Goal: Task Accomplishment & Management: Manage account settings

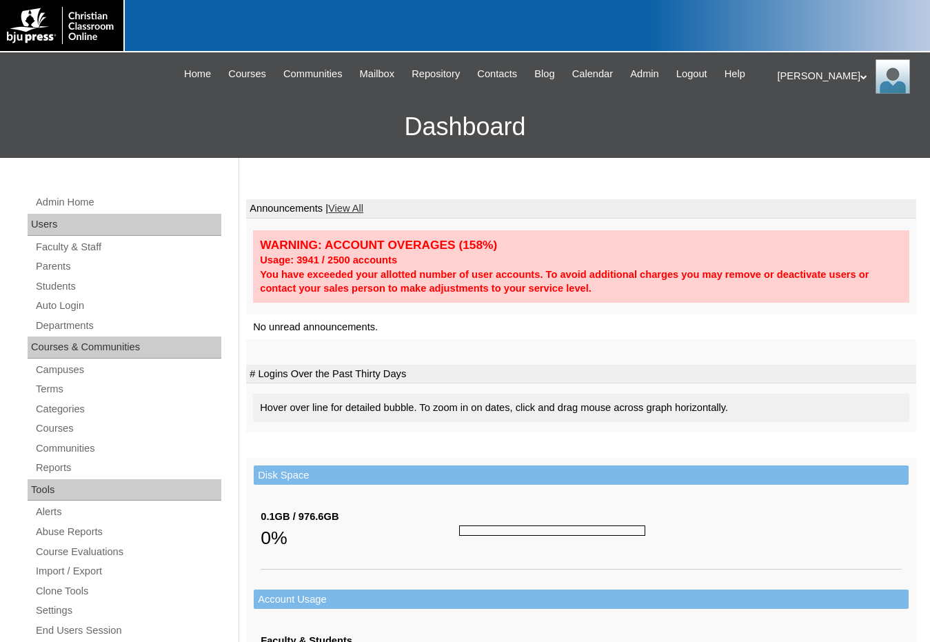
click at [887, 341] on td at bounding box center [581, 352] width 670 height 26
drag, startPoint x: 636, startPoint y: 69, endPoint x: 543, endPoint y: 170, distance: 137.1
click at [636, 69] on span "Admin" at bounding box center [644, 74] width 29 height 16
click at [37, 288] on link "Students" at bounding box center [127, 286] width 187 height 17
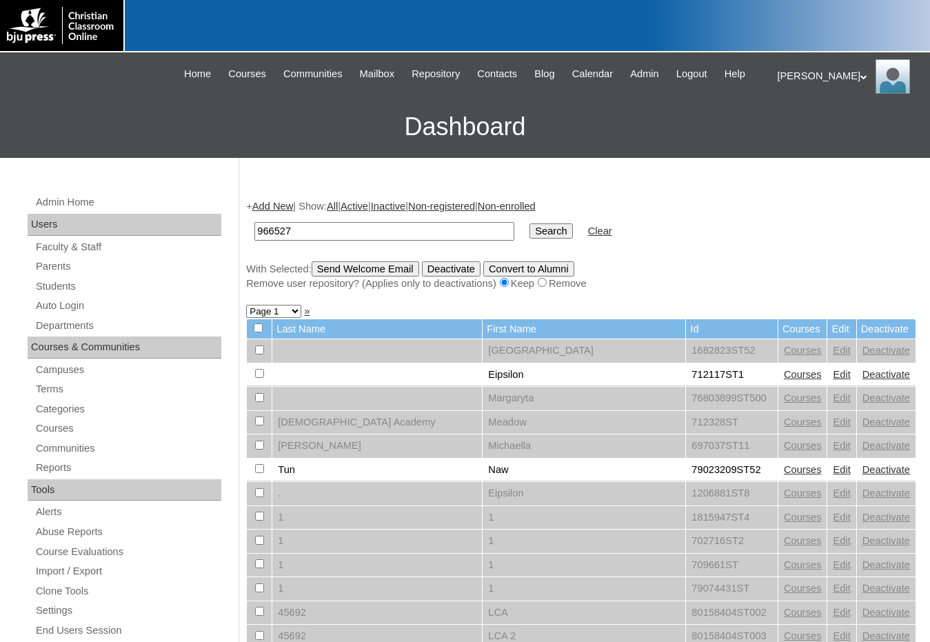
type input "966527"
click at [530, 223] on input "Search" at bounding box center [551, 230] width 43 height 15
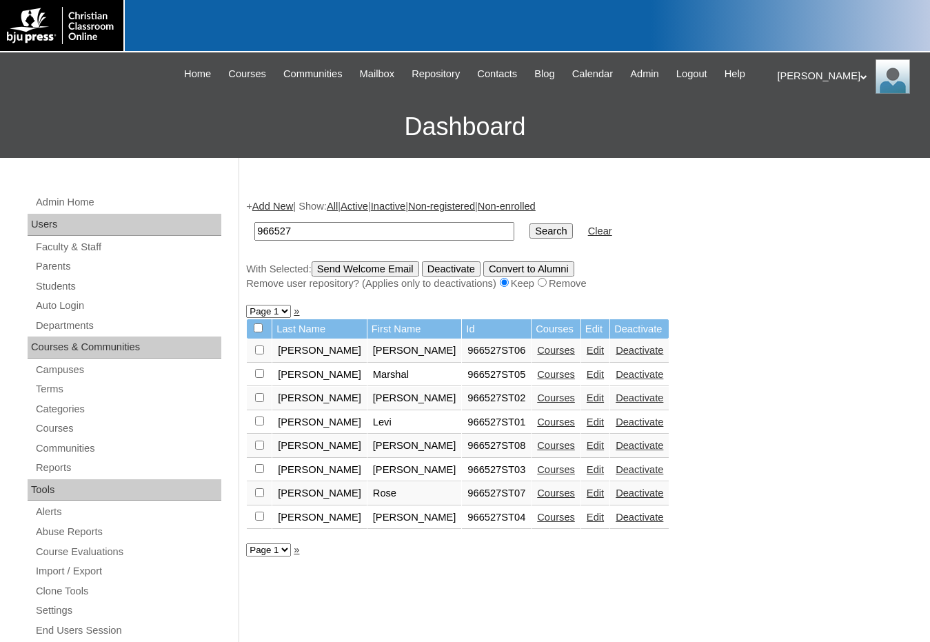
click at [814, 449] on div "+ Add New | Show: All | Active | Inactive | Non-registered | Non-enrolled 96652…" at bounding box center [577, 646] width 677 height 923
click at [587, 449] on link "Edit" at bounding box center [595, 445] width 17 height 11
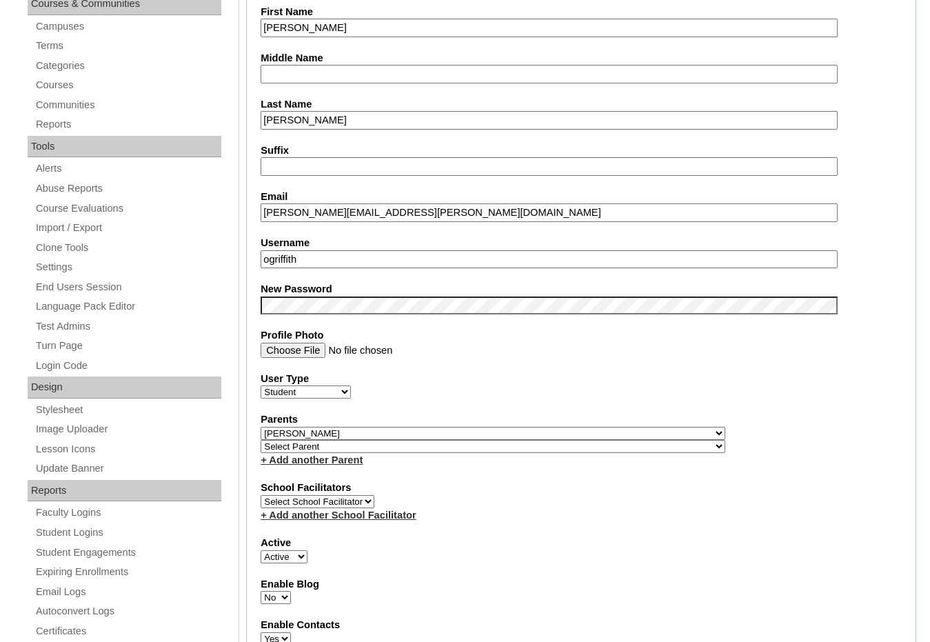
scroll to position [345, 0]
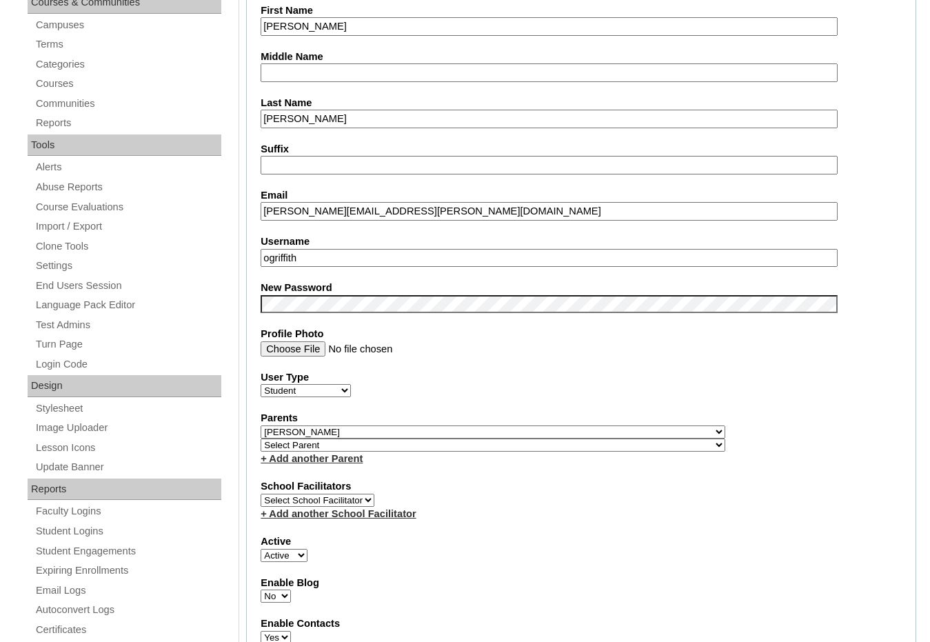
click at [569, 448] on select "Select Parent , [GEOGRAPHIC_DATA], Ma 1, 1 23-24 accountMorgan, [PERSON_NAME] 6…" at bounding box center [493, 445] width 465 height 13
select select "37396"
click at [581, 443] on div "Parents Select Parent , Fautanu, Ma 1, 1 23-24 accountMorgan, Jason 6th Street …" at bounding box center [581, 438] width 641 height 54
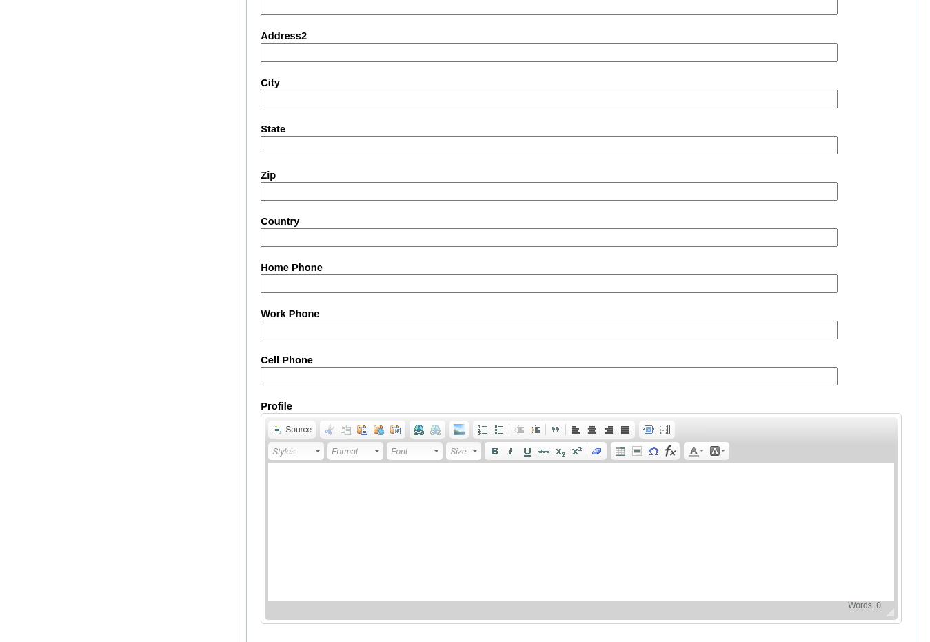
scroll to position [1459, 0]
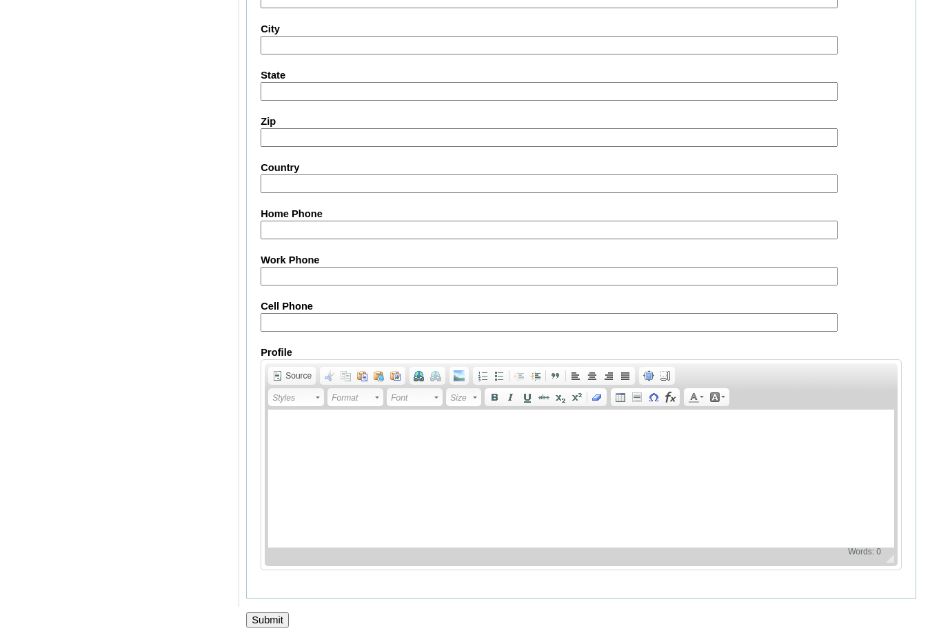
click at [281, 612] on input "Submit" at bounding box center [267, 619] width 43 height 15
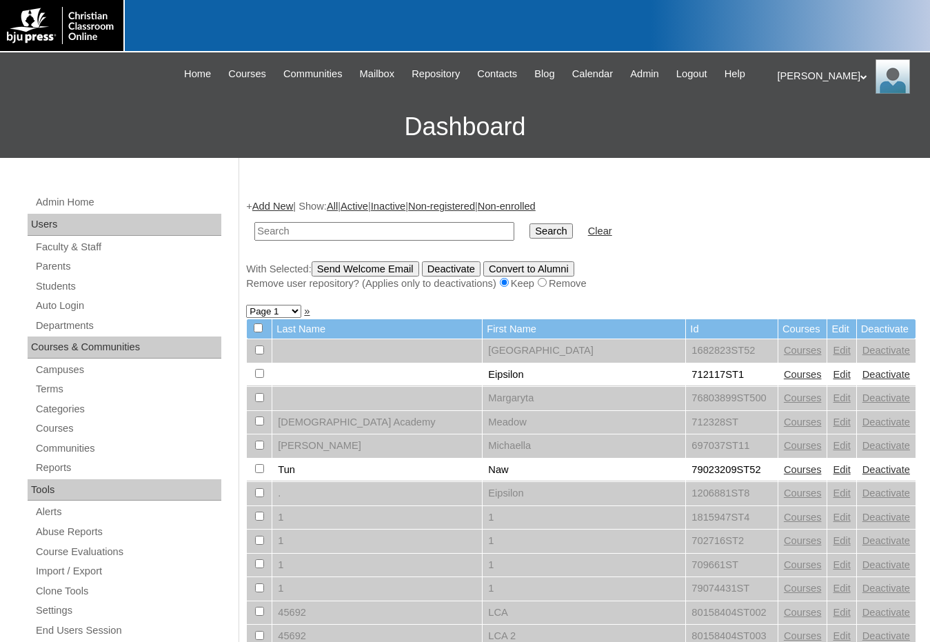
click at [438, 237] on input "text" at bounding box center [384, 231] width 260 height 19
paste input "966527"
type input "966527"
click at [530, 223] on input "Search" at bounding box center [551, 230] width 43 height 15
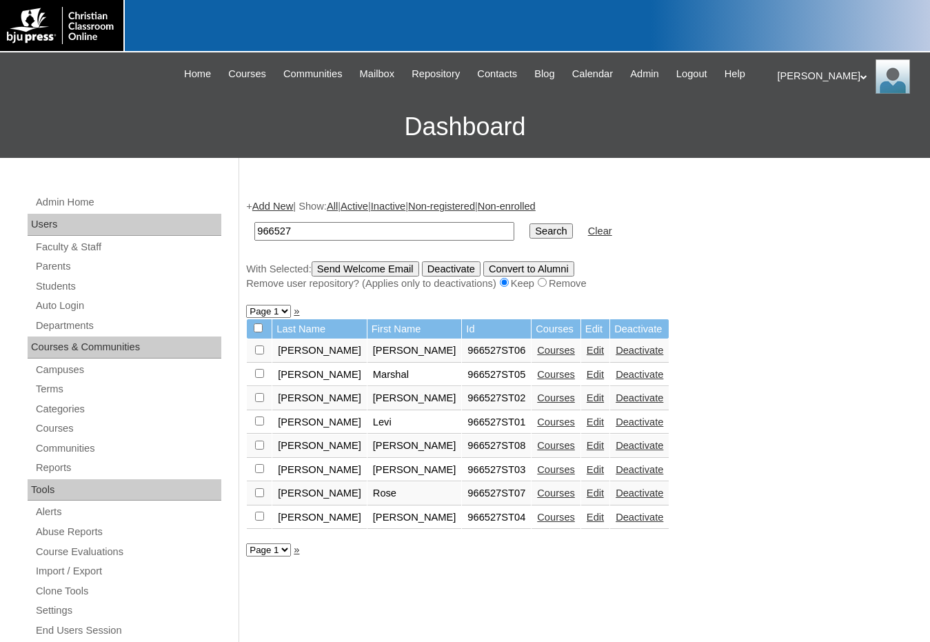
click at [587, 466] on link "Edit" at bounding box center [595, 469] width 17 height 11
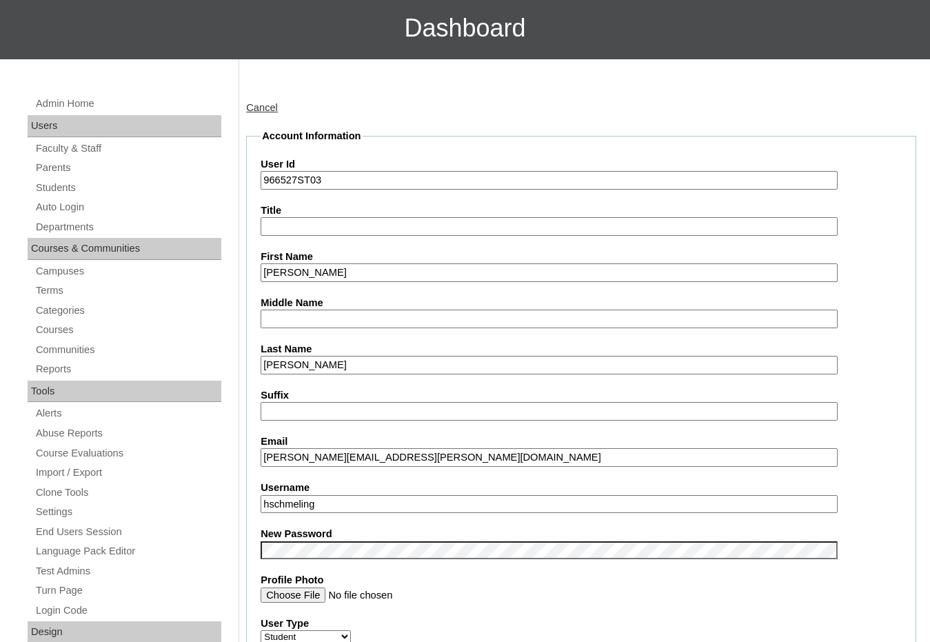
scroll to position [276, 0]
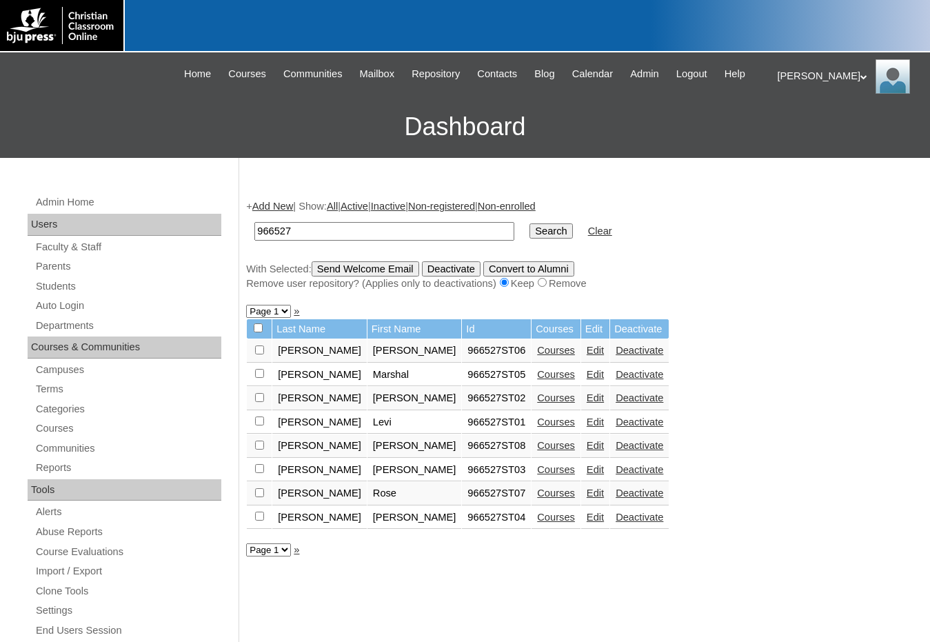
click at [587, 493] on link "Edit" at bounding box center [595, 493] width 17 height 11
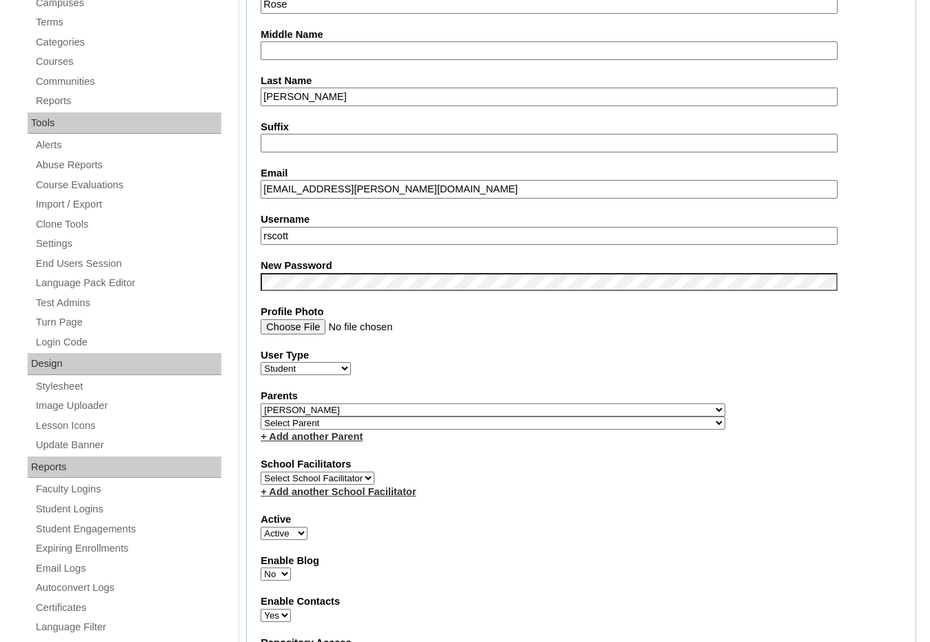
scroll to position [414, 0]
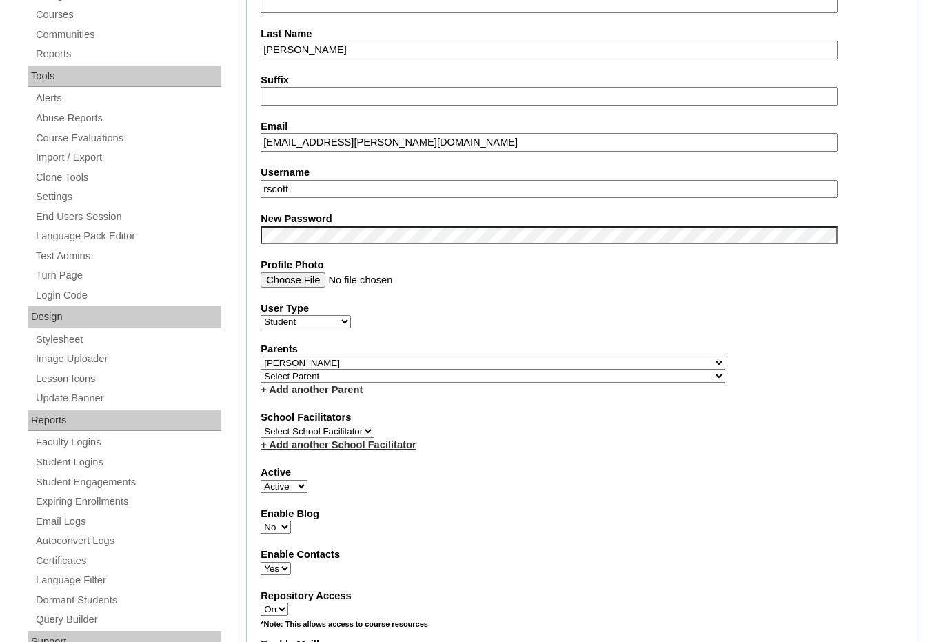
click at [547, 373] on select "Select Parent , [GEOGRAPHIC_DATA], Ma 1, 1 23-24 accountMorgan, [PERSON_NAME] 6…" at bounding box center [493, 376] width 465 height 13
select select "37396"
click at [590, 379] on div "Parents Select Parent , Fautanu, Ma 1, 1 23-24 accountMorgan, Jason 6th Street …" at bounding box center [581, 369] width 641 height 54
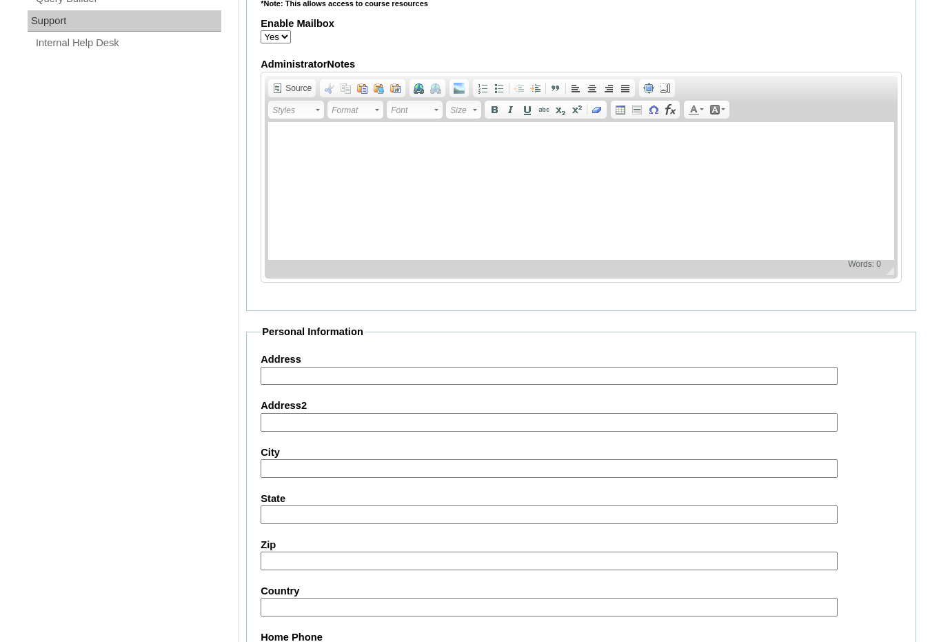
scroll to position [1459, 0]
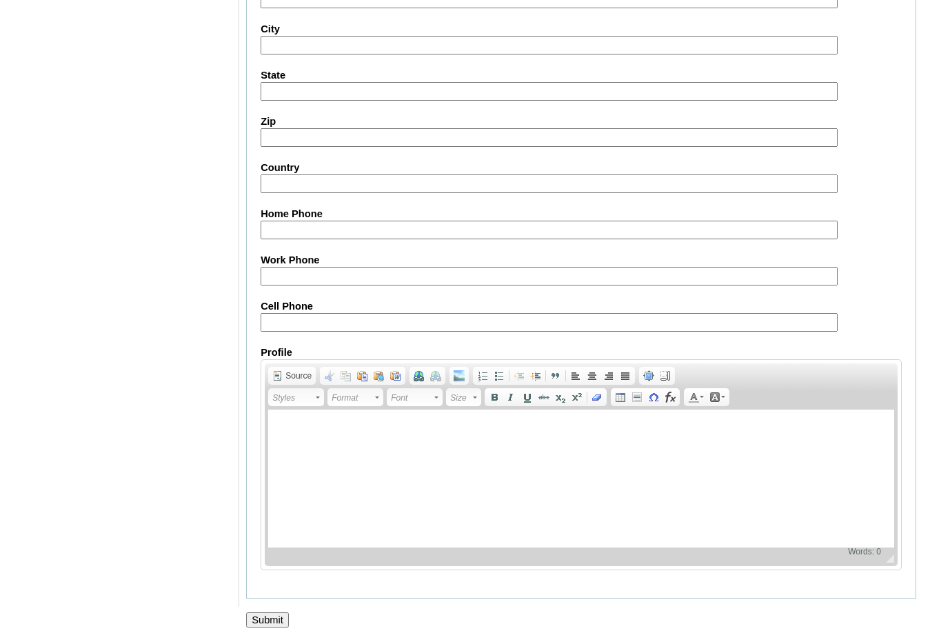
click at [259, 615] on input "Submit" at bounding box center [267, 619] width 43 height 15
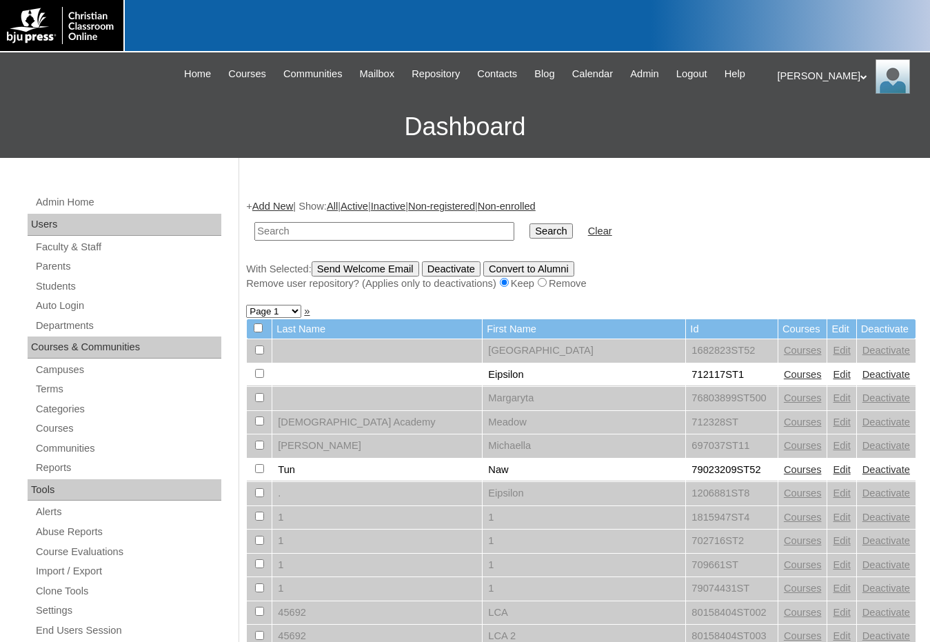
drag, startPoint x: 843, startPoint y: 306, endPoint x: 672, endPoint y: 265, distance: 175.3
click at [410, 243] on td at bounding box center [385, 231] width 274 height 32
click at [412, 234] on input "text" at bounding box center [384, 231] width 260 height 19
paste input "80115906"
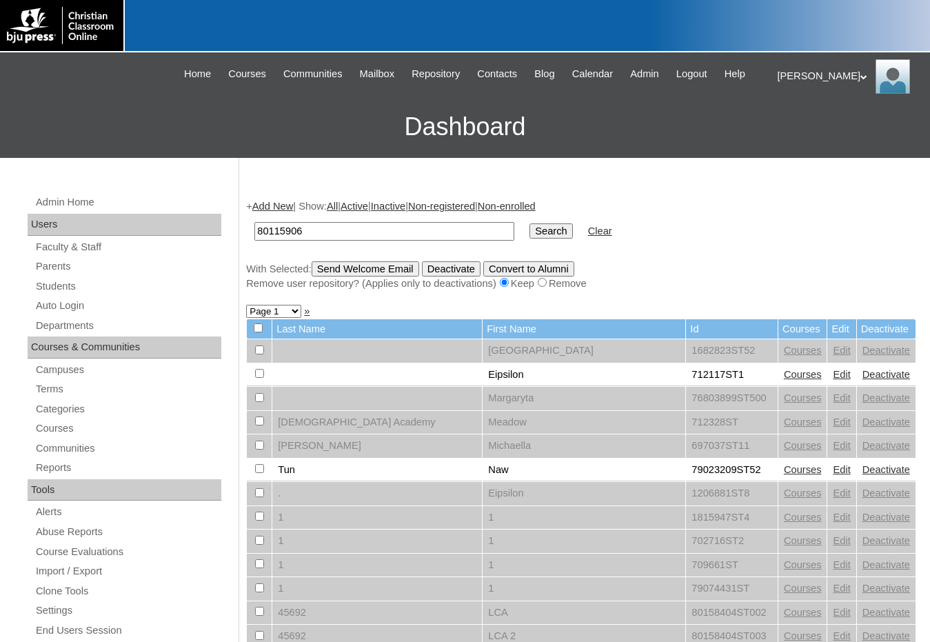
type input "80115906"
click at [530, 223] on input "Search" at bounding box center [551, 230] width 43 height 15
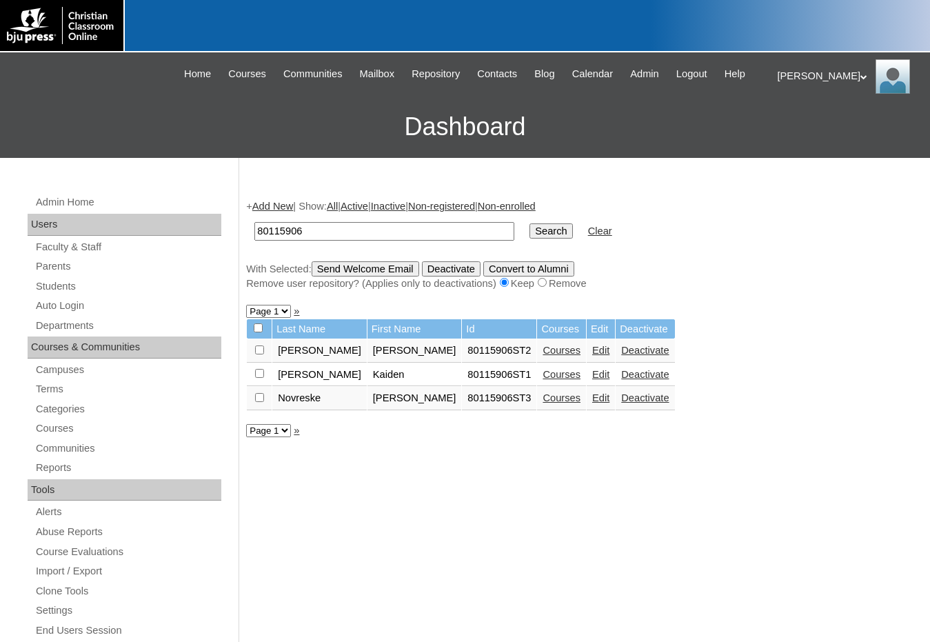
click at [256, 399] on input "checkbox" at bounding box center [259, 397] width 9 height 9
checkbox input "true"
click at [364, 272] on input "Send Welcome Email" at bounding box center [366, 268] width 108 height 15
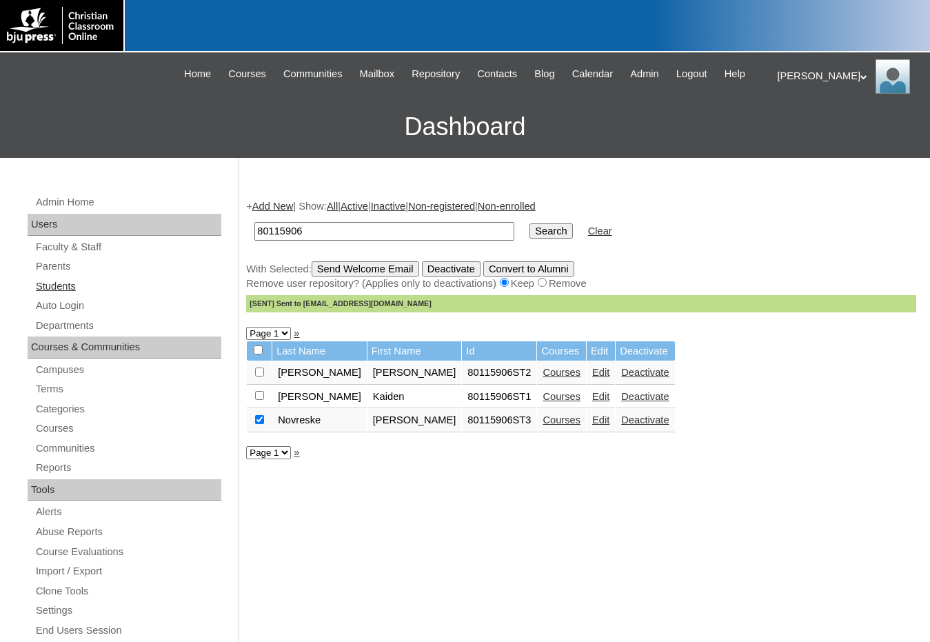
drag, startPoint x: 111, startPoint y: 294, endPoint x: 124, endPoint y: 288, distance: 14.8
click at [111, 294] on link "Students" at bounding box center [127, 286] width 187 height 17
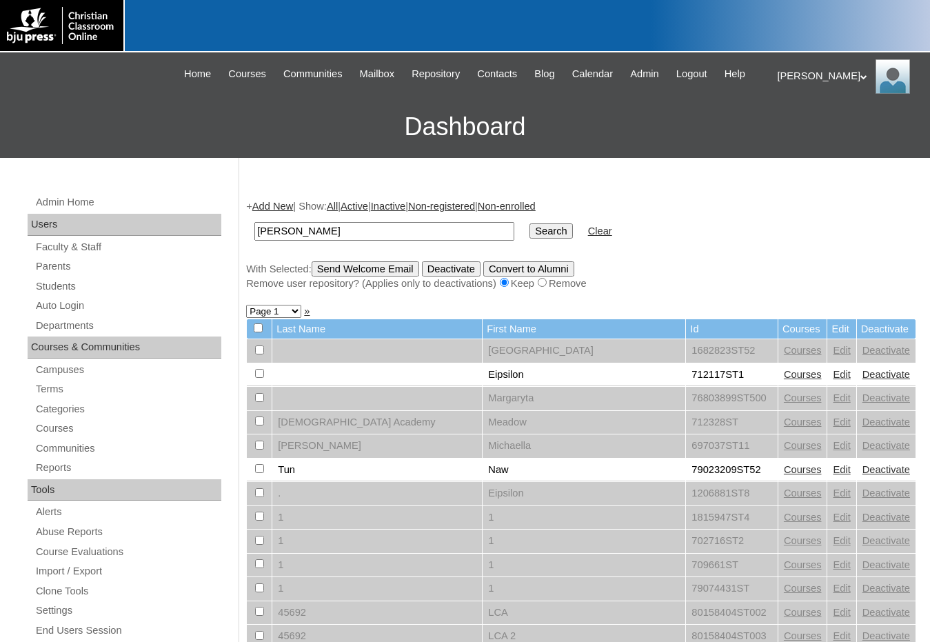
type input "[PERSON_NAME]"
click at [530, 223] on input "Search" at bounding box center [551, 230] width 43 height 15
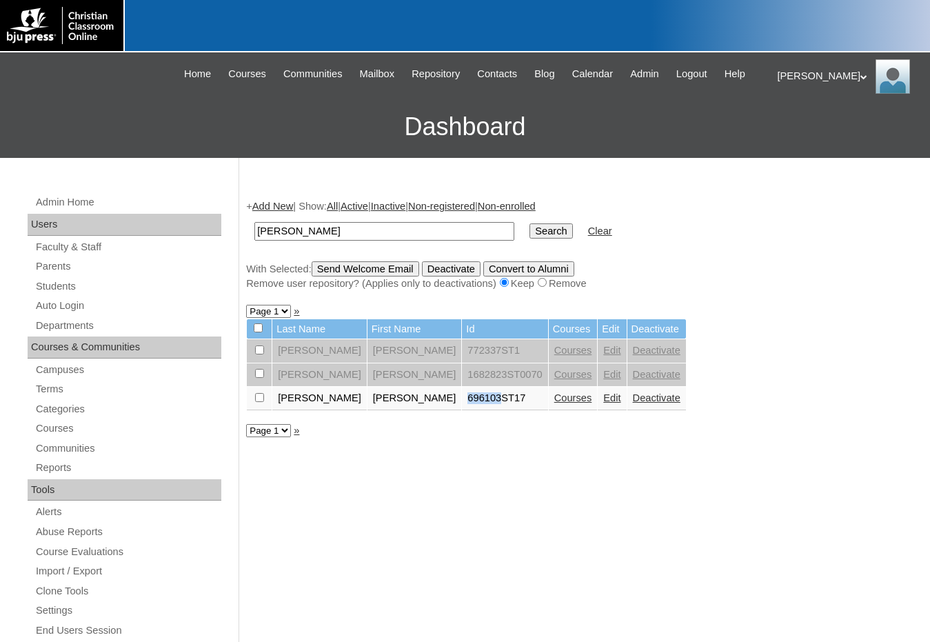
drag, startPoint x: 394, startPoint y: 398, endPoint x: 427, endPoint y: 402, distance: 32.7
click at [462, 402] on td "696103ST17" at bounding box center [505, 398] width 86 height 23
copy td "696103"
click at [603, 401] on link "Edit" at bounding box center [611, 397] width 17 height 11
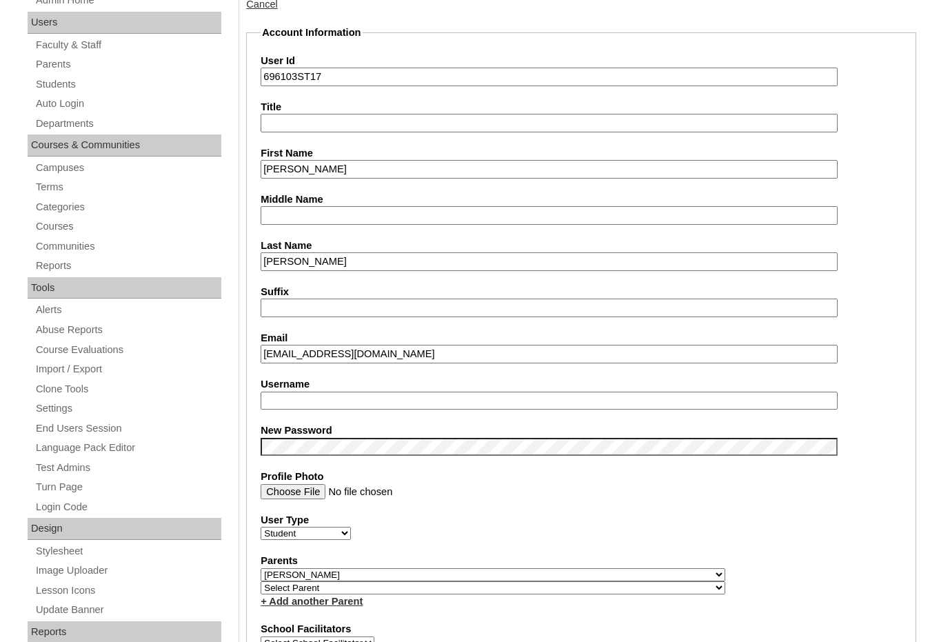
scroll to position [207, 0]
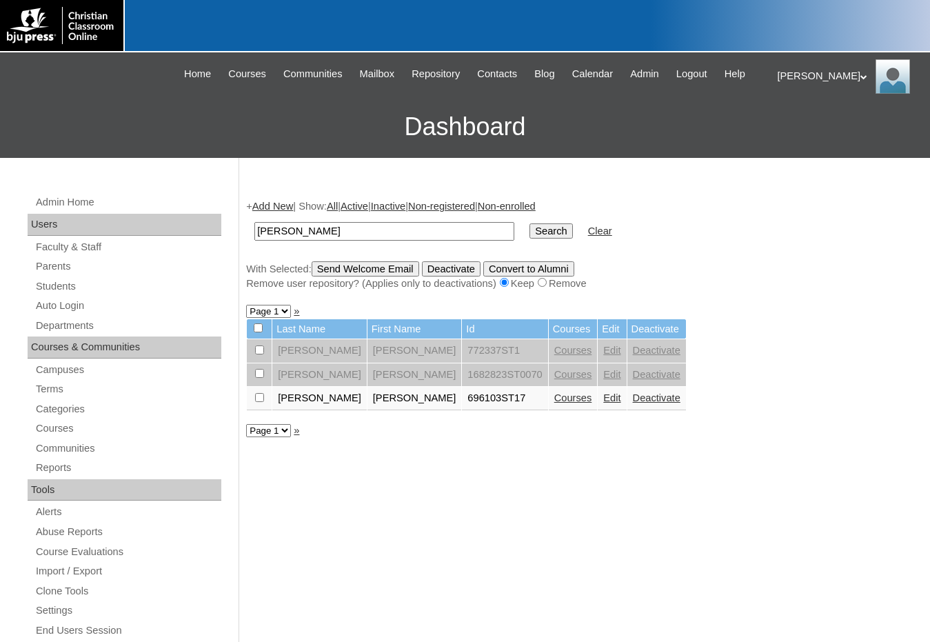
click at [262, 398] on input "checkbox" at bounding box center [259, 397] width 9 height 9
checkbox input "true"
click at [358, 266] on input "Send Welcome Email" at bounding box center [366, 268] width 108 height 15
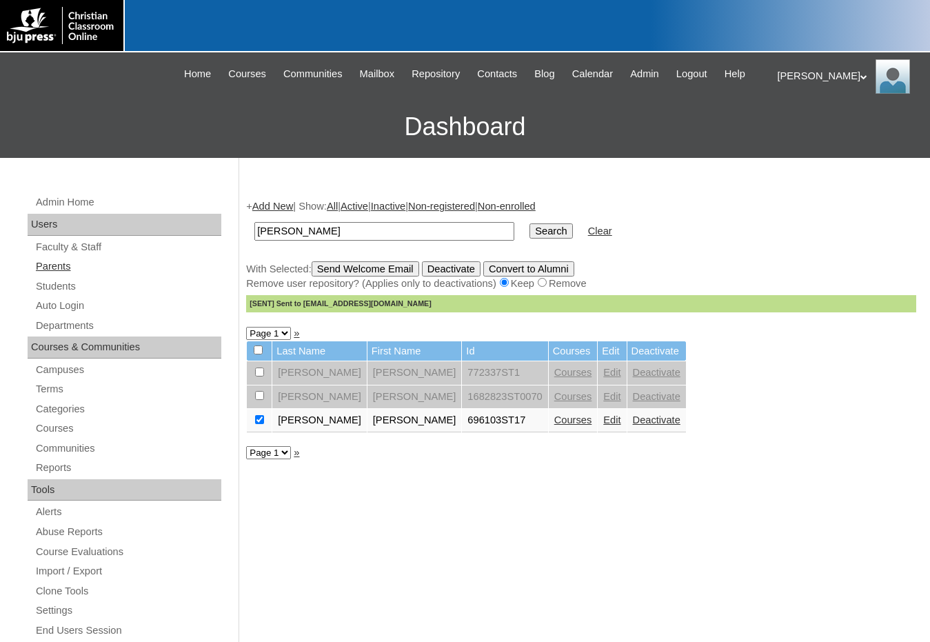
click at [67, 265] on link "Parents" at bounding box center [127, 266] width 187 height 17
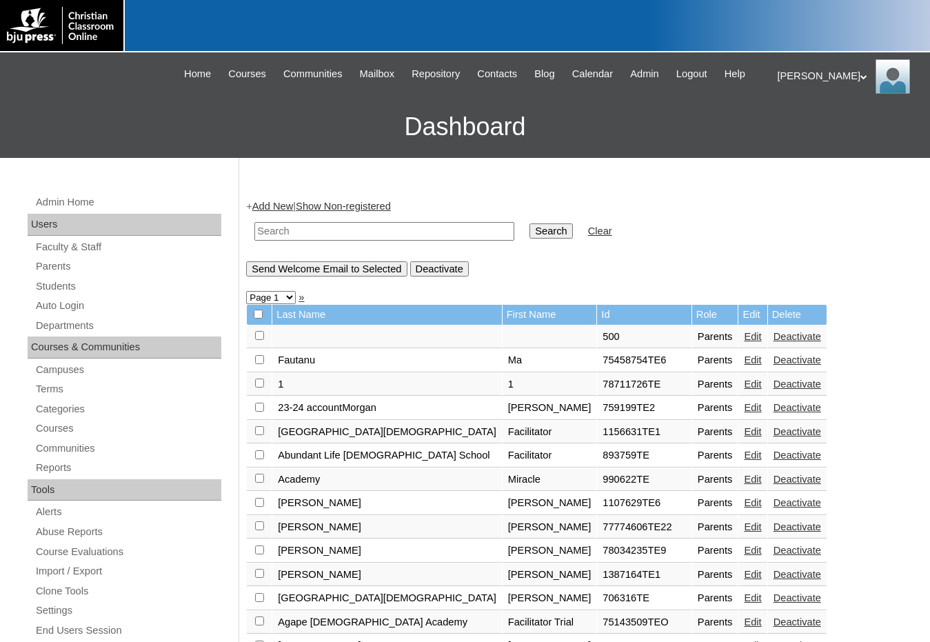
drag, startPoint x: 0, startPoint y: 0, endPoint x: 357, endPoint y: 231, distance: 425.4
click at [357, 231] on input "text" at bounding box center [384, 231] width 260 height 19
type input "500045872"
click at [530, 223] on input "Search" at bounding box center [551, 230] width 43 height 15
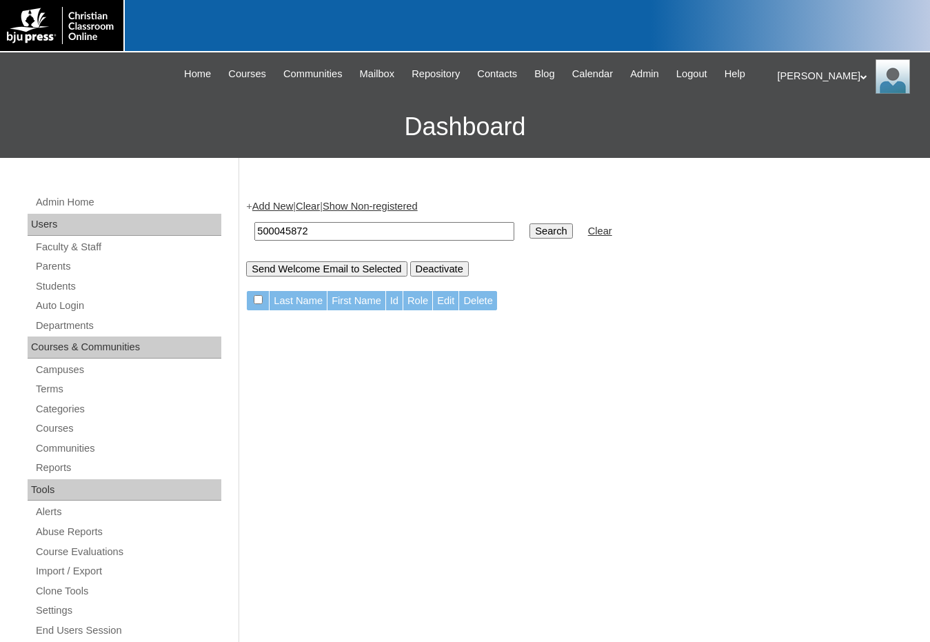
drag, startPoint x: 0, startPoint y: 0, endPoint x: 223, endPoint y: 231, distance: 320.9
click at [223, 231] on div "Admin Home Users Faculty & Staff Parents Students Auto Login Departments Course…" at bounding box center [465, 633] width 930 height 951
click input "500045872"
drag, startPoint x: 316, startPoint y: 235, endPoint x: 237, endPoint y: 232, distance: 78.7
click div "Admin Home Users Faculty & Staff Parents Students Auto Login Departments Course…"
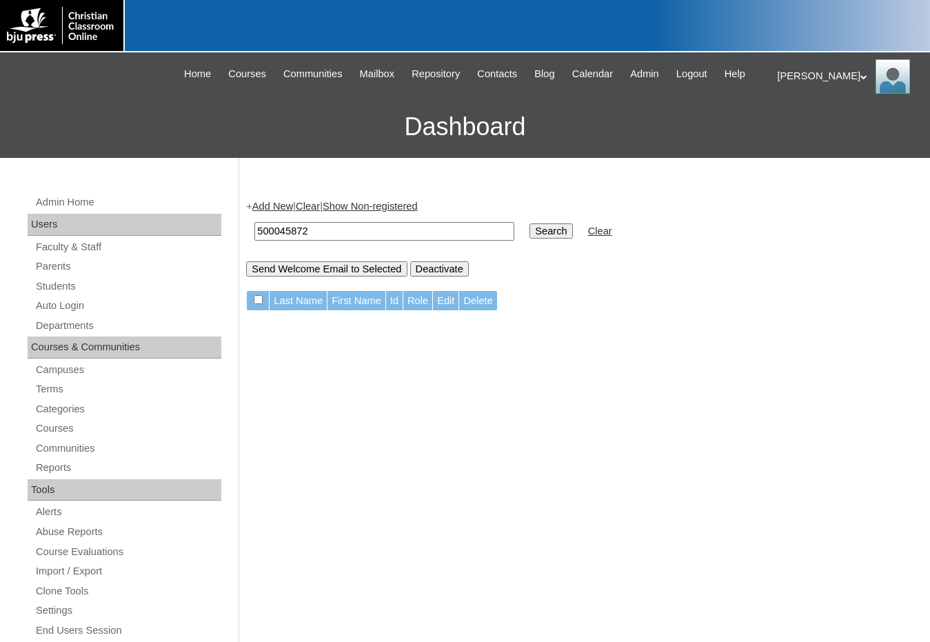
click link "Add New"
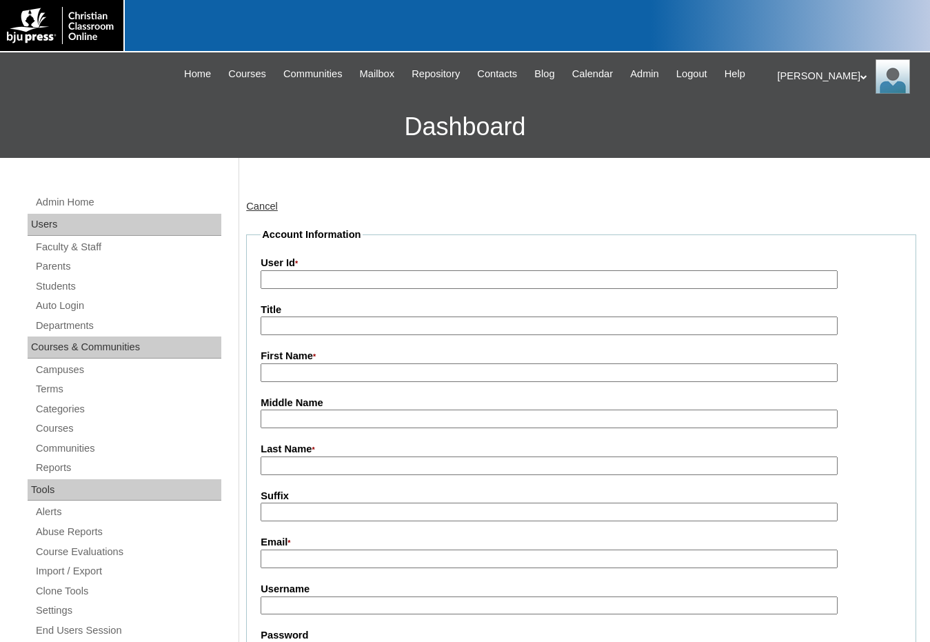
click at [288, 283] on input "User Id *" at bounding box center [549, 279] width 577 height 19
paste input "500045872"
type input "500045872TE"
type input "Kari"
type input "Prolop"
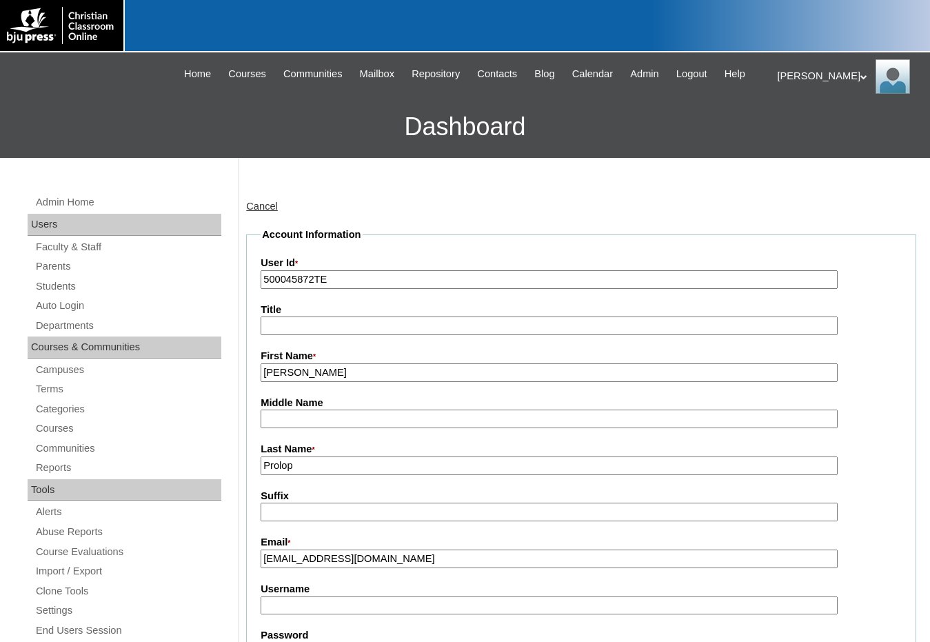
type input "kprokop@pellahill.org"
type input "[PERSON_NAME]"
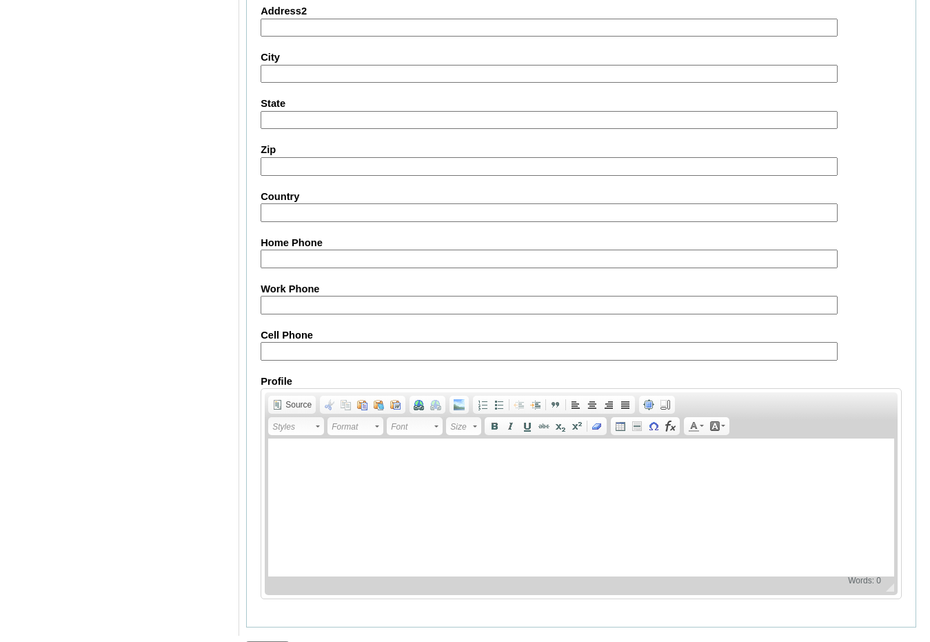
scroll to position [1221, 0]
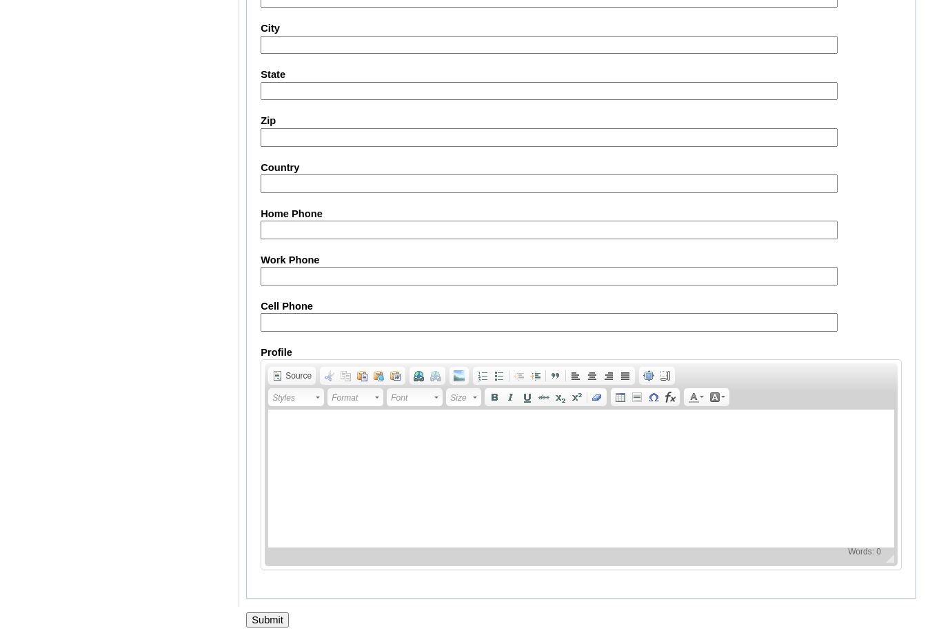
click at [259, 621] on input "Submit" at bounding box center [267, 619] width 43 height 15
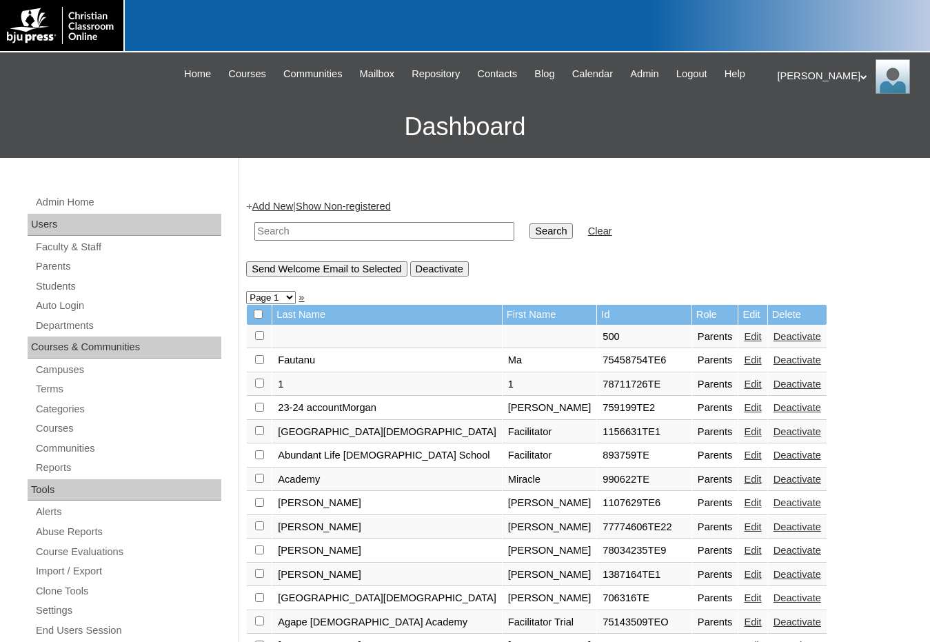
click at [336, 237] on input "text" at bounding box center [384, 231] width 260 height 19
paste input "500045872"
type input "500045872"
click at [530, 223] on input "Search" at bounding box center [551, 230] width 43 height 15
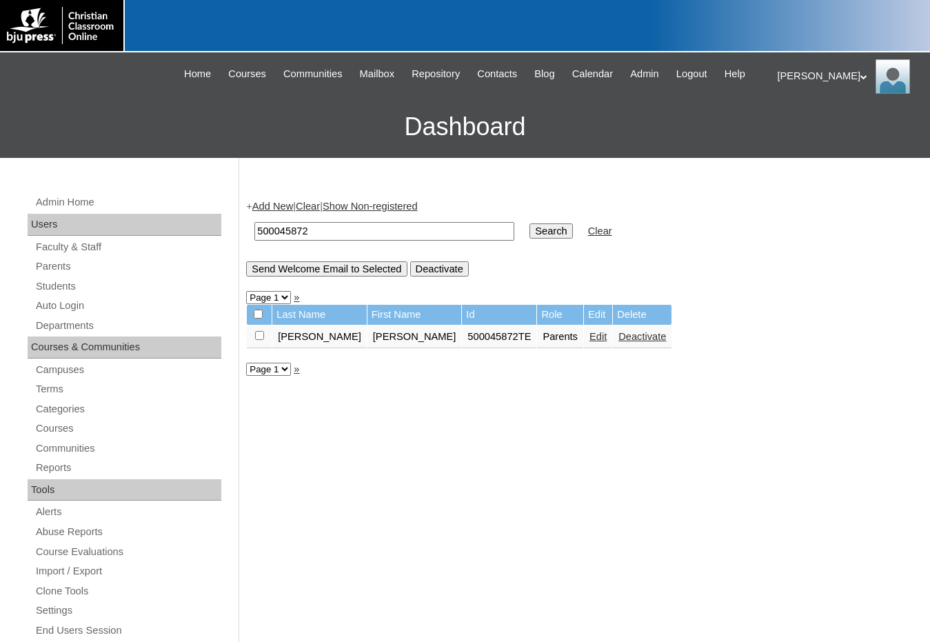
click at [258, 339] on input "checkbox" at bounding box center [259, 335] width 9 height 9
checkbox input "true"
click at [310, 270] on input "Send Welcome Email to Selected" at bounding box center [326, 268] width 161 height 15
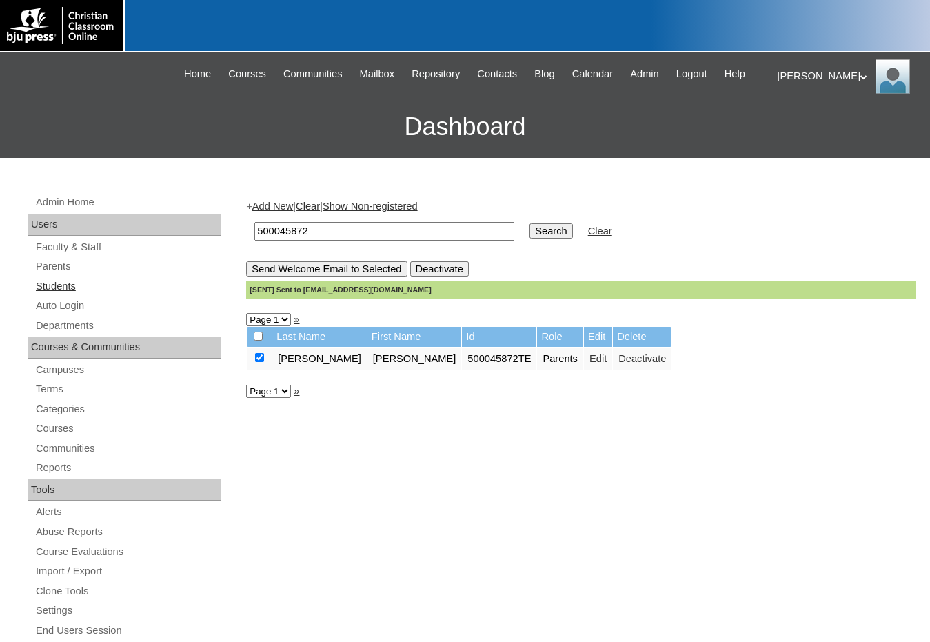
click at [94, 283] on link "Students" at bounding box center [127, 286] width 187 height 17
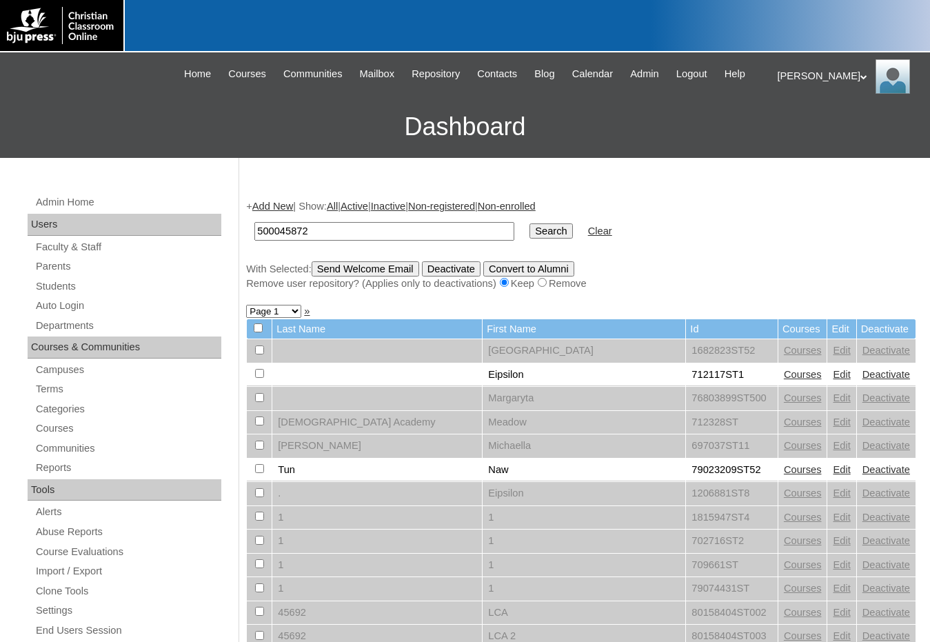
type input "500045872"
click at [530, 232] on input "Search" at bounding box center [551, 230] width 43 height 15
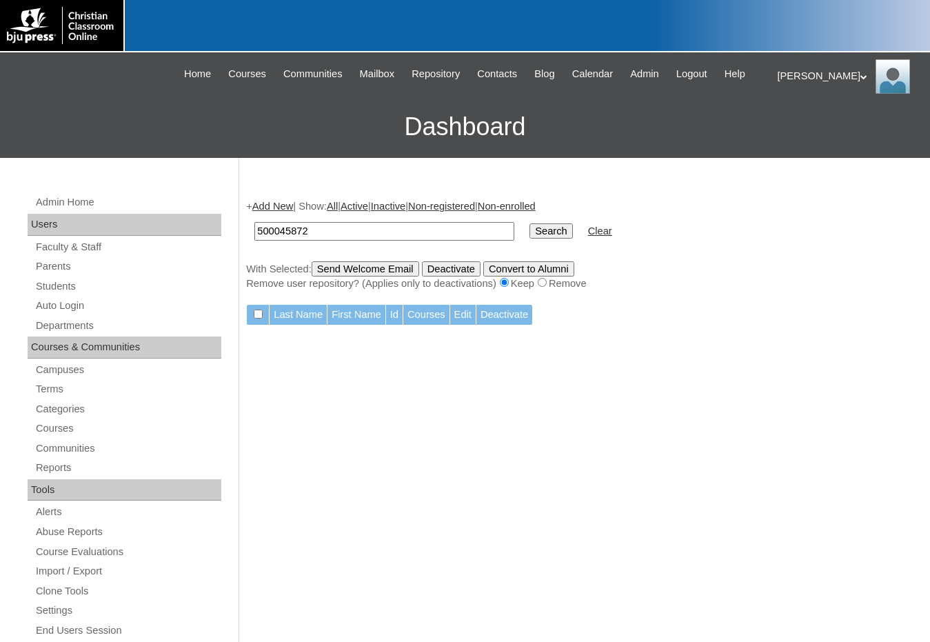
click at [276, 206] on link "Add New" at bounding box center [272, 206] width 41 height 11
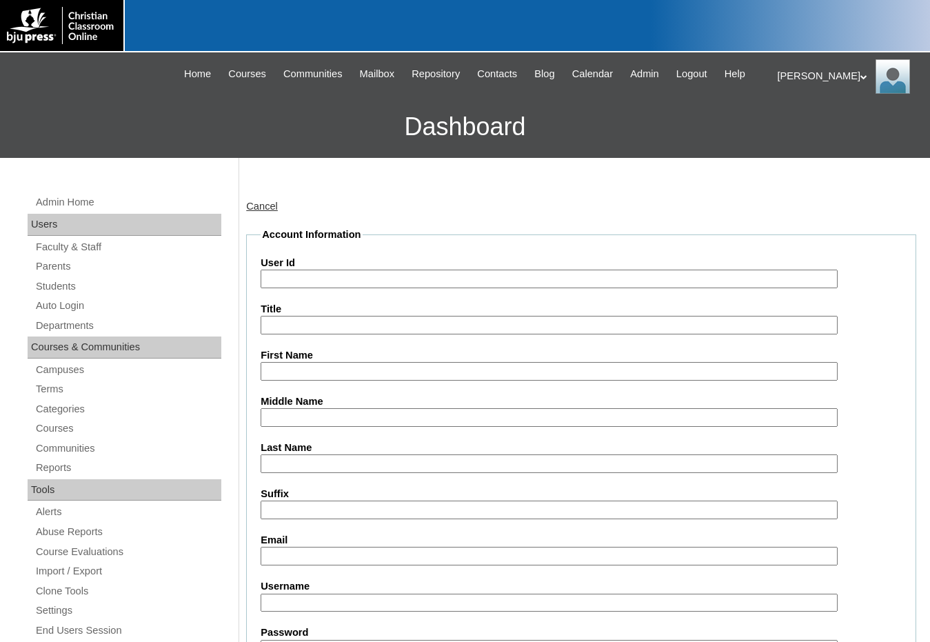
click at [299, 272] on input "User Id" at bounding box center [549, 279] width 577 height 19
paste input "500045872"
type input "500045872ST1"
type input "Michael"
type input "Meyer"
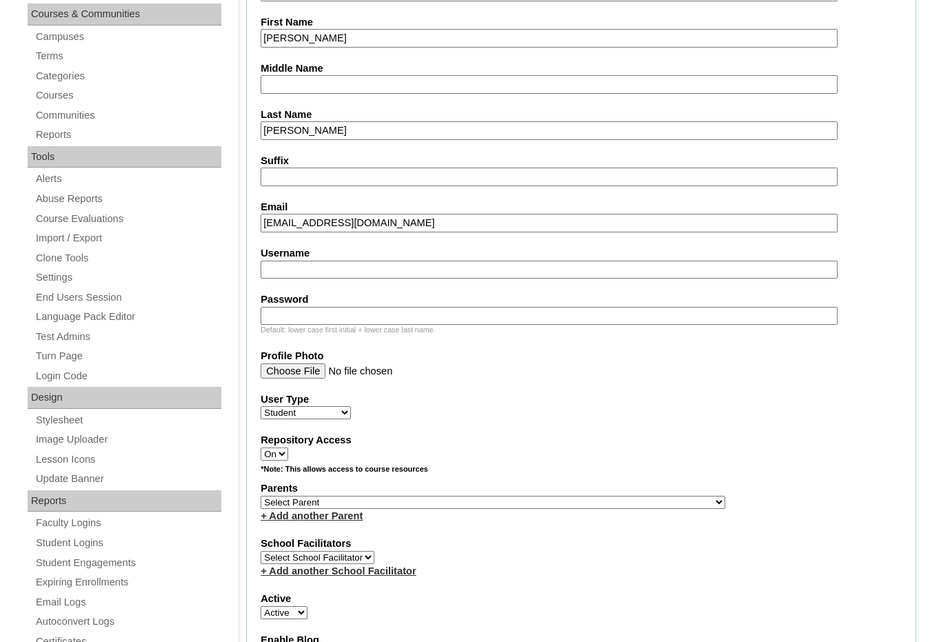
scroll to position [345, 0]
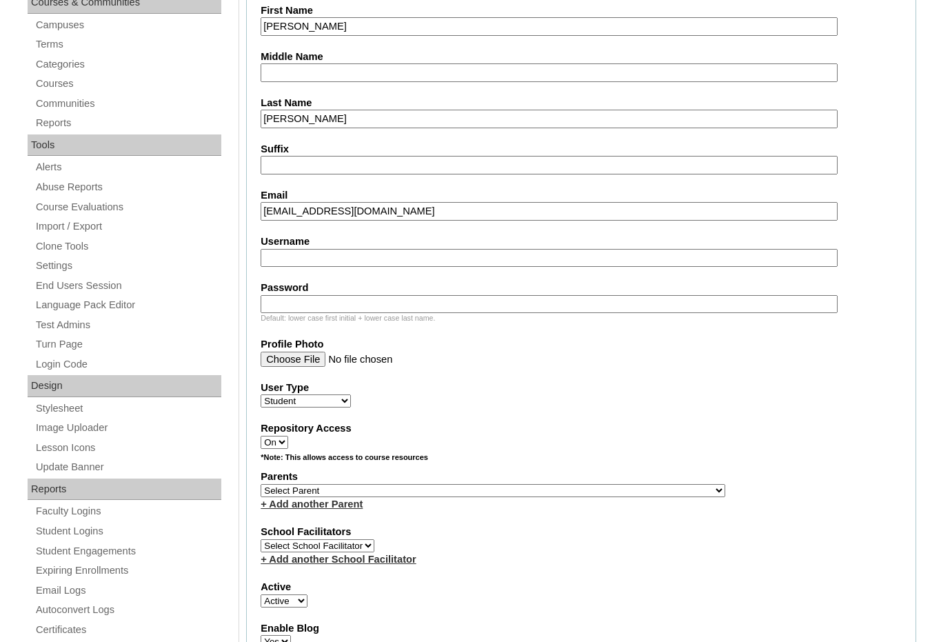
type input "chandi@acm3.com"
click at [570, 492] on select "Select Parent , Fautanu, Ma 1, 1 23-24 accountMorgan, Jason 6th Street Mennonit…" at bounding box center [493, 490] width 465 height 13
select select "37397"
click at [576, 493] on div "Parents Select Parent , Fautanu, Ma 1, 1 23-24 accountMorgan, Jason 6th Street …" at bounding box center [581, 490] width 641 height 41
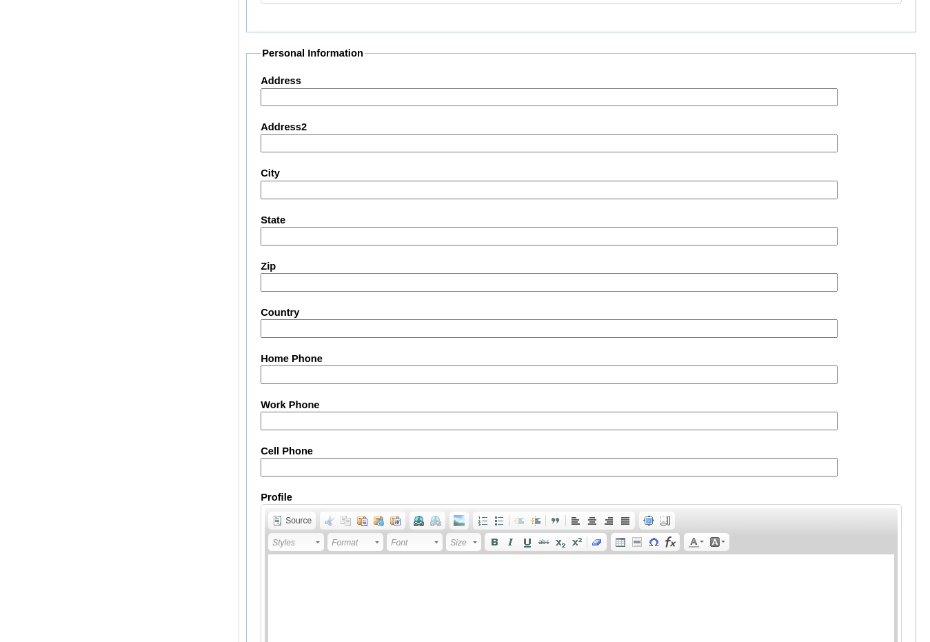
scroll to position [1456, 0]
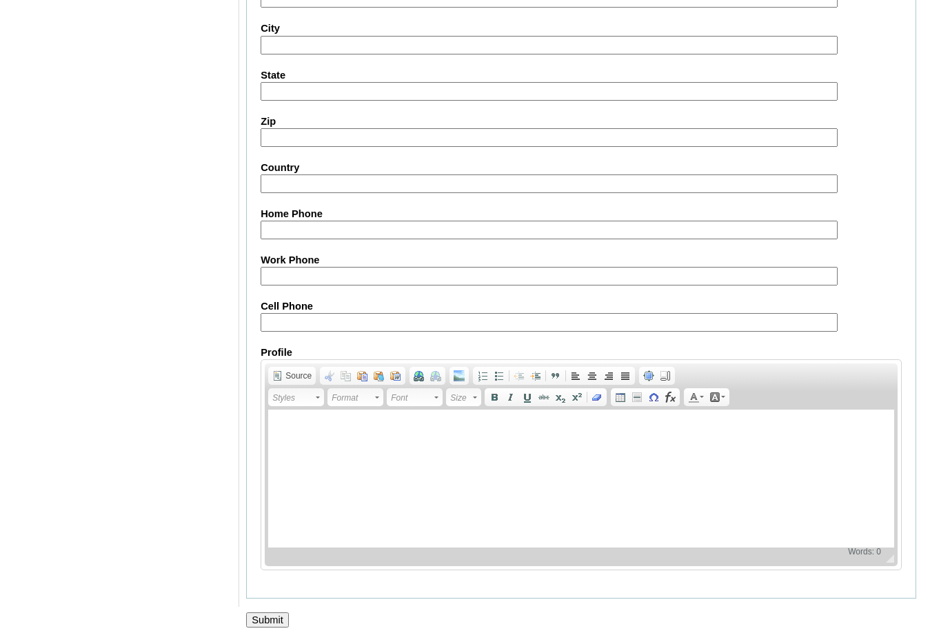
click at [261, 621] on input "Submit" at bounding box center [267, 619] width 43 height 15
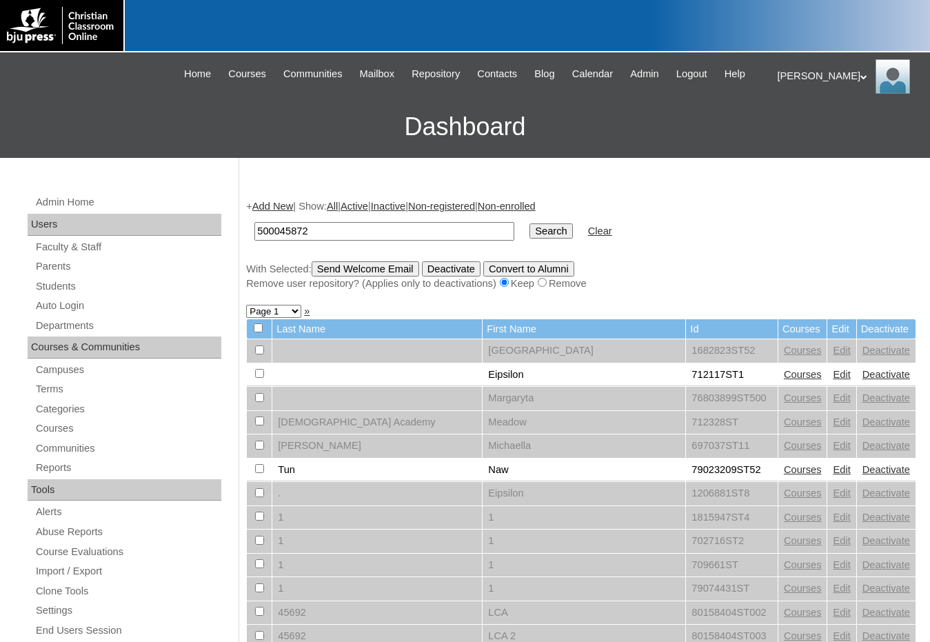
type input "500045872"
click at [530, 223] on input "Search" at bounding box center [551, 230] width 43 height 15
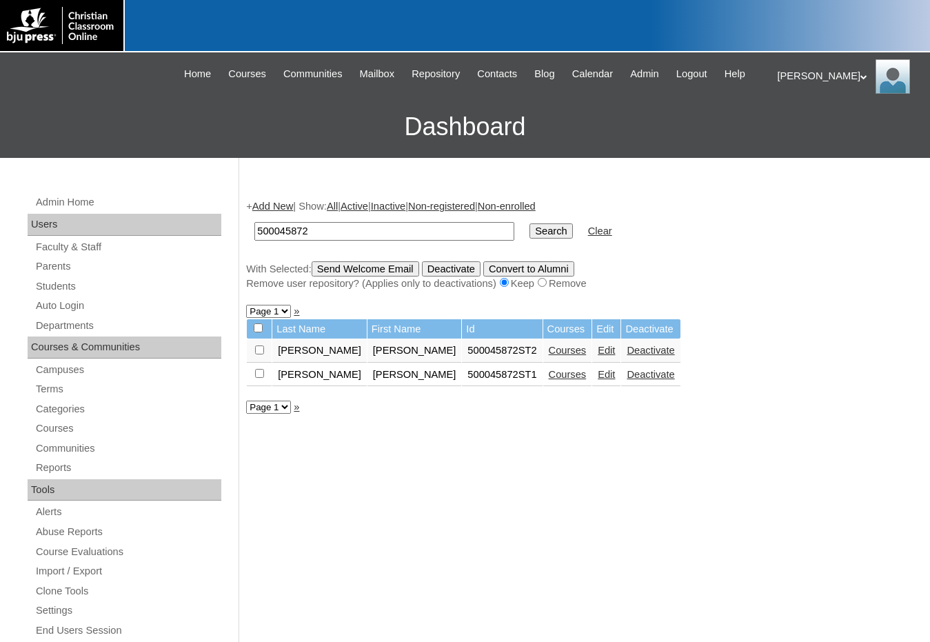
click at [549, 355] on link "Courses" at bounding box center [568, 350] width 38 height 11
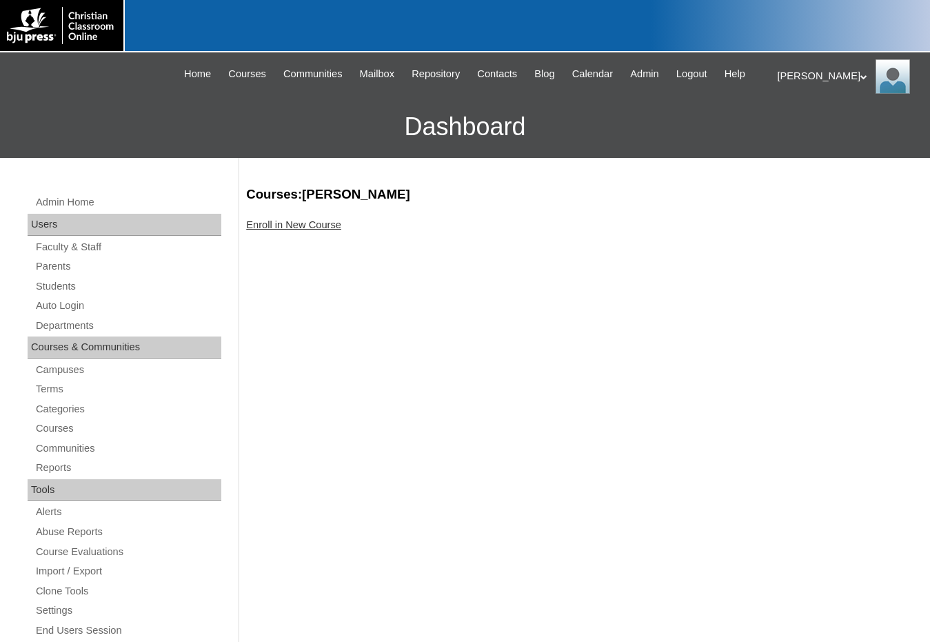
click at [308, 225] on link "Enroll in New Course" at bounding box center [293, 224] width 95 height 11
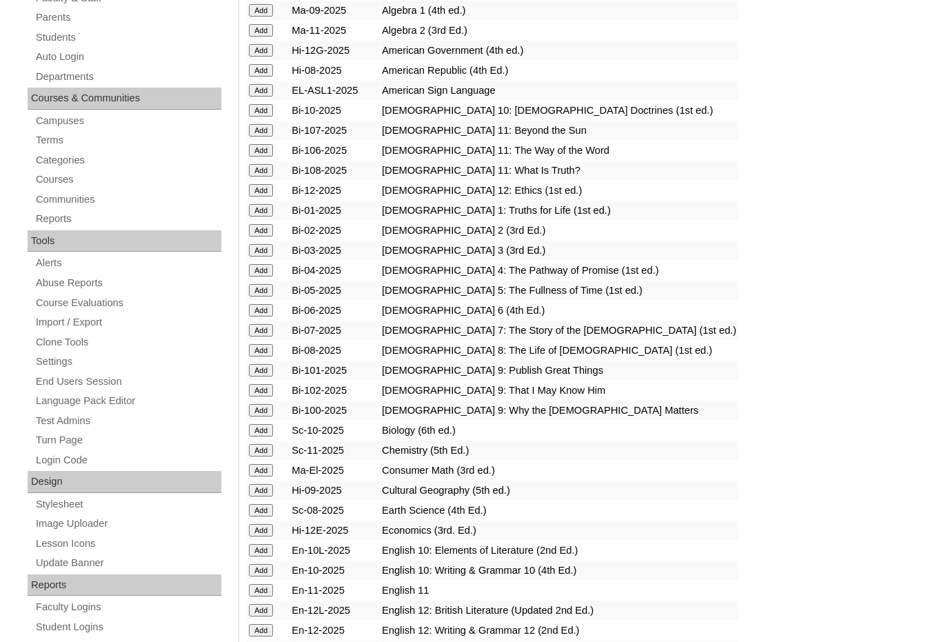
scroll to position [345, 0]
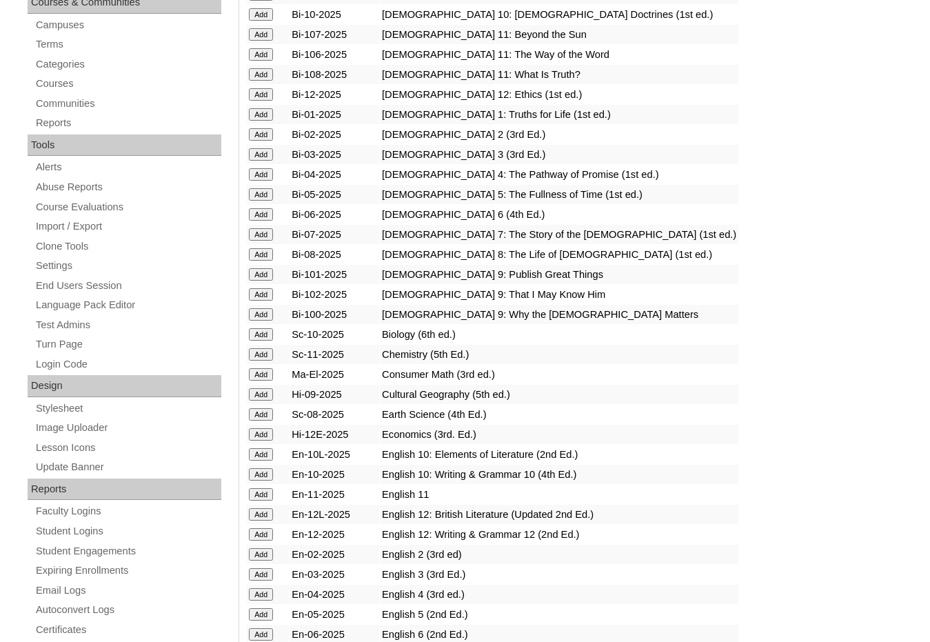
click at [263, 356] on input "Add" at bounding box center [261, 354] width 24 height 12
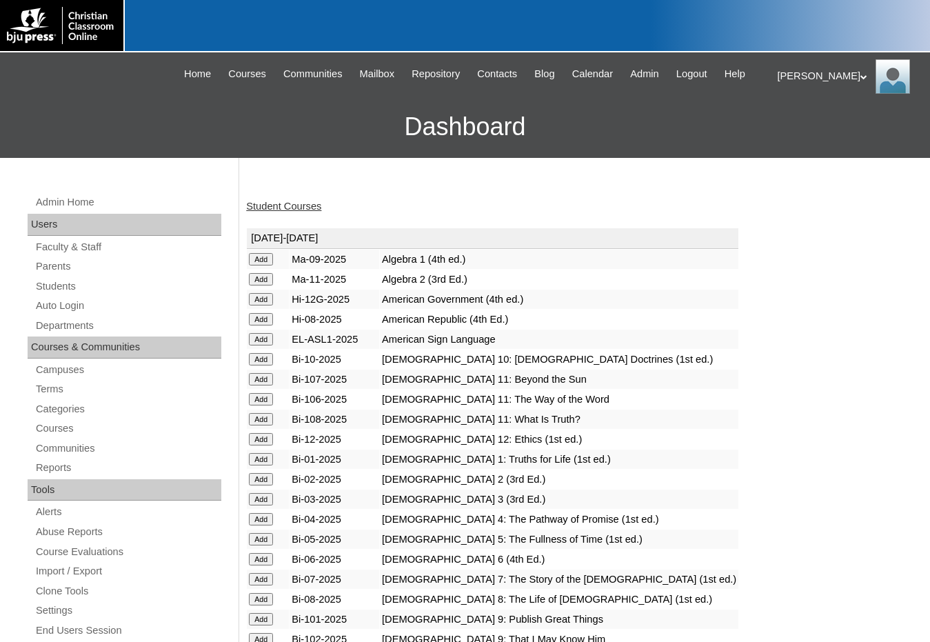
click at [113, 285] on link "Students" at bounding box center [127, 286] width 187 height 17
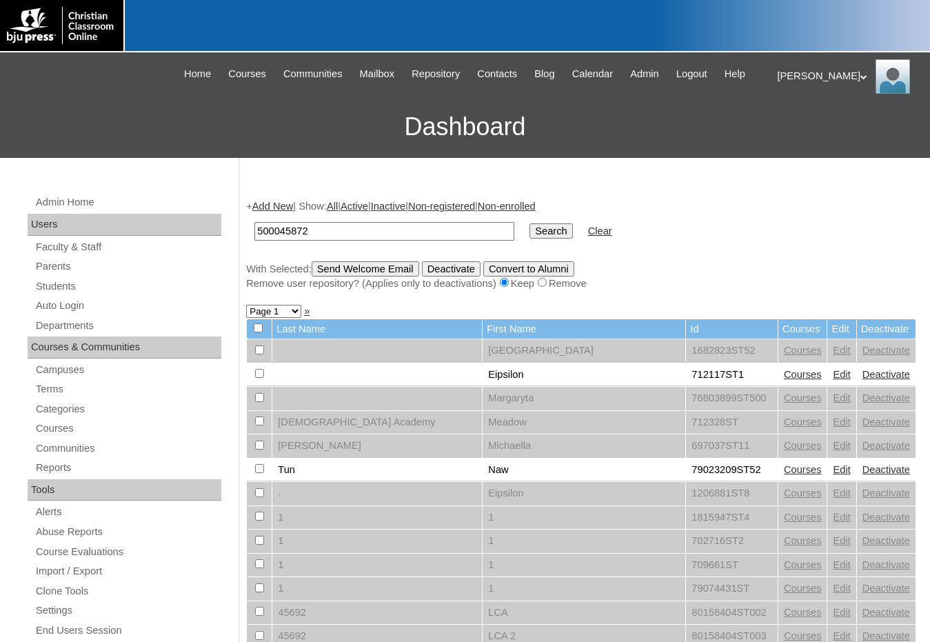
type input "500045872"
click at [530, 223] on input "Search" at bounding box center [551, 230] width 43 height 15
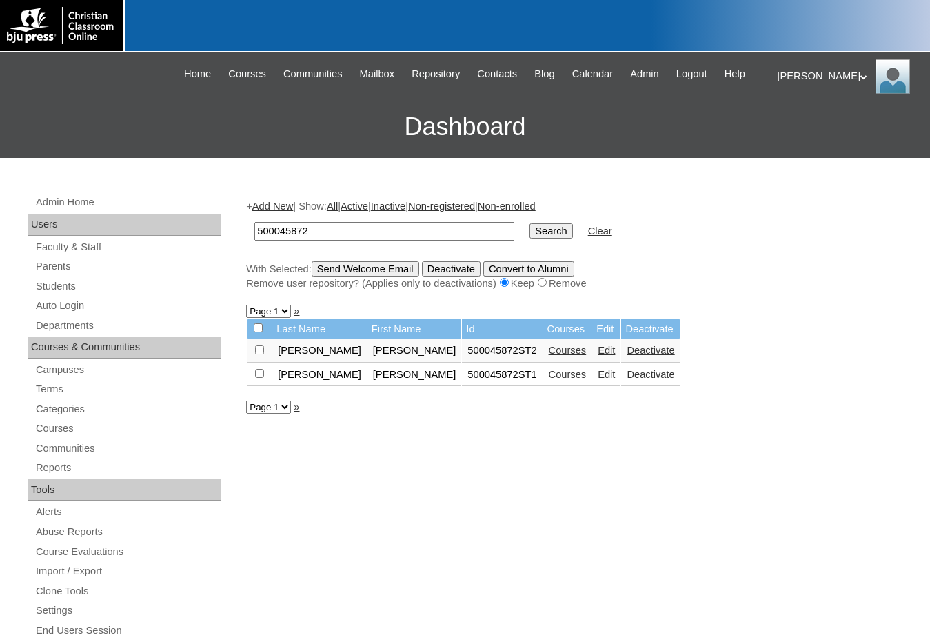
click at [288, 205] on link "Add New" at bounding box center [272, 206] width 41 height 11
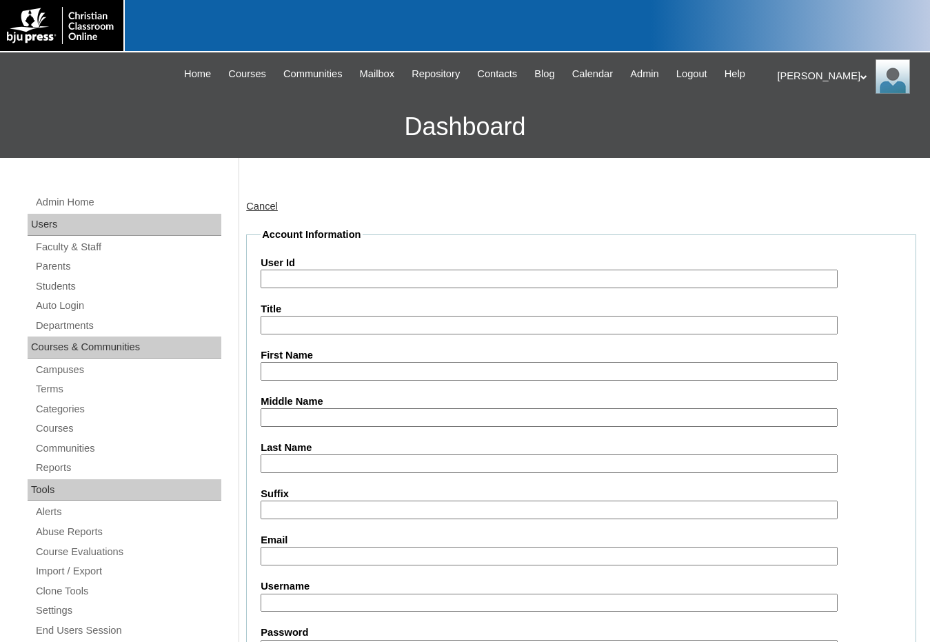
click at [318, 281] on input "User Id" at bounding box center [549, 279] width 577 height 19
paste input "500045872"
type input "500045872ST3"
type input "Anna"
type input "Ballard"
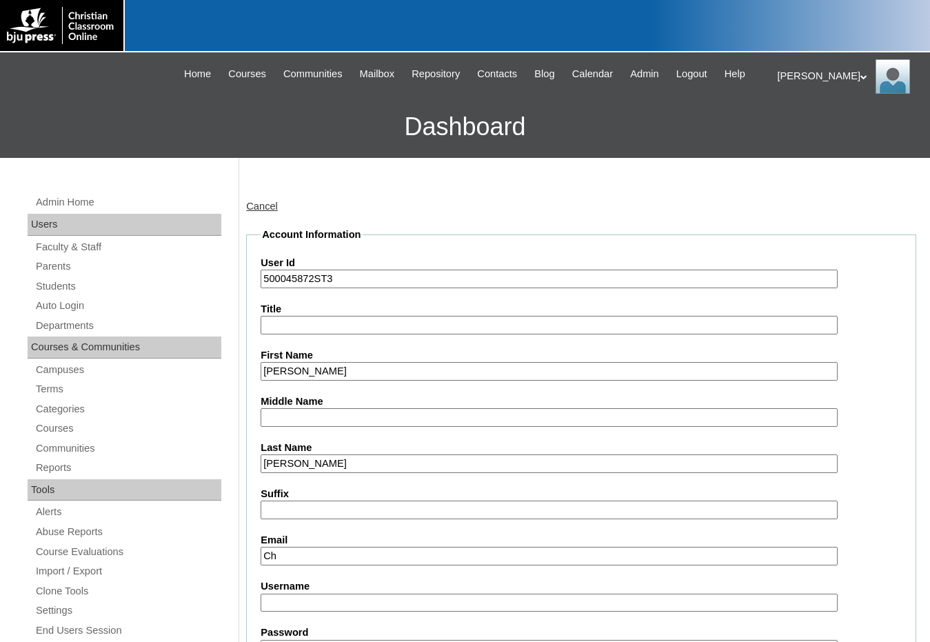
type input "C"
type input "chandi@acm3.com"
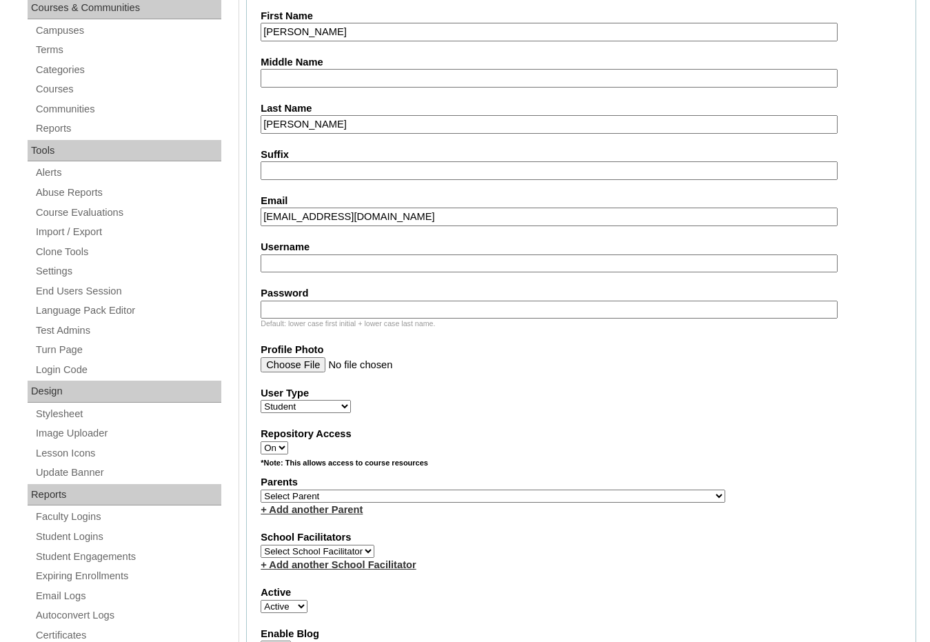
scroll to position [345, 0]
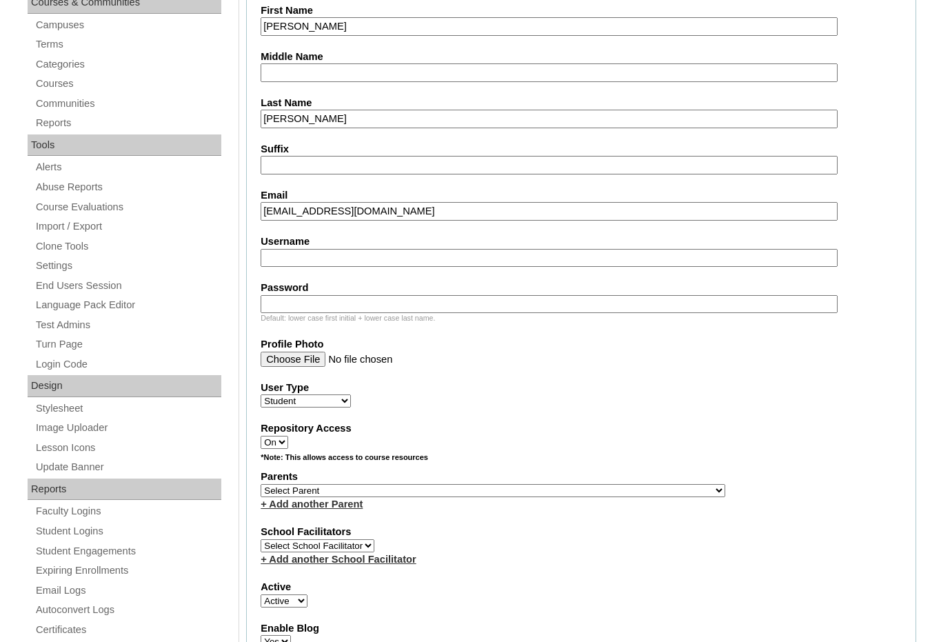
click at [558, 494] on select "Select Parent , Fautanu, Ma 1, 1 23-24 accountMorgan, Jason 6th Street Mennonit…" at bounding box center [493, 490] width 465 height 13
select select "37397"
click at [590, 493] on div "Parents Select Parent , Fautanu, Ma 1, 1 23-24 accountMorgan, Jason 6th Street …" at bounding box center [581, 490] width 641 height 41
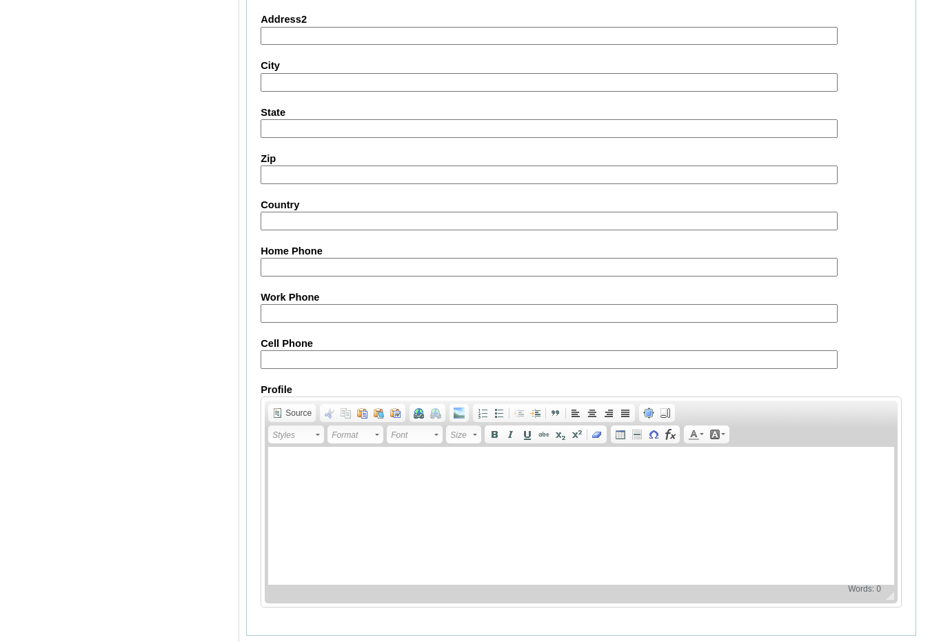
scroll to position [1456, 0]
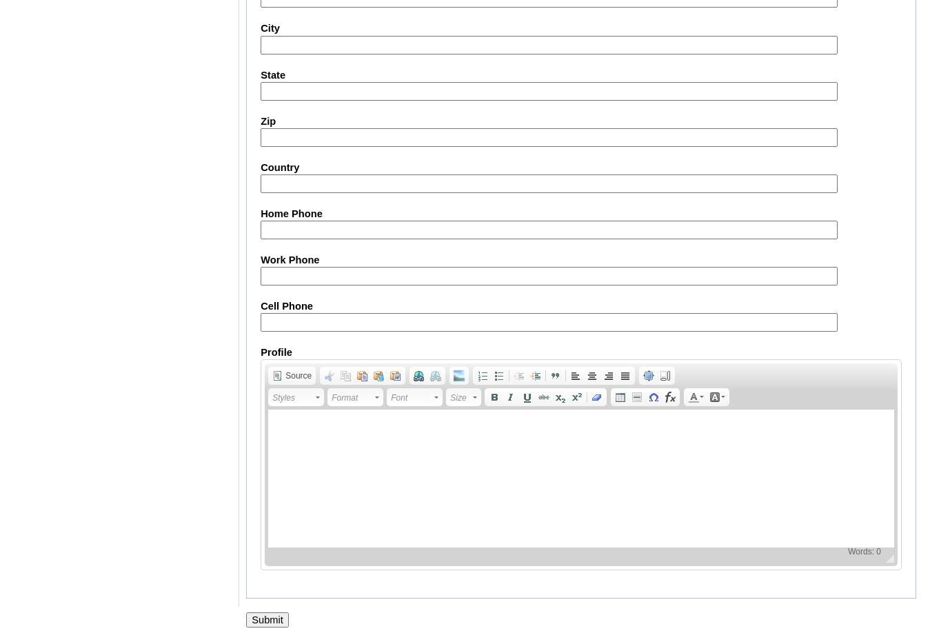
click at [270, 619] on input "Submit" at bounding box center [267, 619] width 43 height 15
click at [874, 247] on fieldset "Personal Information Address Address2 City State Zip Country Home Phone Work Ph…" at bounding box center [581, 250] width 670 height 698
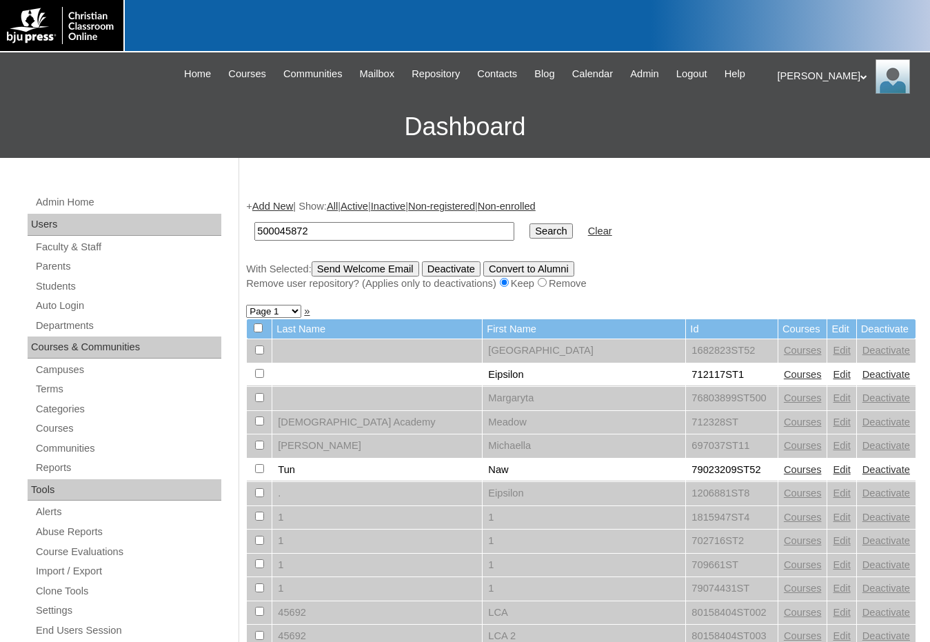
type input "500045872"
click at [530, 223] on input "Search" at bounding box center [551, 230] width 43 height 15
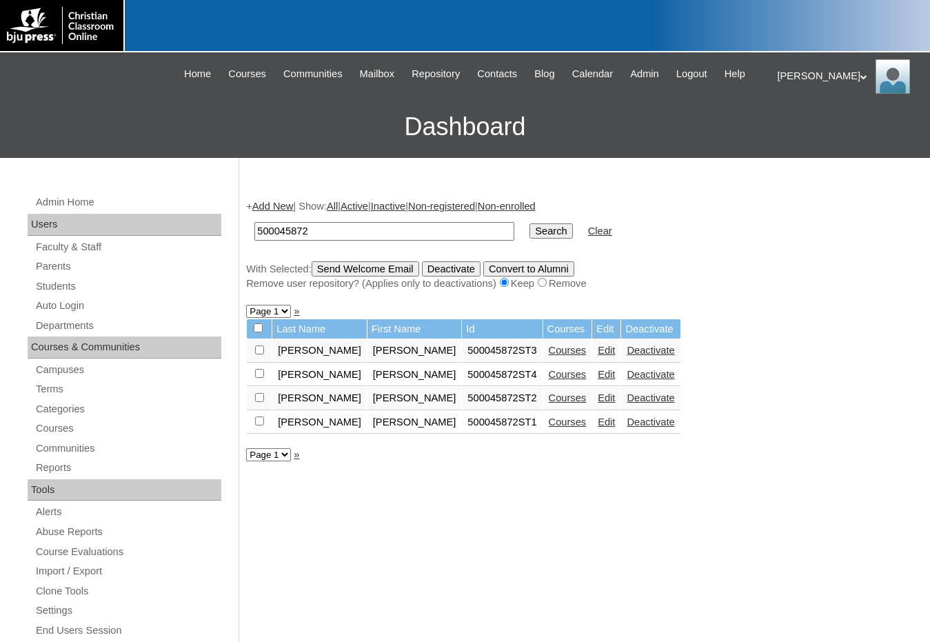
click at [549, 373] on link "Courses" at bounding box center [568, 374] width 38 height 11
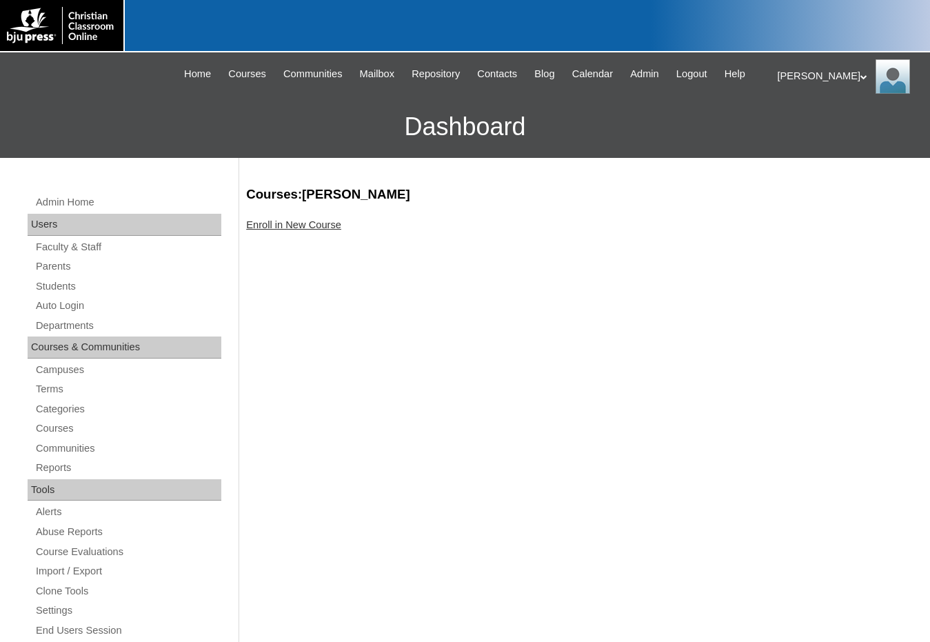
click at [305, 226] on link "Enroll in New Course" at bounding box center [293, 224] width 95 height 11
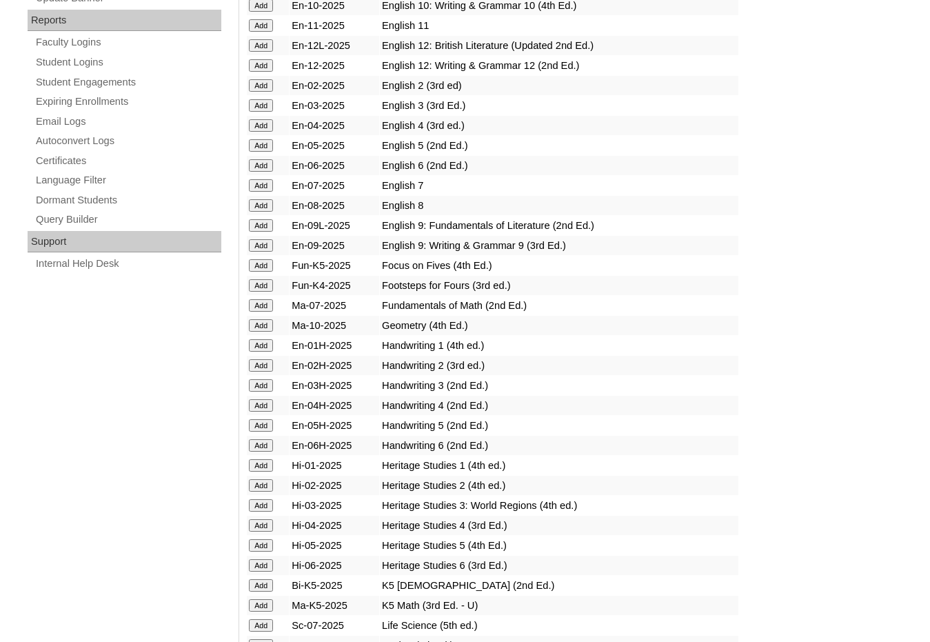
scroll to position [827, 0]
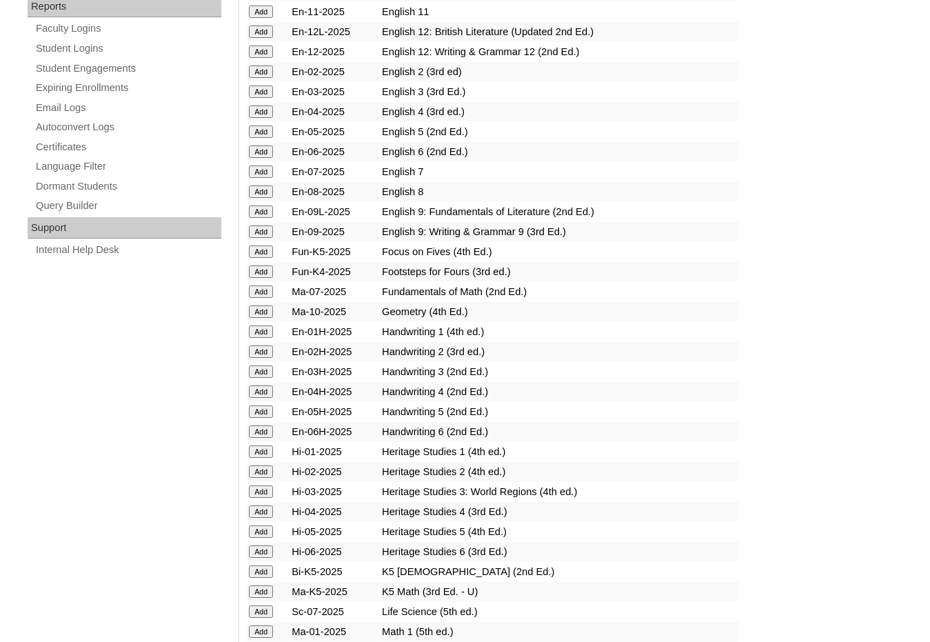
click at [258, 472] on input "Add" at bounding box center [261, 471] width 24 height 12
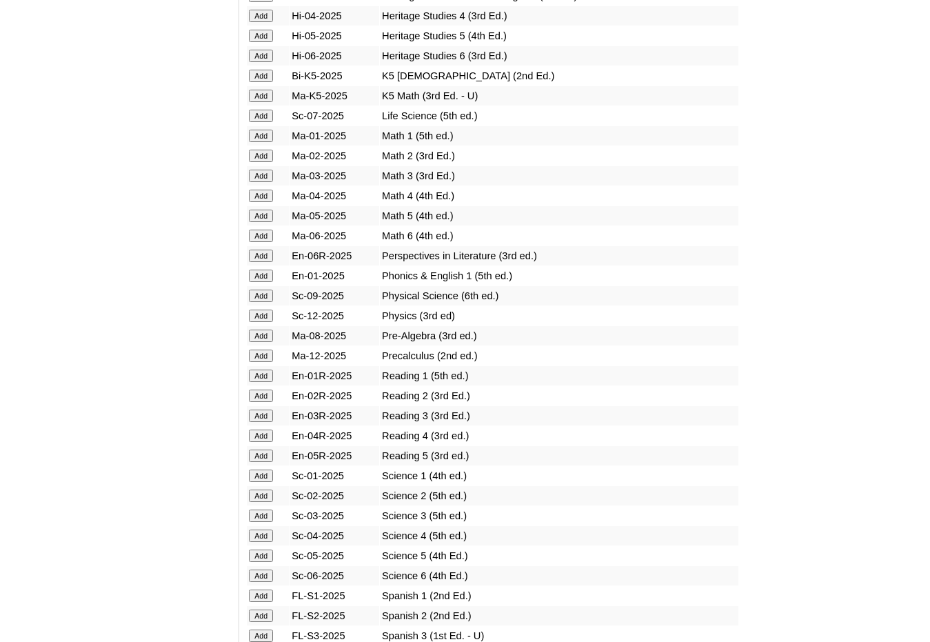
scroll to position [1448, 0]
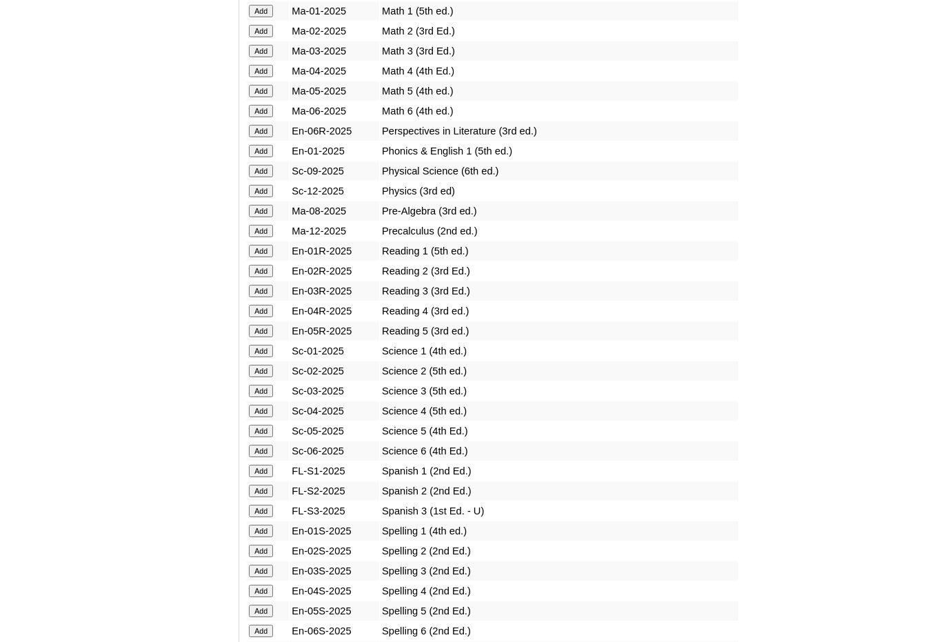
click at [257, 375] on input "Add" at bounding box center [261, 371] width 24 height 12
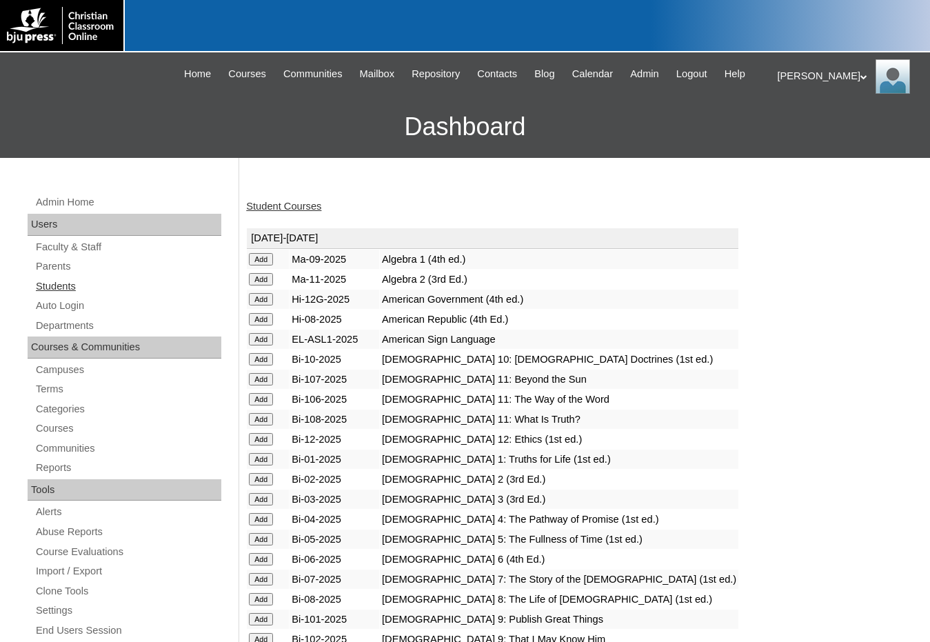
click at [78, 290] on link "Students" at bounding box center [127, 286] width 187 height 17
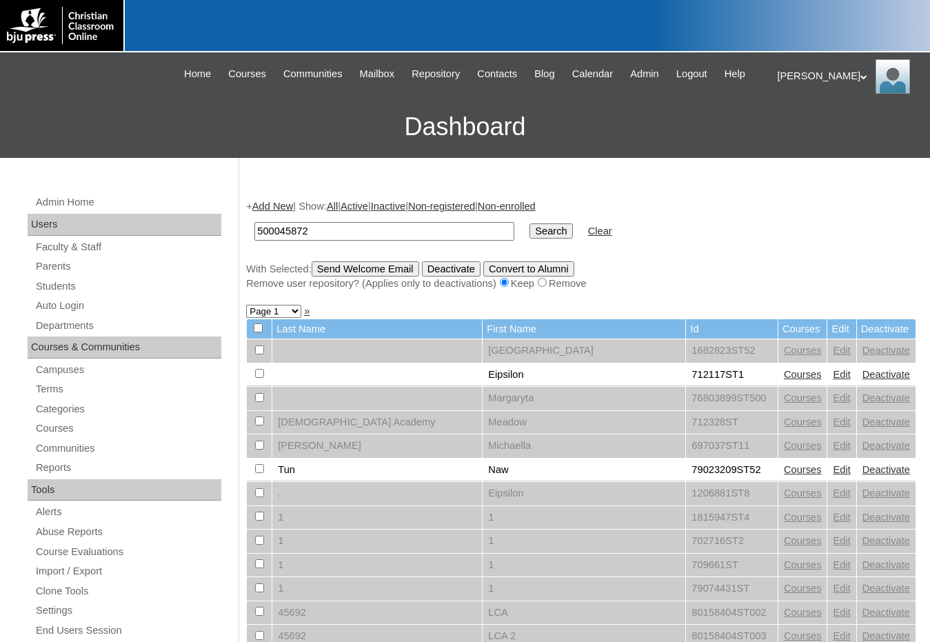
type input "500045872"
click at [530, 223] on input "Search" at bounding box center [551, 230] width 43 height 15
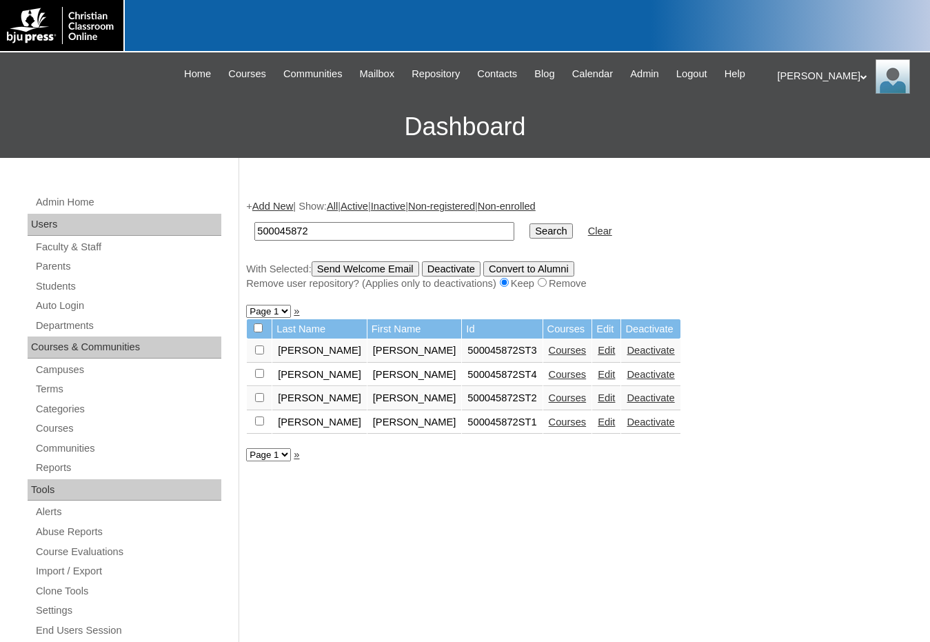
click at [271, 205] on link "Add New" at bounding box center [272, 206] width 41 height 11
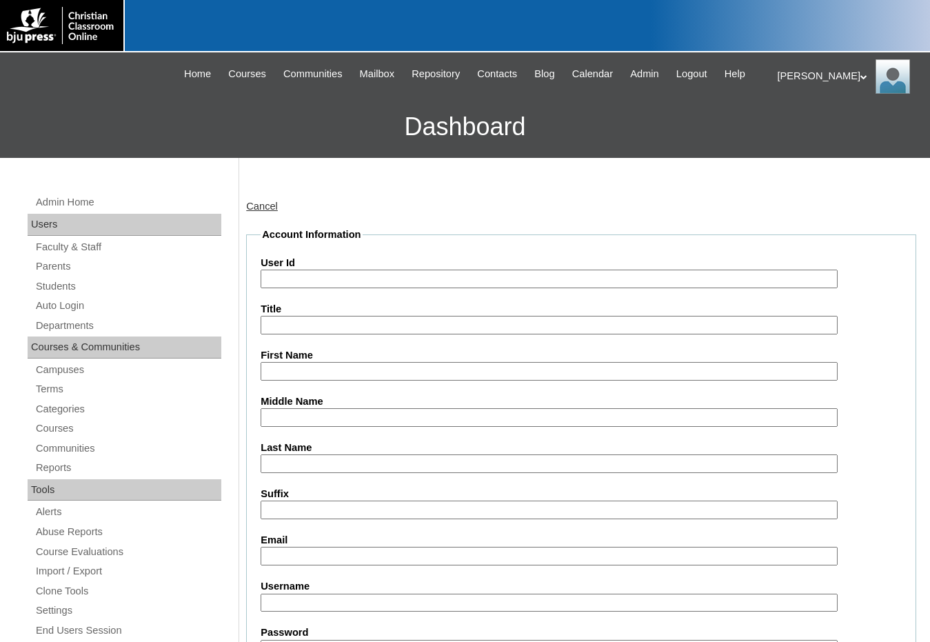
click at [287, 271] on input "User Id" at bounding box center [549, 279] width 577 height 19
paste input "500045872"
type input "500045872ST5"
type input "Simon"
type input "Ballard"
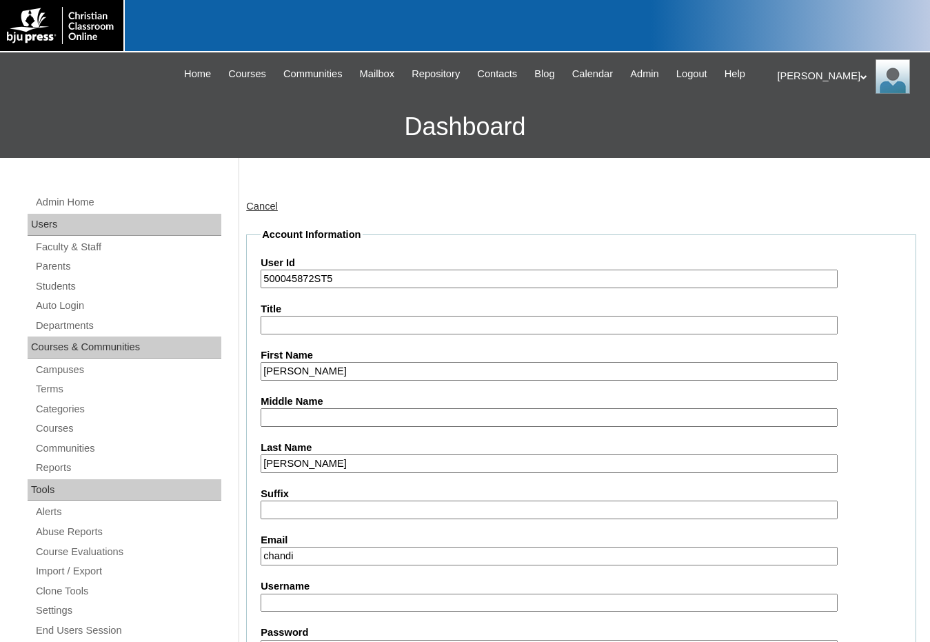
type input "chandi@acm3.com"
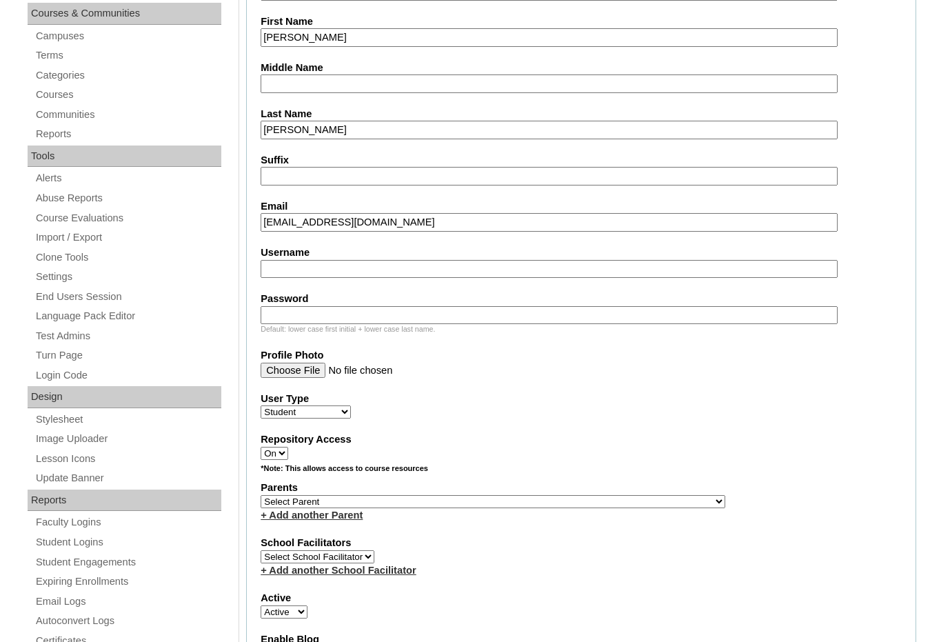
scroll to position [414, 0]
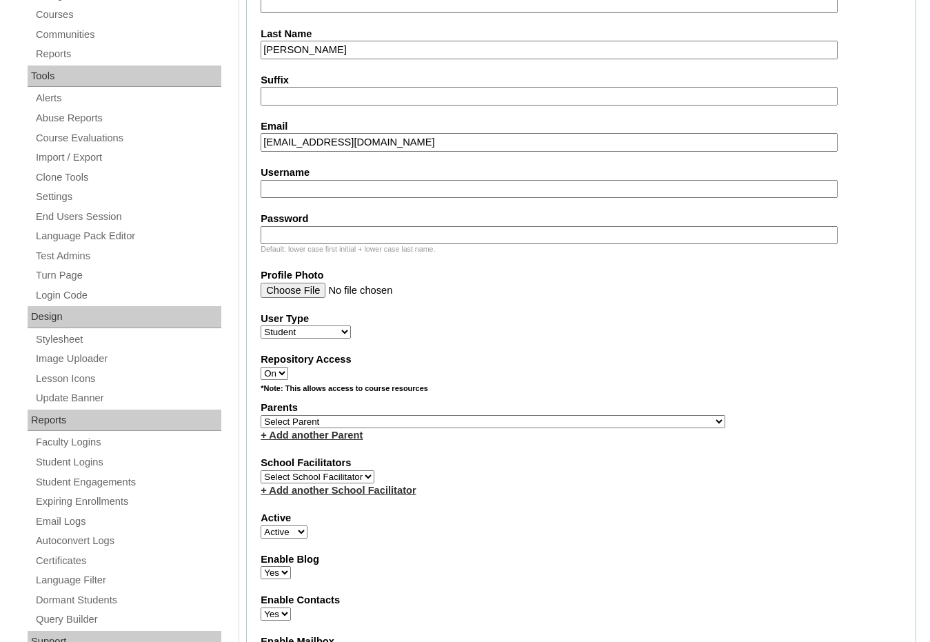
drag, startPoint x: 565, startPoint y: 423, endPoint x: 582, endPoint y: 423, distance: 17.2
click at [569, 423] on select "Select Parent , Fautanu, Ma 1, 1 23-24 accountMorgan, Jason 6th Street Mennonit…" at bounding box center [493, 421] width 465 height 13
select select "37397"
click at [582, 423] on div "Parents Select Parent , Fautanu, Ma 1, 1 23-24 accountMorgan, Jason 6th Street …" at bounding box center [581, 421] width 641 height 41
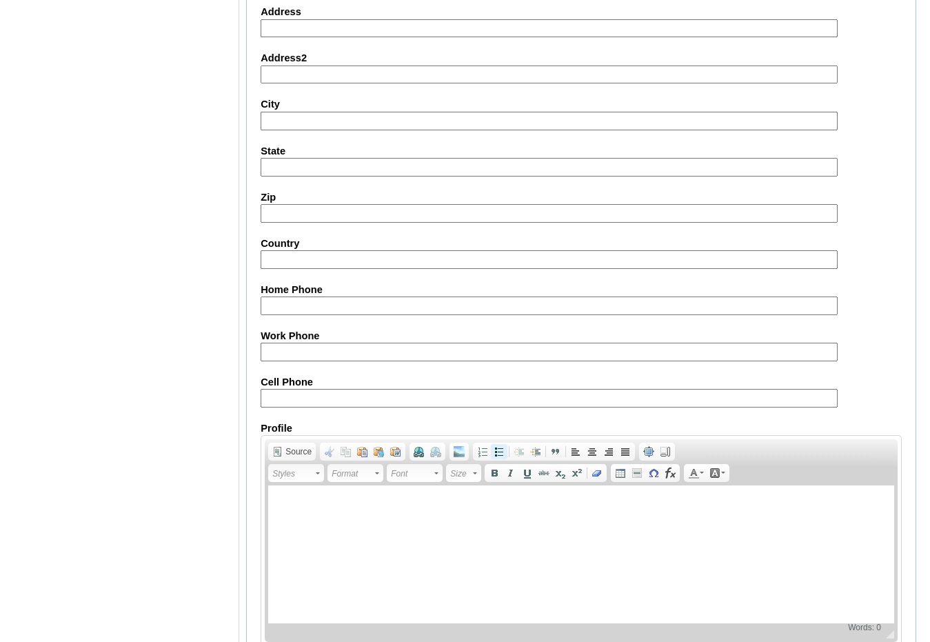
scroll to position [1456, 0]
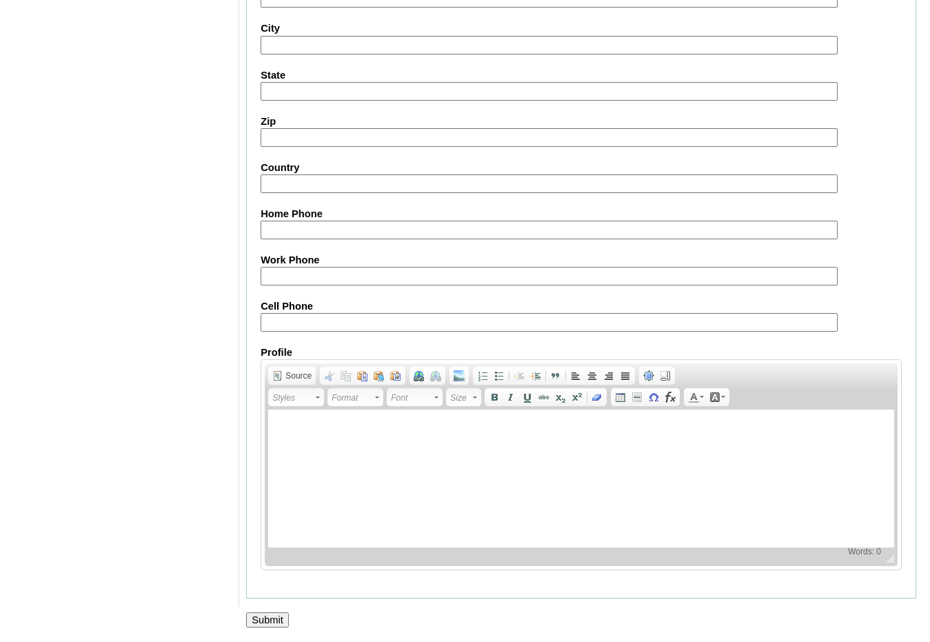
click at [274, 621] on input "Submit" at bounding box center [267, 619] width 43 height 15
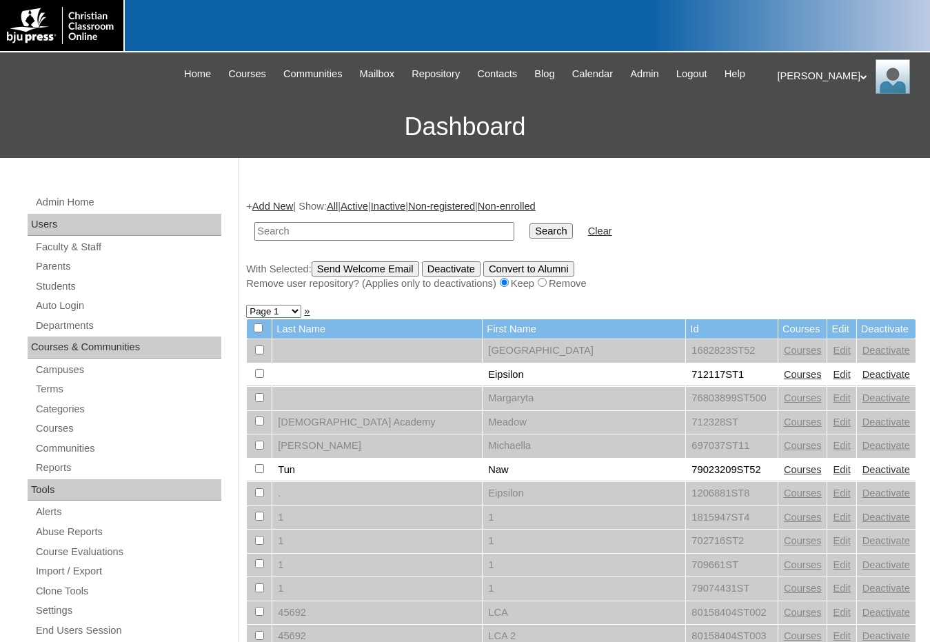
drag, startPoint x: 779, startPoint y: 261, endPoint x: 767, endPoint y: 267, distance: 13.6
click at [779, 261] on div "With Selected: Send Welcome Email Deactivate Convert to Alumni Remove user repo…" at bounding box center [581, 276] width 670 height 30
click at [343, 238] on input "text" at bounding box center [384, 231] width 260 height 19
paste input "75152748"
type input "75152748"
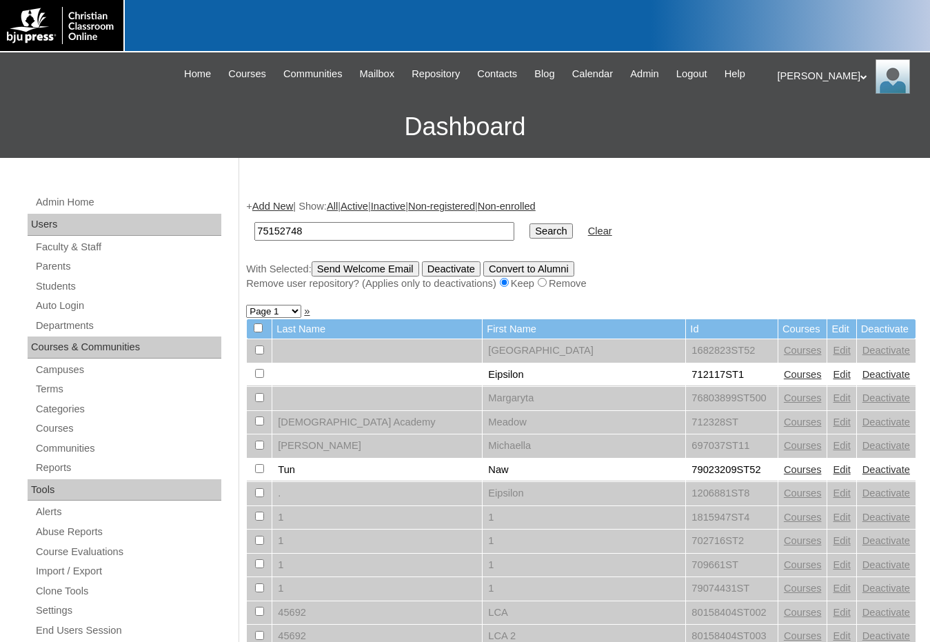
click at [530, 223] on input "Search" at bounding box center [551, 230] width 43 height 15
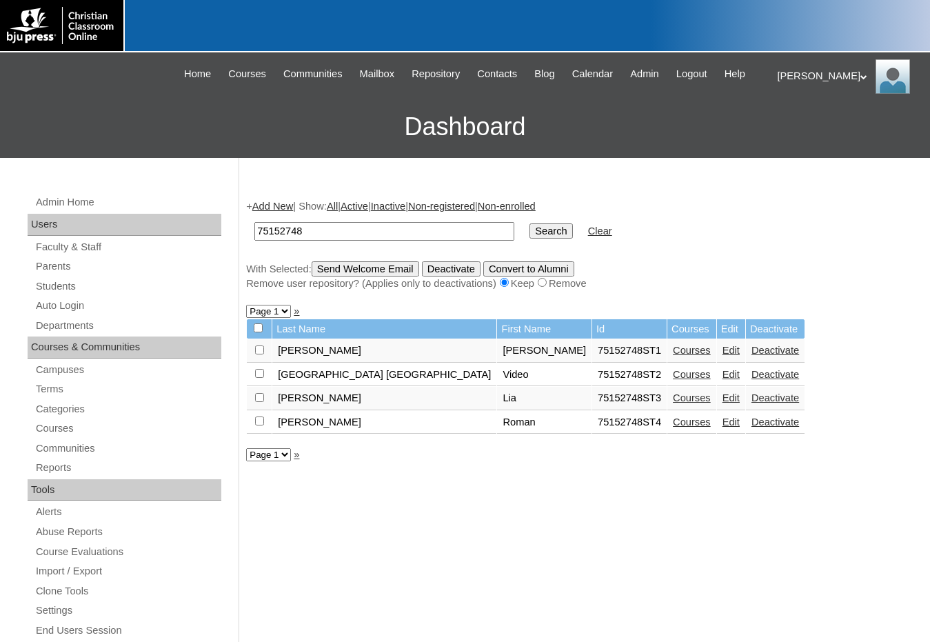
click at [673, 425] on link "Courses" at bounding box center [692, 421] width 38 height 11
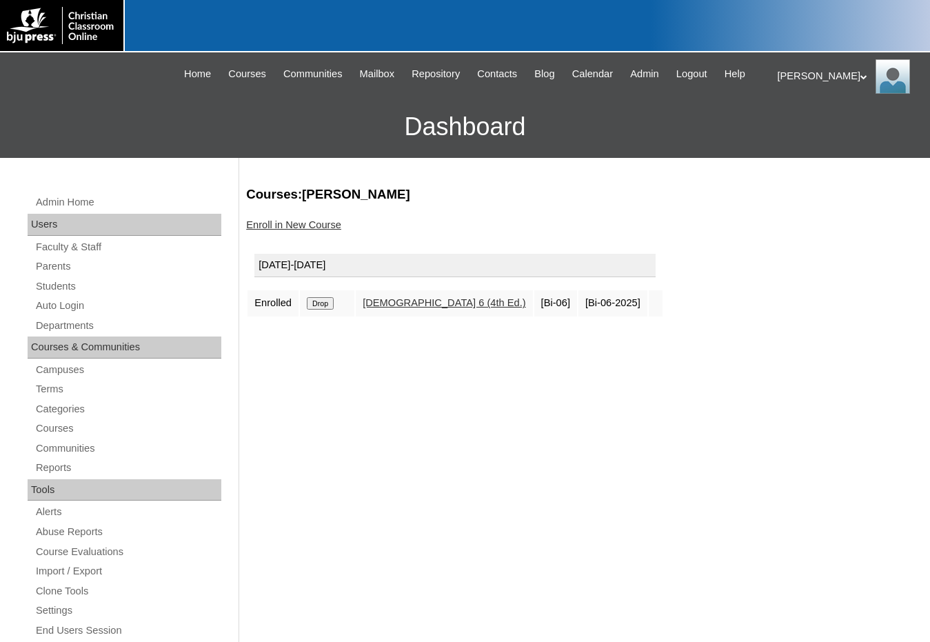
click at [332, 227] on link "Enroll in New Course" at bounding box center [293, 224] width 95 height 11
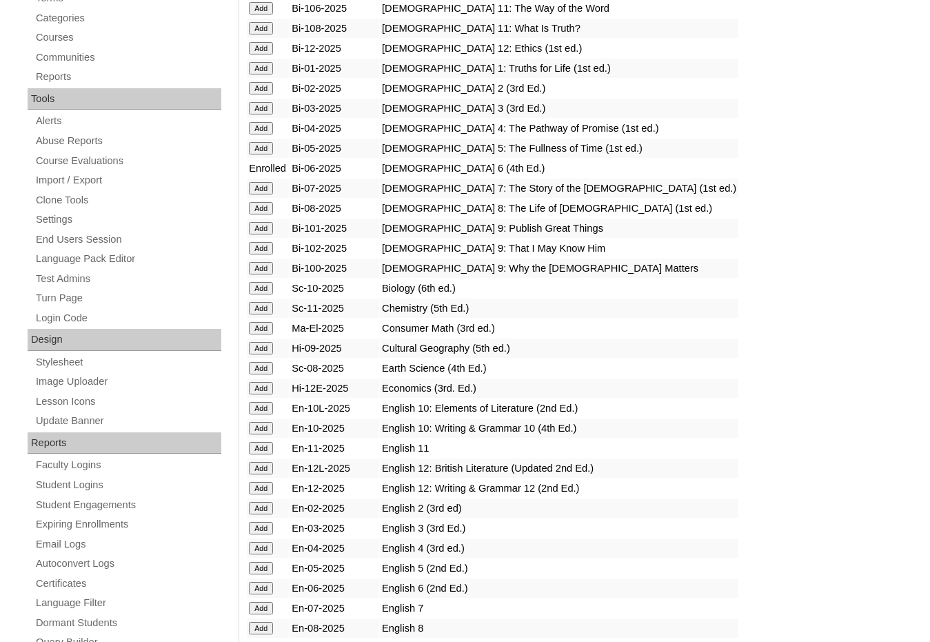
scroll to position [414, 0]
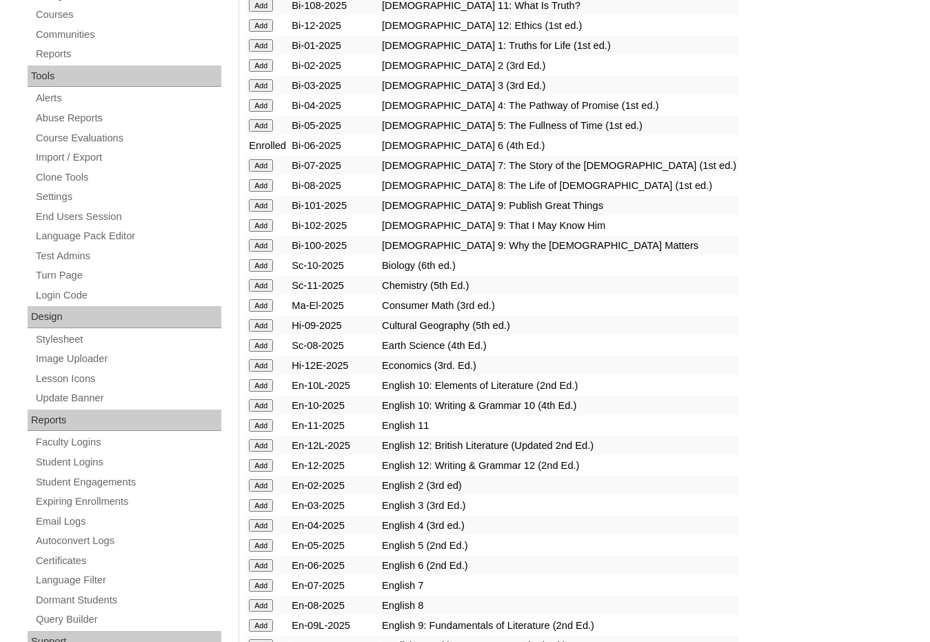
click at [268, 566] on input "Add" at bounding box center [261, 565] width 24 height 12
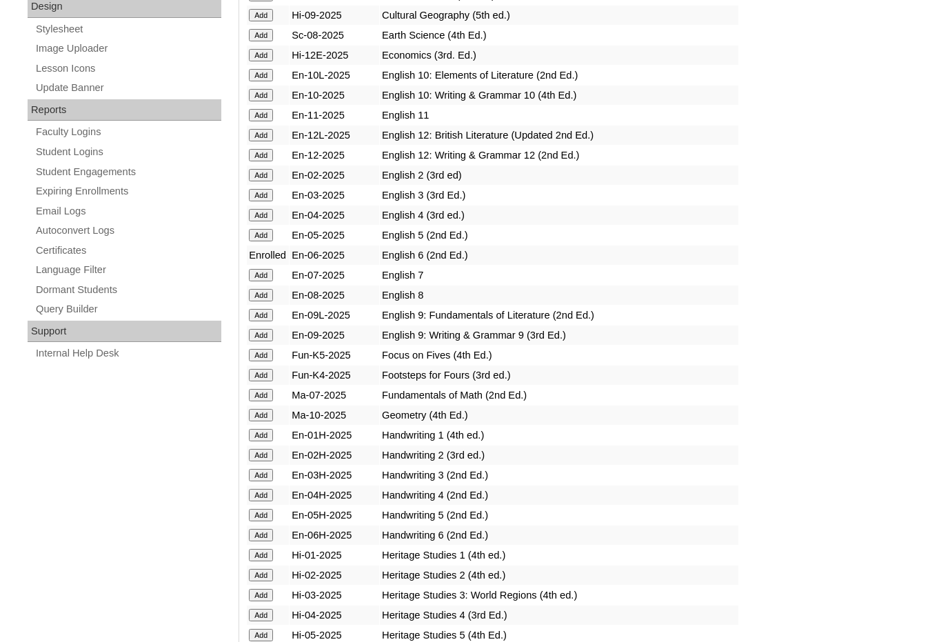
scroll to position [758, 0]
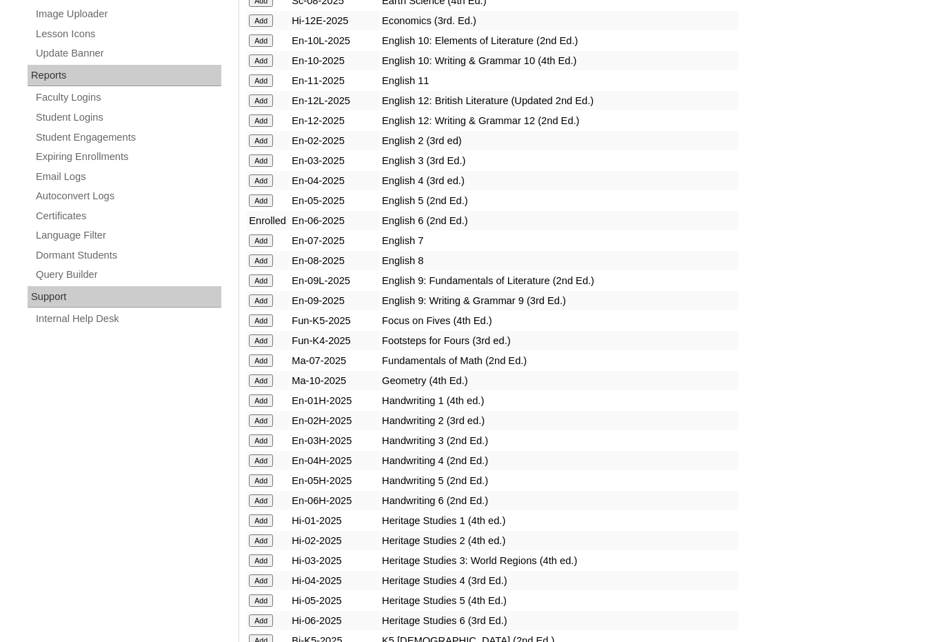
click at [268, 501] on input "Add" at bounding box center [261, 500] width 24 height 12
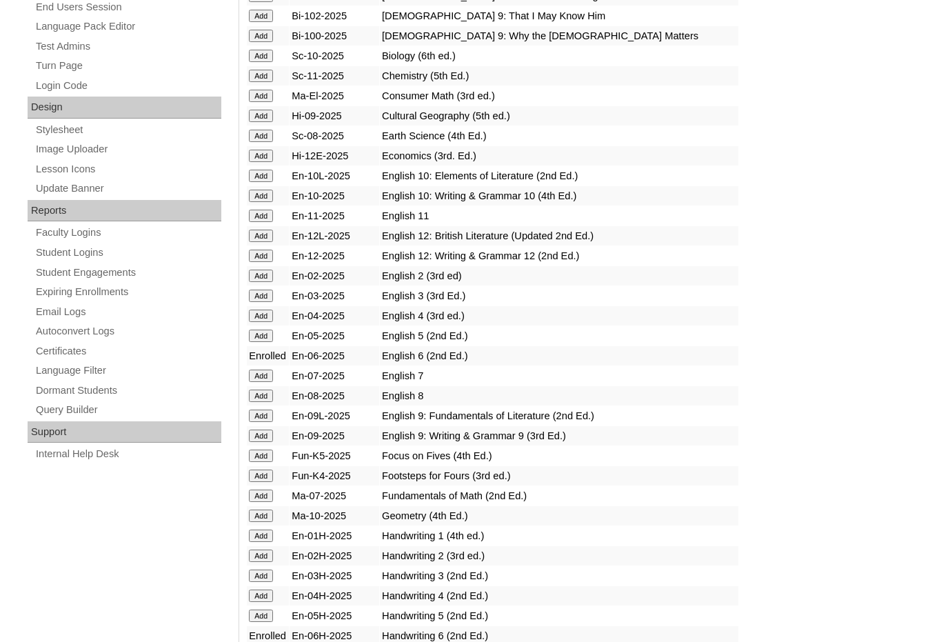
scroll to position [896, 0]
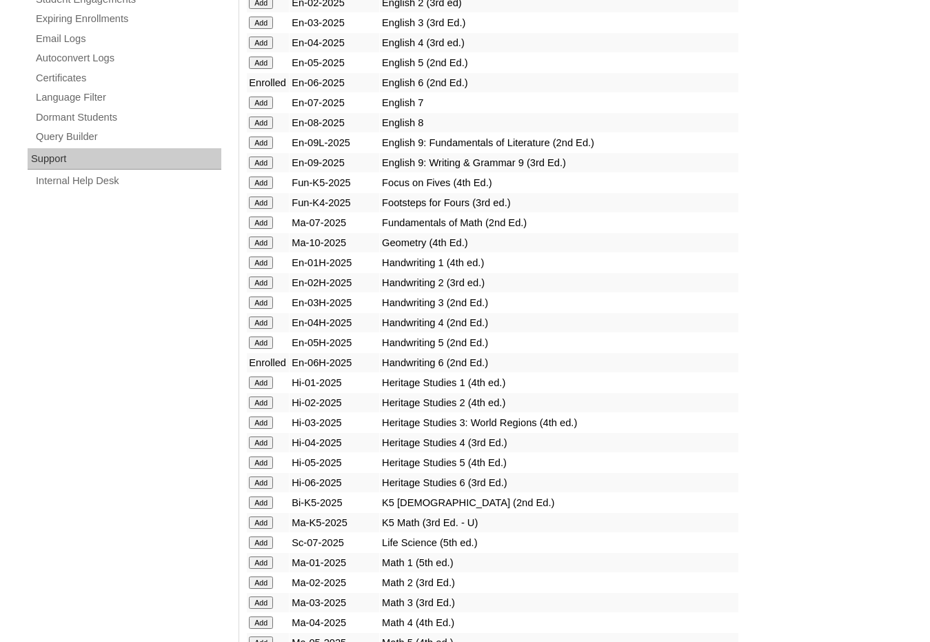
click at [265, 486] on input "Add" at bounding box center [261, 482] width 24 height 12
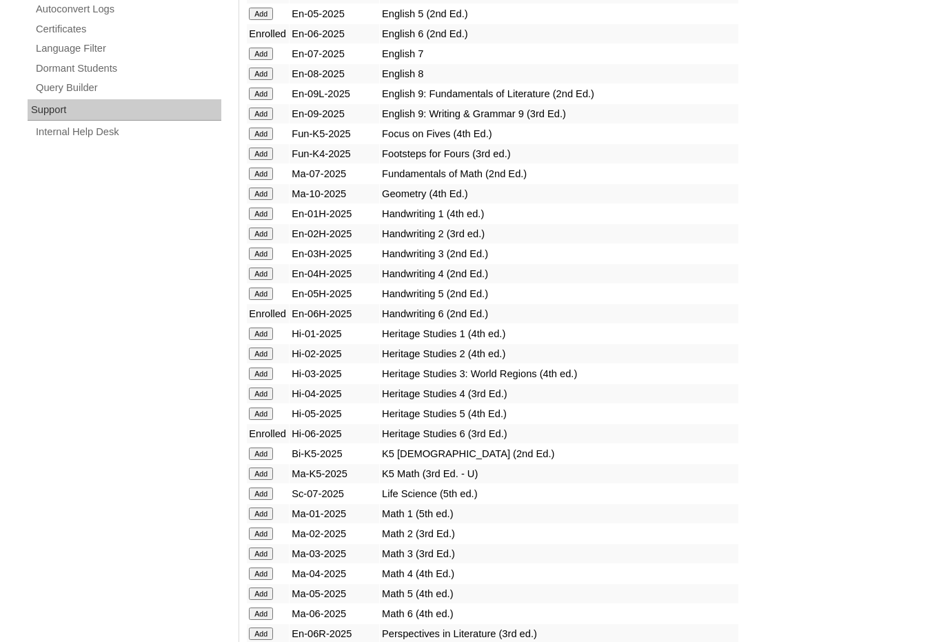
scroll to position [965, 0]
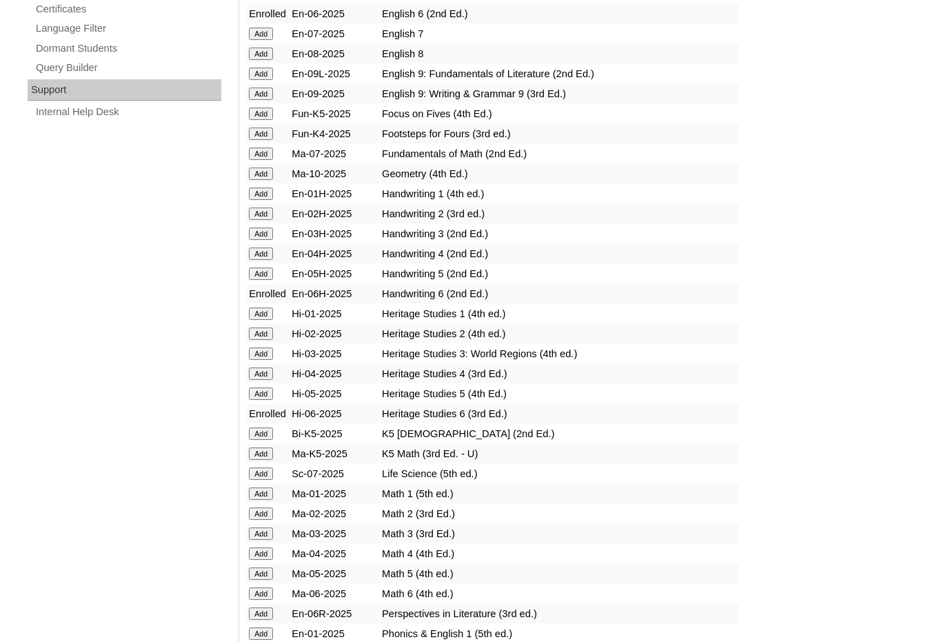
click at [263, 594] on input "Add" at bounding box center [261, 593] width 24 height 12
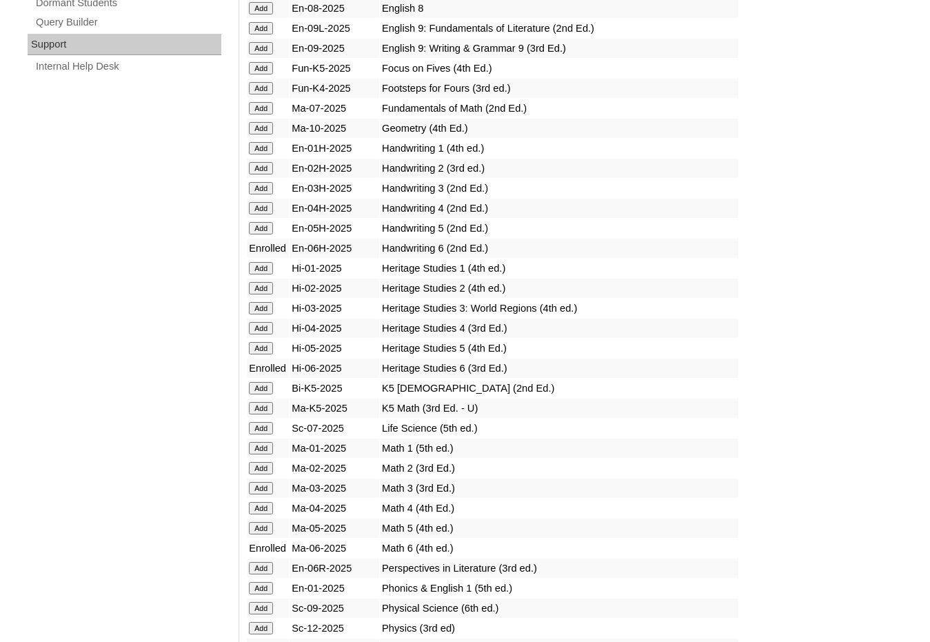
scroll to position [1034, 0]
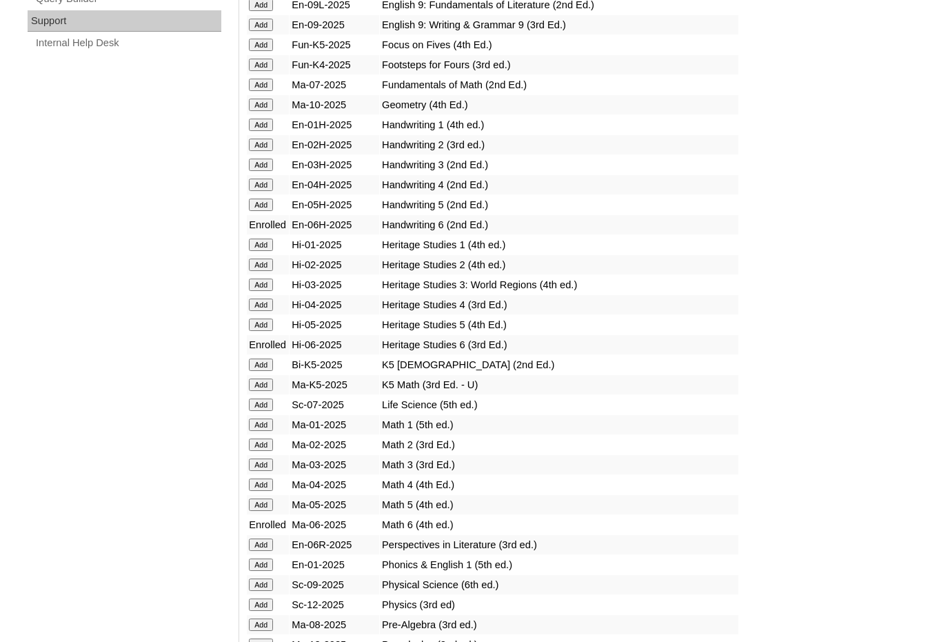
click at [268, 547] on input "Add" at bounding box center [261, 545] width 24 height 12
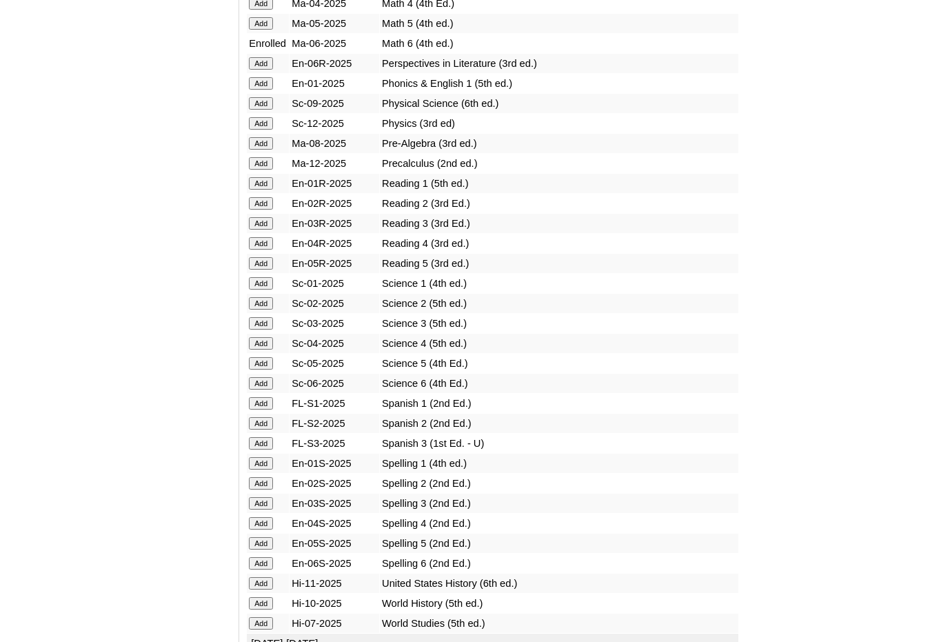
scroll to position [1517, 0]
click at [259, 381] on input "Add" at bounding box center [261, 382] width 24 height 12
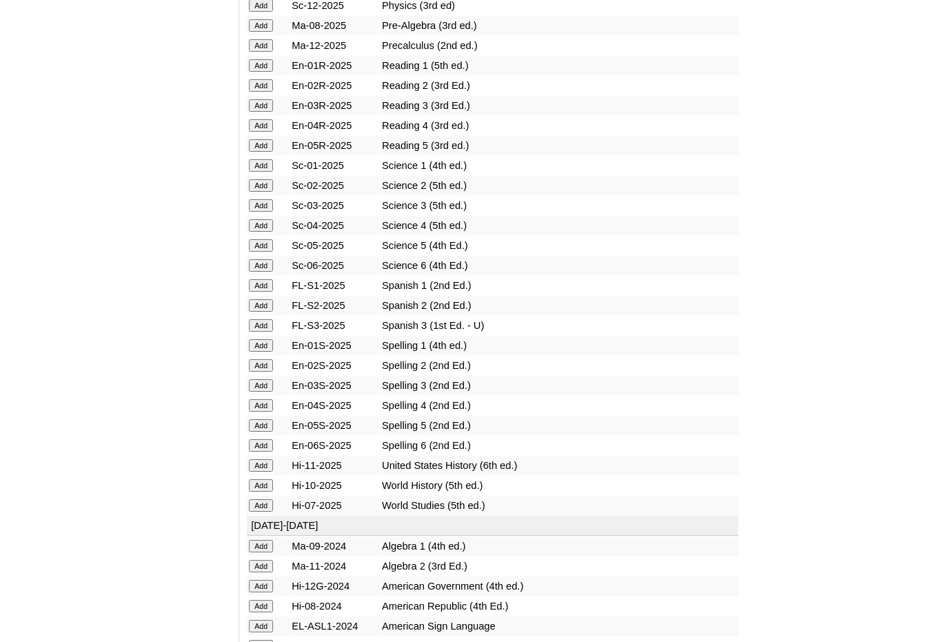
scroll to position [1586, 0]
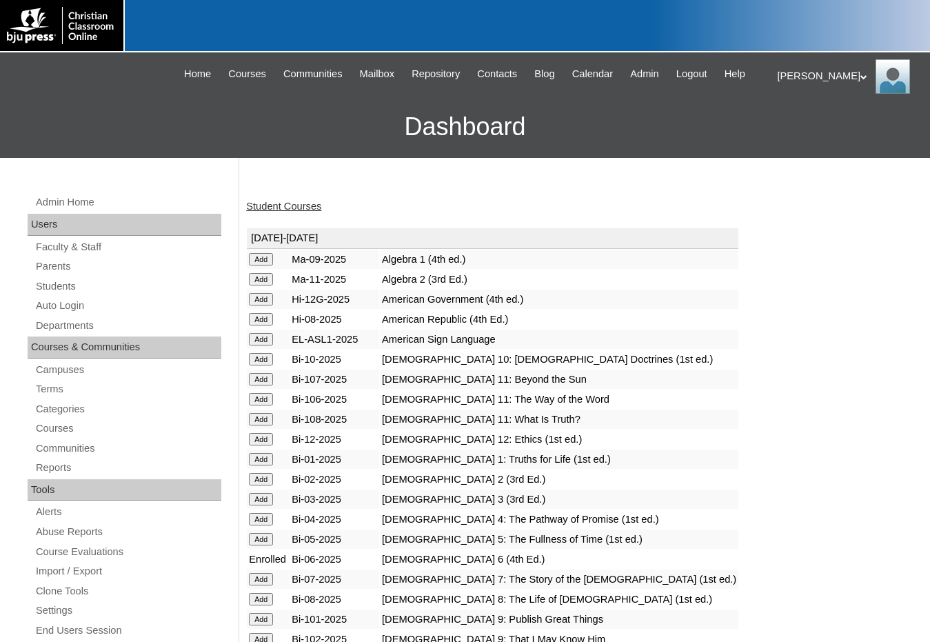
click at [72, 295] on div "Admin Home Users Faculty & Staff Parents Students Auto Login Departments Course…" at bounding box center [126, 640] width 211 height 892
click at [70, 293] on link "Students" at bounding box center [127, 286] width 187 height 17
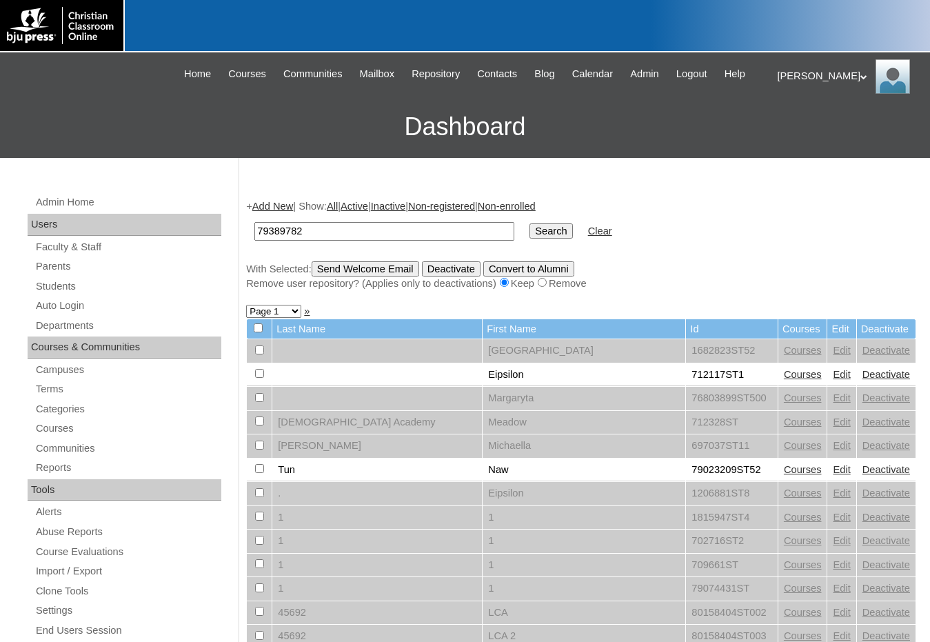
type input "79389782"
click at [530, 223] on input "Search" at bounding box center [551, 230] width 43 height 15
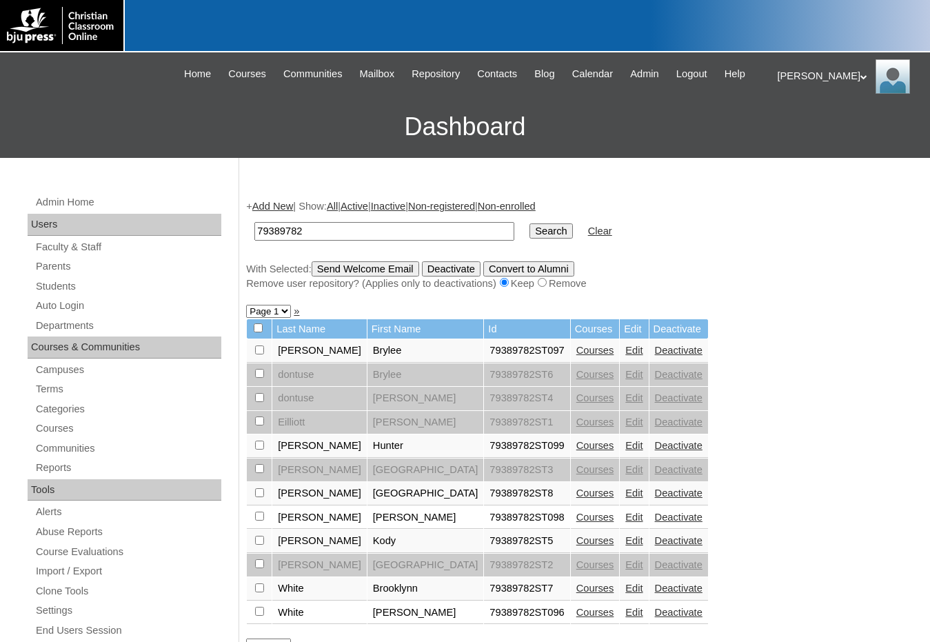
click at [576, 496] on link "Courses" at bounding box center [595, 493] width 38 height 11
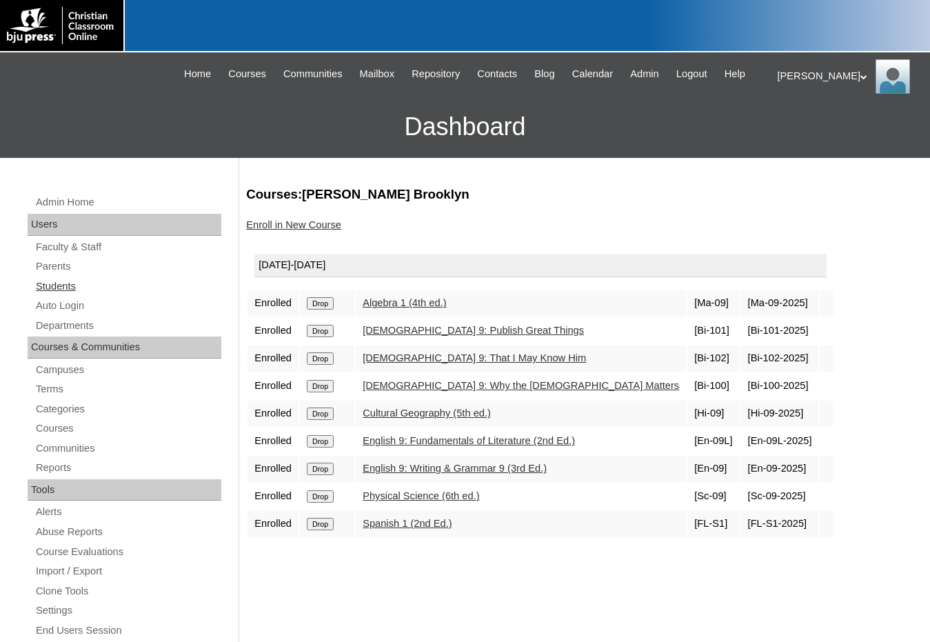
click at [36, 290] on link "Students" at bounding box center [127, 286] width 187 height 17
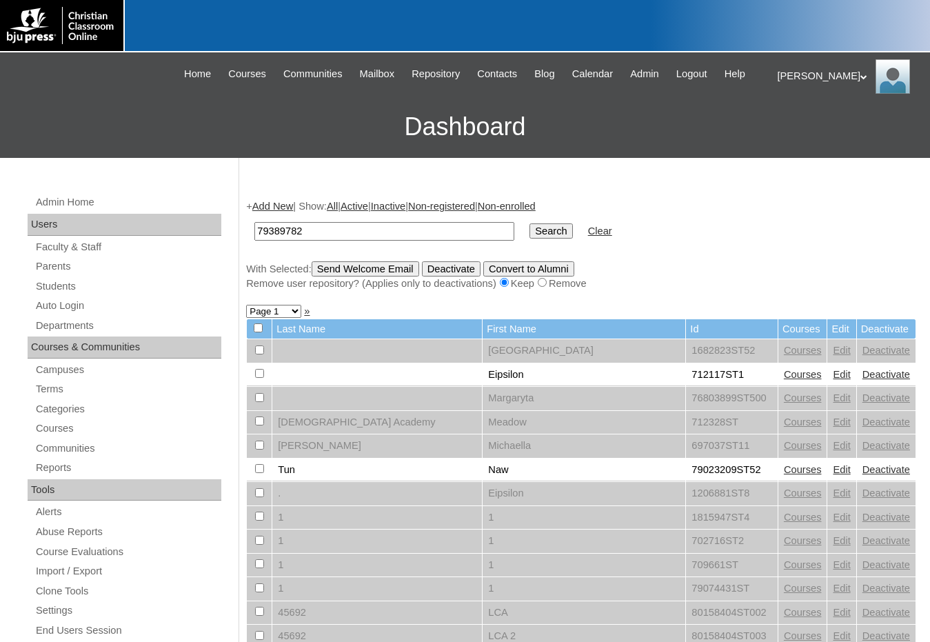
type input "79389782"
click at [530, 223] on input "Search" at bounding box center [551, 230] width 43 height 15
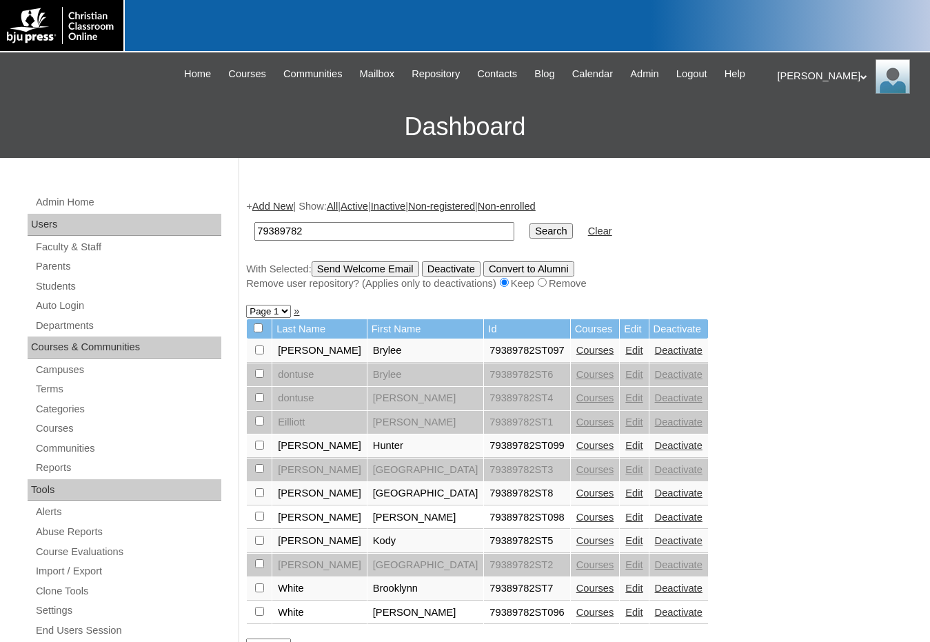
click at [275, 205] on link "Add New" at bounding box center [272, 206] width 41 height 11
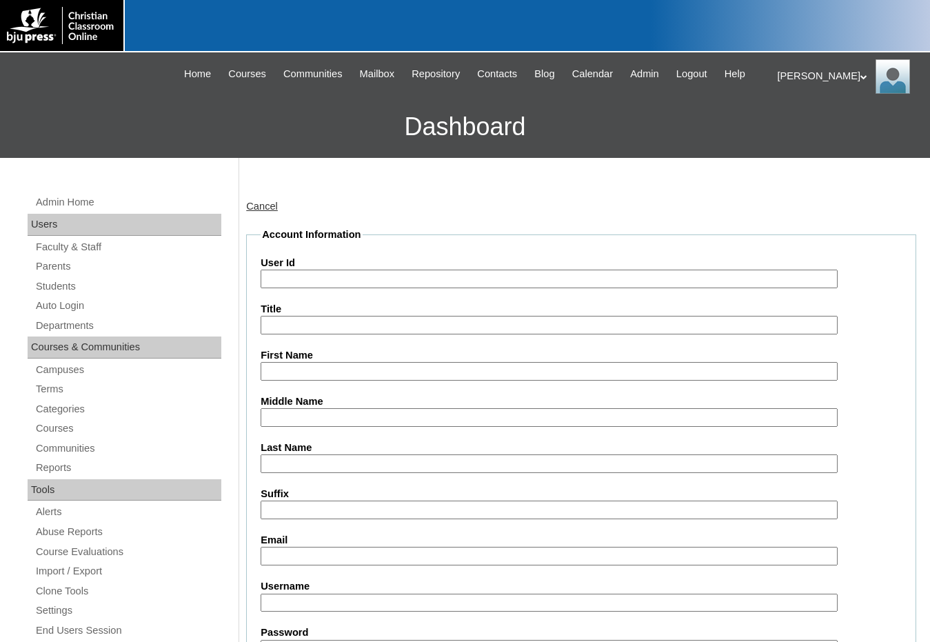
click at [290, 272] on input "User Id" at bounding box center [549, 279] width 577 height 19
paste input "79389782"
type input "79389782ST9"
type input "Chase"
type input "Conley"
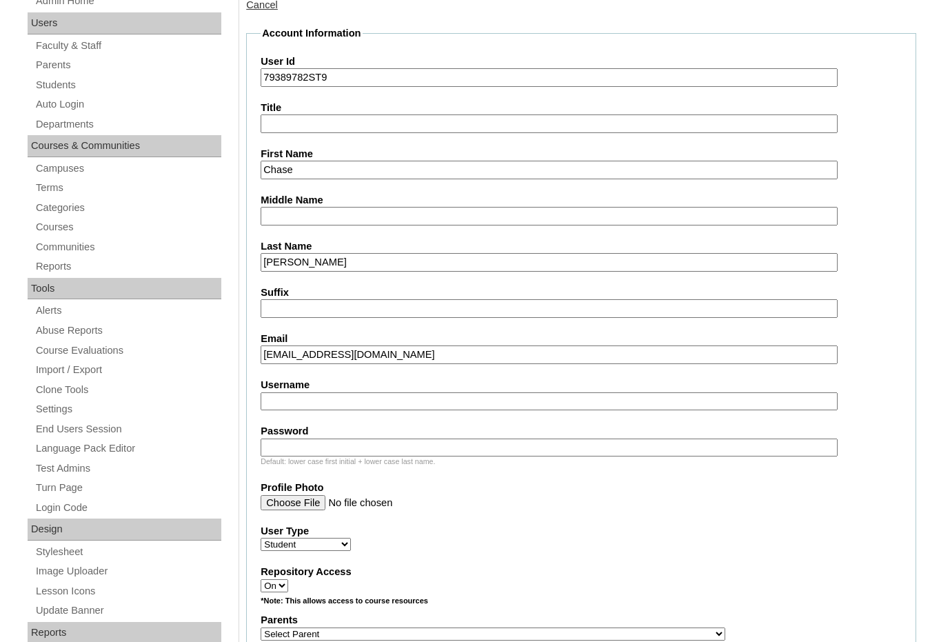
scroll to position [207, 0]
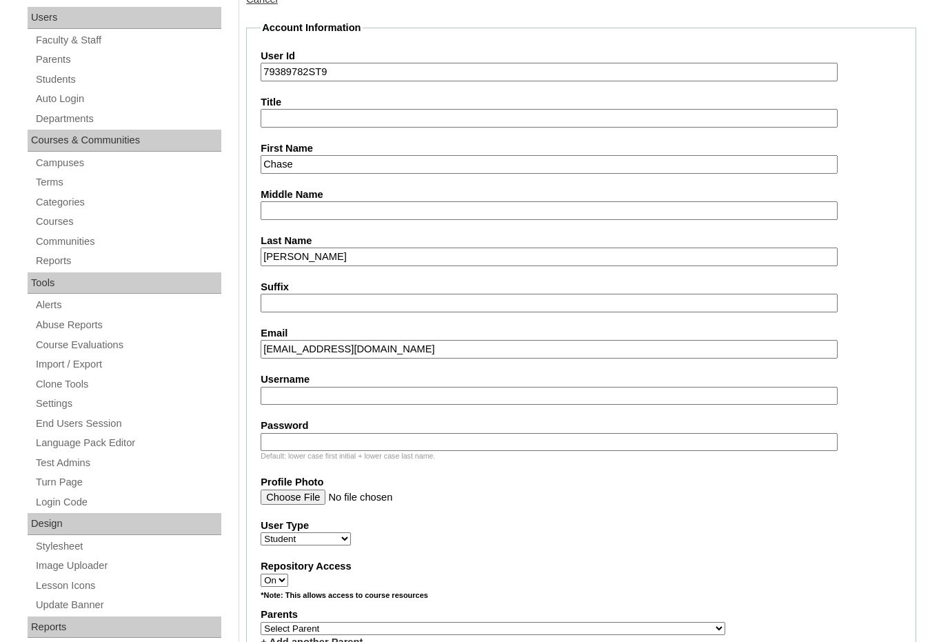
type input "chaseconley.fca@gmail.com"
click at [561, 627] on select "Select Parent , Fautanu, Ma 1, 1 23-24 accountMorgan, Jason 6th Street Mennonit…" at bounding box center [493, 628] width 465 height 13
select select "35032"
click at [582, 626] on div "Parents Select Parent , Fautanu, Ma 1, 1 23-24 accountMorgan, Jason 6th Street …" at bounding box center [581, 627] width 641 height 41
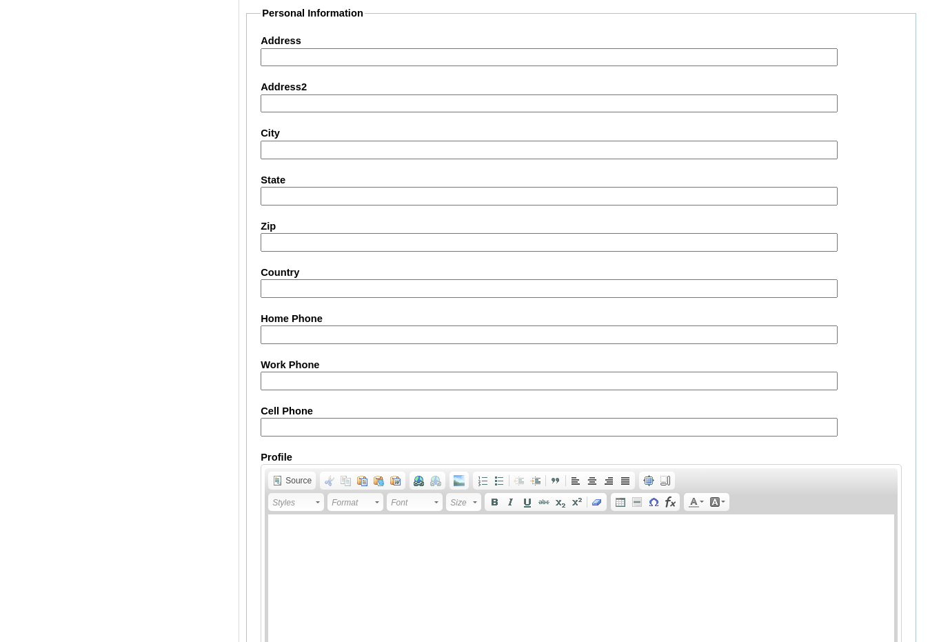
scroll to position [1456, 0]
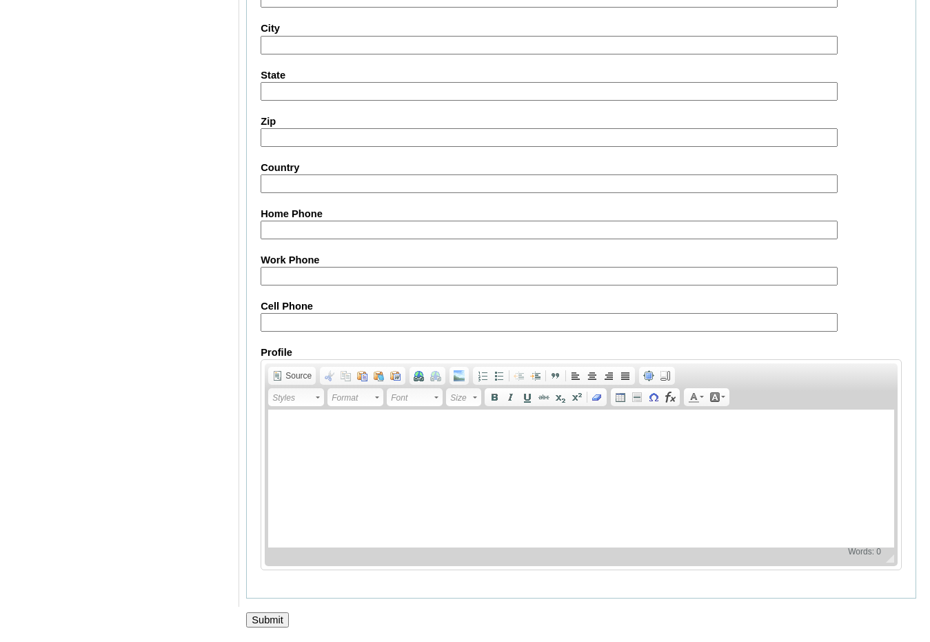
click at [272, 615] on input "Submit" at bounding box center [267, 619] width 43 height 15
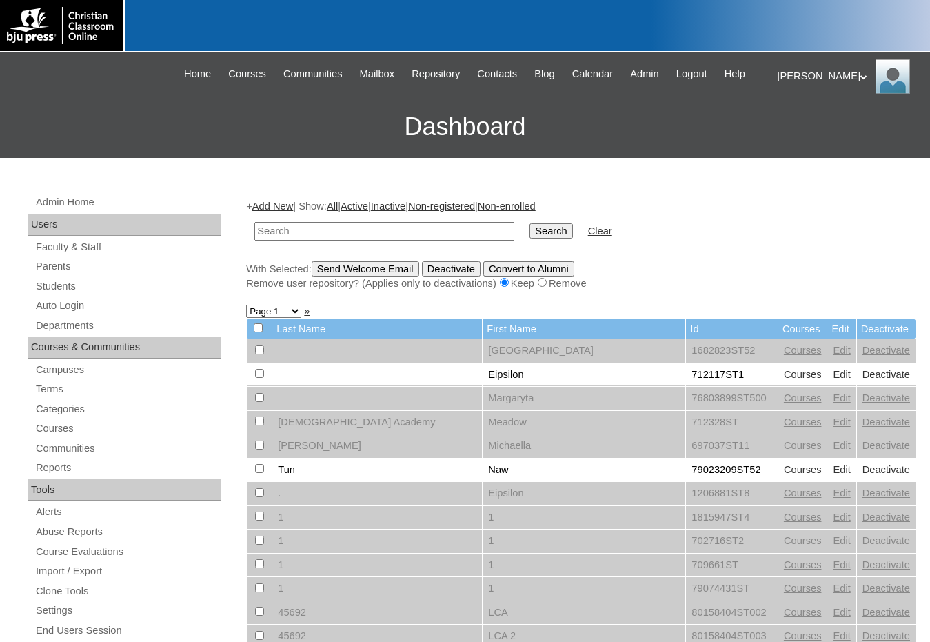
paste input "79389782"
type input "79389782"
click at [530, 223] on input "Search" at bounding box center [551, 230] width 43 height 15
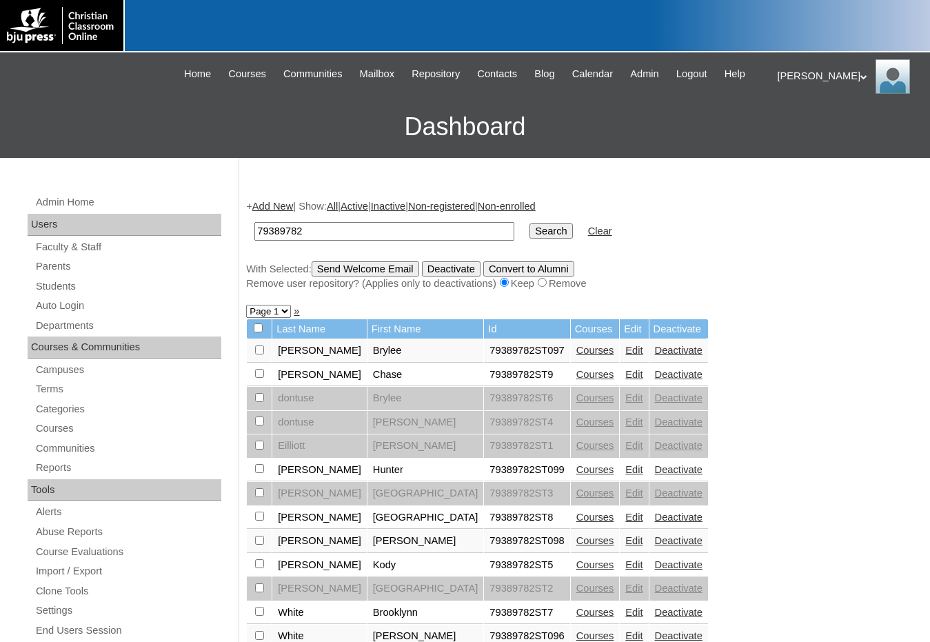
click at [576, 377] on link "Courses" at bounding box center [595, 374] width 38 height 11
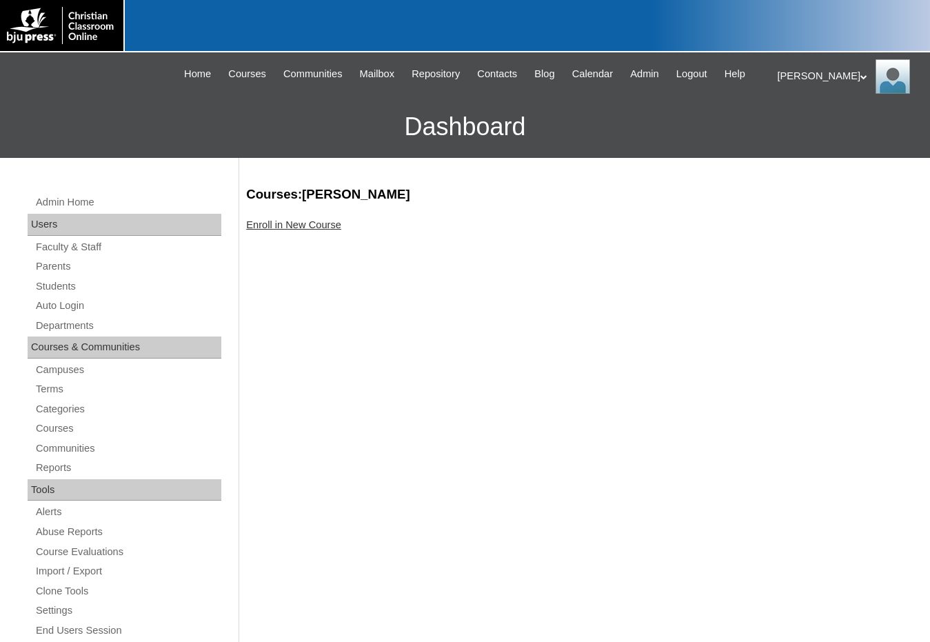
click at [330, 230] on link "Enroll in New Course" at bounding box center [293, 224] width 95 height 11
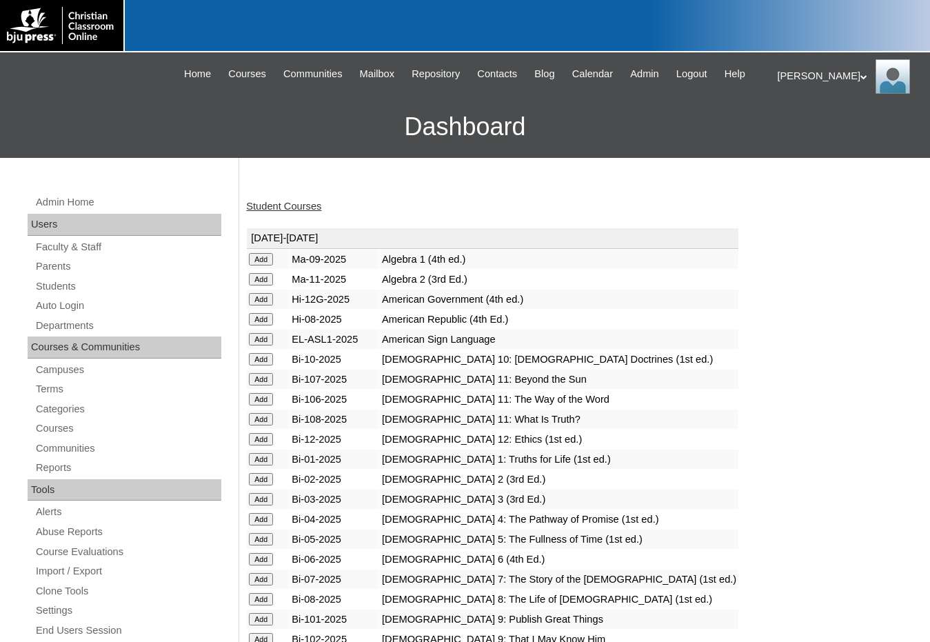
click at [261, 254] on input "Add" at bounding box center [261, 259] width 24 height 12
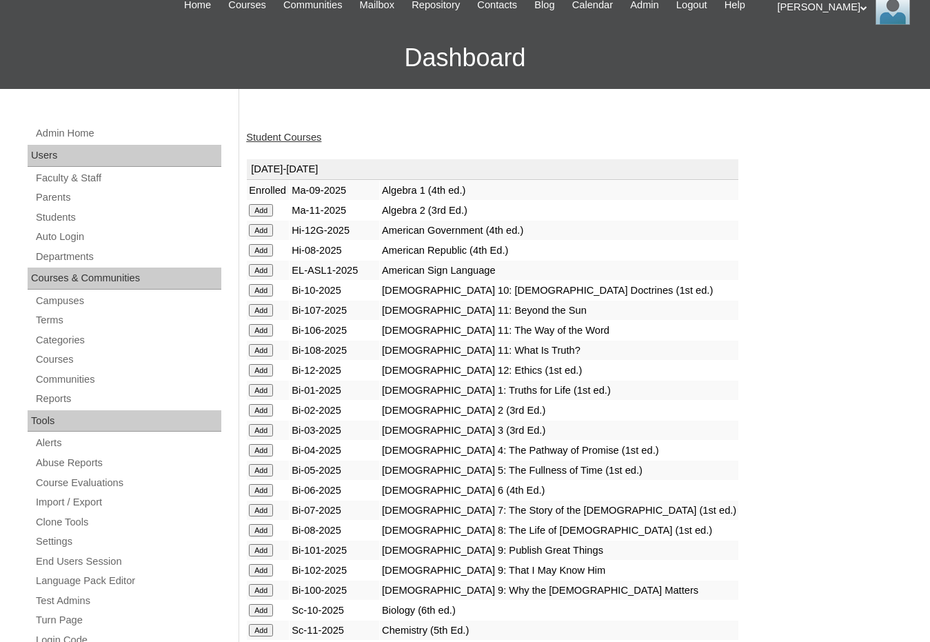
click at [265, 548] on input "Add" at bounding box center [261, 550] width 24 height 12
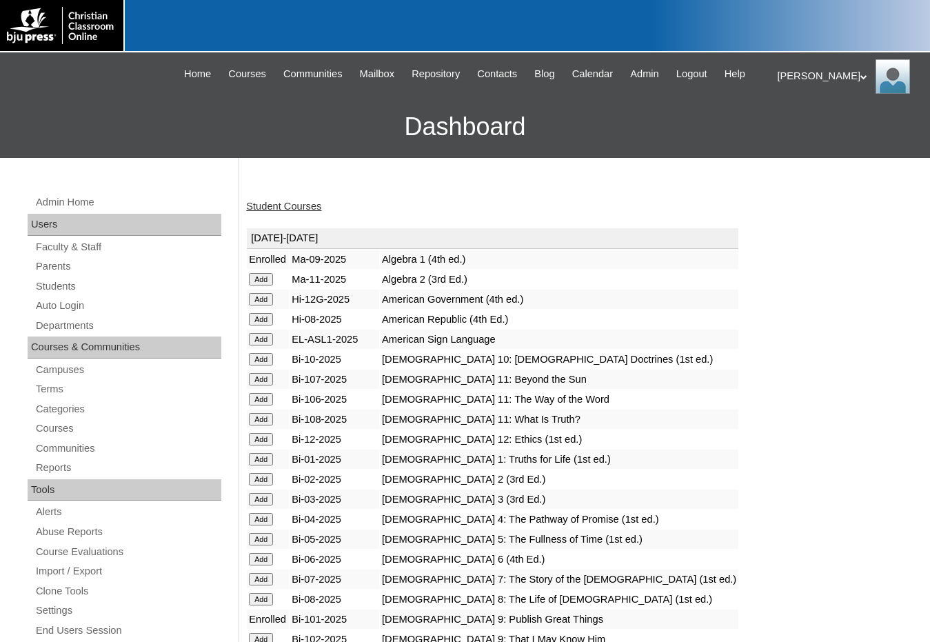
scroll to position [69, 0]
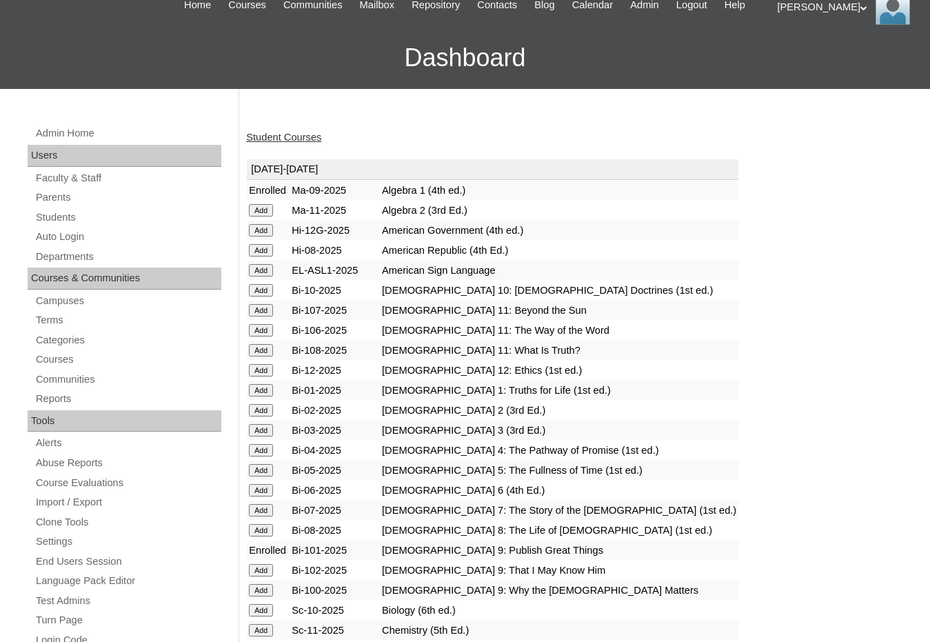
click at [260, 565] on input "Add" at bounding box center [261, 570] width 24 height 12
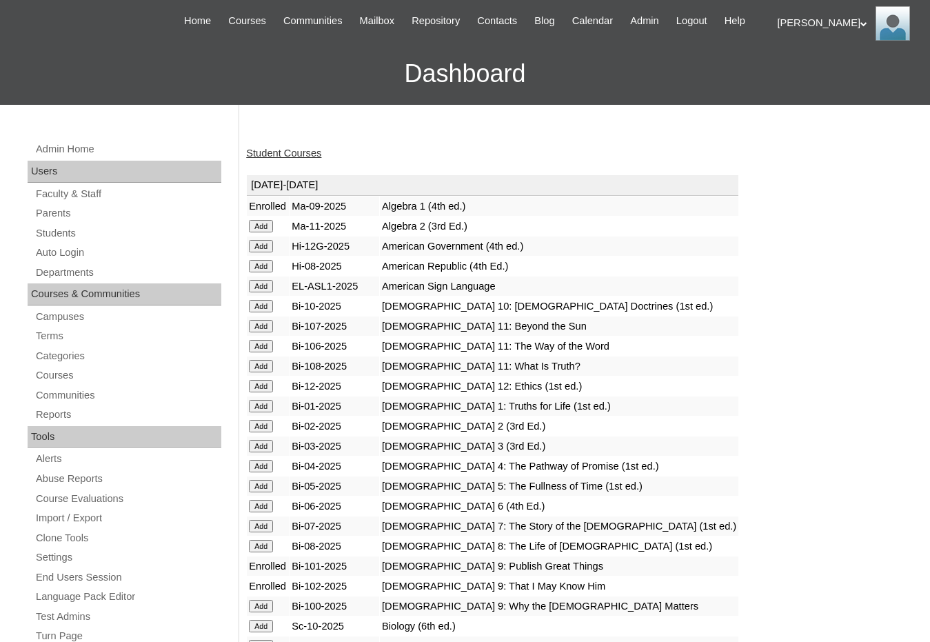
scroll to position [69, 0]
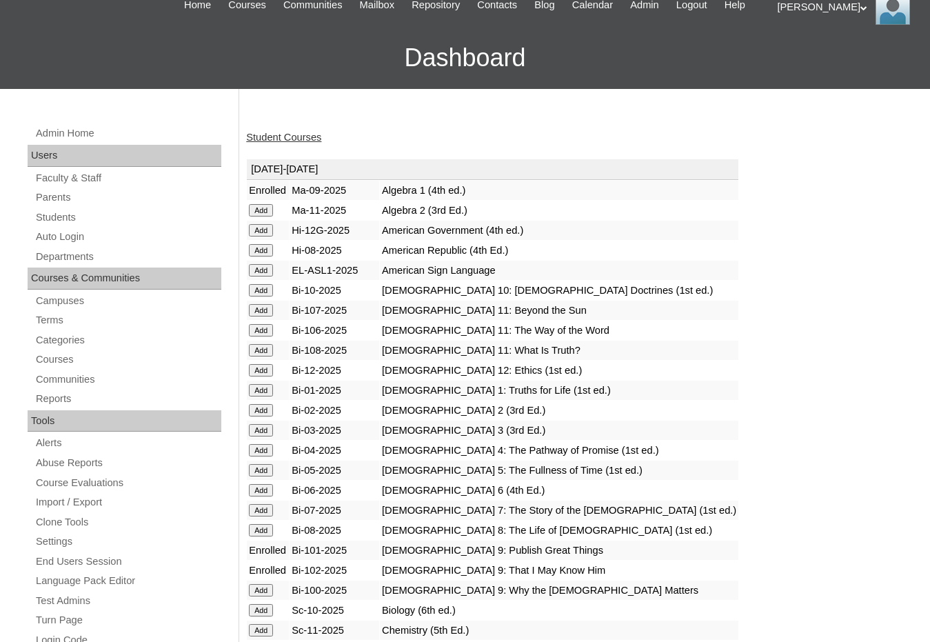
click at [265, 585] on input "Add" at bounding box center [261, 590] width 24 height 12
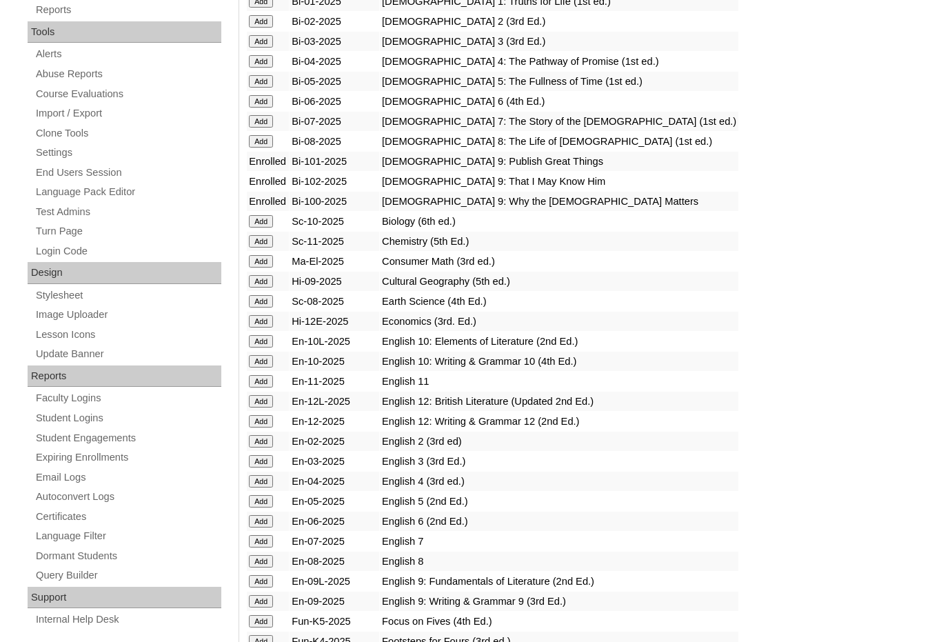
scroll to position [483, 0]
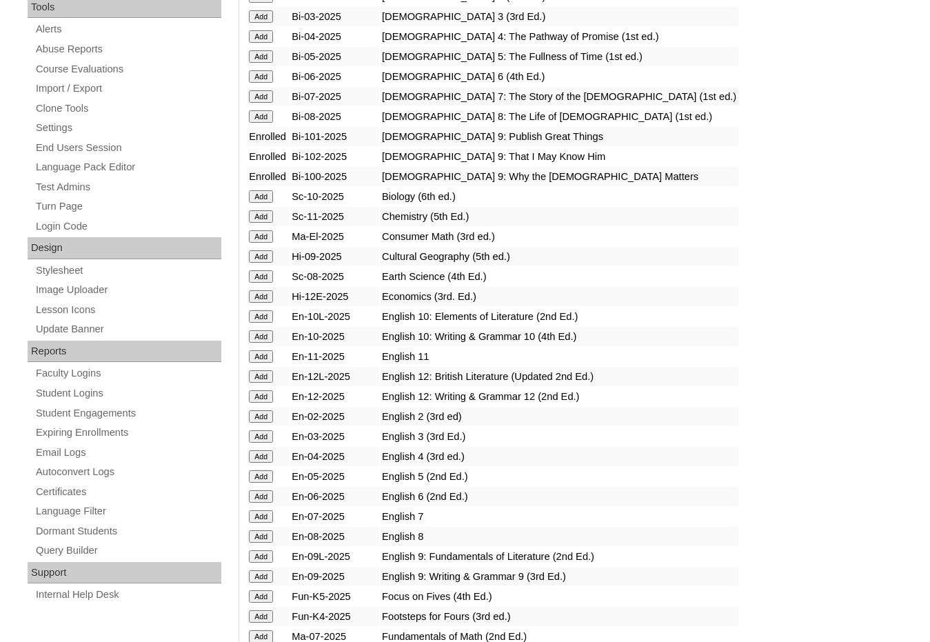
click at [260, 556] on input "Add" at bounding box center [261, 556] width 24 height 12
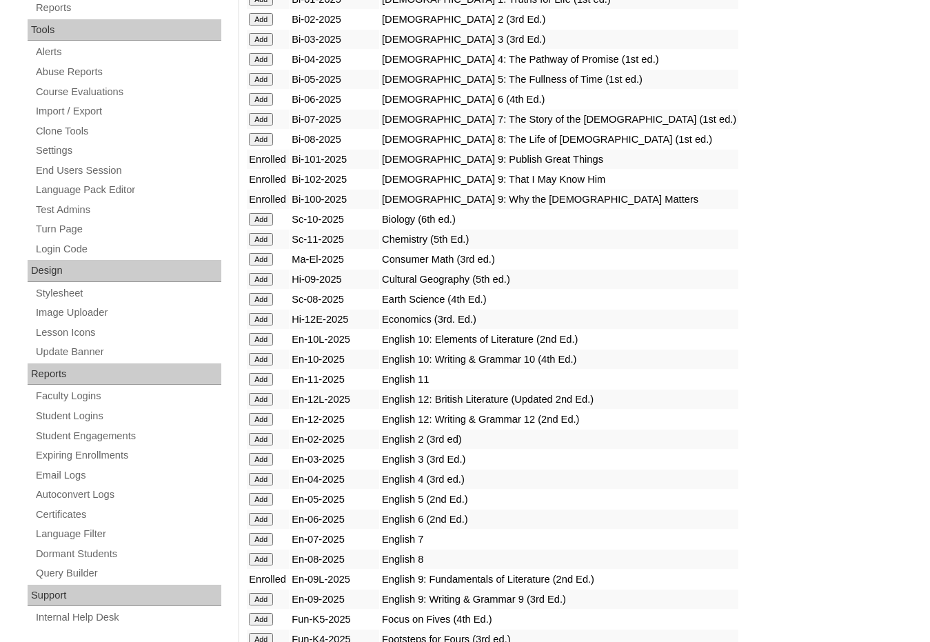
scroll to position [483, 0]
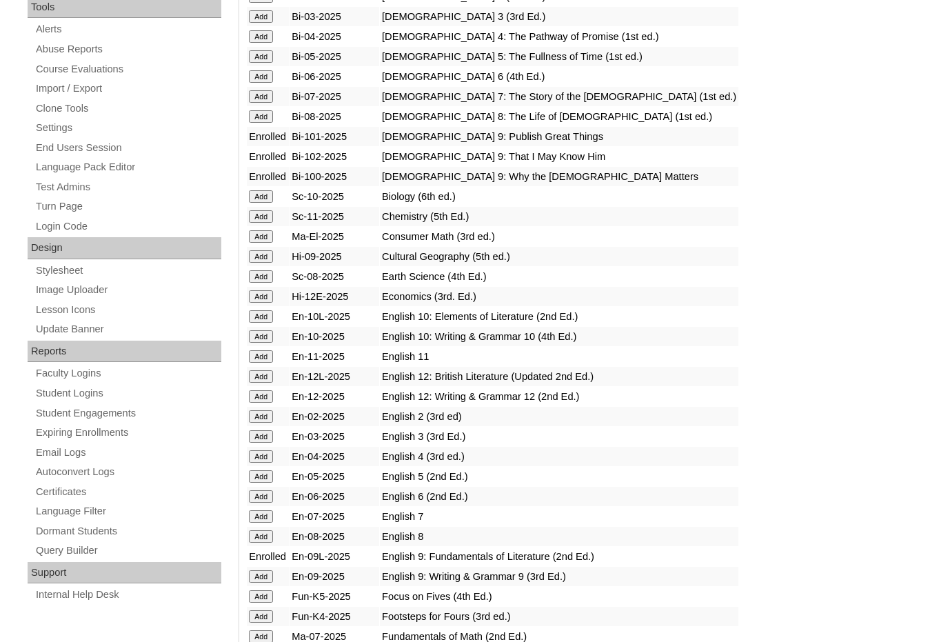
click at [265, 570] on input "Add" at bounding box center [261, 576] width 24 height 12
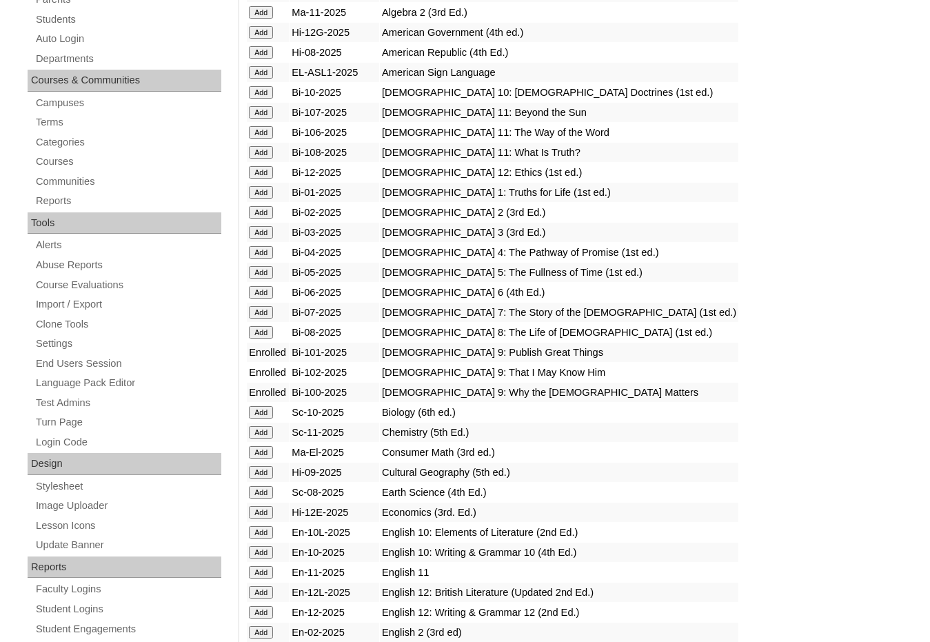
scroll to position [276, 0]
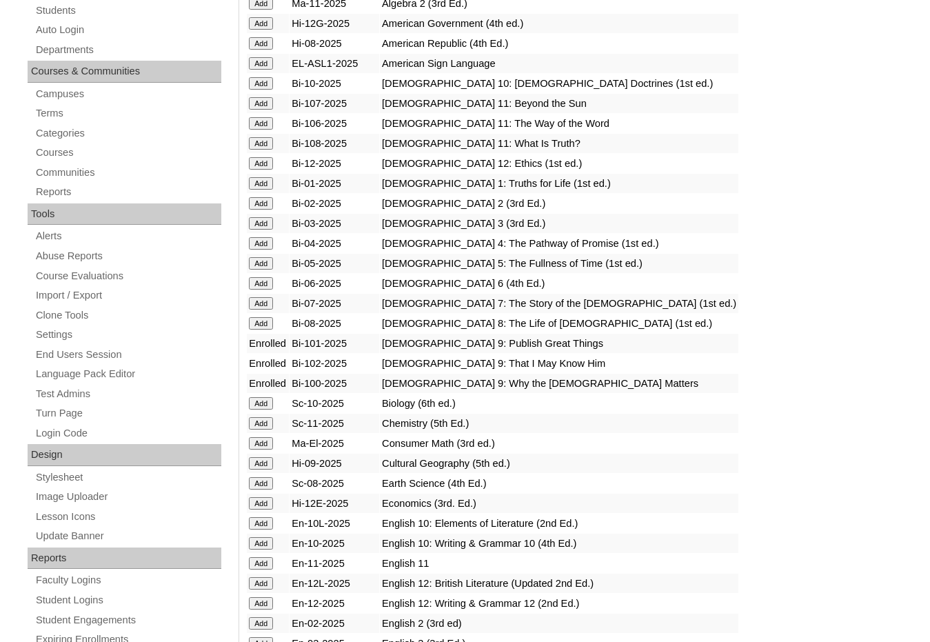
click at [263, 467] on input "Add" at bounding box center [261, 463] width 24 height 12
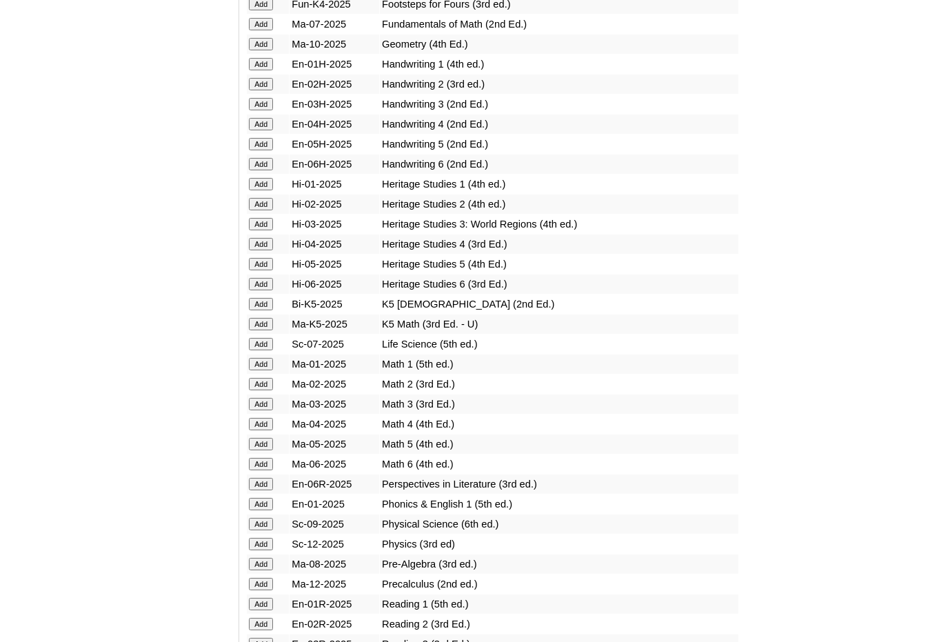
scroll to position [1103, 0]
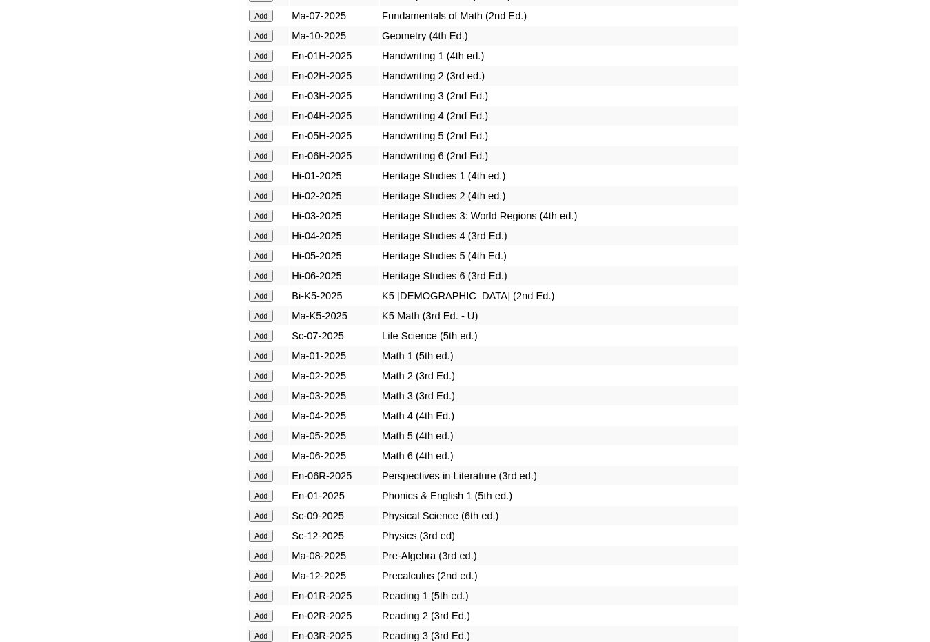
click at [265, 513] on input "Add" at bounding box center [261, 516] width 24 height 12
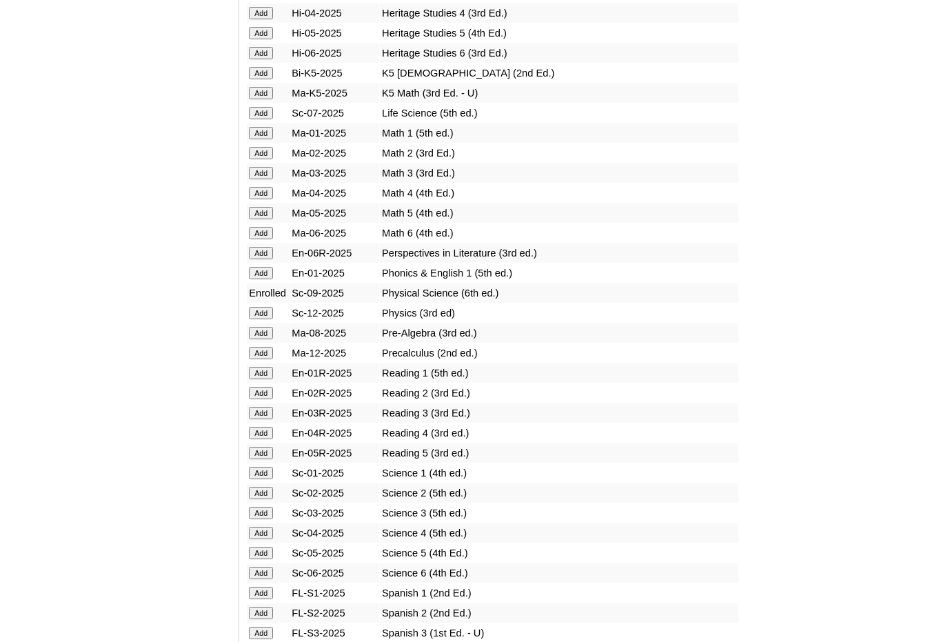
scroll to position [1379, 0]
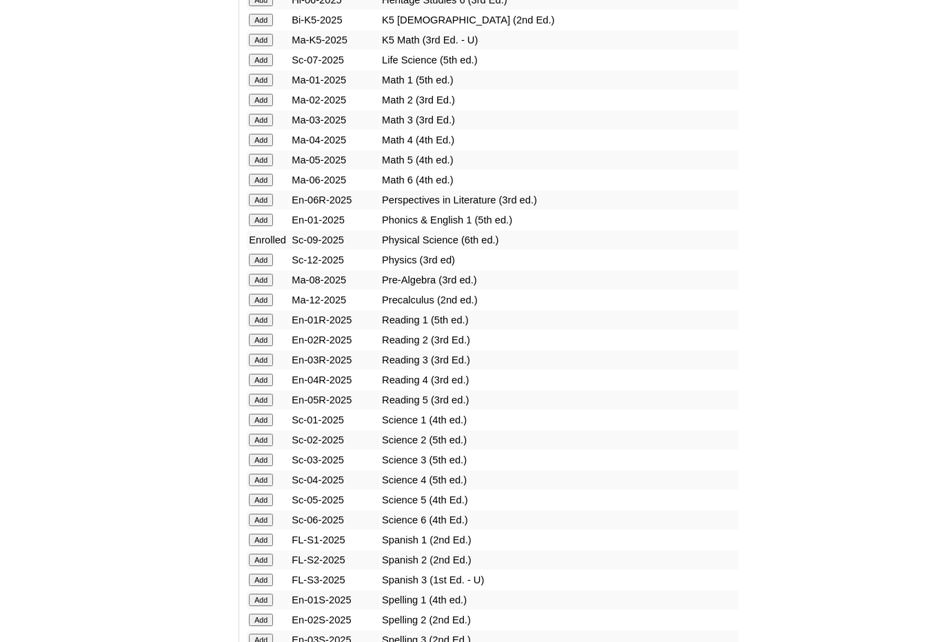
click at [265, 539] on input "Add" at bounding box center [261, 540] width 24 height 12
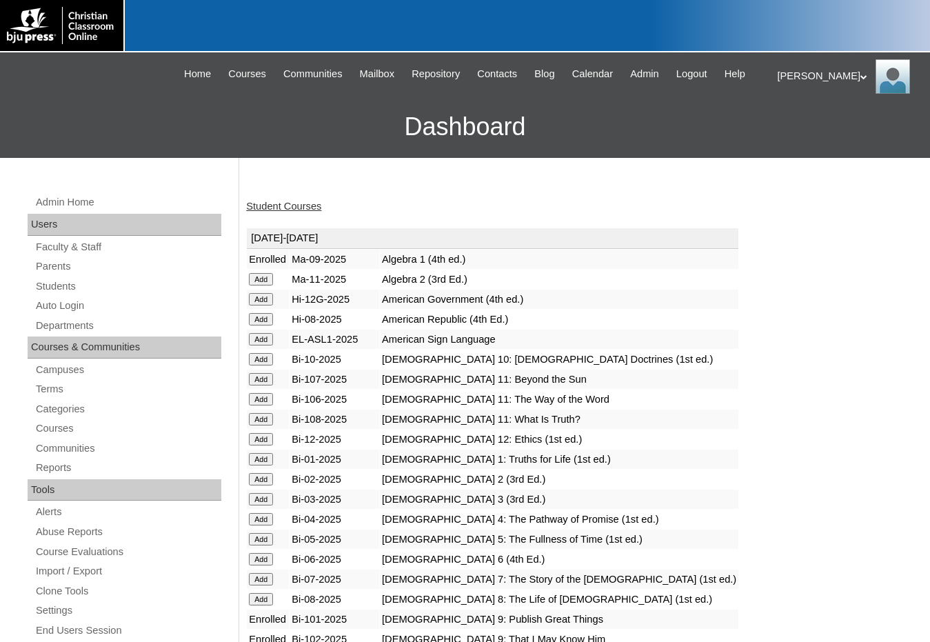
click at [295, 201] on link "Student Courses" at bounding box center [283, 206] width 75 height 11
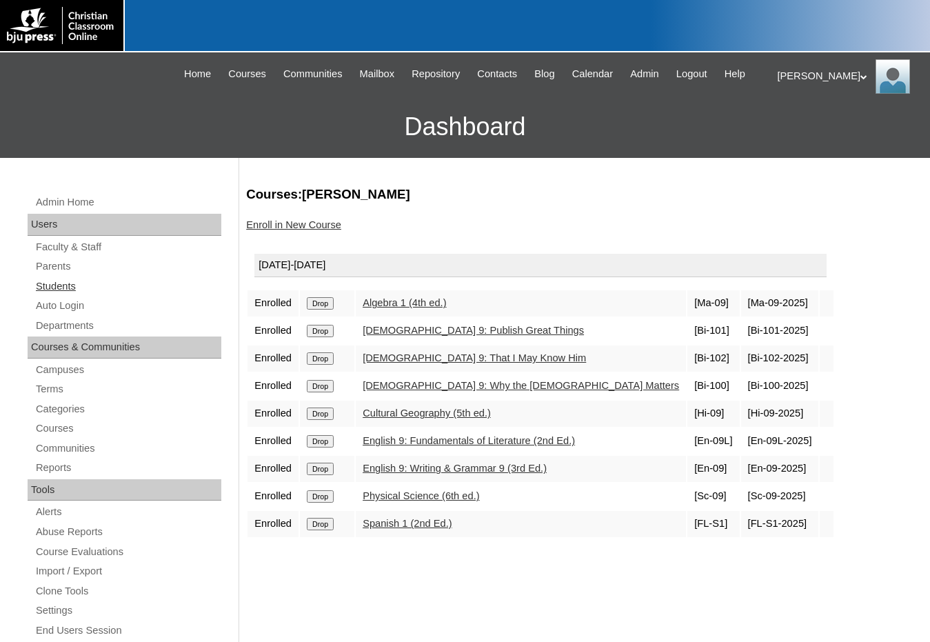
click at [79, 287] on link "Students" at bounding box center [127, 286] width 187 height 17
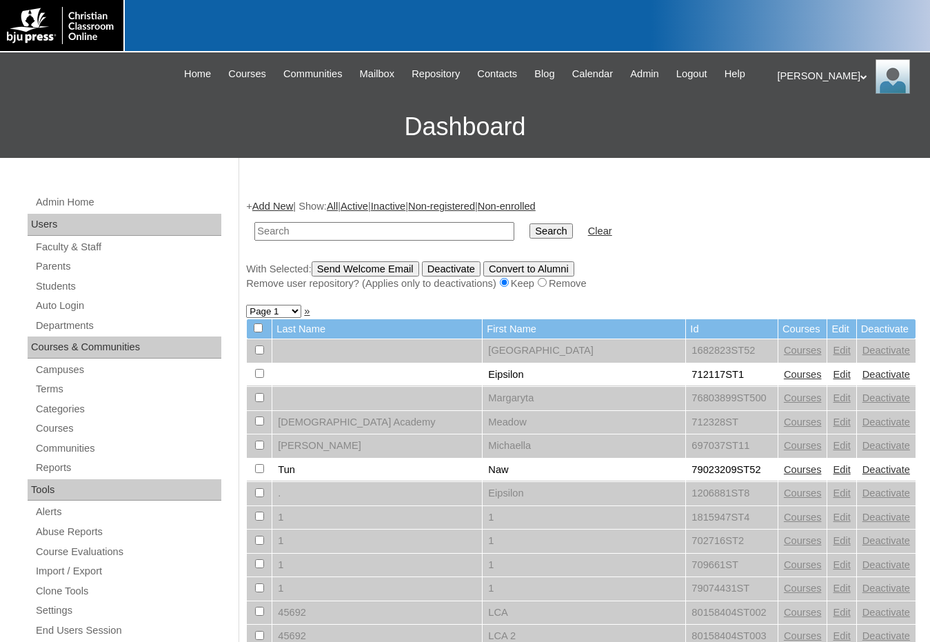
click at [270, 201] on link "Add New" at bounding box center [272, 206] width 41 height 11
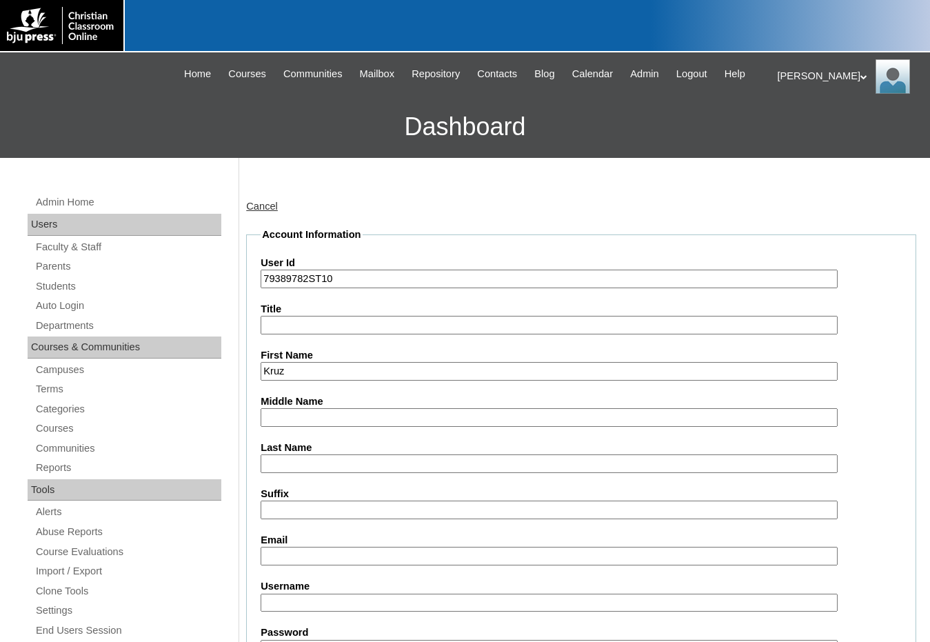
type input "Kruz"
type input "Brenneman"
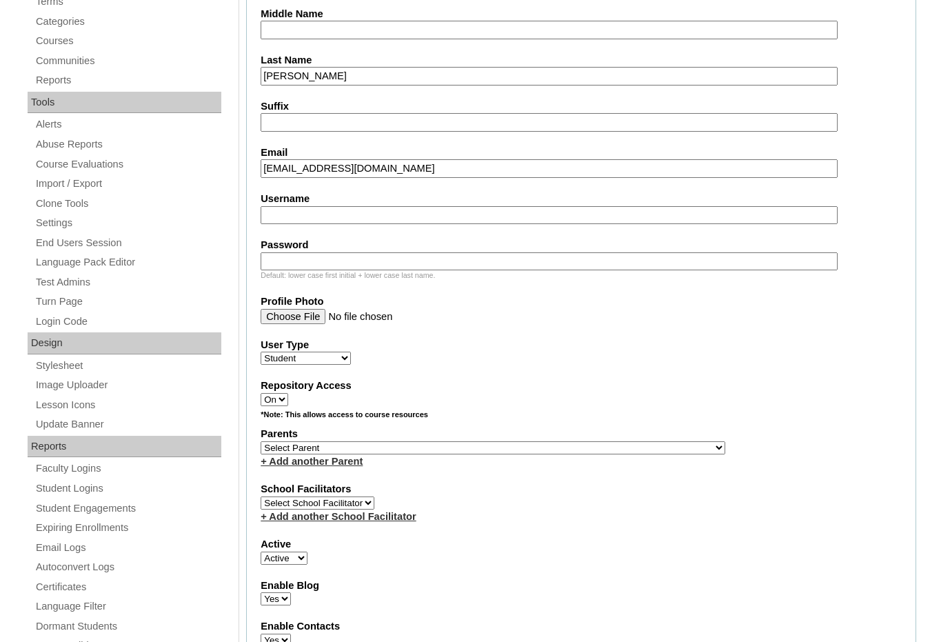
scroll to position [414, 0]
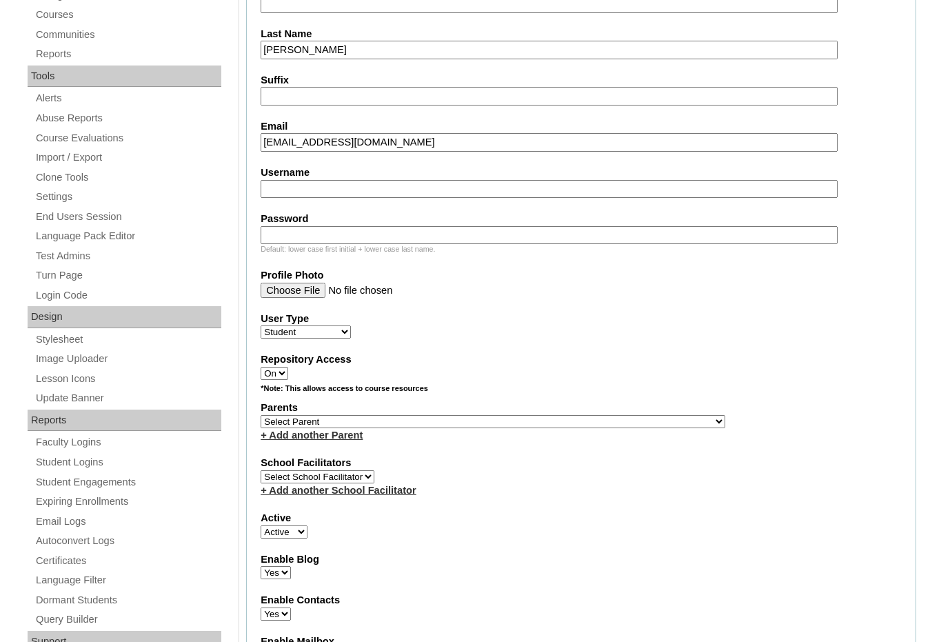
type input "kruzbrenneman@gmail.com"
drag, startPoint x: 551, startPoint y: 424, endPoint x: 574, endPoint y: 421, distance: 23.6
click at [551, 424] on select "Select Parent , Fautanu, Ma 1, 1 23-24 accountMorgan, Jason 6th Street Mennonit…" at bounding box center [493, 421] width 465 height 13
select select "35032"
click at [581, 421] on div "Parents Select Parent , Fautanu, Ma 1, 1 23-24 accountMorgan, Jason 6th Street …" at bounding box center [581, 421] width 641 height 41
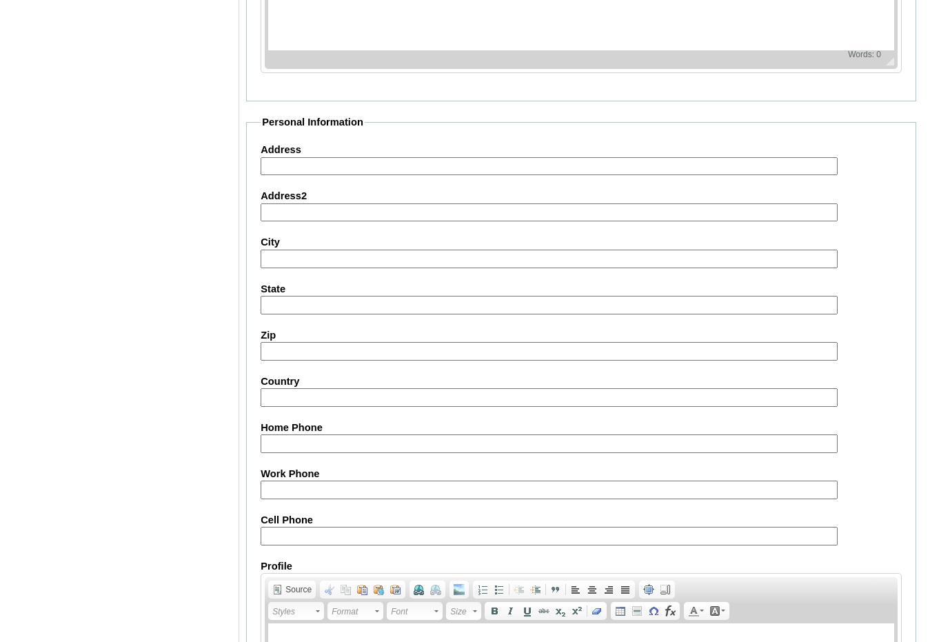
scroll to position [1456, 0]
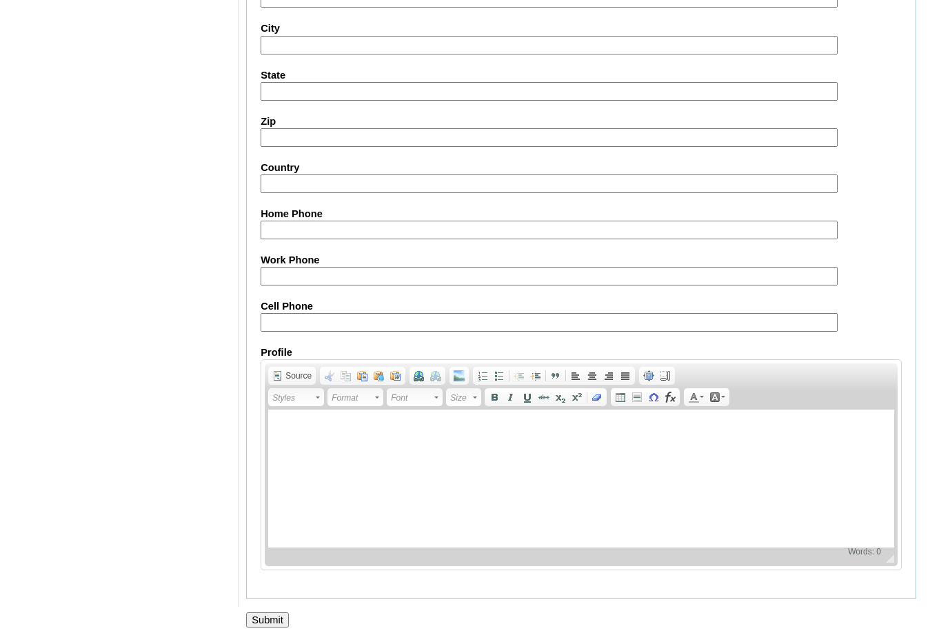
click at [278, 623] on input "Submit" at bounding box center [267, 619] width 43 height 15
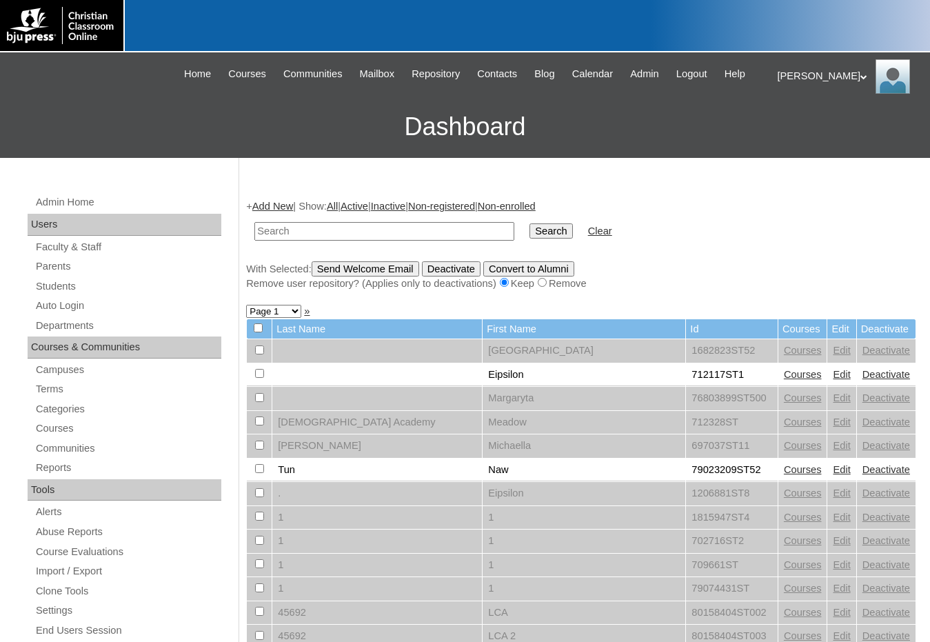
click at [384, 234] on input "text" at bounding box center [384, 231] width 260 height 19
paste input "79389782"
type input "79389782"
click at [530, 223] on input "Search" at bounding box center [551, 230] width 43 height 15
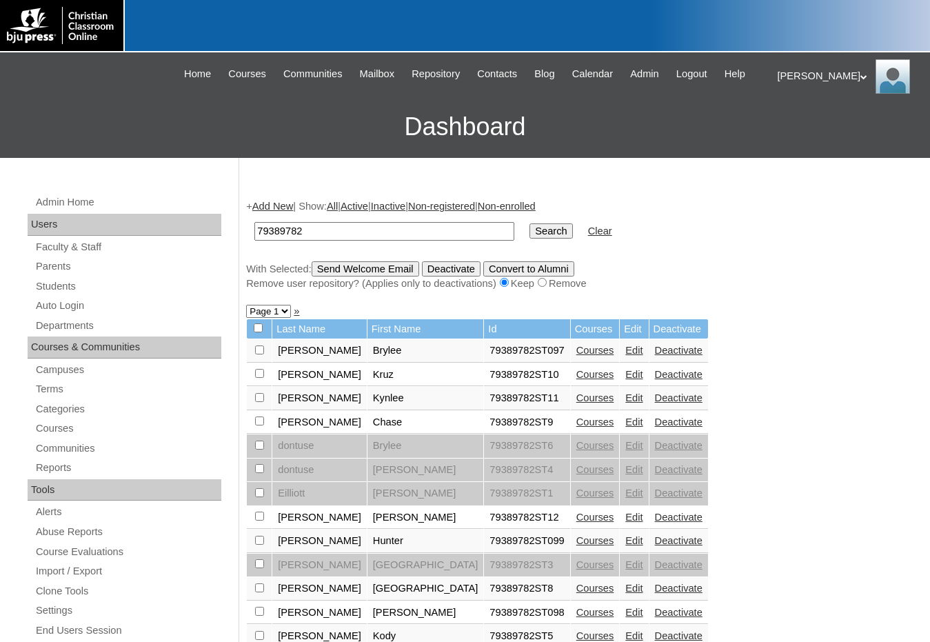
click at [576, 514] on link "Courses" at bounding box center [595, 517] width 38 height 11
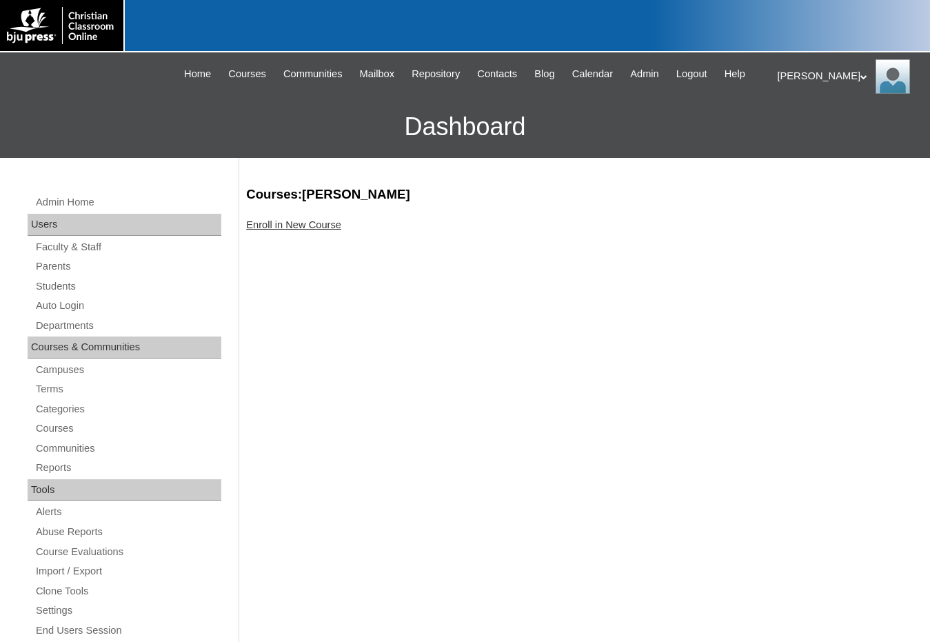
click at [303, 230] on link "Enroll in New Course" at bounding box center [293, 224] width 95 height 11
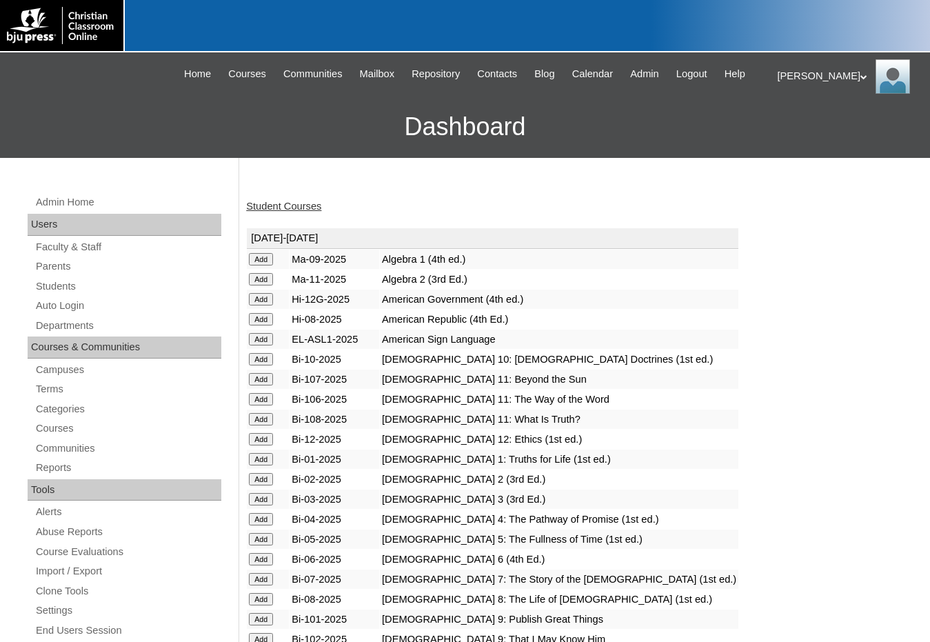
click at [268, 254] on input "Add" at bounding box center [261, 259] width 24 height 12
click at [268, 613] on form "Add" at bounding box center [268, 618] width 38 height 11
click at [268, 614] on input "Add" at bounding box center [261, 619] width 24 height 12
click at [267, 634] on input "Add" at bounding box center [261, 639] width 24 height 12
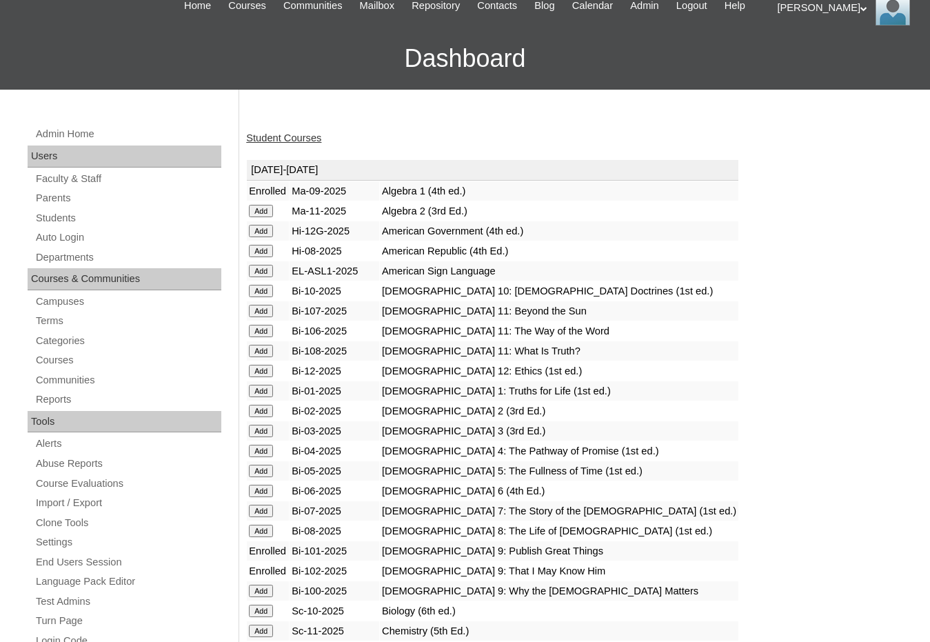
scroll to position [69, 0]
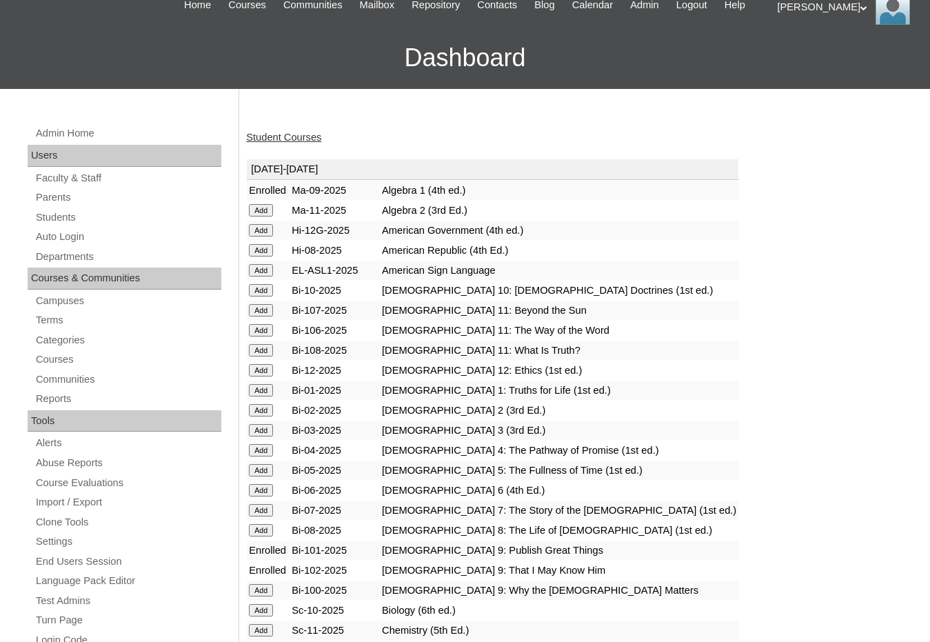
click at [266, 592] on input "Add" at bounding box center [261, 590] width 24 height 12
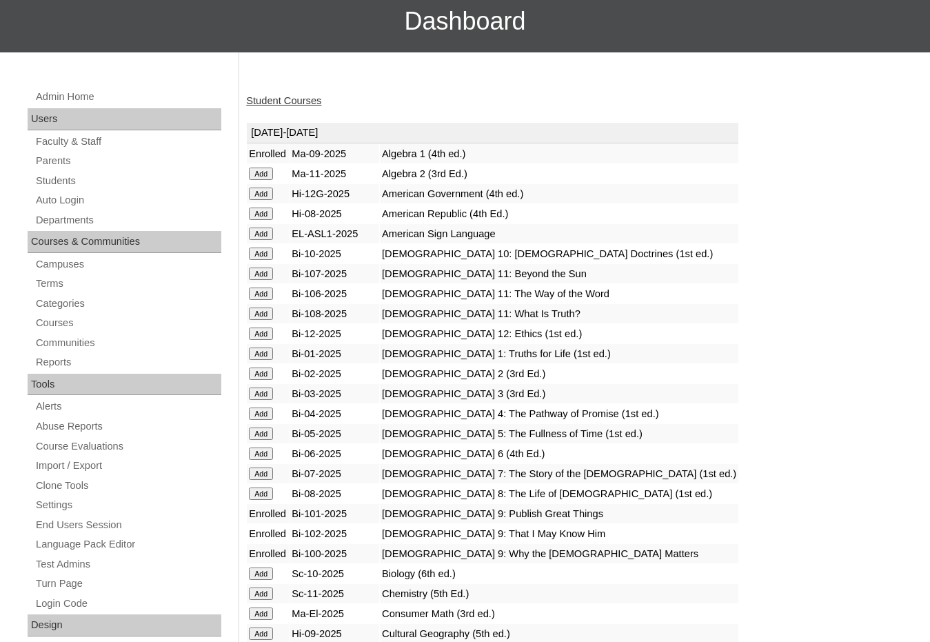
scroll to position [207, 0]
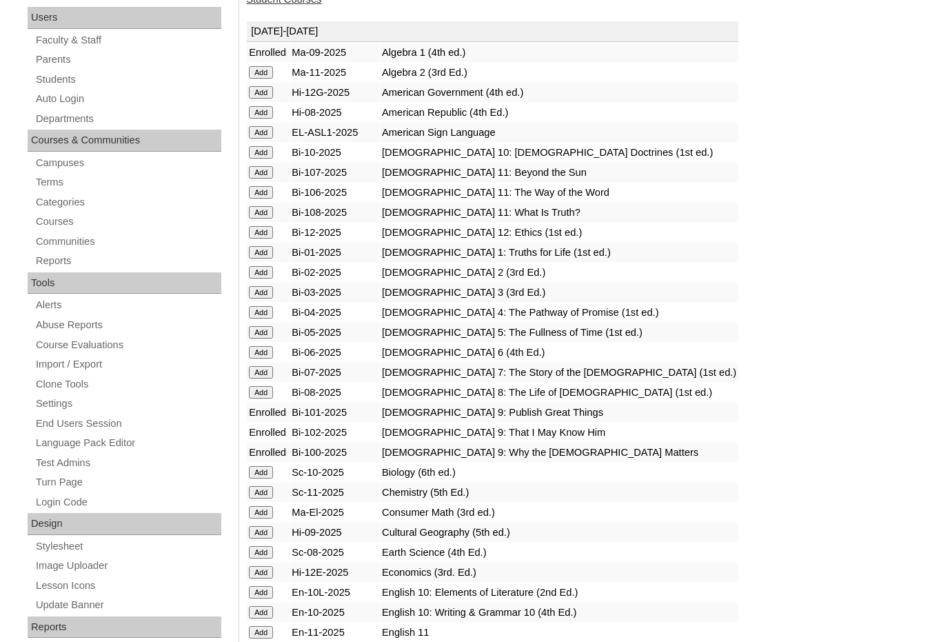
click at [268, 532] on input "Add" at bounding box center [261, 532] width 24 height 12
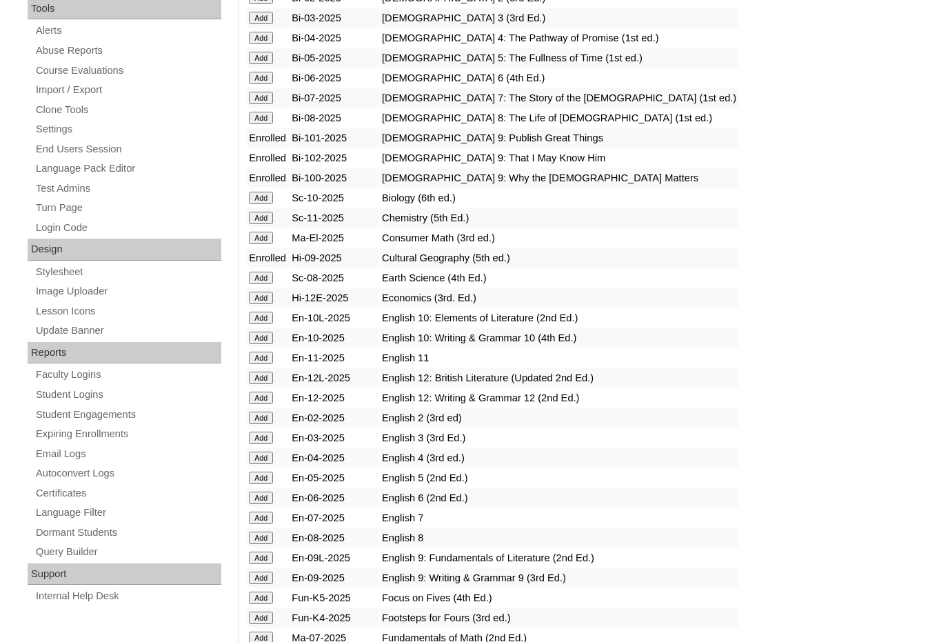
scroll to position [483, 0]
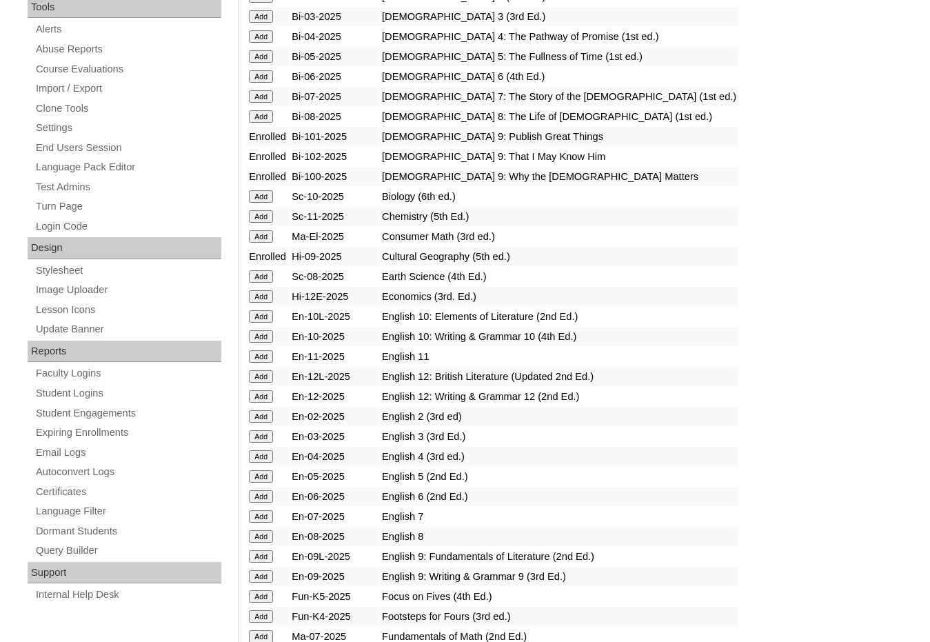
click at [271, 553] on input "Add" at bounding box center [261, 556] width 24 height 12
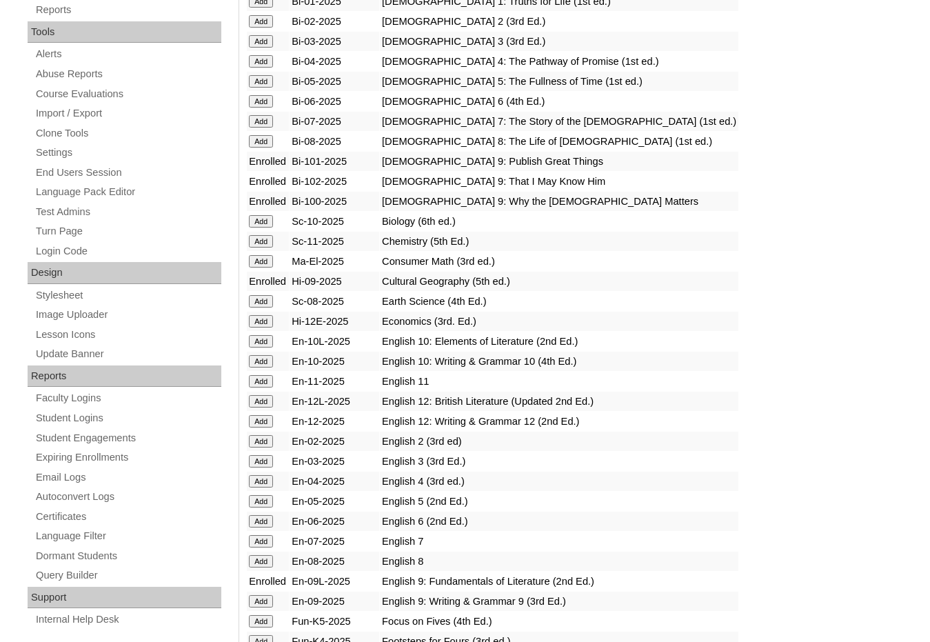
scroll to position [483, 0]
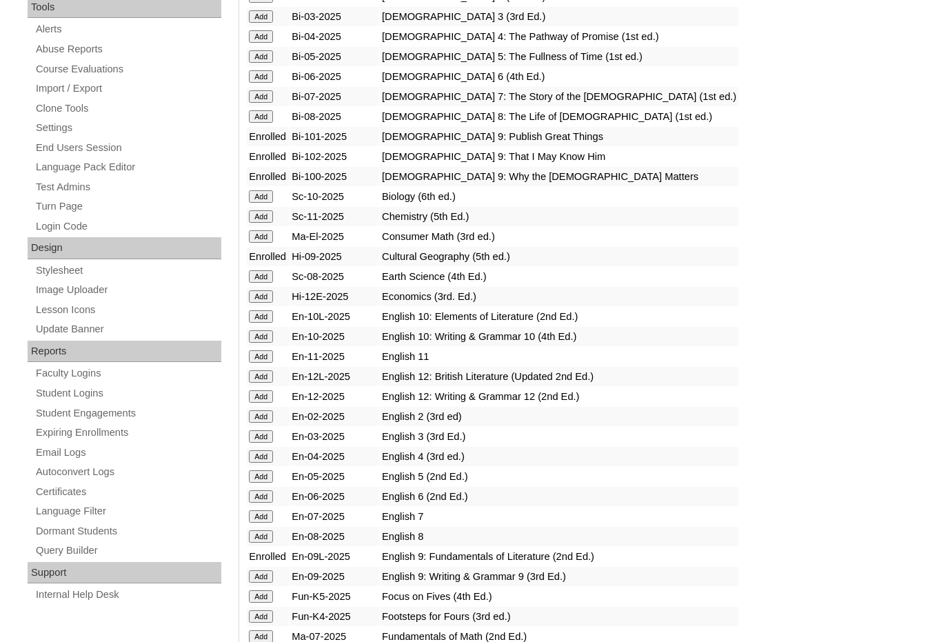
click at [268, 577] on input "Add" at bounding box center [261, 576] width 24 height 12
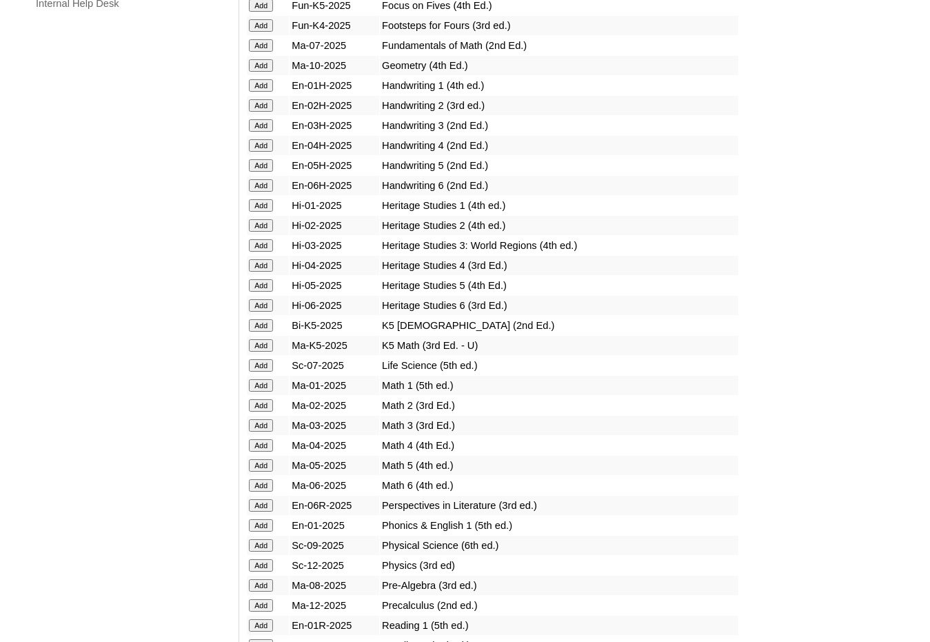
scroll to position [1103, 0]
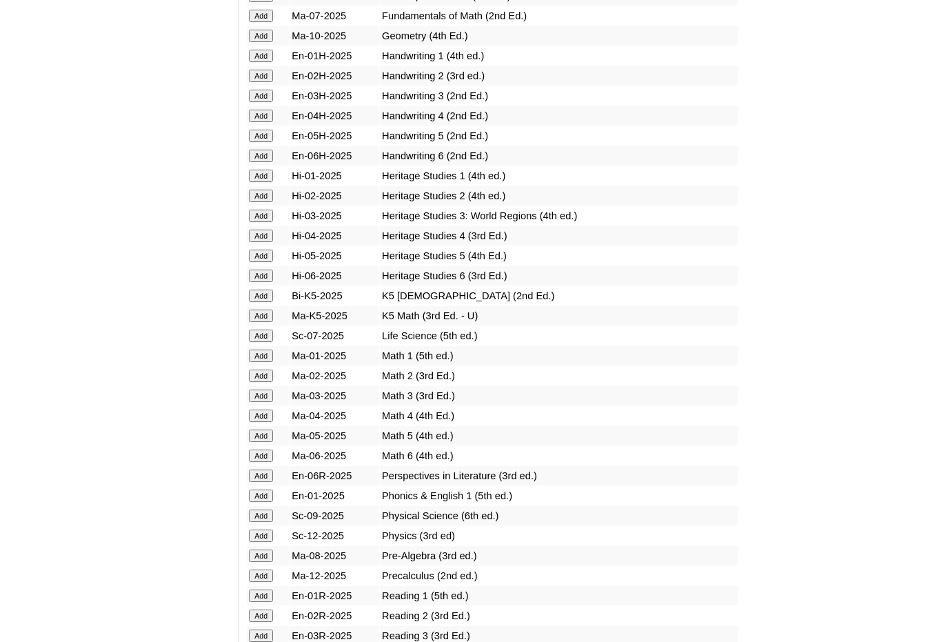
click at [265, 518] on input "Add" at bounding box center [261, 516] width 24 height 12
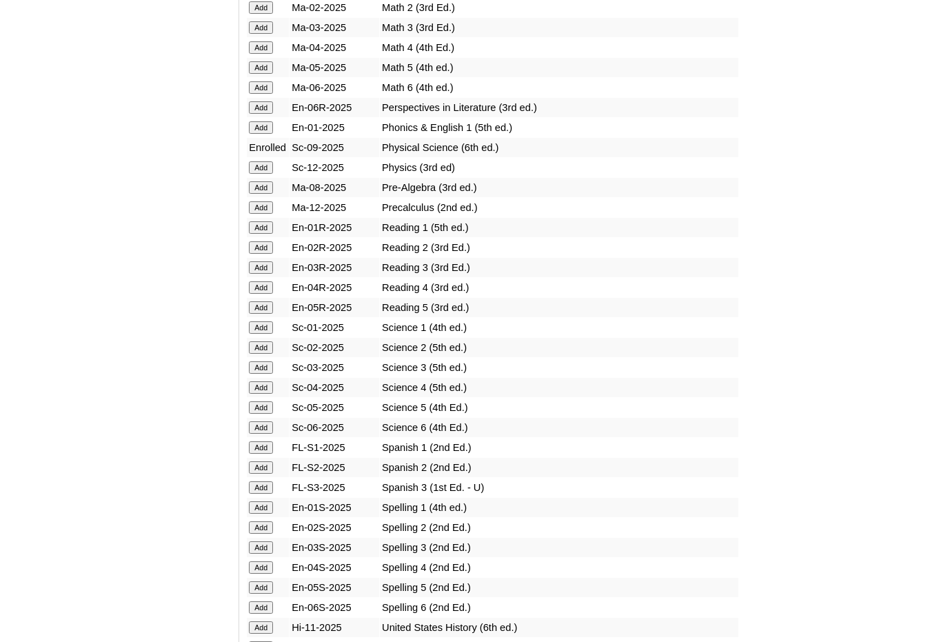
scroll to position [1517, 0]
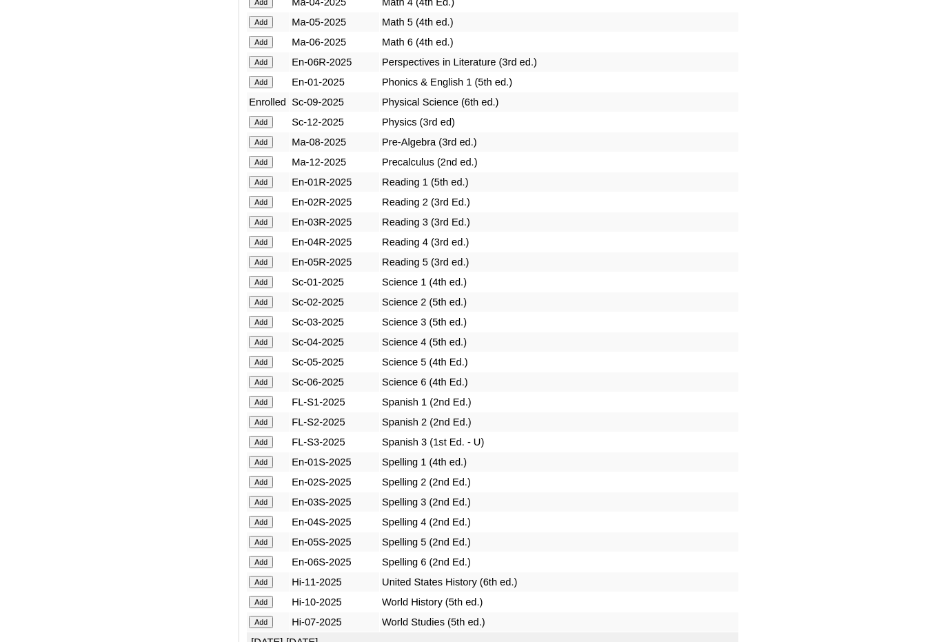
click at [265, 401] on input "Add" at bounding box center [261, 402] width 24 height 12
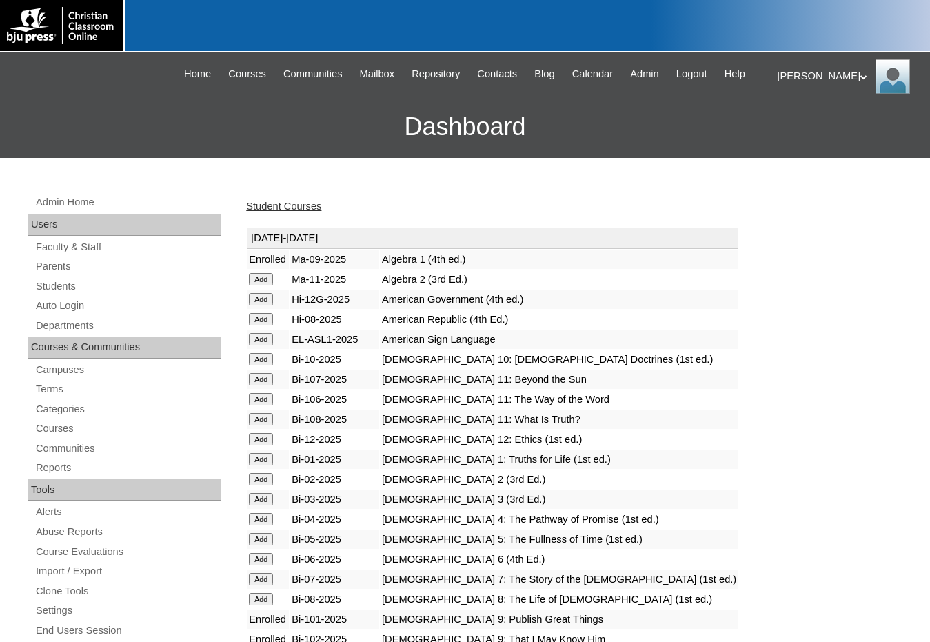
click at [283, 205] on link "Student Courses" at bounding box center [283, 206] width 75 height 11
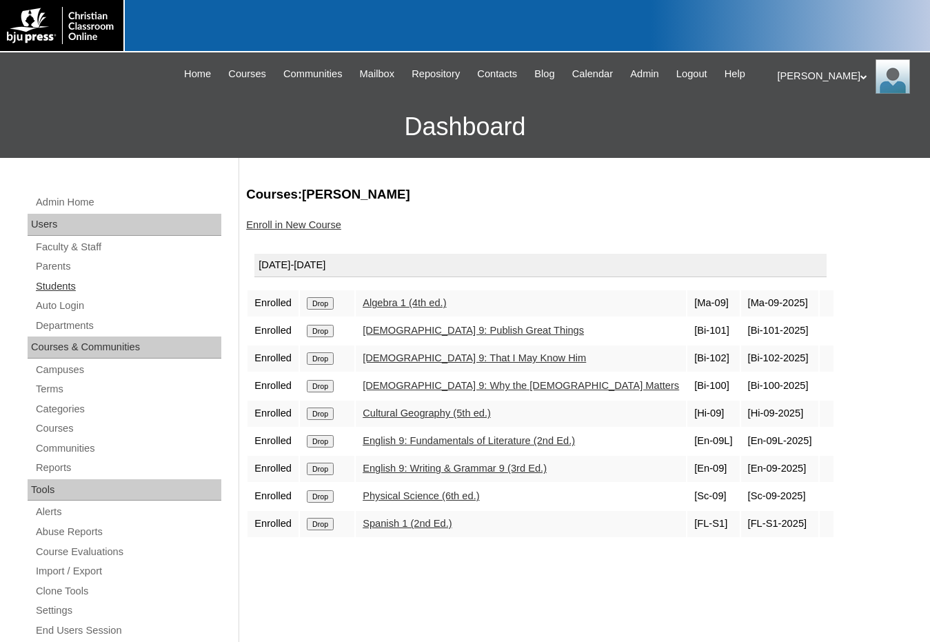
click at [95, 292] on link "Students" at bounding box center [127, 286] width 187 height 17
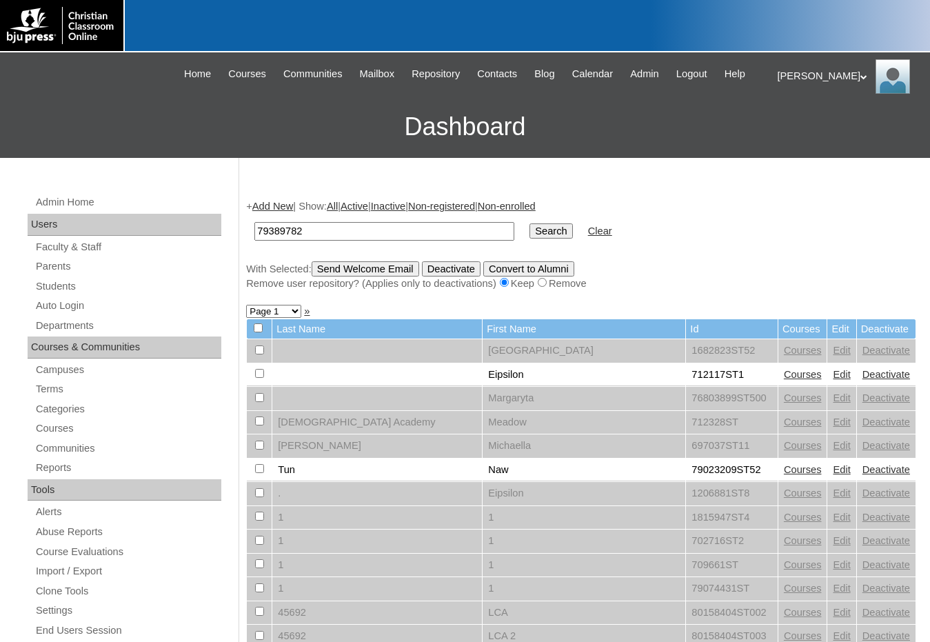
type input "79389782"
click at [530, 223] on input "Search" at bounding box center [551, 230] width 43 height 15
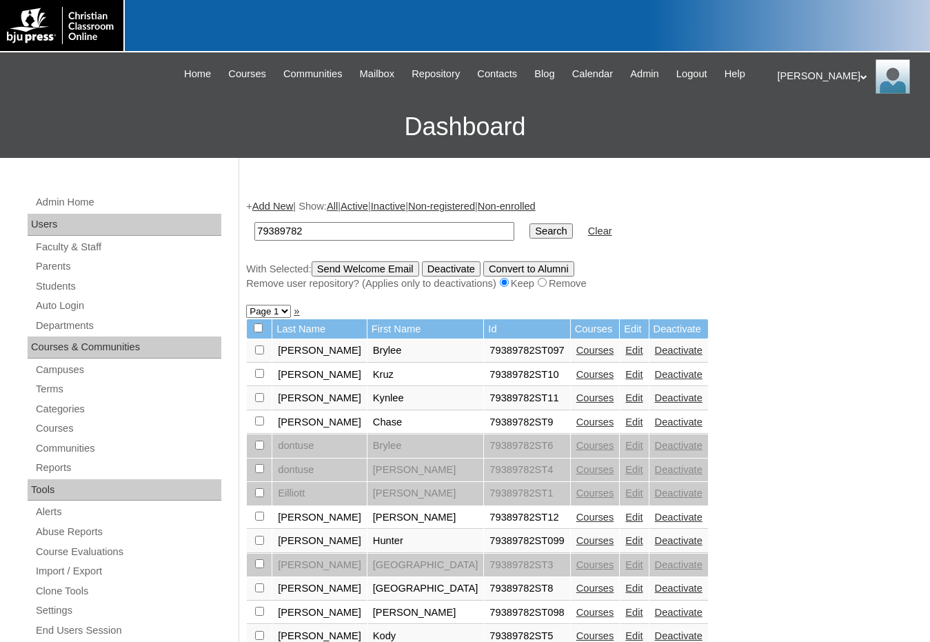
click at [576, 516] on link "Courses" at bounding box center [595, 517] width 38 height 11
click at [290, 206] on link "Add New" at bounding box center [272, 206] width 41 height 11
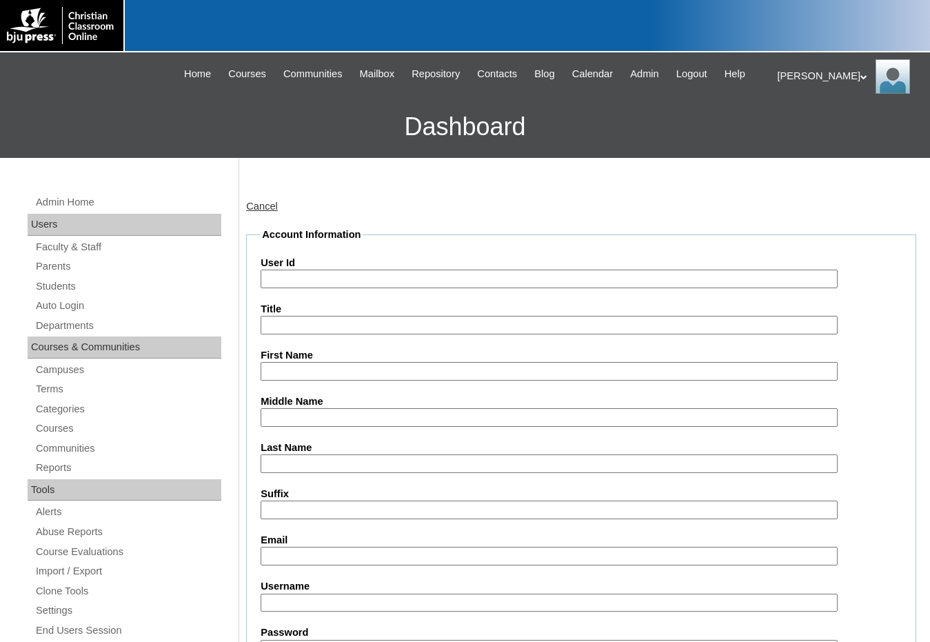
click at [318, 275] on input "User Id" at bounding box center [549, 279] width 577 height 19
paste input "79389782"
type input "79389782ST13"
type input "Hannah"
type input "Hand"
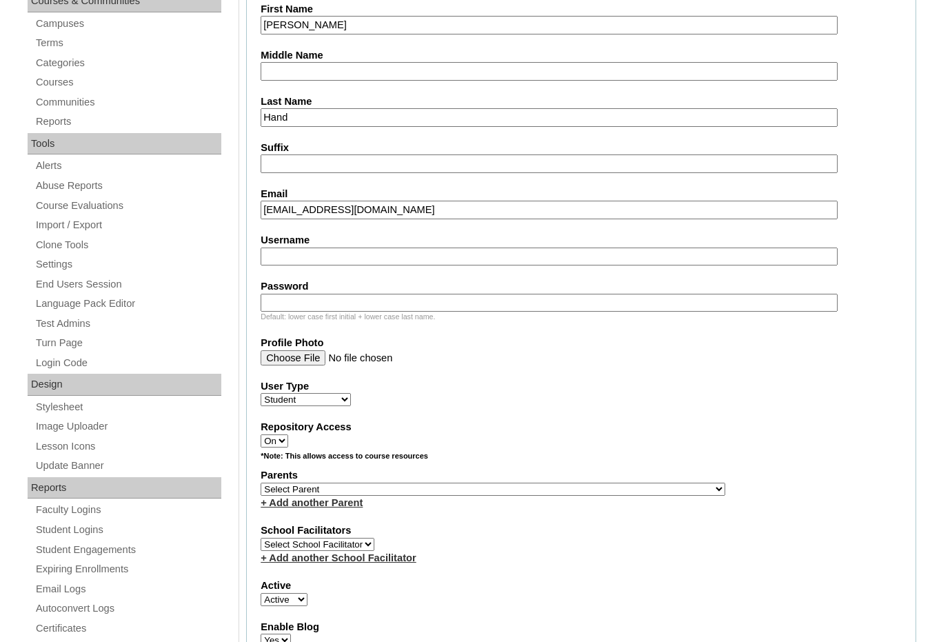
scroll to position [483, 0]
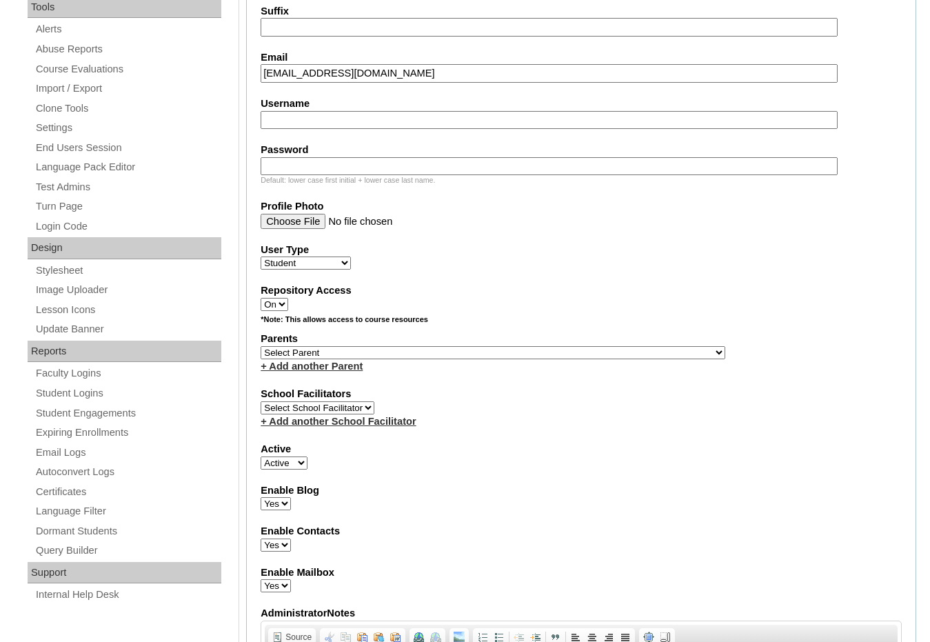
type input "hannahmckaylahand@gmail.com"
click at [528, 356] on select "Select Parent , Fautanu, Ma 1, 1 23-24 accountMorgan, Jason 6th Street Mennonit…" at bounding box center [493, 352] width 465 height 13
select select "35032"
click at [587, 350] on div "Parents Select Parent , Fautanu, Ma 1, 1 23-24 accountMorgan, Jason 6th Street …" at bounding box center [581, 352] width 641 height 41
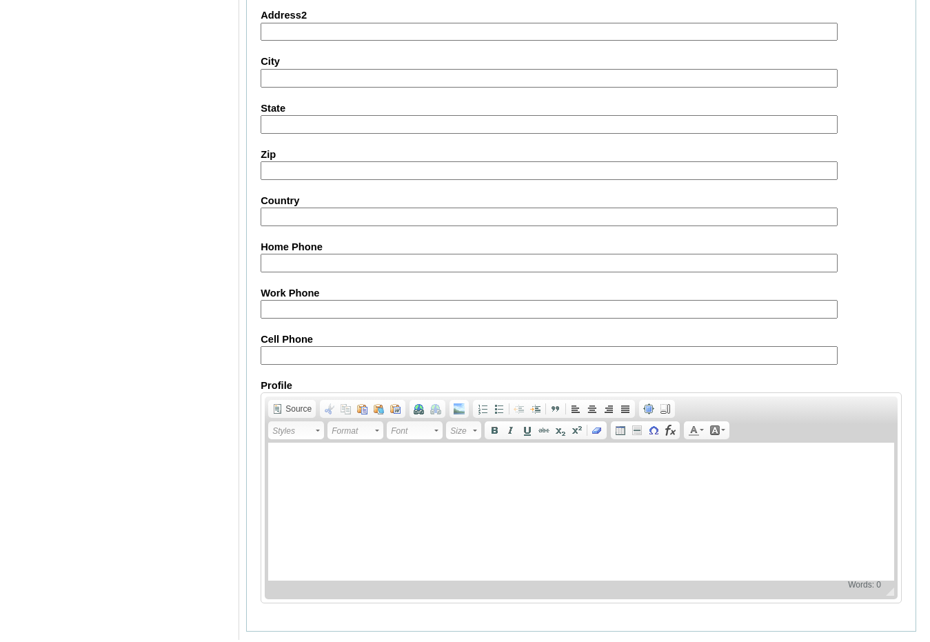
scroll to position [1456, 0]
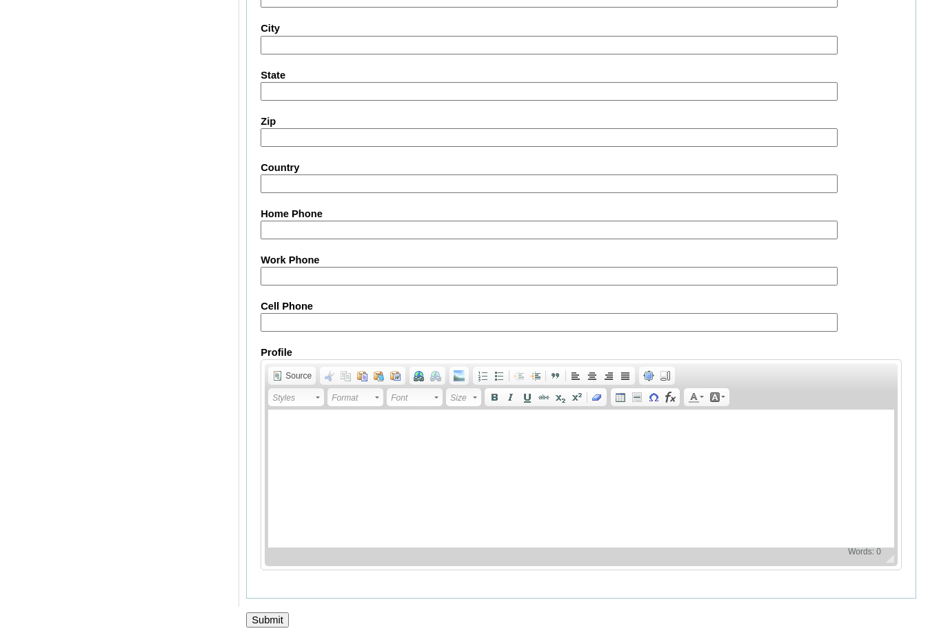
click at [267, 618] on input "Submit" at bounding box center [267, 619] width 43 height 15
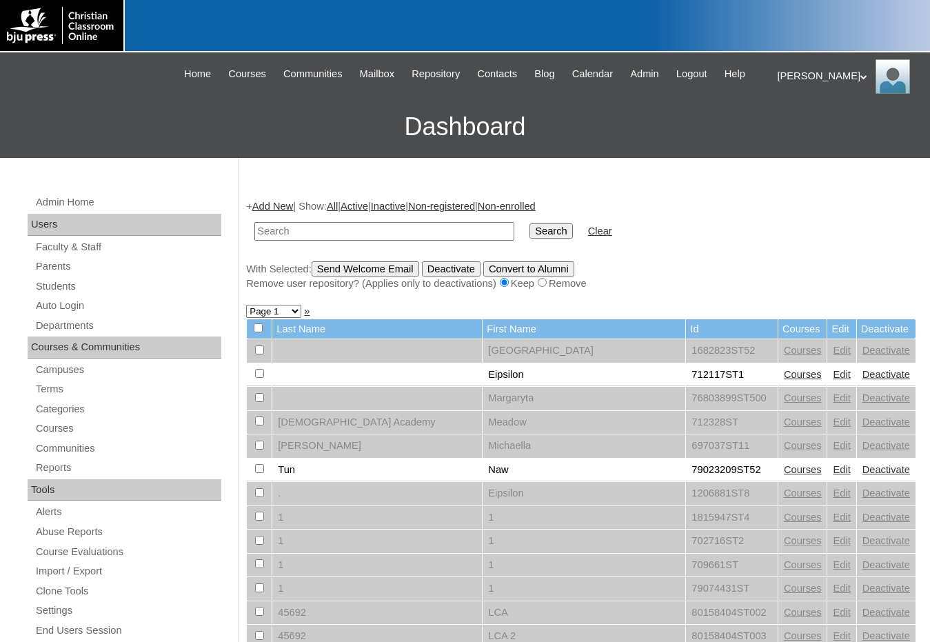
drag, startPoint x: 736, startPoint y: 252, endPoint x: 717, endPoint y: 259, distance: 20.5
click at [736, 252] on div "+ Add New | Show: All | Active | Inactive | Non-registered | Non-enrolled Searc…" at bounding box center [581, 244] width 670 height 91
click at [427, 225] on input "text" at bounding box center [384, 231] width 260 height 19
paste input "79389782"
type input "79389782"
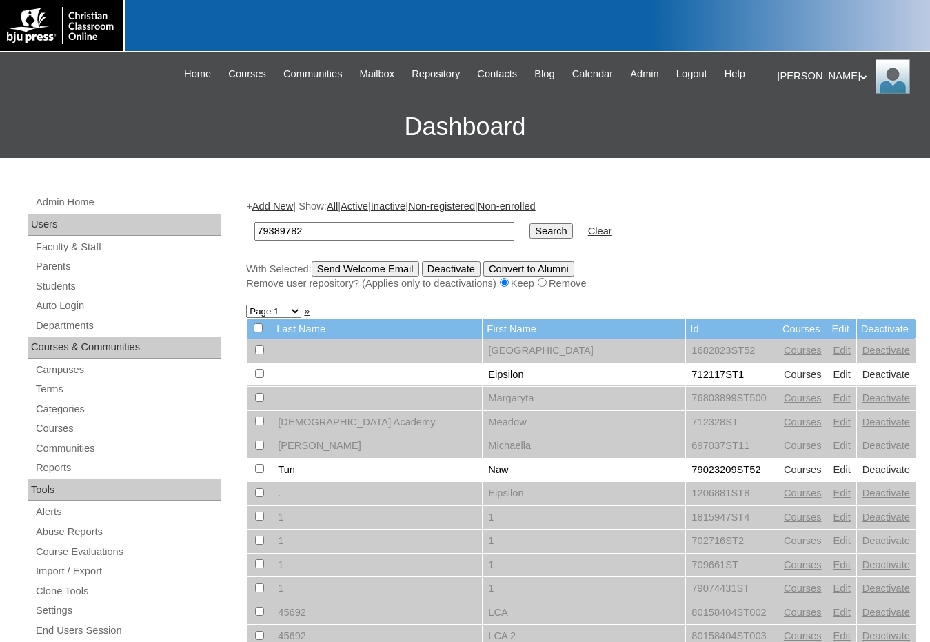
click at [530, 223] on input "Search" at bounding box center [551, 230] width 43 height 15
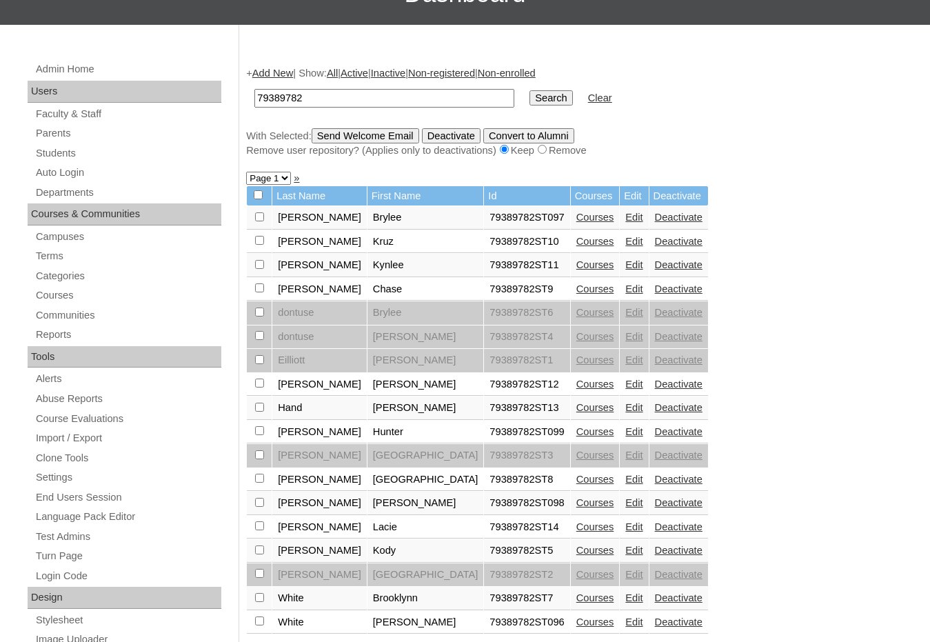
scroll to position [345, 0]
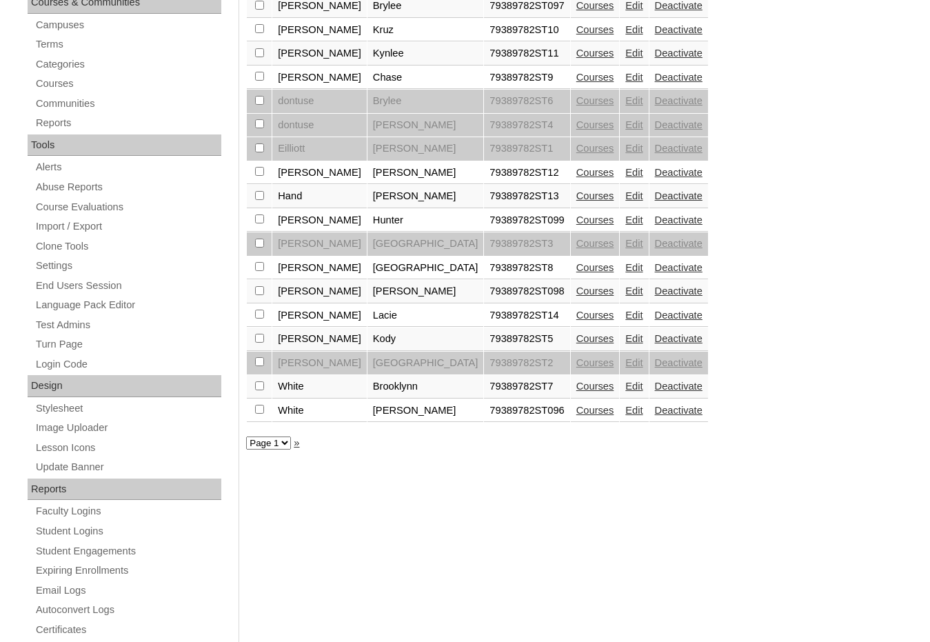
click at [576, 312] on link "Courses" at bounding box center [595, 315] width 38 height 11
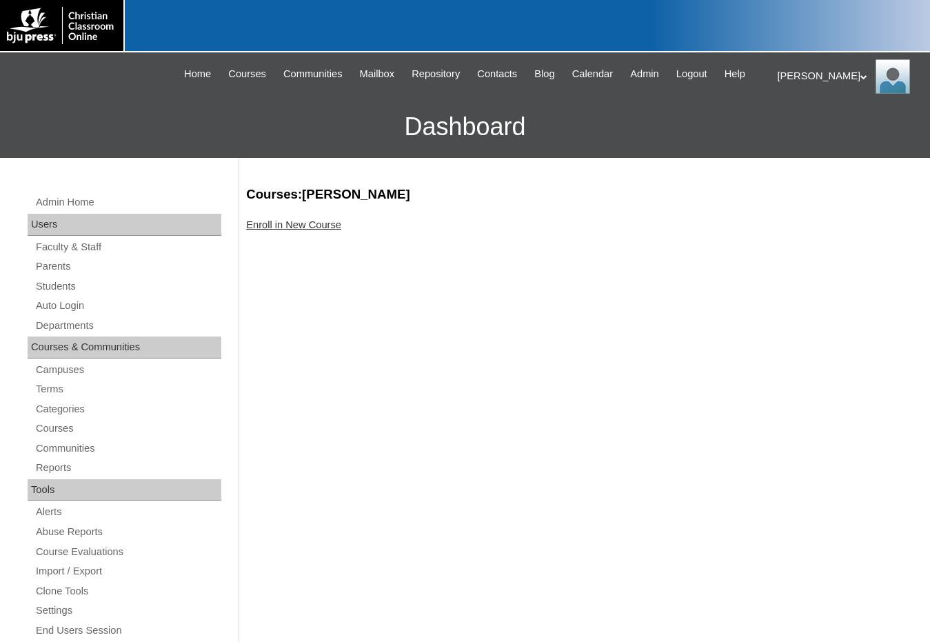
click at [320, 227] on link "Enroll in New Course" at bounding box center [293, 224] width 95 height 11
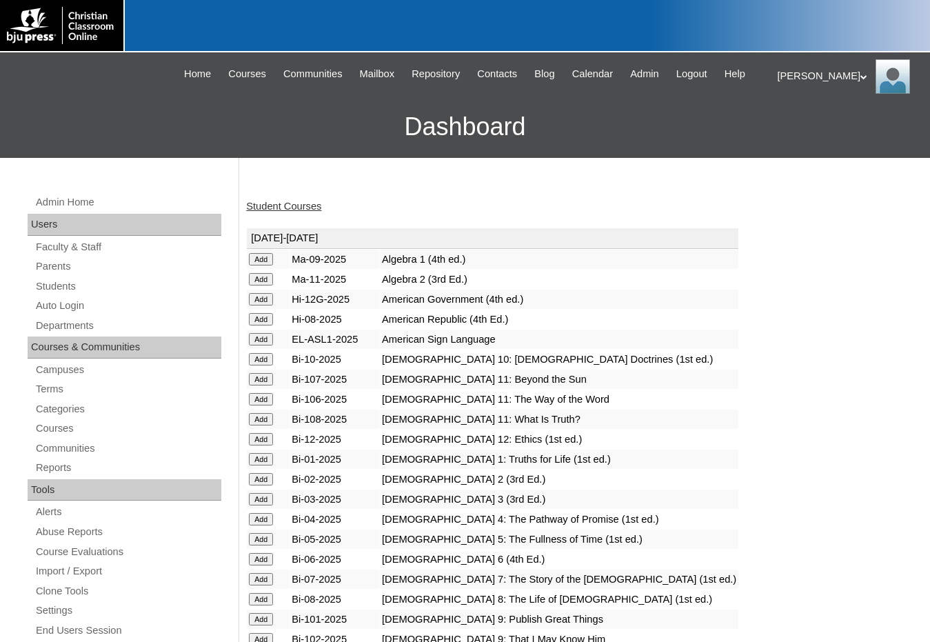
click at [261, 264] on input "Add" at bounding box center [261, 259] width 24 height 12
click at [258, 635] on input "Add" at bounding box center [261, 639] width 24 height 12
click at [267, 615] on input "Add" at bounding box center [261, 619] width 24 height 12
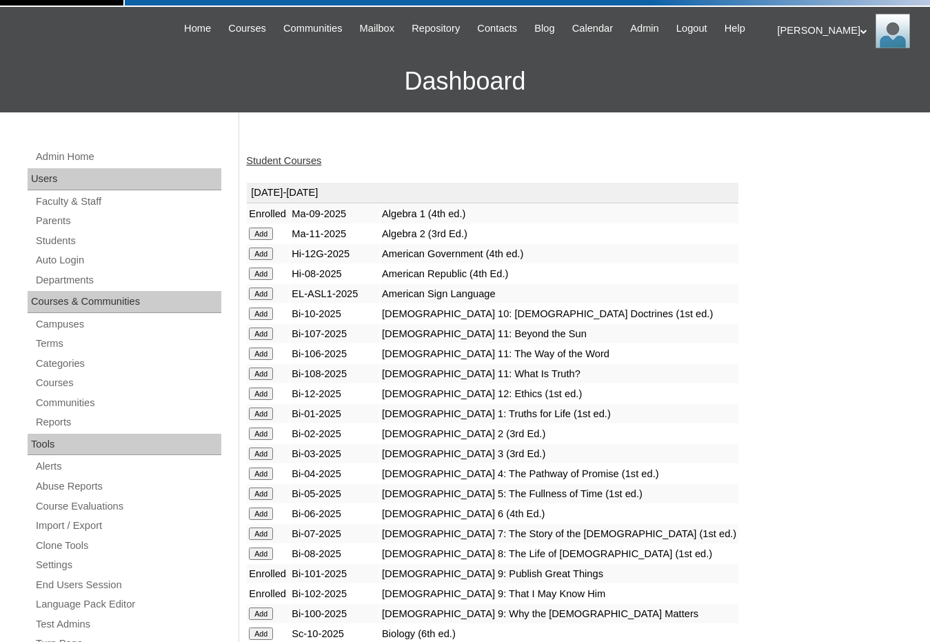
scroll to position [69, 0]
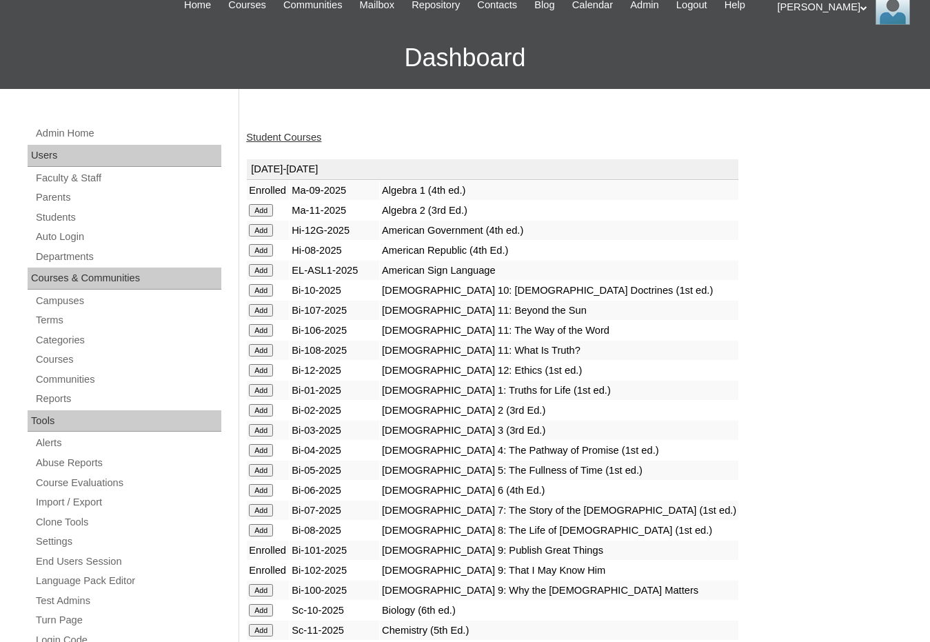
click at [263, 588] on input "Add" at bounding box center [261, 590] width 24 height 12
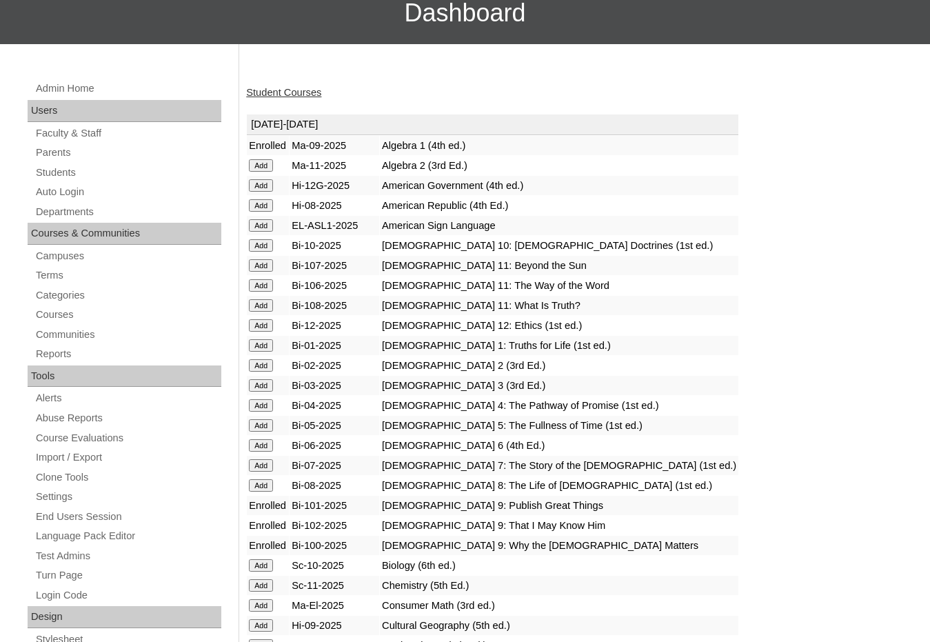
scroll to position [138, 0]
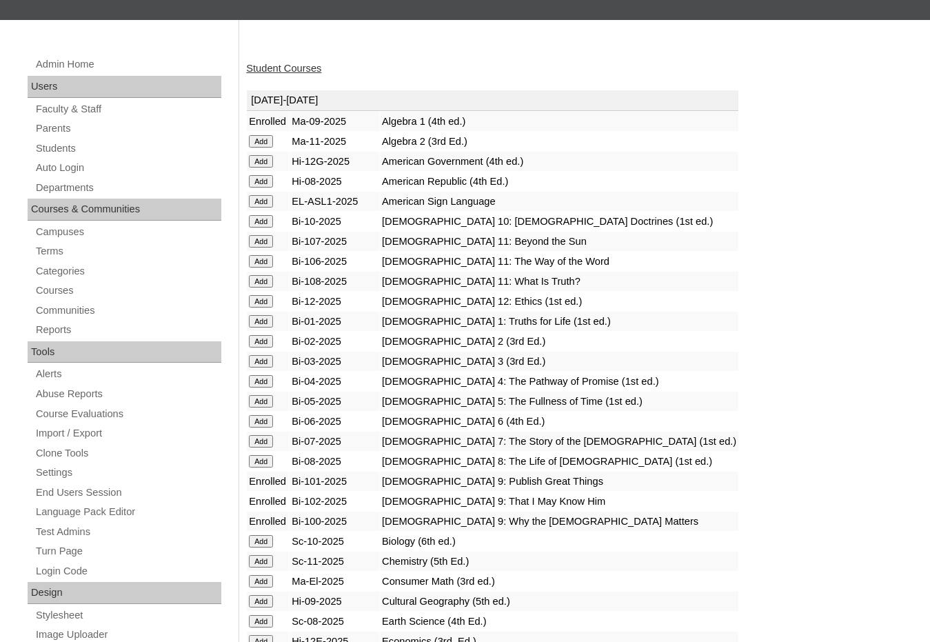
click at [263, 597] on input "Add" at bounding box center [261, 601] width 24 height 12
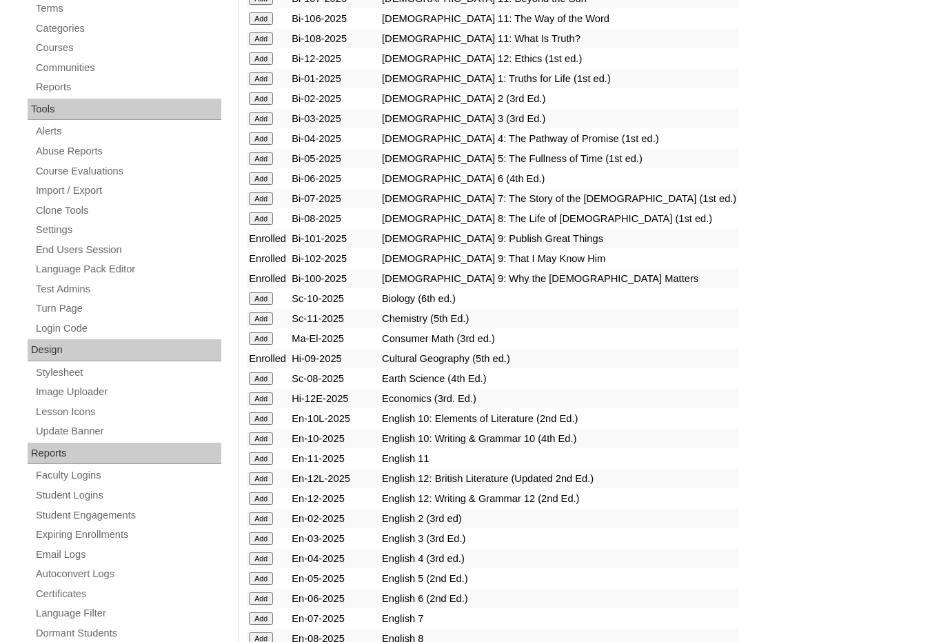
scroll to position [414, 0]
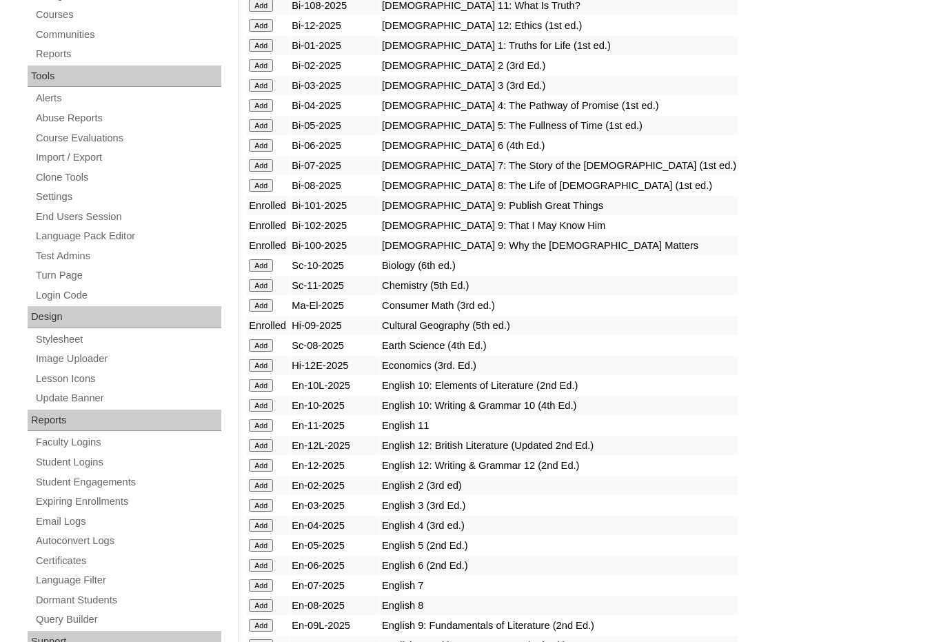
click at [258, 624] on input "Add" at bounding box center [261, 625] width 24 height 12
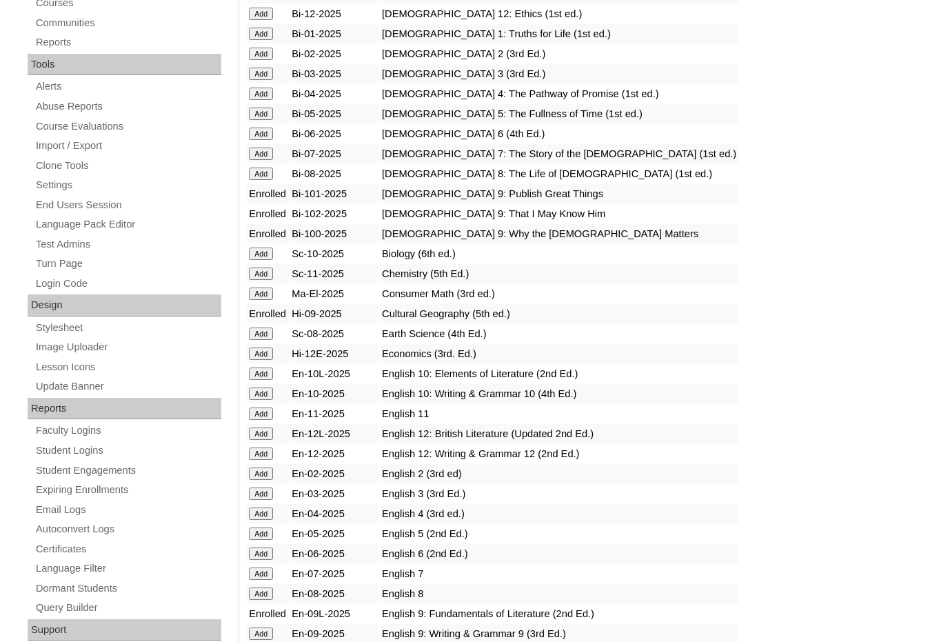
scroll to position [552, 0]
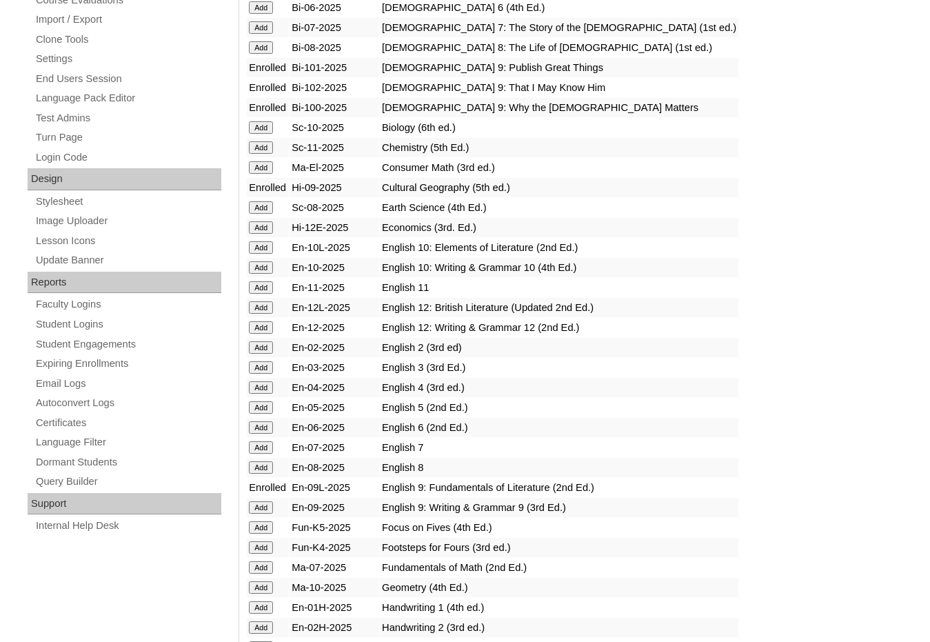
click at [260, 506] on input "Add" at bounding box center [261, 507] width 24 height 12
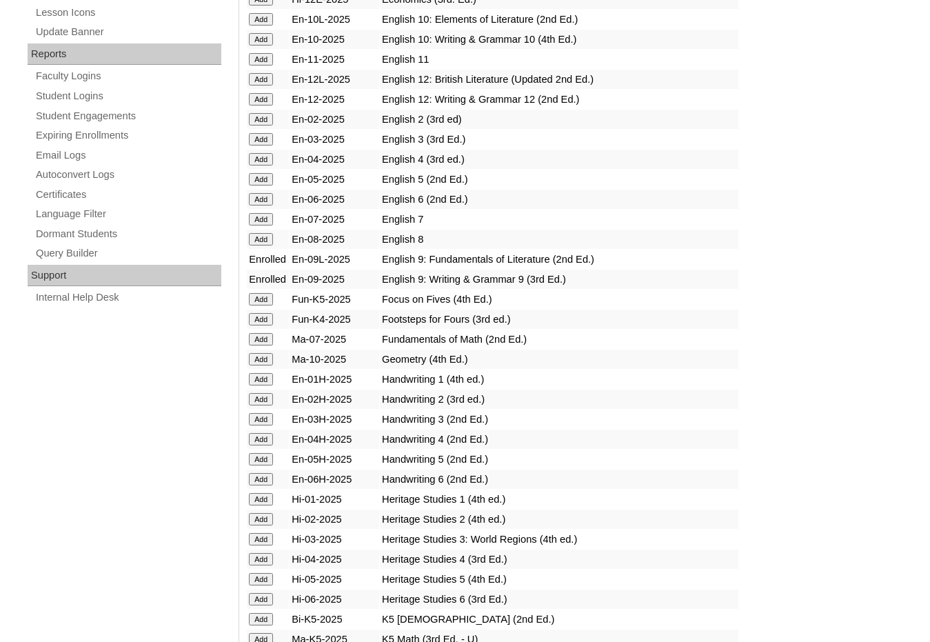
scroll to position [1034, 0]
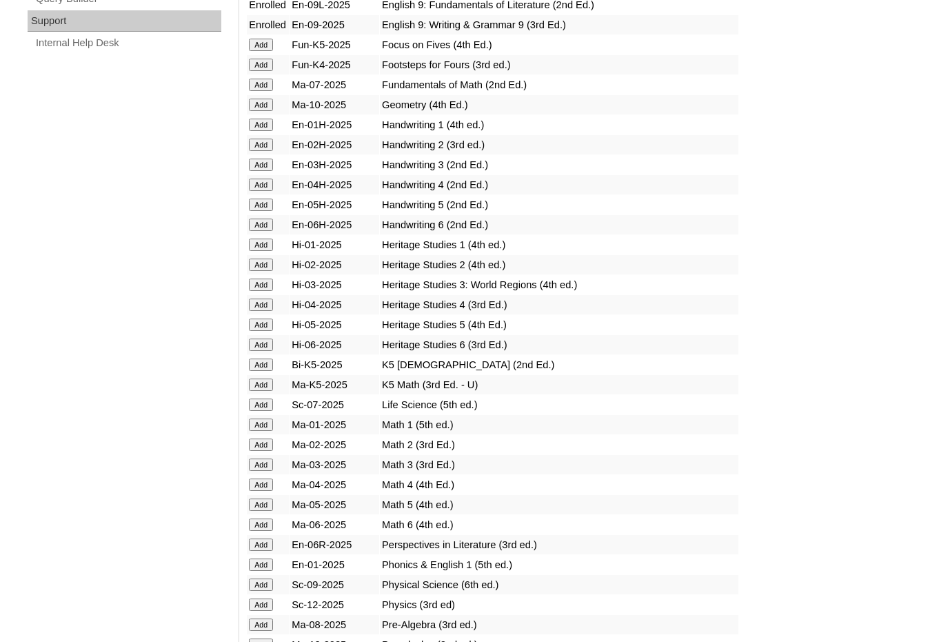
click at [257, 585] on input "Add" at bounding box center [261, 585] width 24 height 12
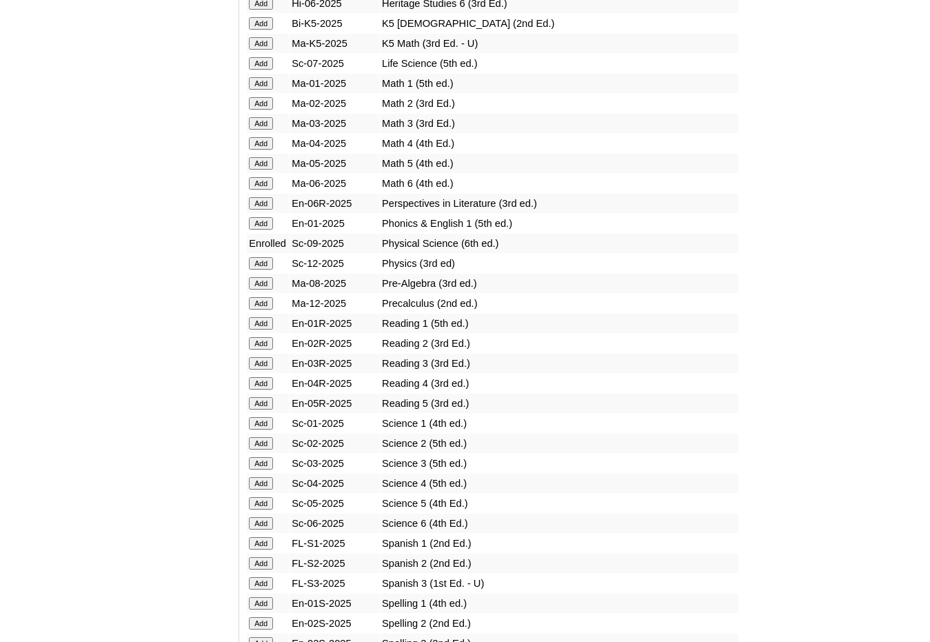
scroll to position [1379, 0]
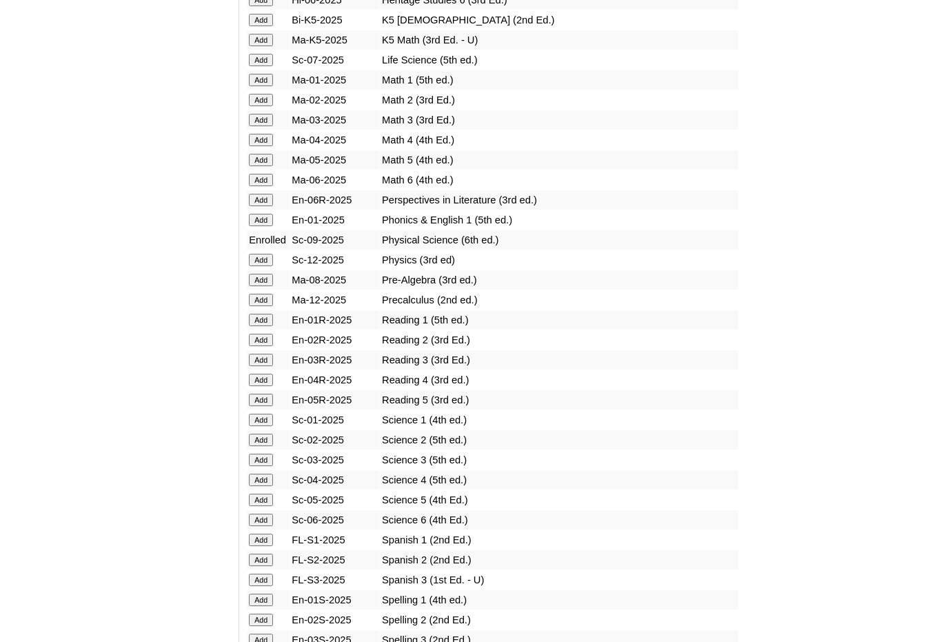
click at [263, 540] on input "Add" at bounding box center [261, 540] width 24 height 12
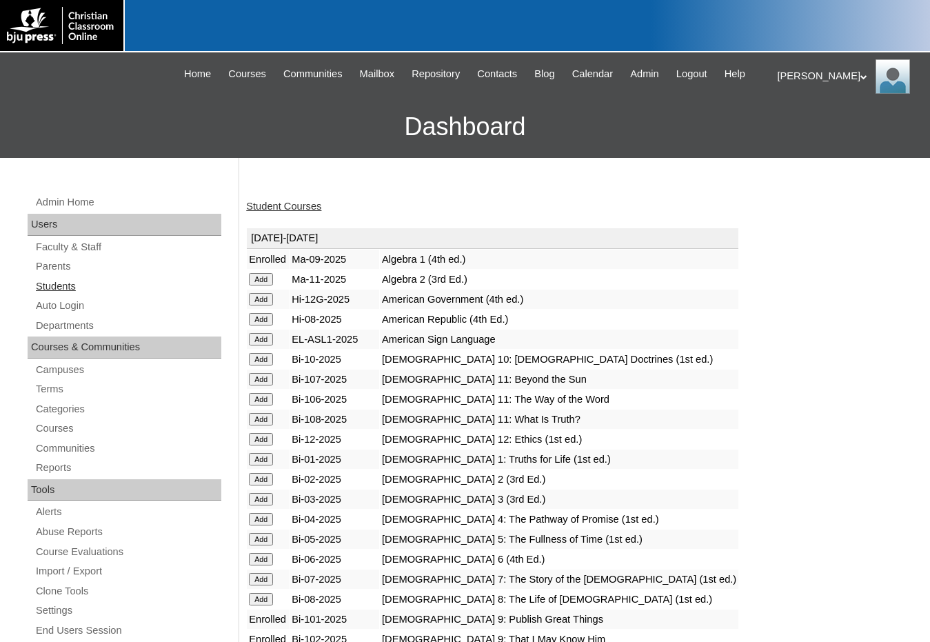
click at [77, 281] on link "Students" at bounding box center [127, 286] width 187 height 17
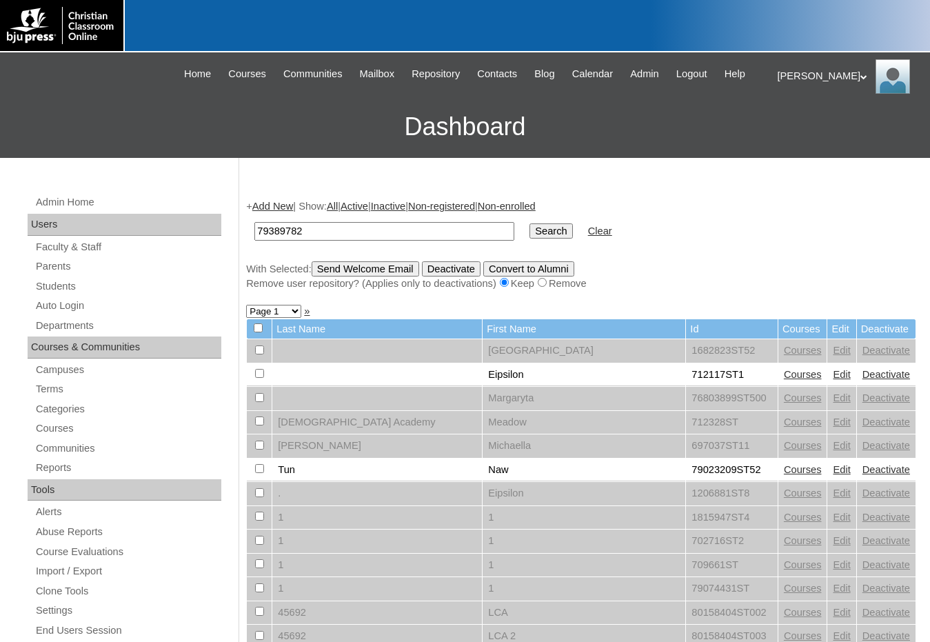
type input "79389782"
click at [530, 223] on input "Search" at bounding box center [551, 230] width 43 height 15
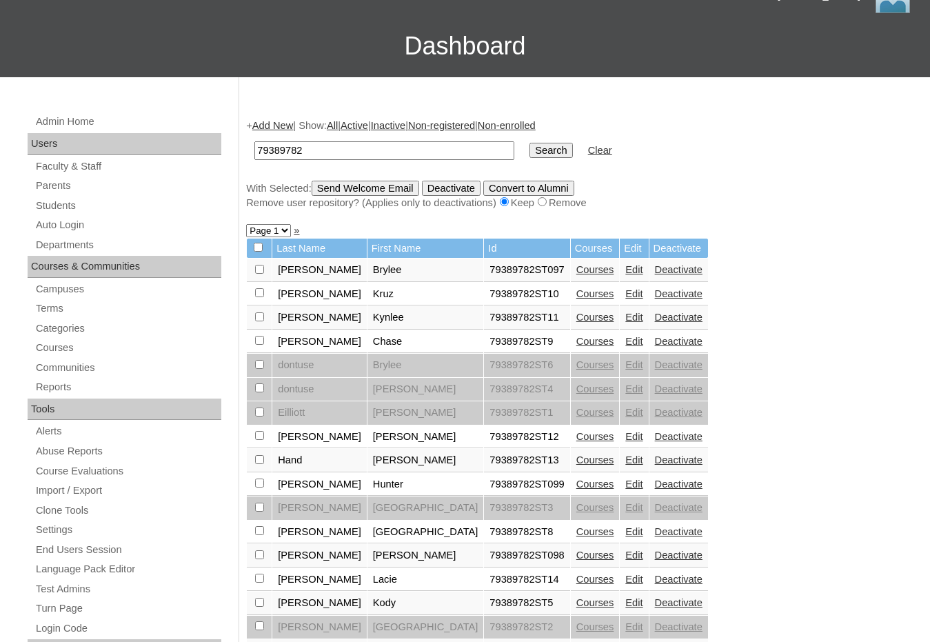
scroll to position [345, 0]
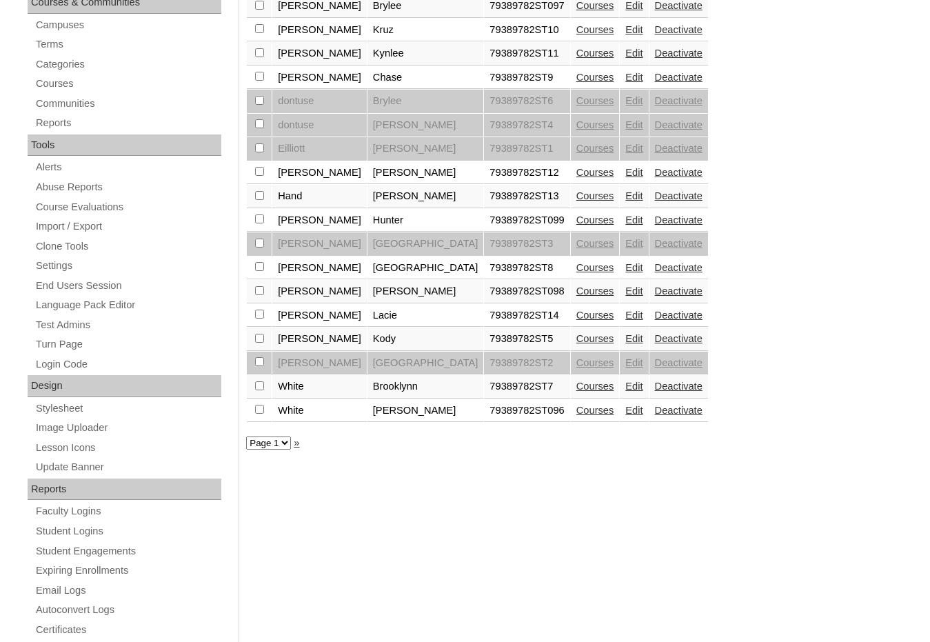
click at [625, 385] on link "Edit" at bounding box center [633, 386] width 17 height 11
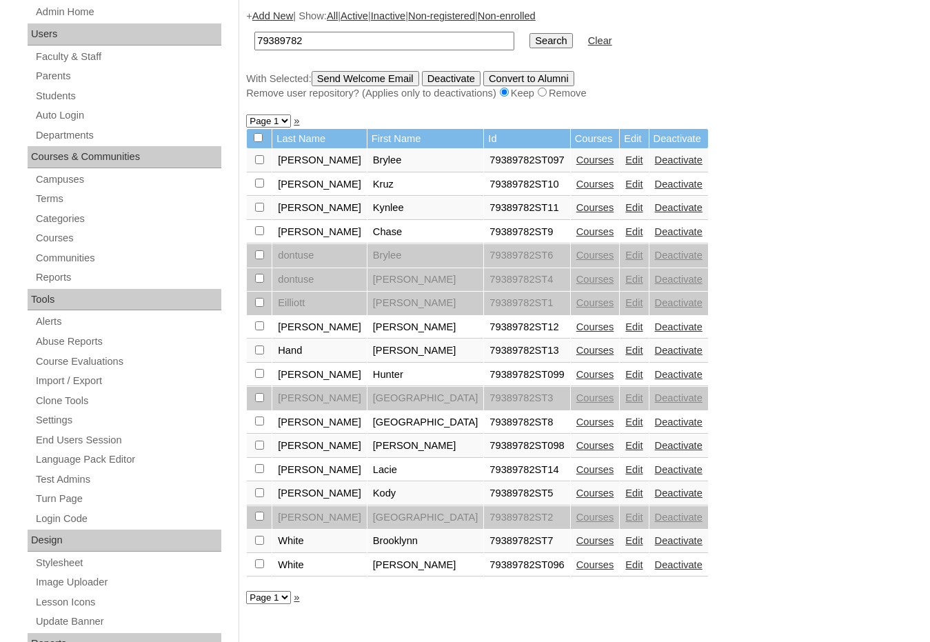
scroll to position [207, 0]
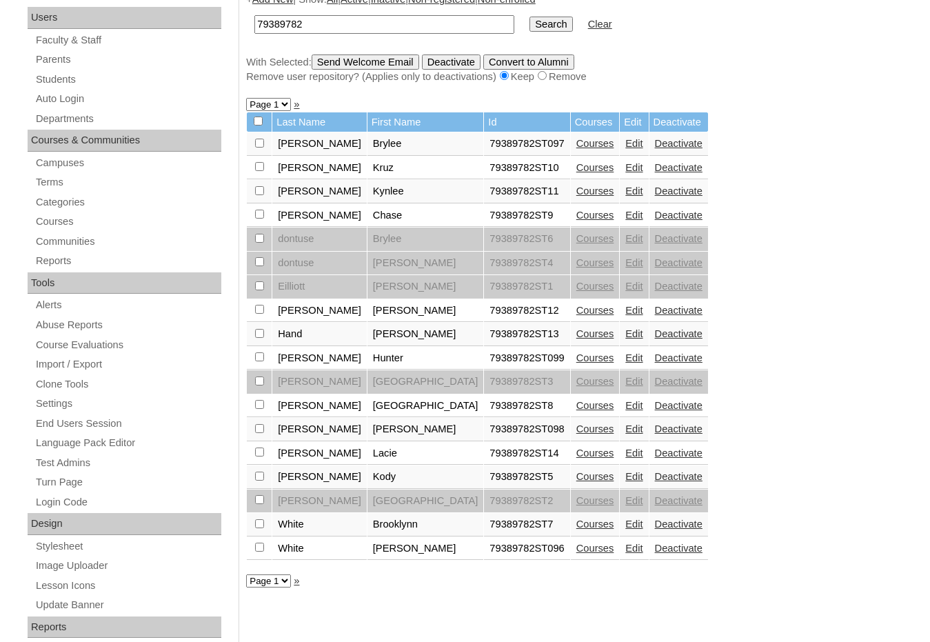
click at [257, 526] on input "checkbox" at bounding box center [259, 523] width 9 height 9
checkbox input "true"
click at [261, 455] on input "checkbox" at bounding box center [259, 452] width 9 height 9
checkbox input "true"
click at [257, 408] on input "checkbox" at bounding box center [259, 404] width 9 height 9
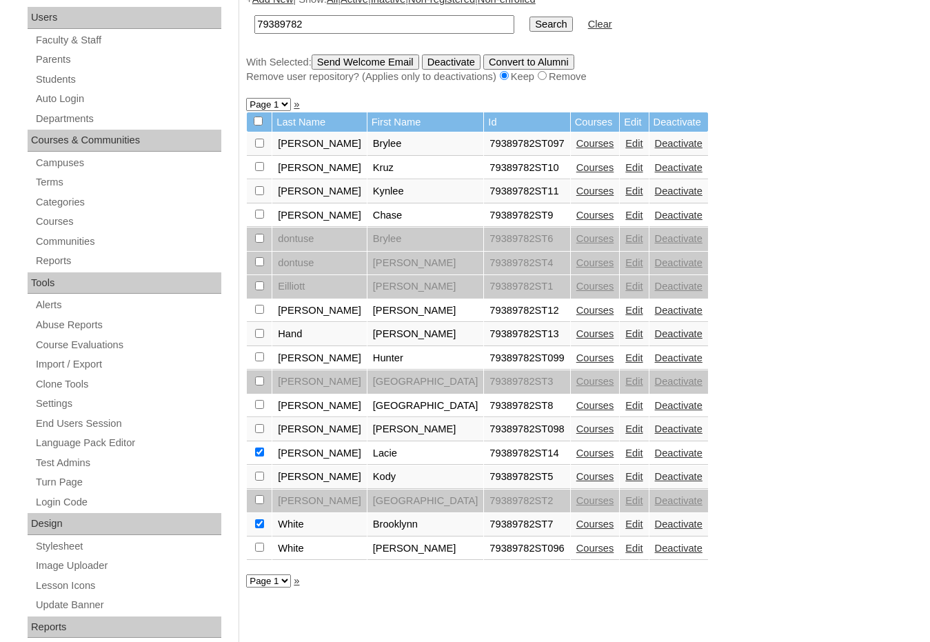
checkbox input "true"
click at [257, 338] on input "checkbox" at bounding box center [259, 333] width 9 height 9
checkbox input "true"
click at [259, 312] on input "checkbox" at bounding box center [259, 309] width 9 height 9
checkbox input "true"
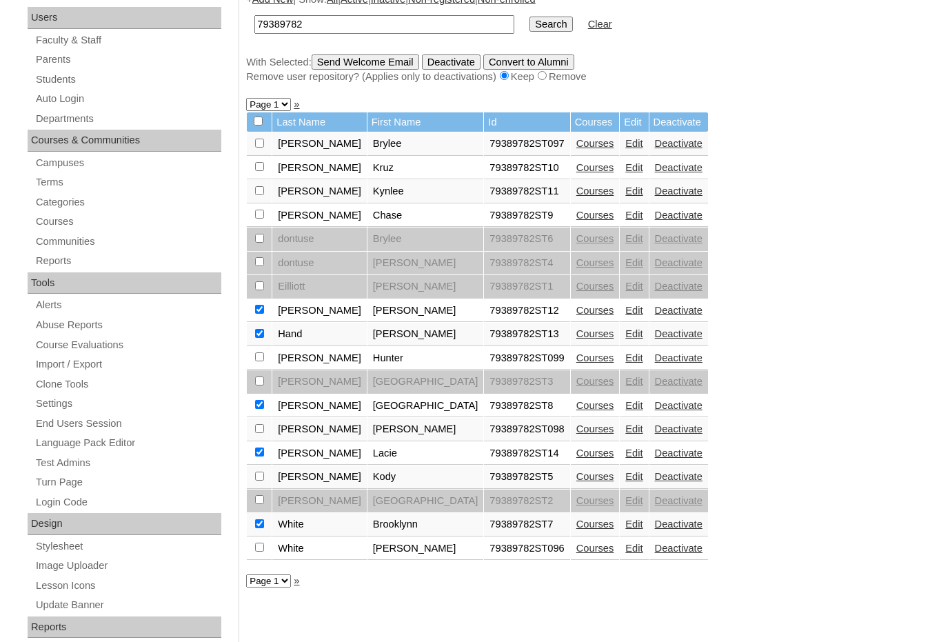
click at [258, 214] on input "checkbox" at bounding box center [259, 214] width 9 height 9
checkbox input "true"
click at [260, 190] on input "checkbox" at bounding box center [259, 190] width 9 height 9
checkbox input "true"
click at [261, 169] on input "checkbox" at bounding box center [259, 166] width 9 height 9
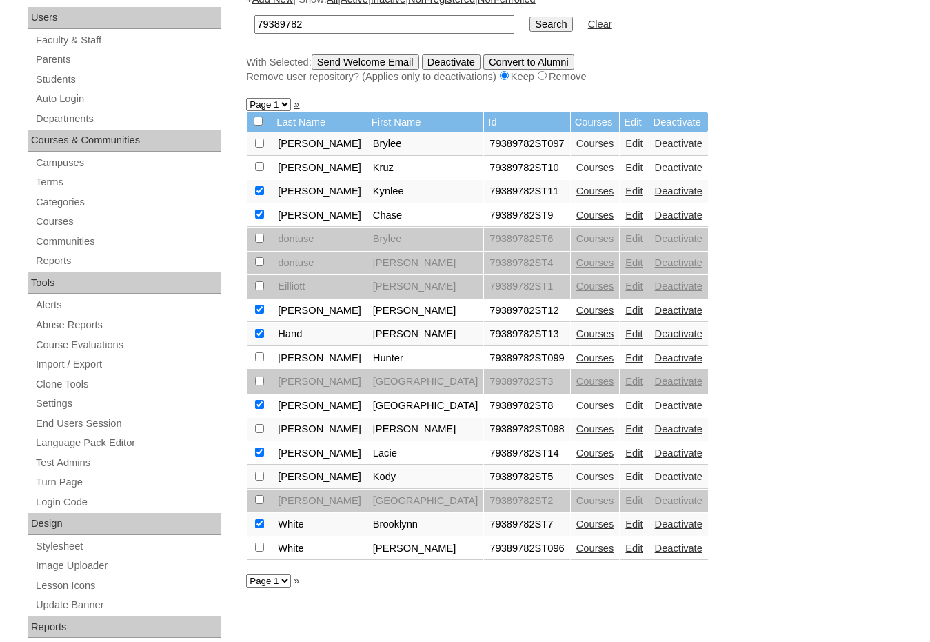
checkbox input "true"
click at [625, 143] on link "Edit" at bounding box center [633, 143] width 17 height 11
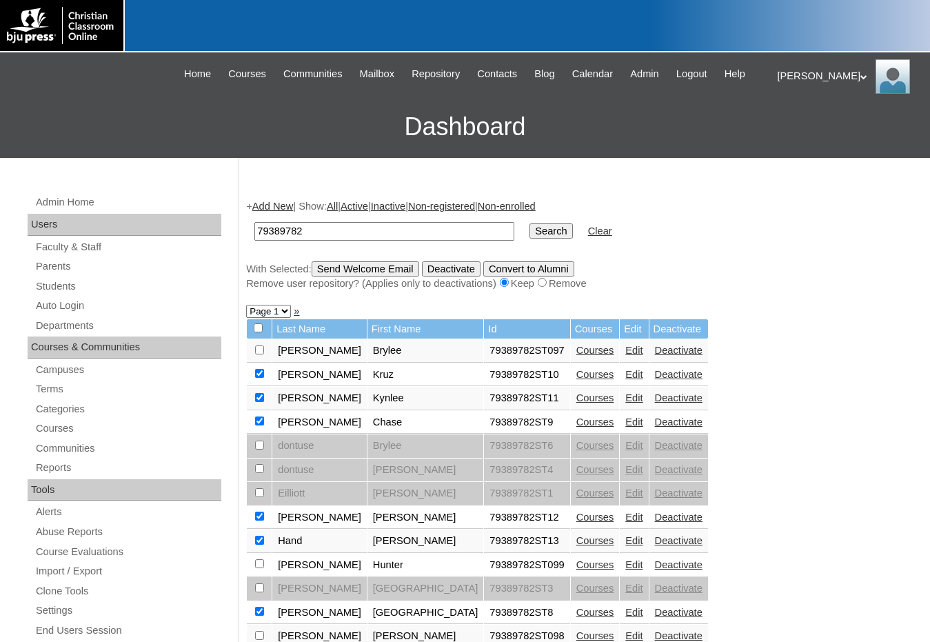
scroll to position [205, 0]
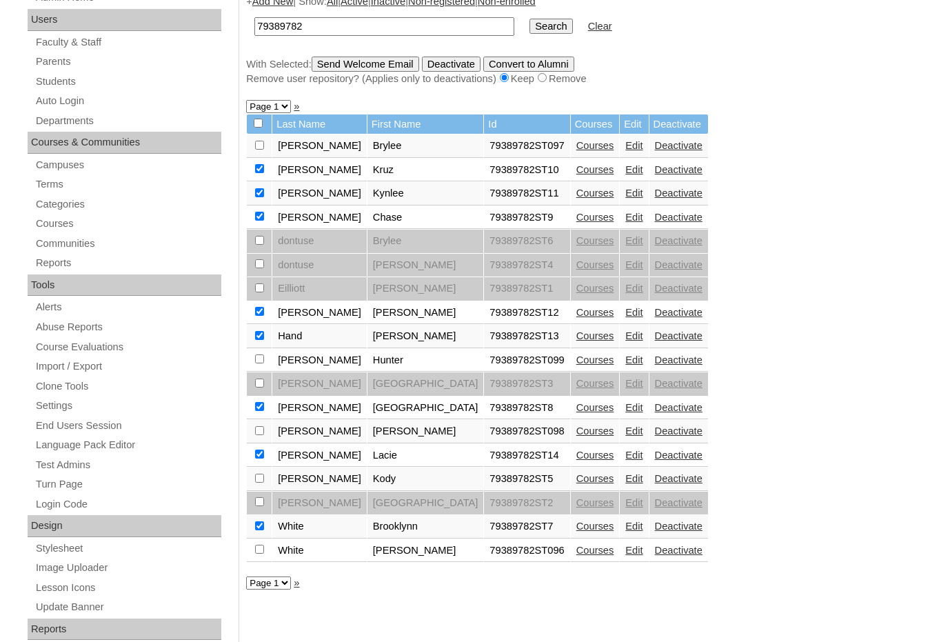
click at [625, 363] on link "Edit" at bounding box center [633, 359] width 17 height 11
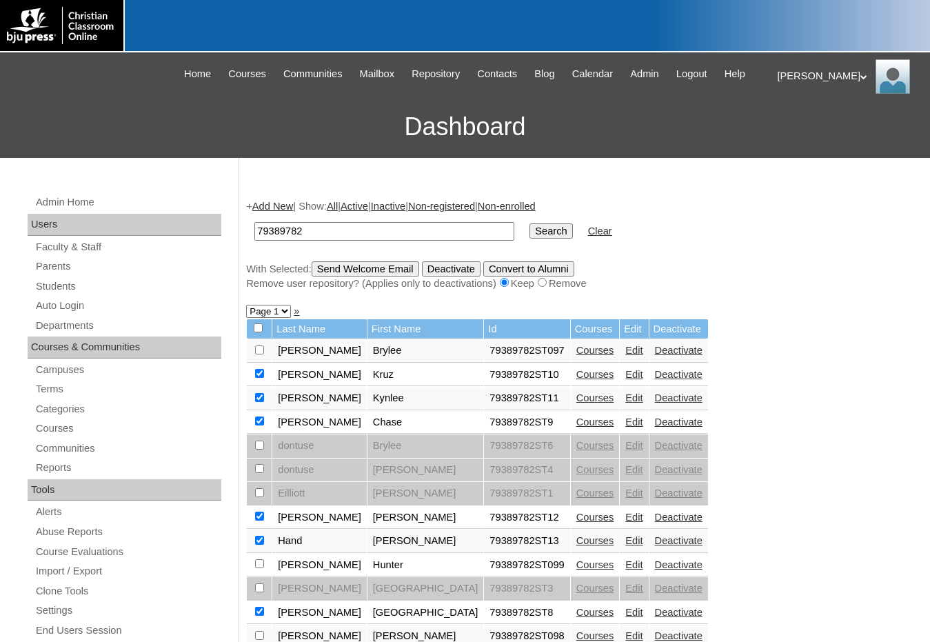
scroll to position [203, 0]
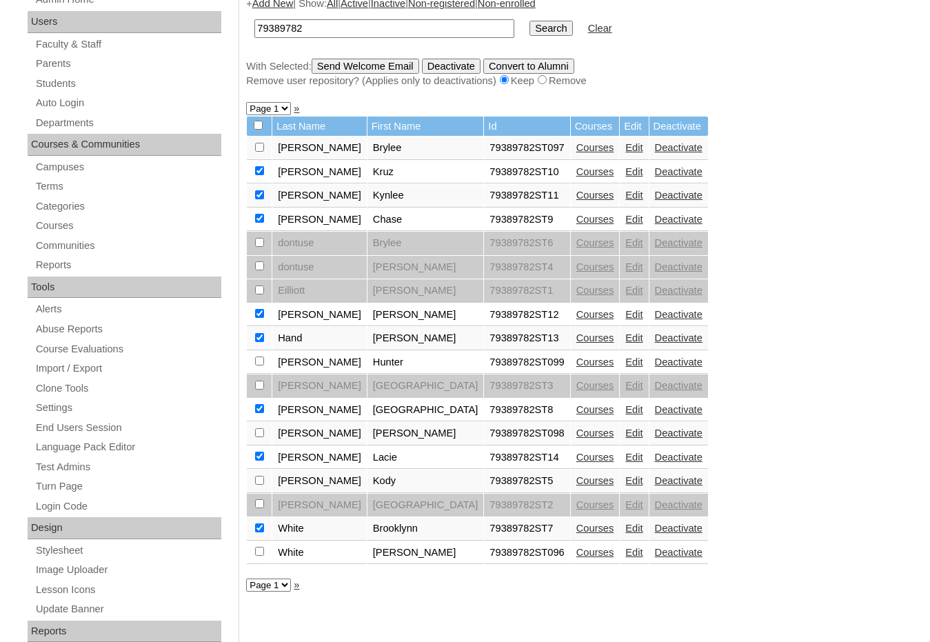
click at [625, 434] on link "Edit" at bounding box center [633, 433] width 17 height 11
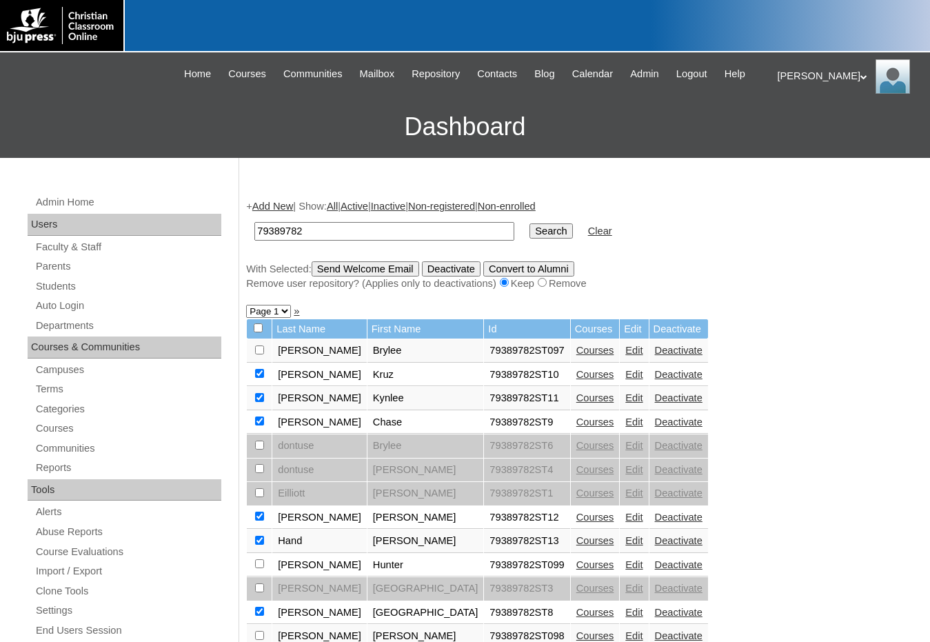
scroll to position [201, 0]
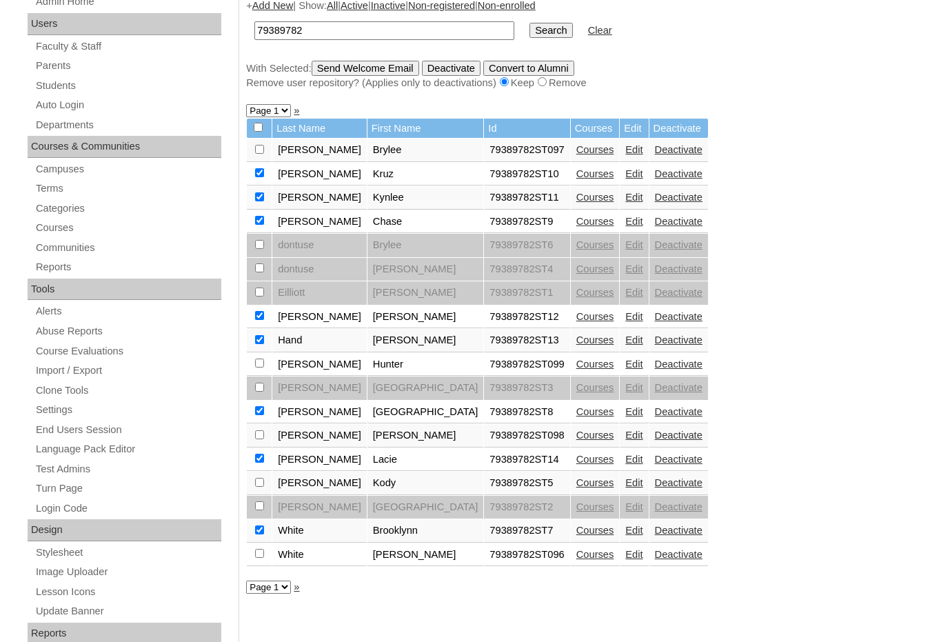
click at [625, 484] on link "Edit" at bounding box center [633, 482] width 17 height 11
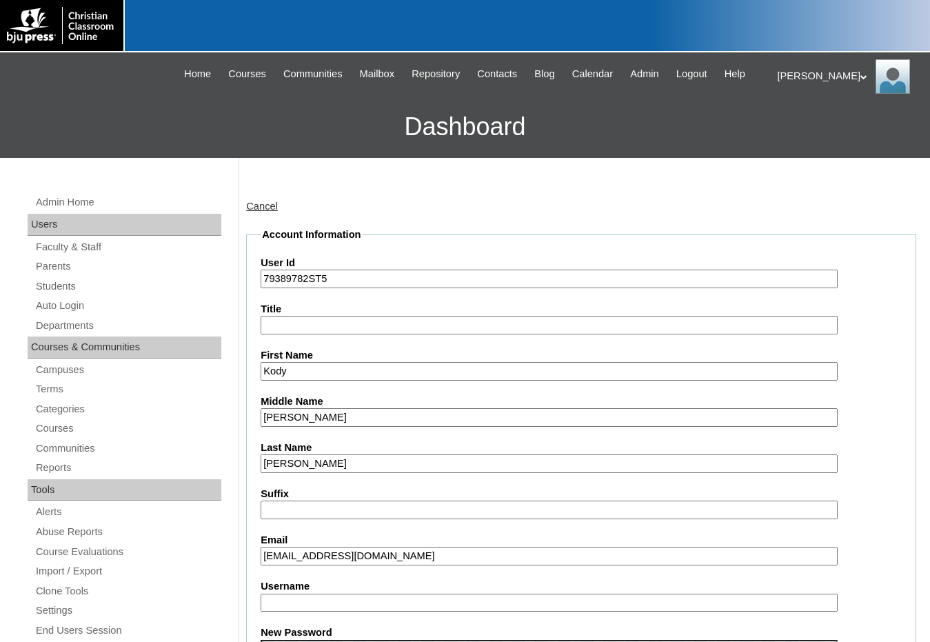
scroll to position [69, 0]
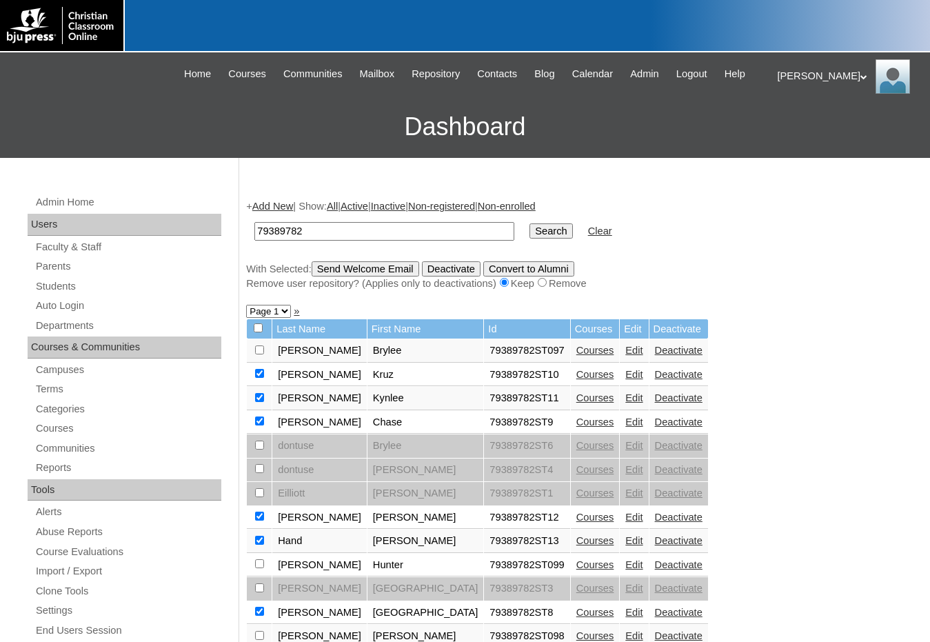
scroll to position [199, 0]
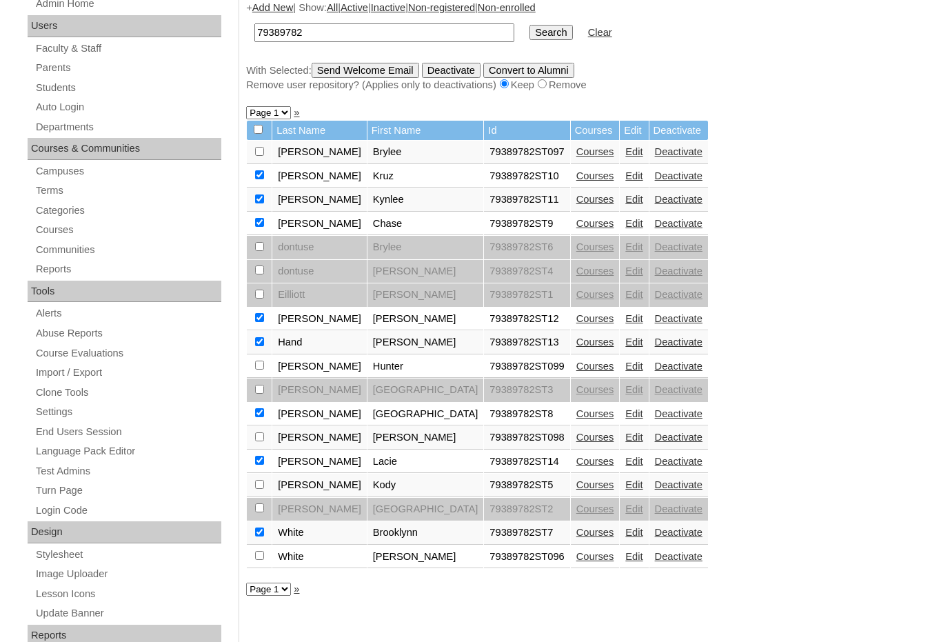
click at [254, 483] on td at bounding box center [259, 485] width 25 height 23
click at [258, 488] on input "checkbox" at bounding box center [259, 484] width 9 height 9
checkbox input "true"
click at [364, 70] on input "Send Welcome Email" at bounding box center [366, 70] width 108 height 15
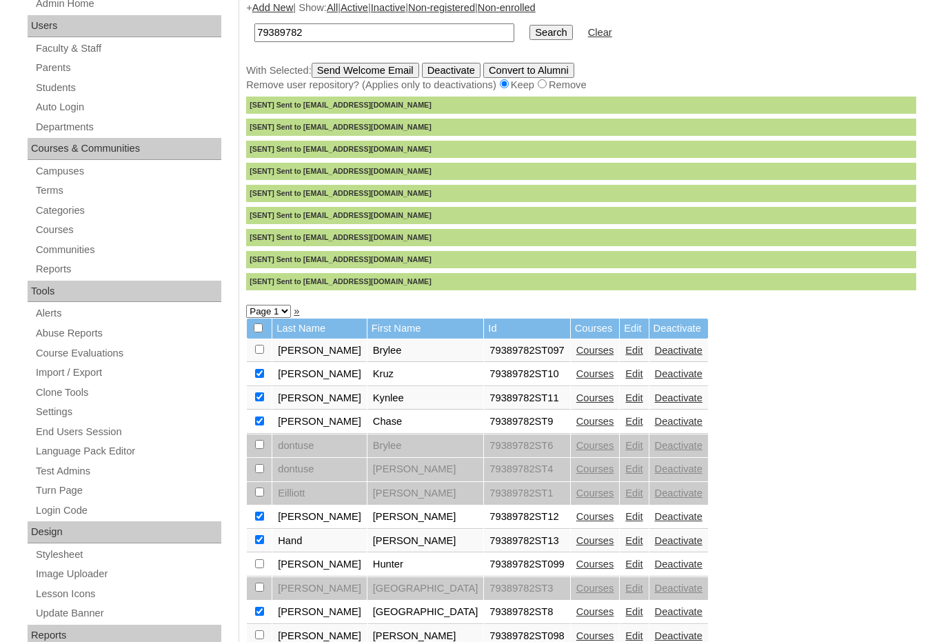
click at [754, 499] on div "+ Add New | Show: All | Active | Inactive | Non-registered | Non-enrolled 79389…" at bounding box center [577, 448] width 677 height 923
drag, startPoint x: 316, startPoint y: 37, endPoint x: 243, endPoint y: 19, distance: 75.4
click at [243, 19] on div "+ Add New | Show: All | Active | Inactive | Non-registered | Non-enrolled 79389…" at bounding box center [577, 448] width 677 height 923
paste input "80199259"
type input "80199259"
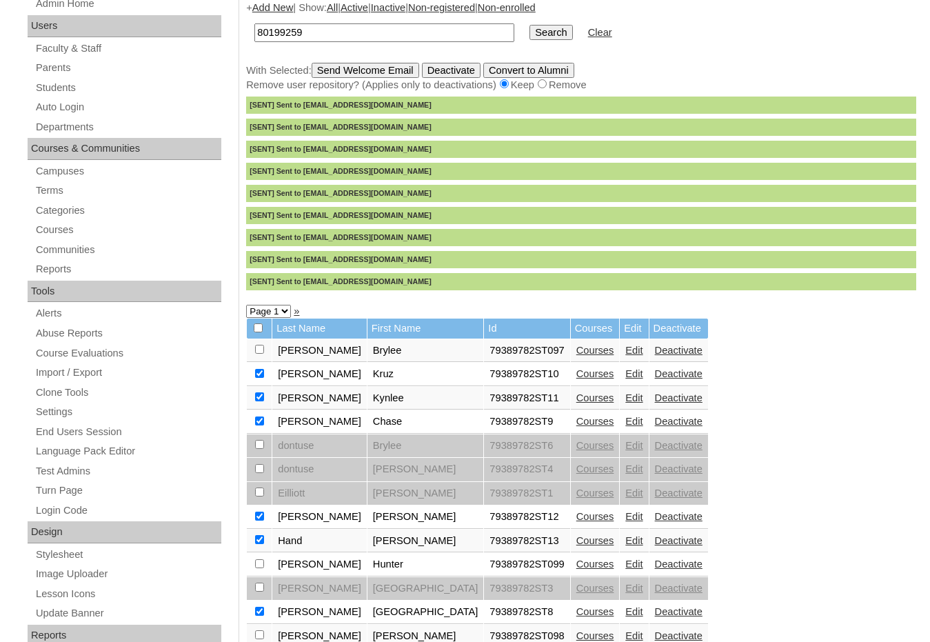
click at [530, 25] on input "Search" at bounding box center [551, 32] width 43 height 15
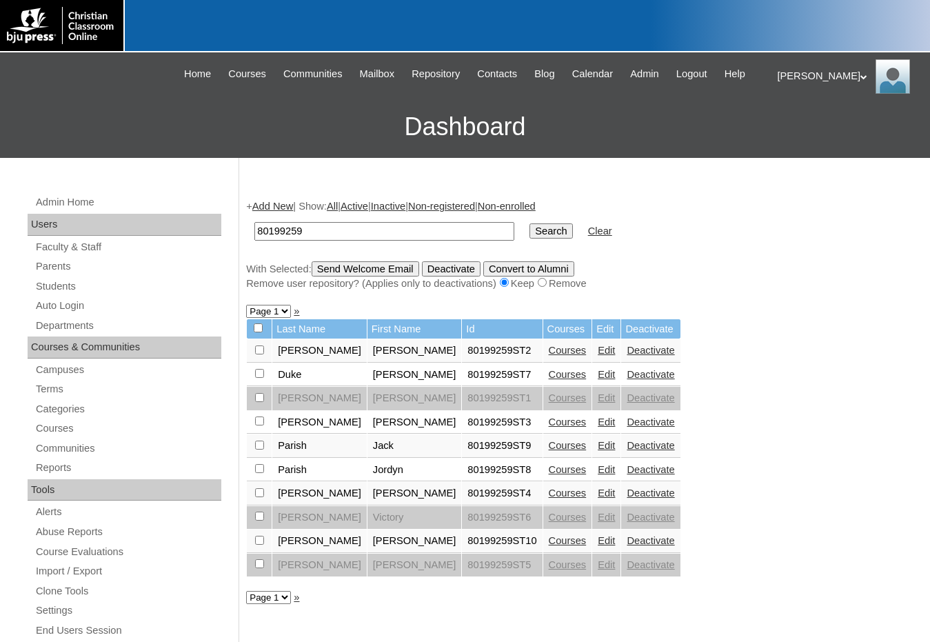
click at [549, 421] on link "Courses" at bounding box center [568, 421] width 38 height 11
click at [549, 545] on link "Courses" at bounding box center [568, 540] width 38 height 11
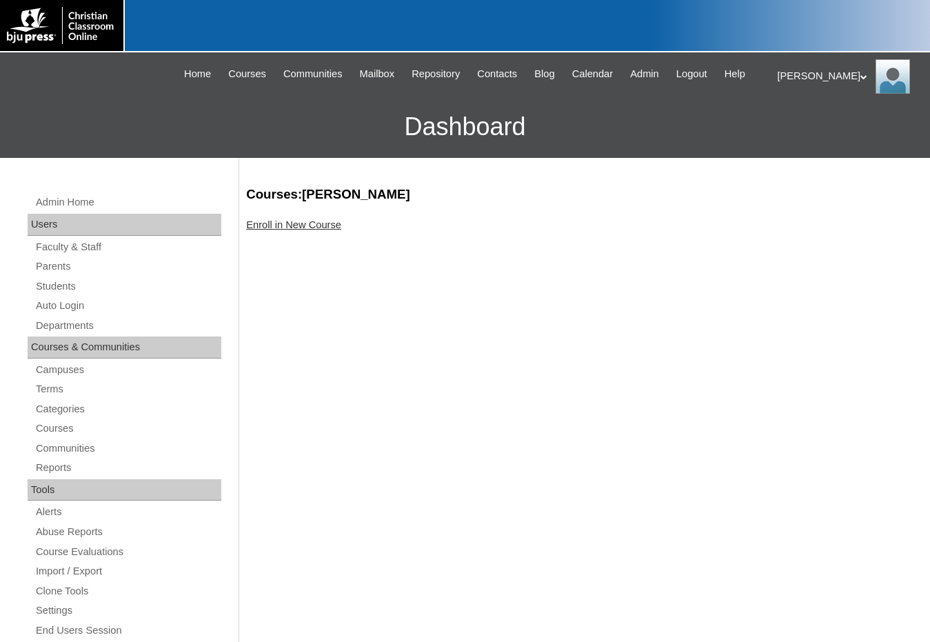
click at [281, 225] on link "Enroll in New Course" at bounding box center [293, 224] width 95 height 11
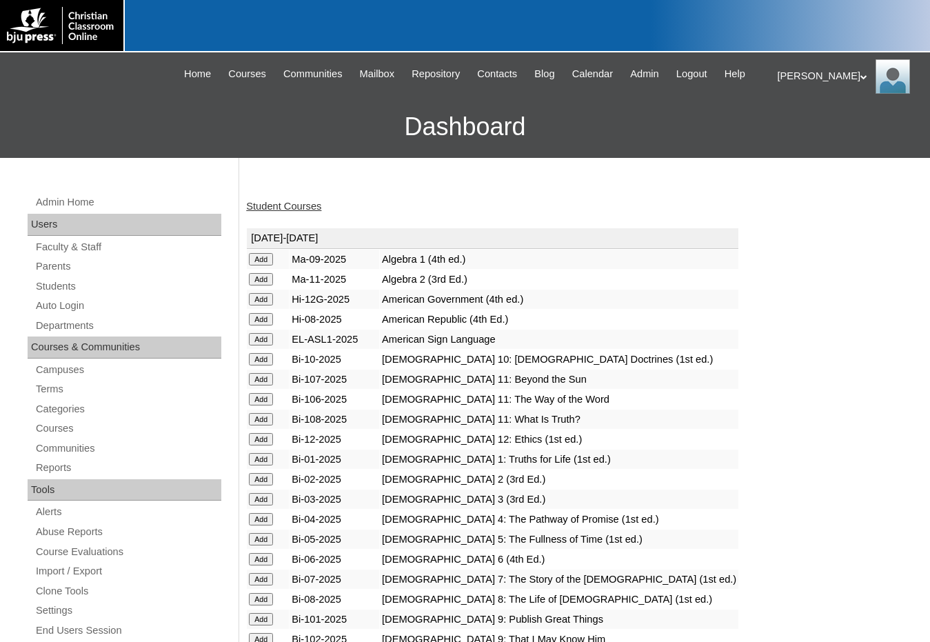
click at [269, 477] on input "Add" at bounding box center [261, 479] width 24 height 12
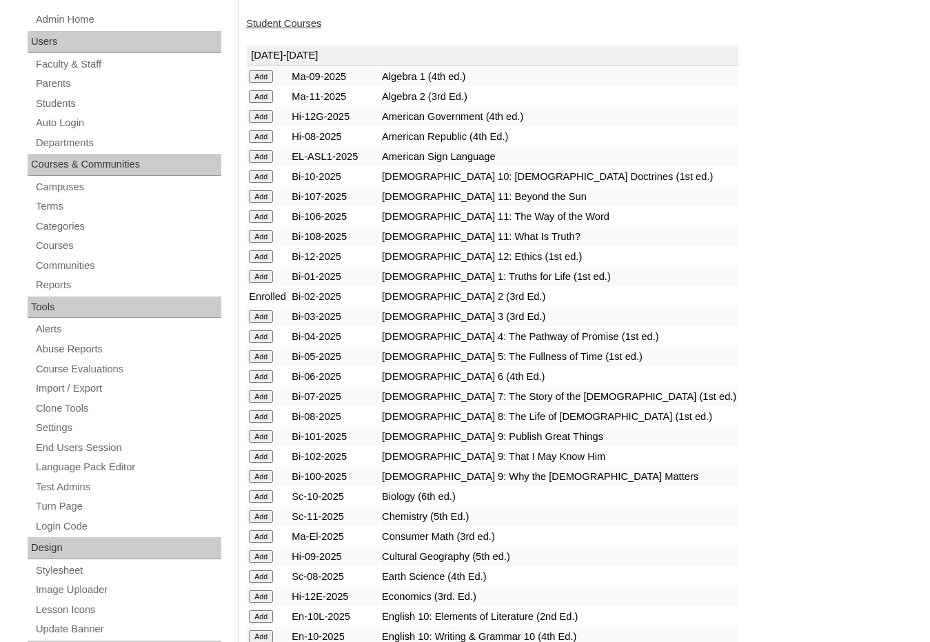
scroll to position [276, 0]
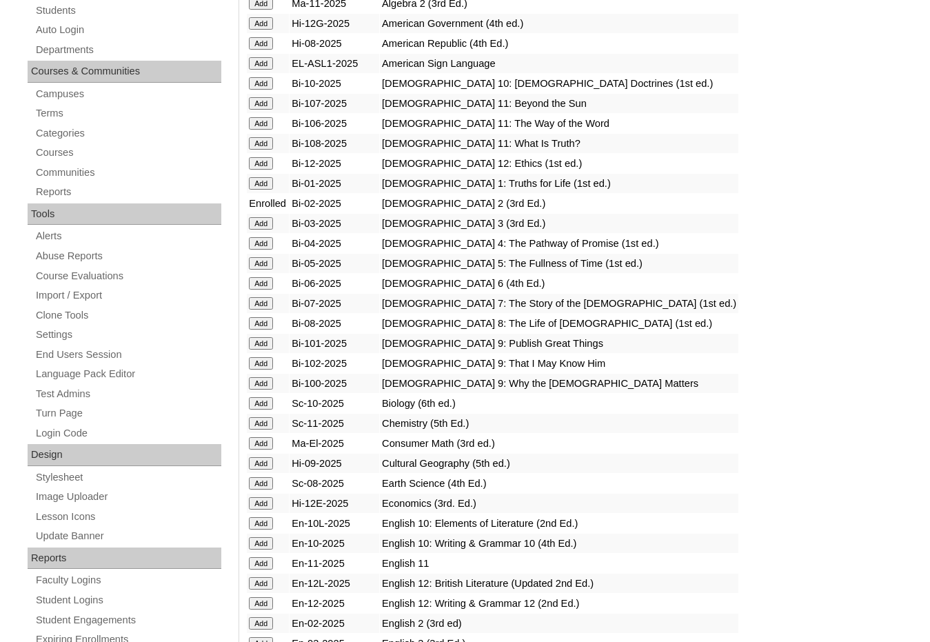
click at [256, 625] on input "Add" at bounding box center [261, 623] width 24 height 12
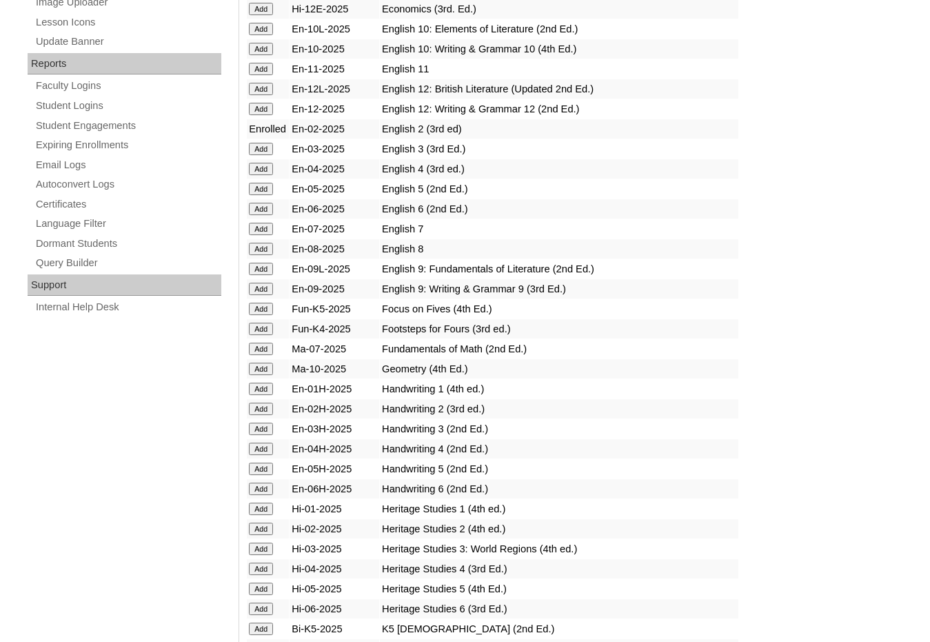
scroll to position [827, 0]
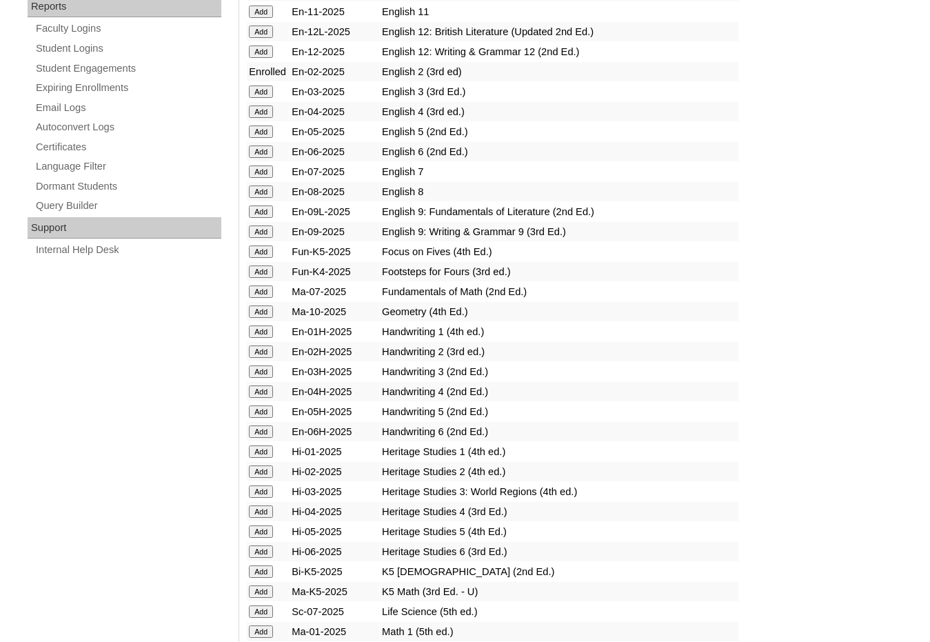
click at [263, 352] on input "Add" at bounding box center [261, 351] width 24 height 12
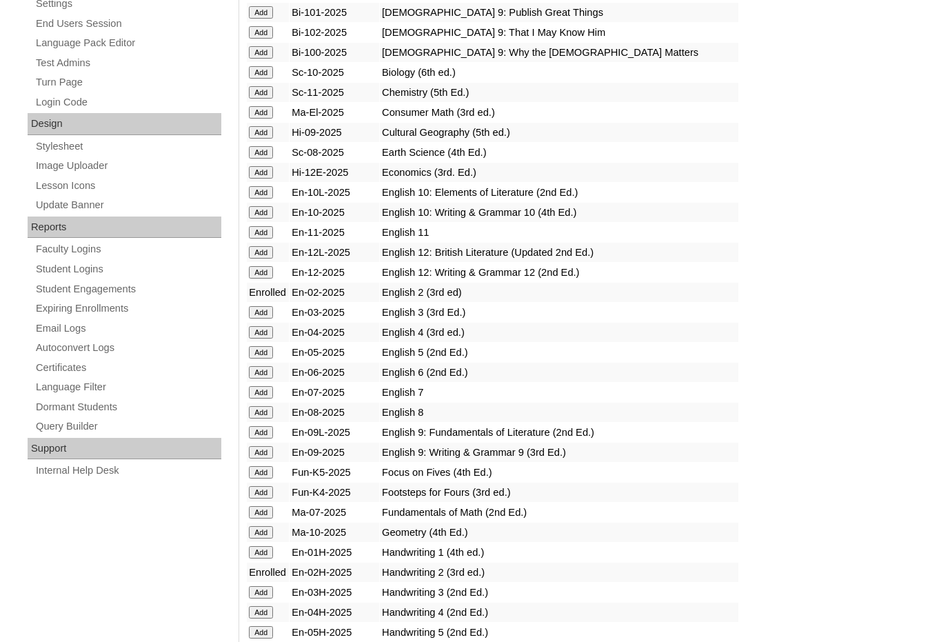
scroll to position [827, 0]
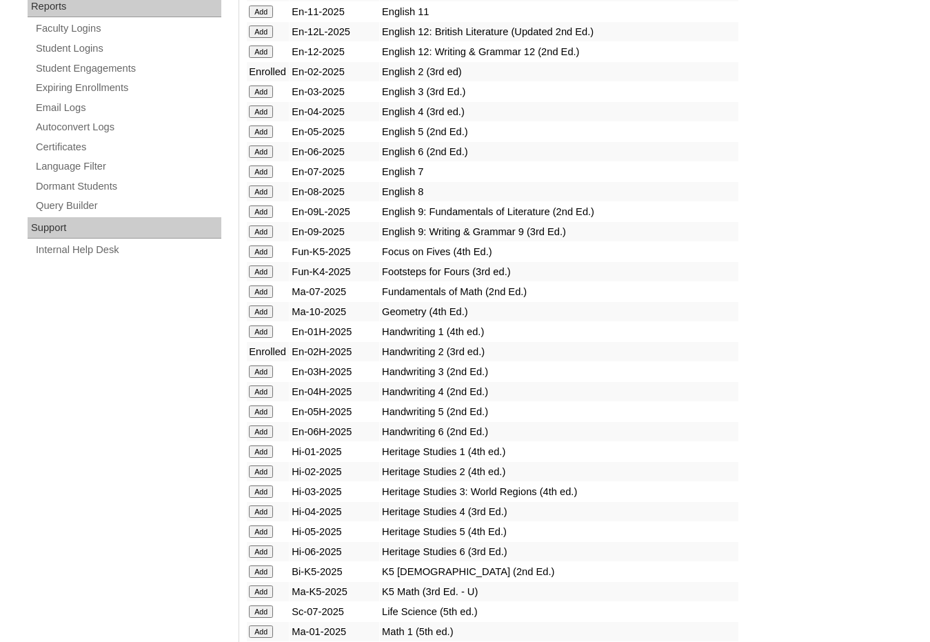
click at [258, 466] on input "Add" at bounding box center [261, 471] width 24 height 12
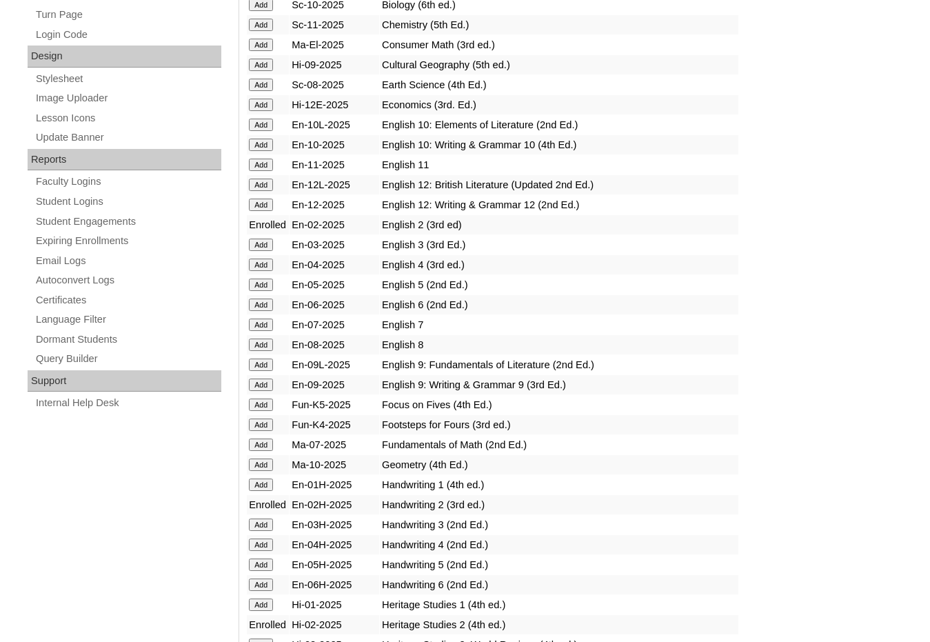
scroll to position [896, 0]
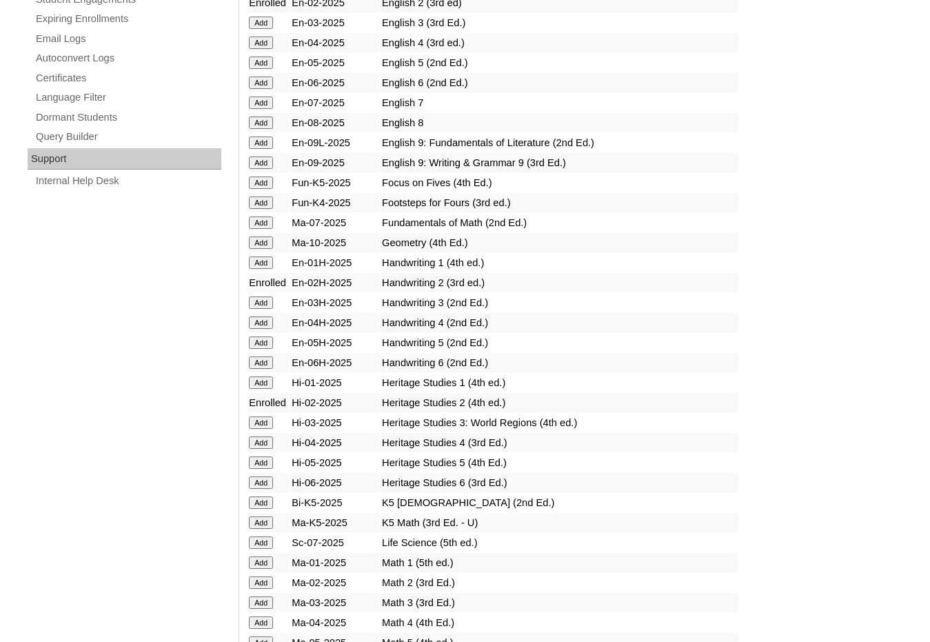
click at [266, 579] on input "Add" at bounding box center [261, 582] width 24 height 12
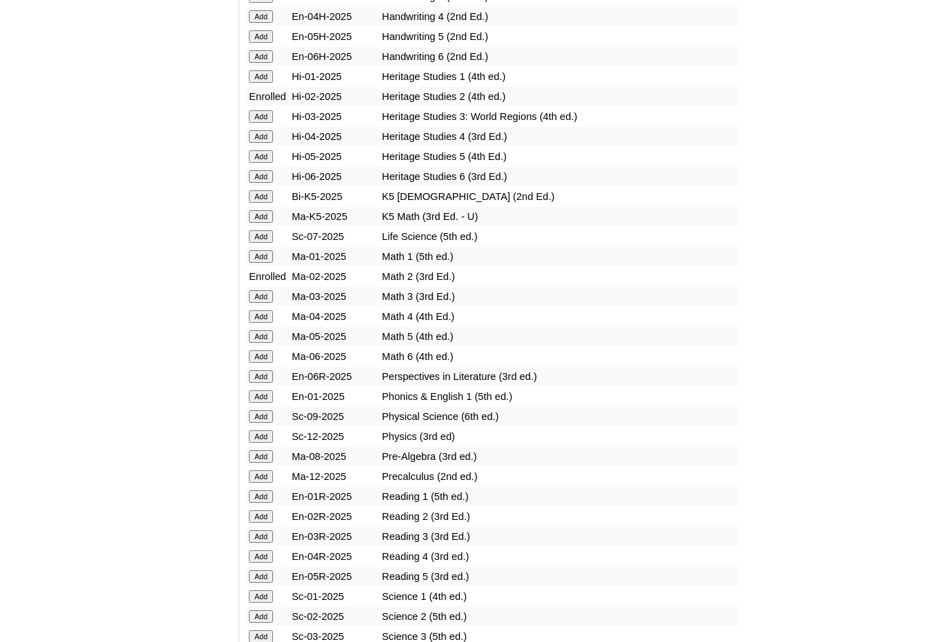
scroll to position [1241, 0]
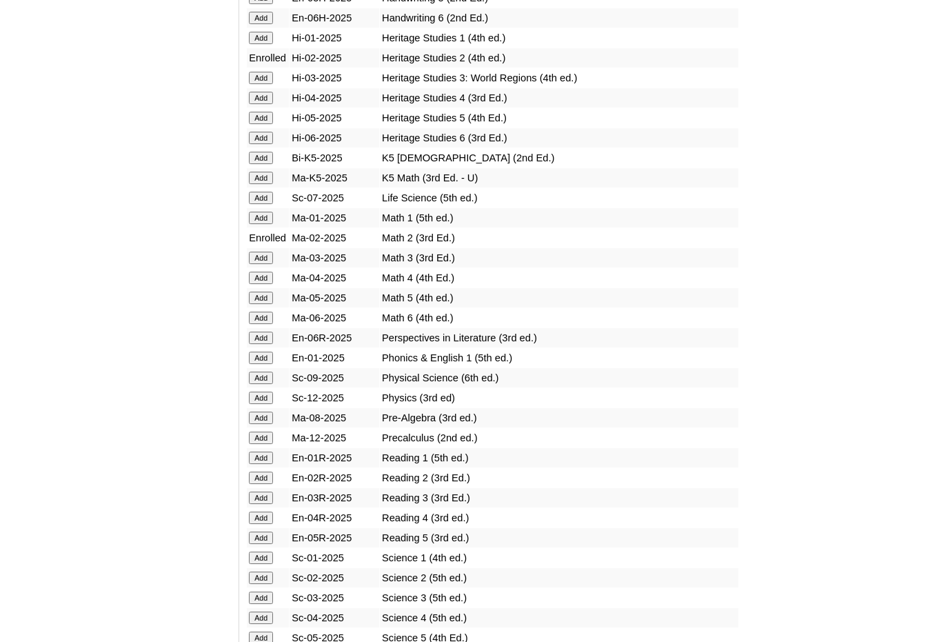
click at [263, 482] on input "Add" at bounding box center [261, 478] width 24 height 12
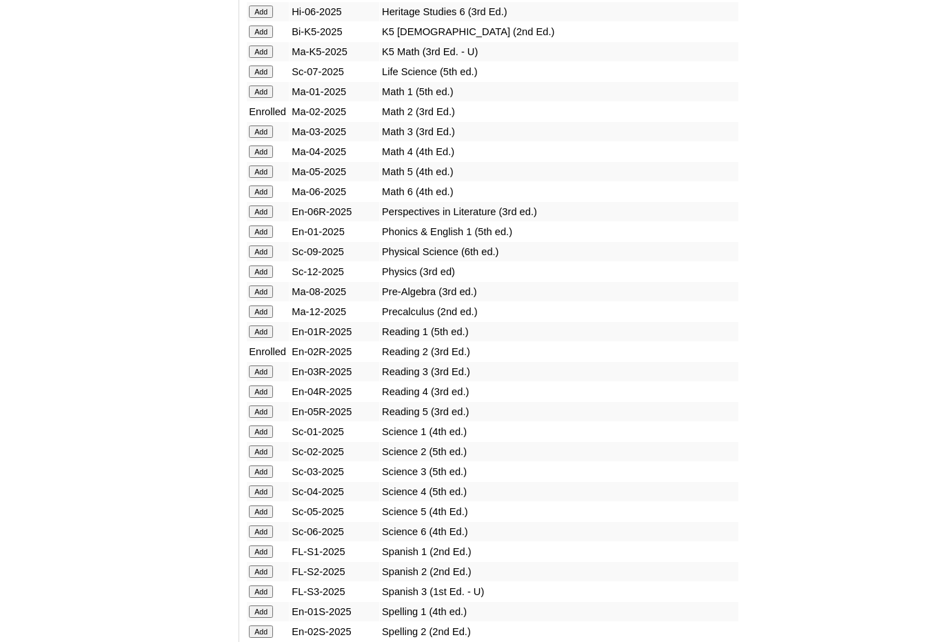
scroll to position [1379, 0]
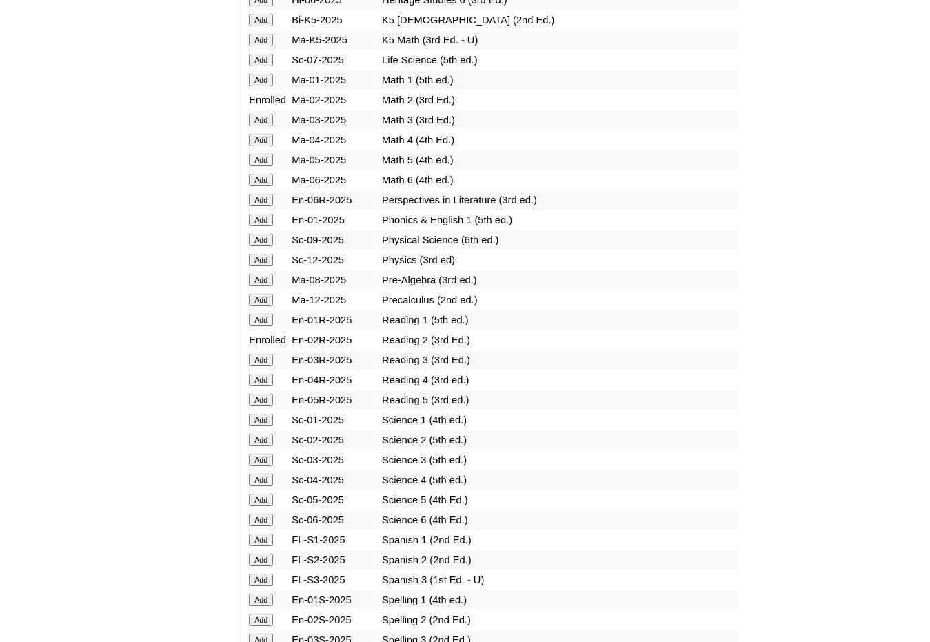
click at [265, 443] on input "Add" at bounding box center [261, 440] width 24 height 12
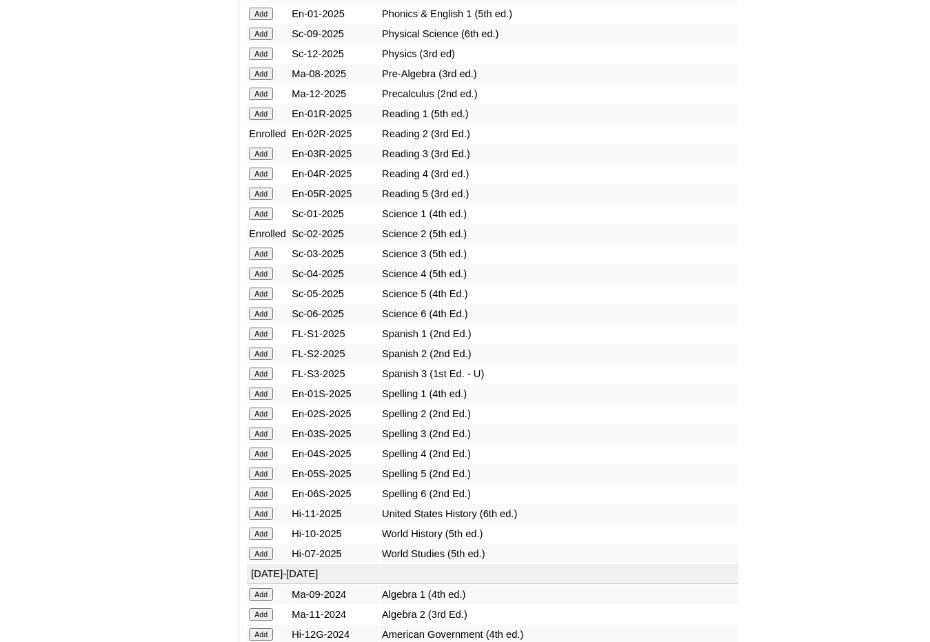
scroll to position [1586, 0]
click at [267, 417] on input "Add" at bounding box center [261, 413] width 24 height 12
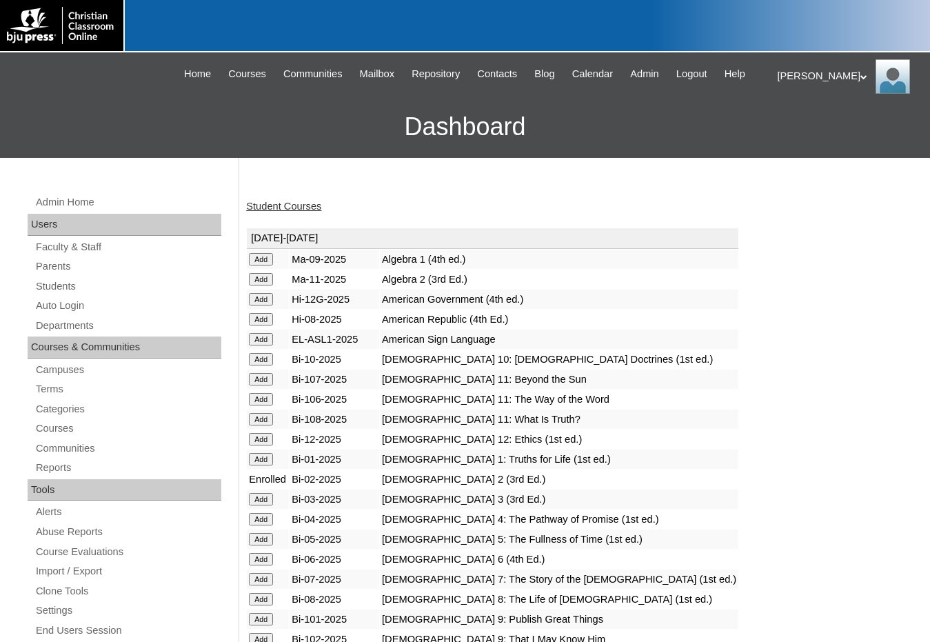
click at [274, 208] on link "Student Courses" at bounding box center [283, 206] width 75 height 11
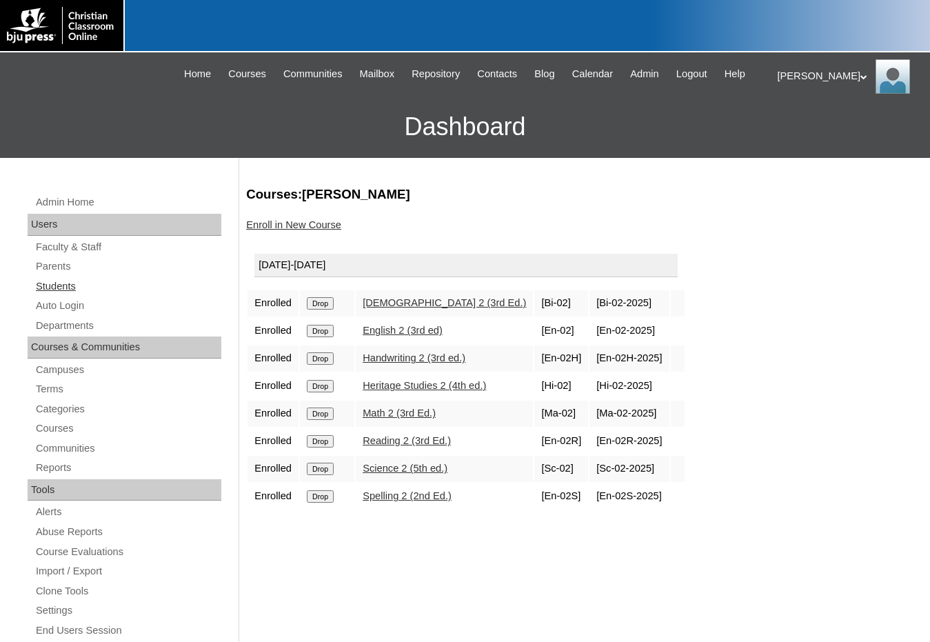
click at [66, 289] on link "Students" at bounding box center [127, 286] width 187 height 17
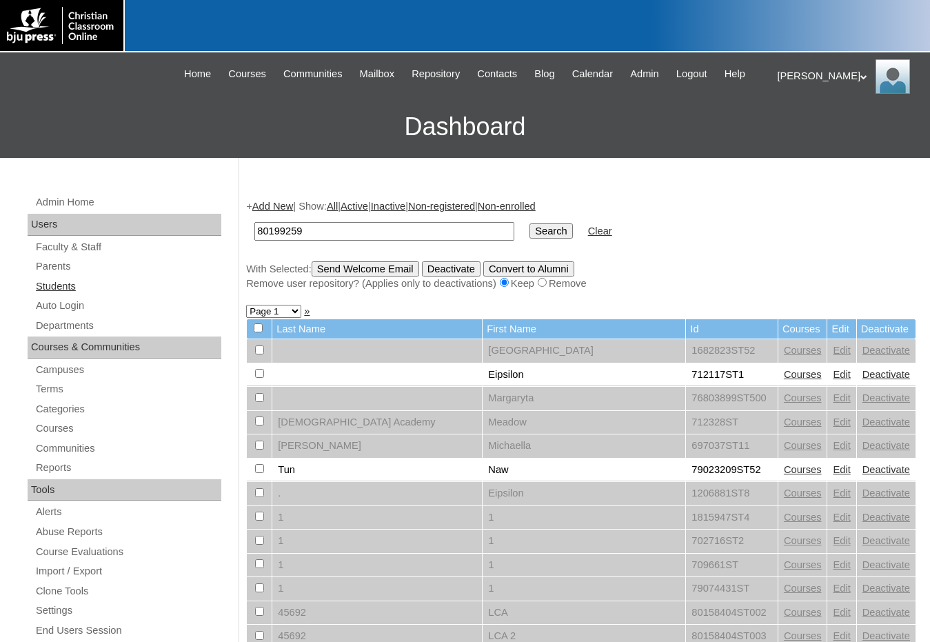
type input "80199259"
click at [530, 223] on input "Search" at bounding box center [551, 230] width 43 height 15
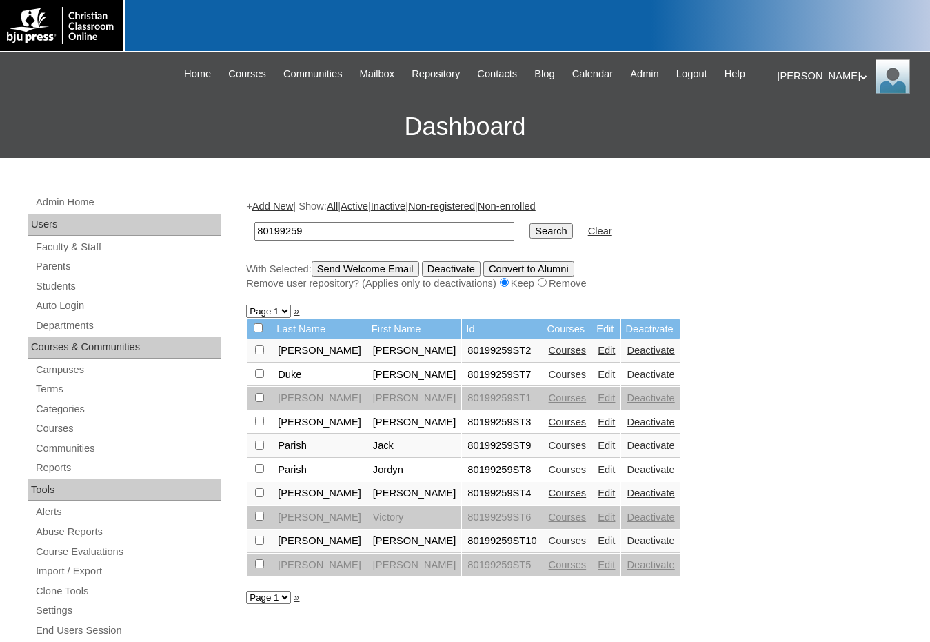
click at [261, 541] on input "checkbox" at bounding box center [259, 540] width 9 height 9
checkbox input "true"
click at [336, 265] on input "Send Welcome Email" at bounding box center [366, 268] width 108 height 15
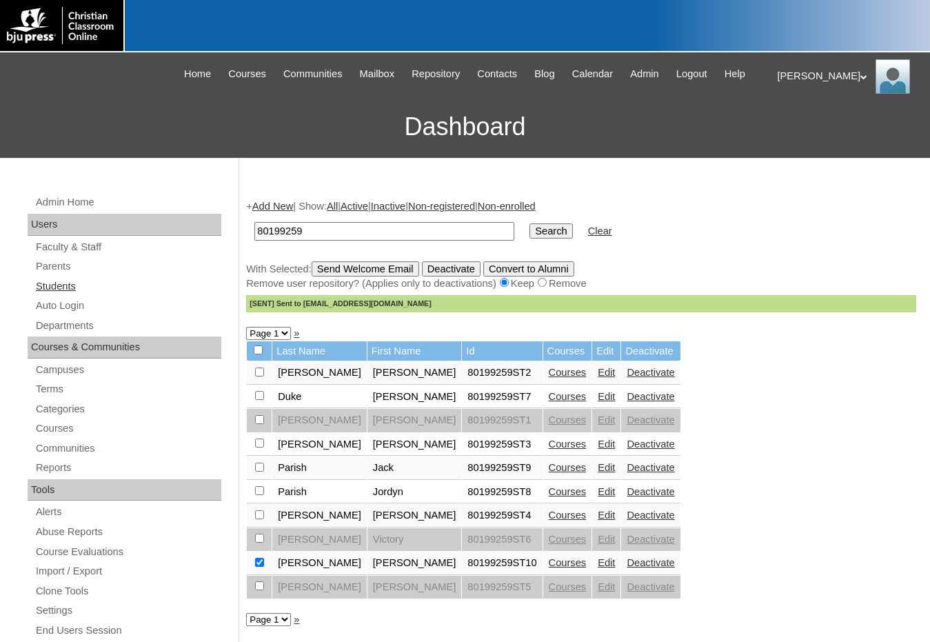
click at [79, 281] on link "Students" at bounding box center [127, 286] width 187 height 17
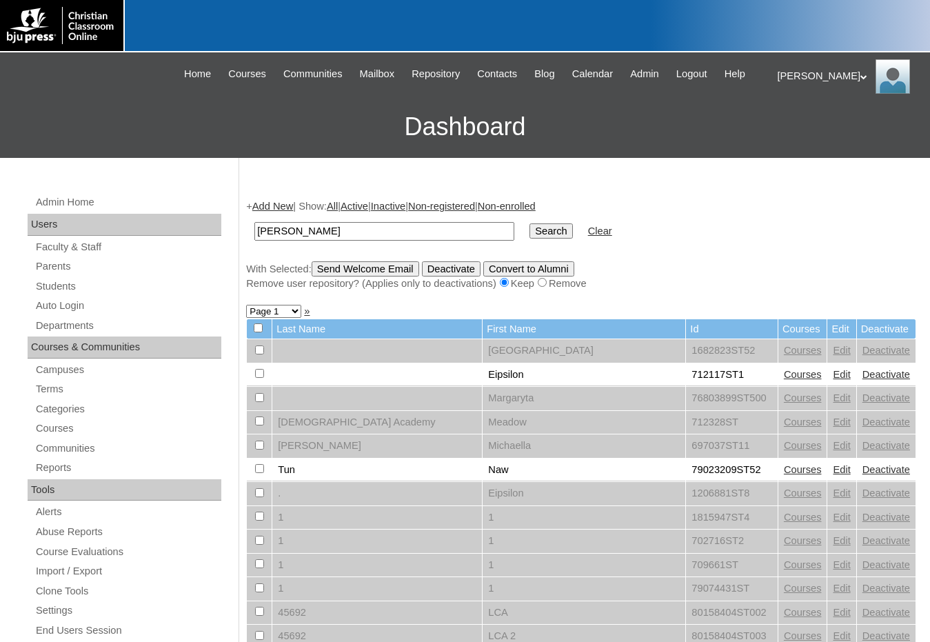
type input "[PERSON_NAME]"
click at [530, 223] on input "Search" at bounding box center [551, 230] width 43 height 15
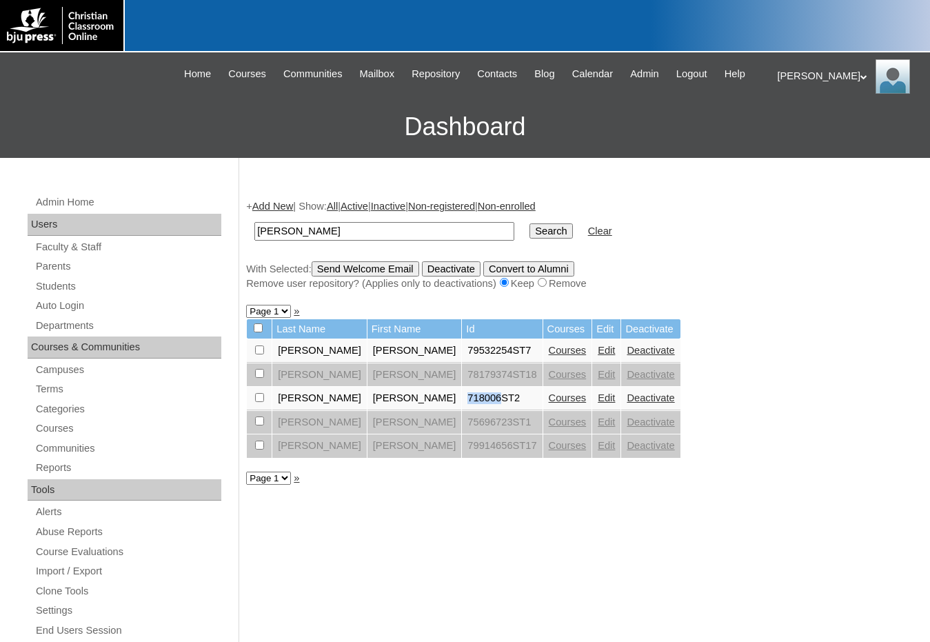
drag, startPoint x: 396, startPoint y: 399, endPoint x: 427, endPoint y: 408, distance: 32.1
click at [462, 408] on td "718006ST2" at bounding box center [502, 398] width 80 height 23
copy td "718006"
drag, startPoint x: 321, startPoint y: 229, endPoint x: 215, endPoint y: 227, distance: 106.2
click at [215, 227] on div "Admin Home Users Faculty & Staff Parents Students Auto Login Departments Course…" at bounding box center [465, 633] width 930 height 951
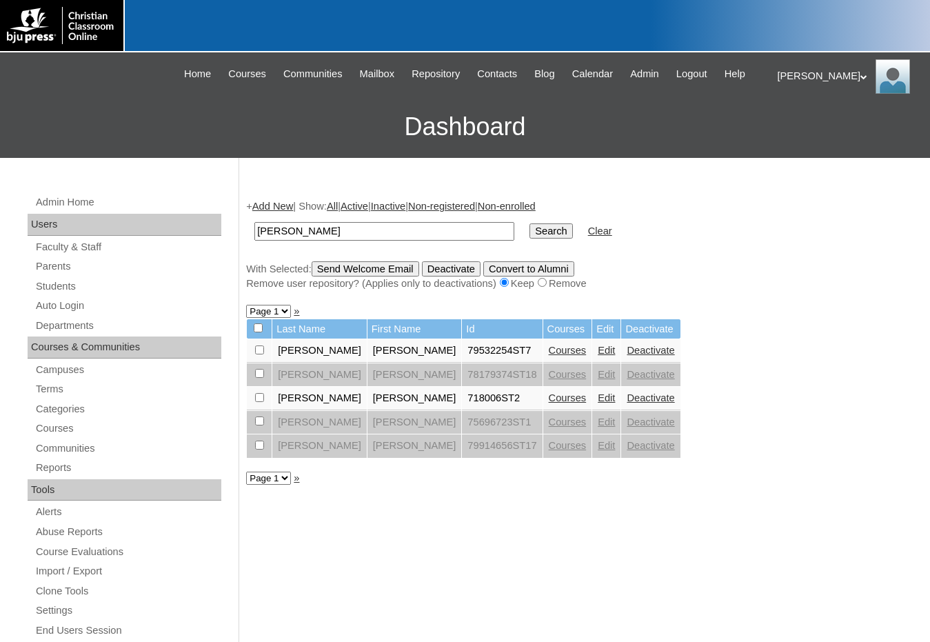
paste input "718006"
type input "718006"
click at [530, 223] on input "Search" at bounding box center [551, 230] width 43 height 15
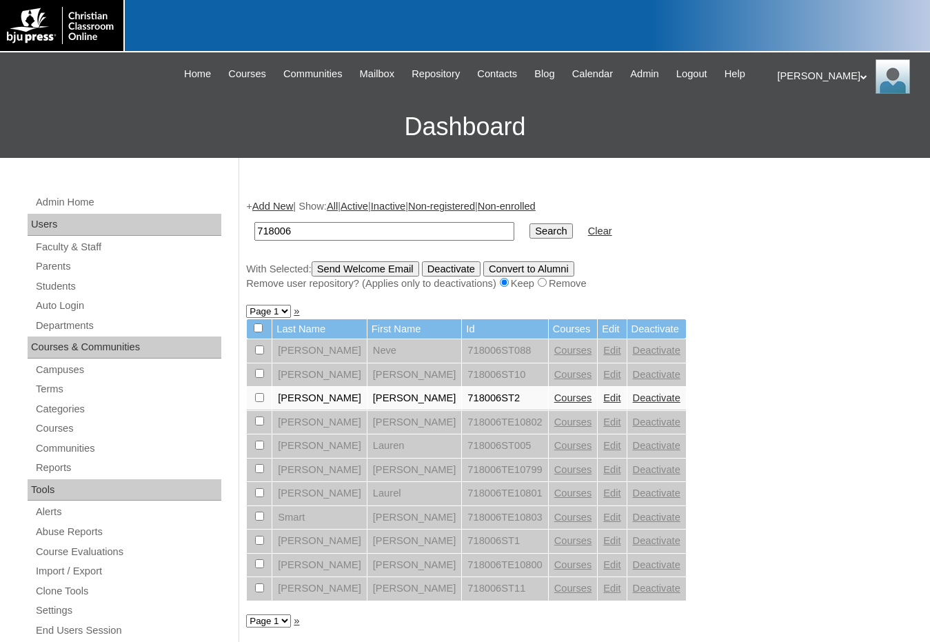
click at [603, 401] on link "Edit" at bounding box center [611, 397] width 17 height 11
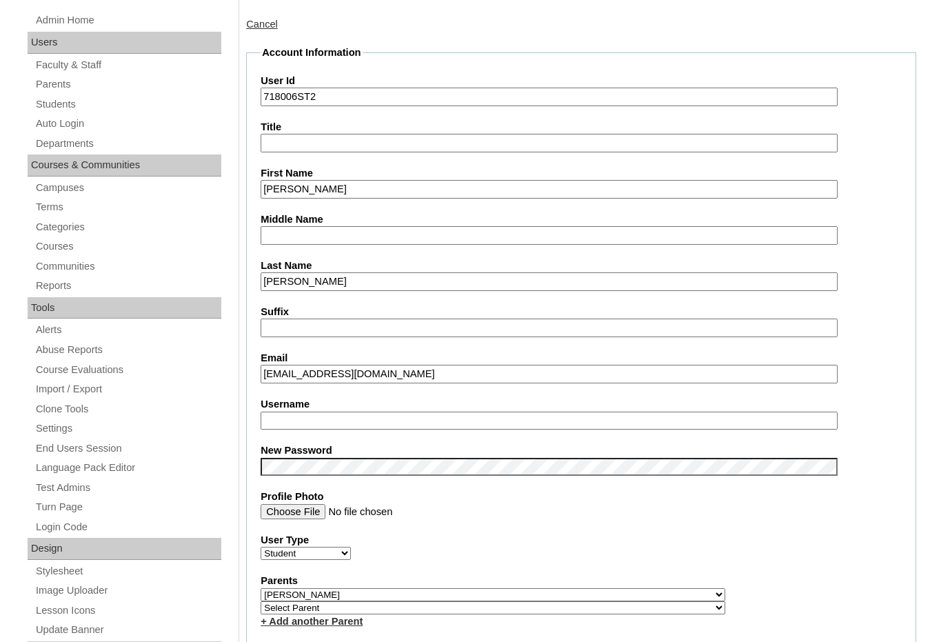
scroll to position [207, 0]
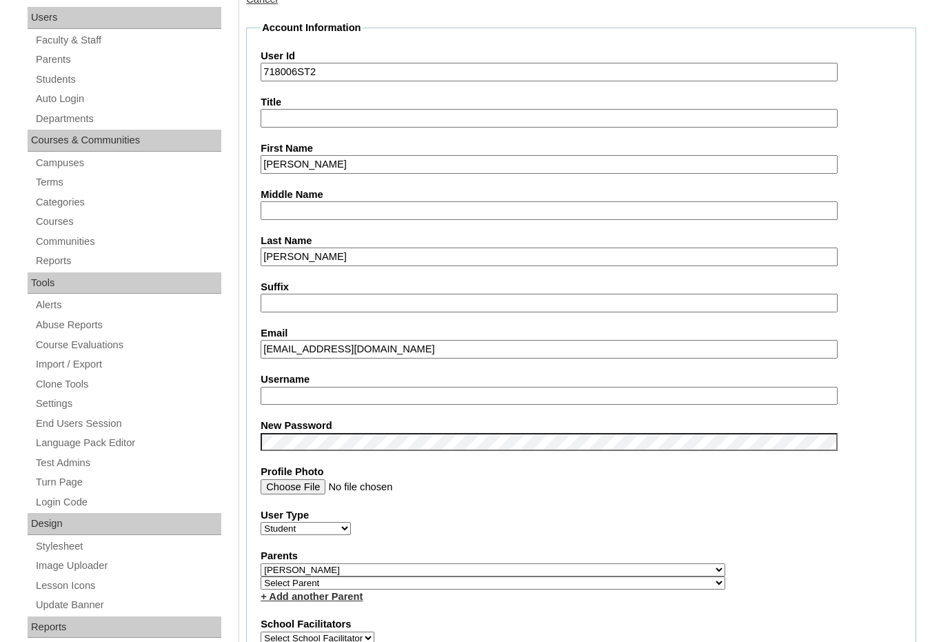
click at [338, 396] on input "Username" at bounding box center [549, 396] width 577 height 19
type input "delaney.hughes"
click at [868, 434] on div "New Password" at bounding box center [581, 435] width 641 height 32
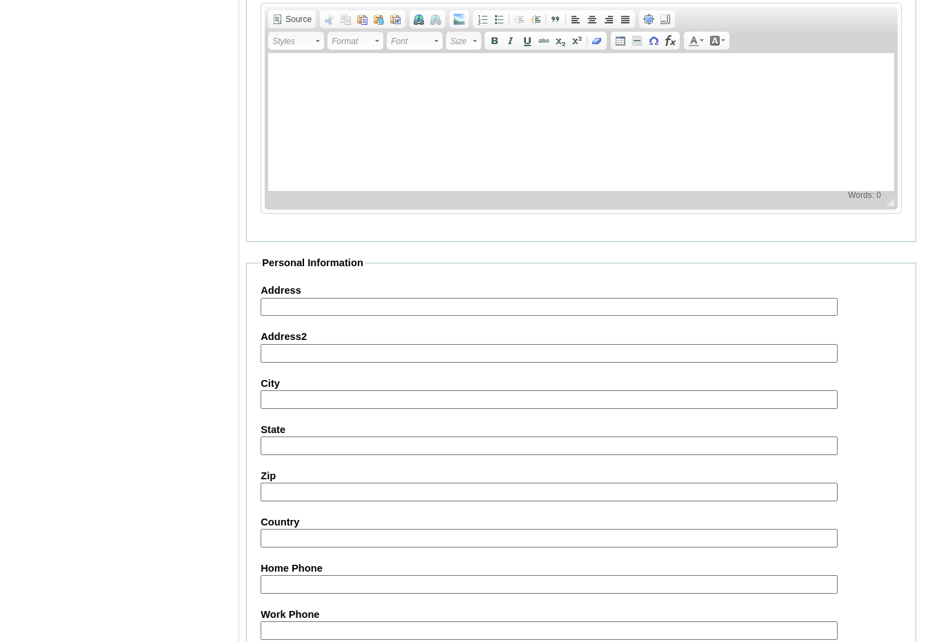
scroll to position [1459, 0]
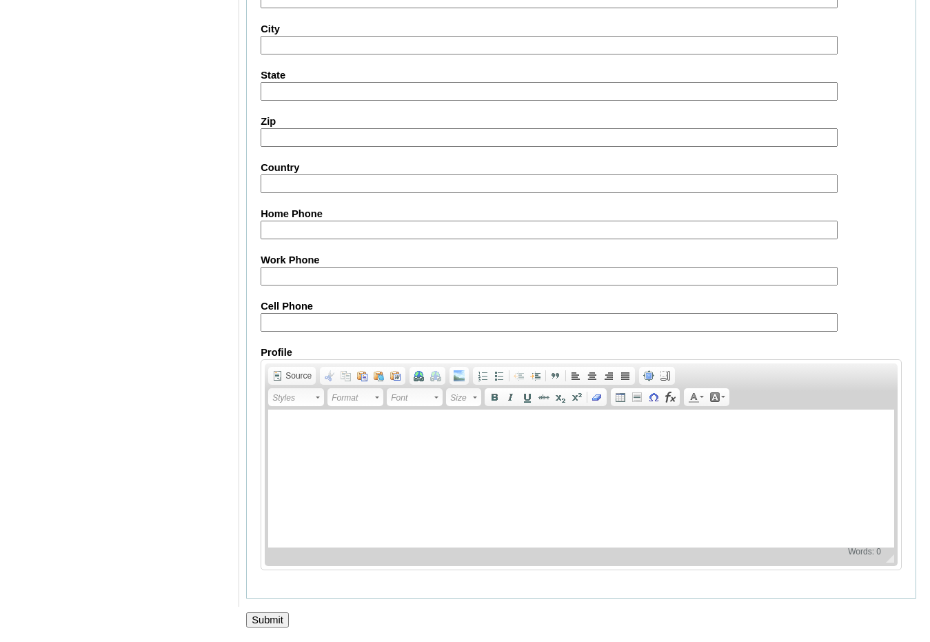
click at [270, 618] on input "Submit" at bounding box center [267, 619] width 43 height 15
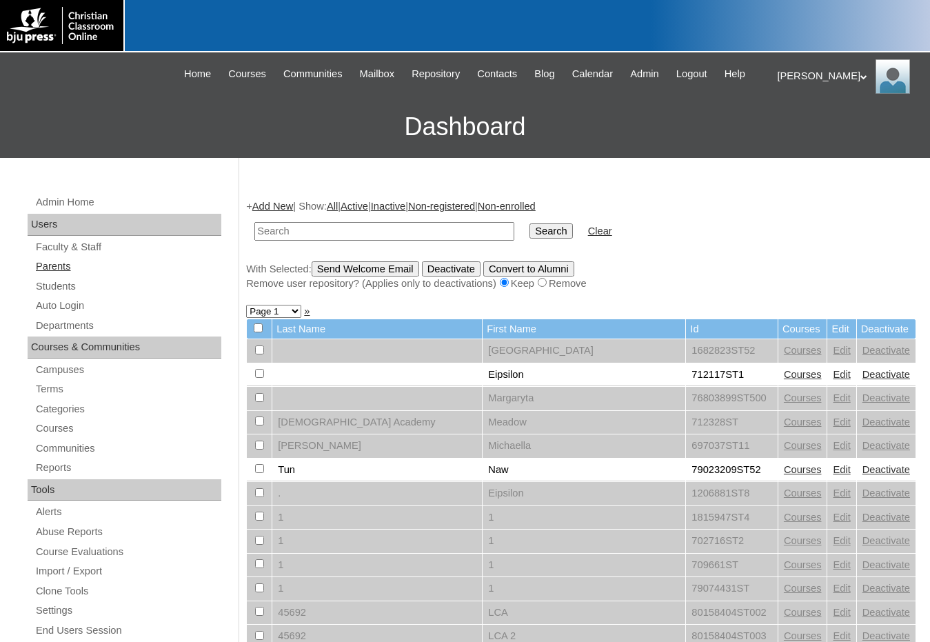
click at [83, 270] on link "Parents" at bounding box center [127, 266] width 187 height 17
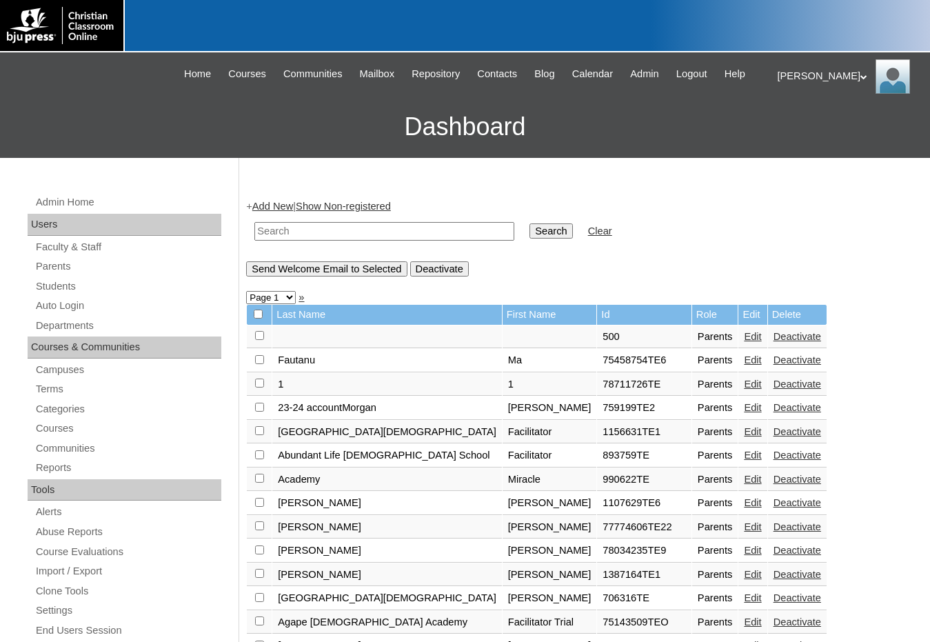
click at [272, 232] on input "text" at bounding box center [384, 231] width 260 height 19
type input "838488"
click at [530, 223] on input "Search" at bounding box center [551, 230] width 43 height 15
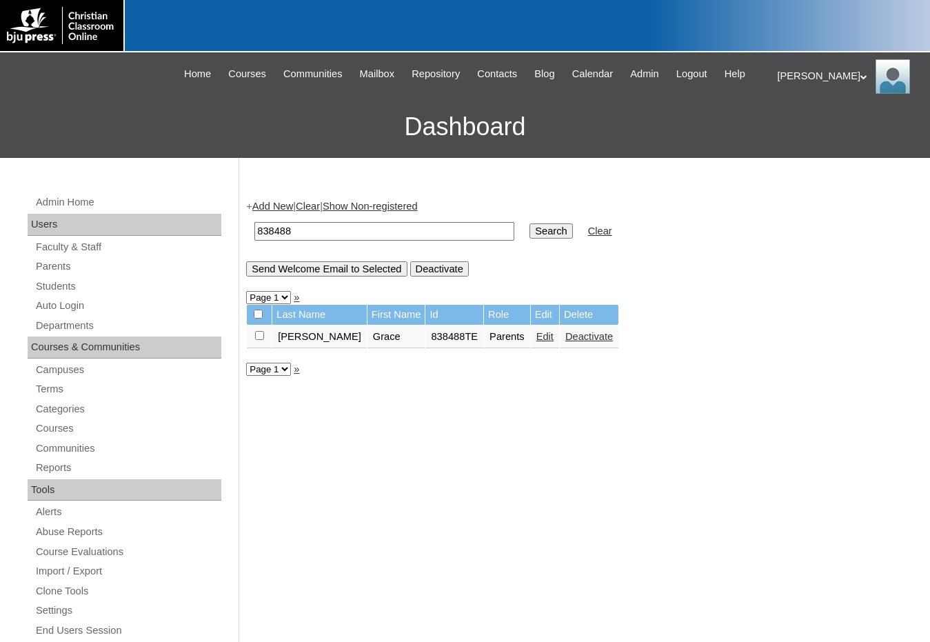
drag, startPoint x: 304, startPoint y: 233, endPoint x: 247, endPoint y: 228, distance: 57.5
click at [247, 228] on table "838488 Search Clear" at bounding box center [433, 231] width 374 height 35
click at [257, 336] on input "checkbox" at bounding box center [259, 335] width 9 height 9
checkbox input "true"
click at [448, 265] on input "Deactivate" at bounding box center [439, 268] width 59 height 15
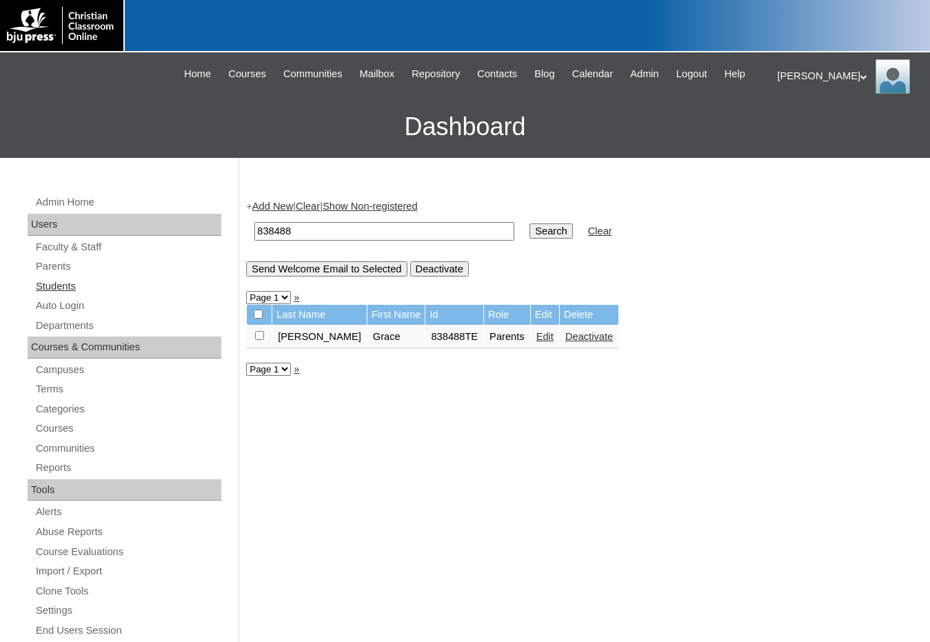
click at [79, 283] on link "Students" at bounding box center [127, 286] width 187 height 17
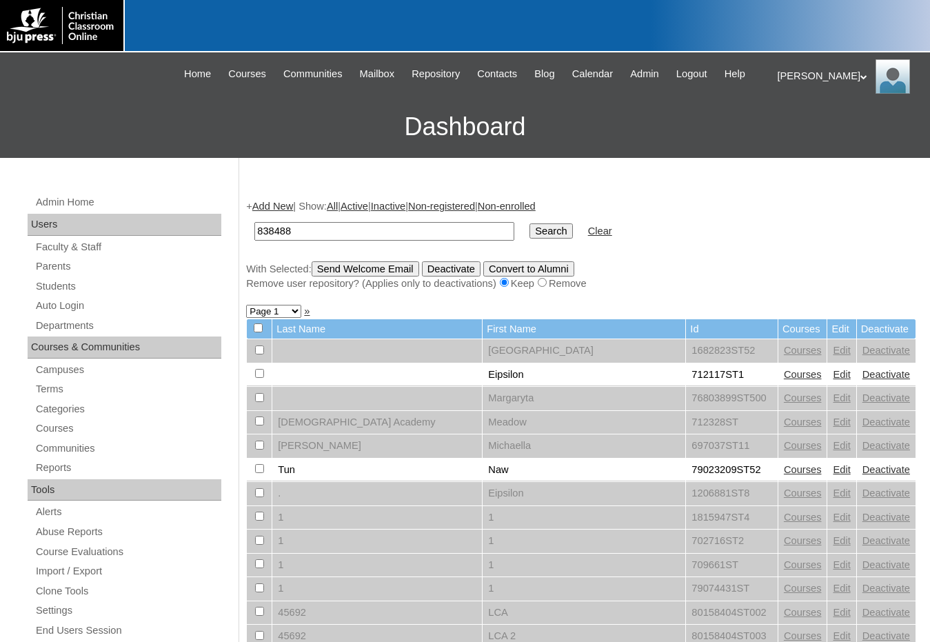
type input "838488"
click at [530, 230] on input "Search" at bounding box center [551, 230] width 43 height 15
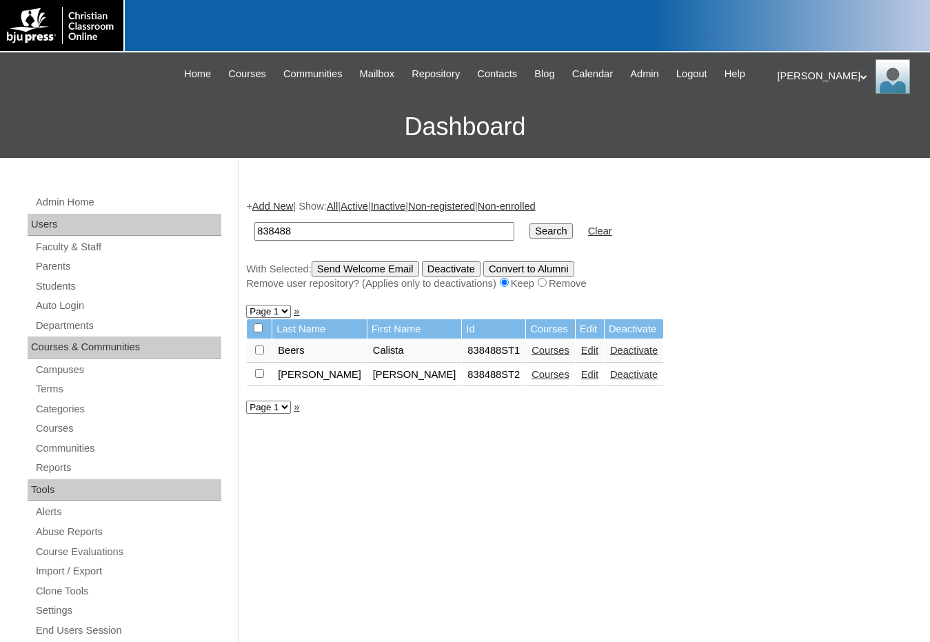
click at [258, 330] on input "checkbox" at bounding box center [258, 327] width 9 height 9
checkbox input "true"
click at [532, 352] on link "Courses" at bounding box center [551, 350] width 38 height 11
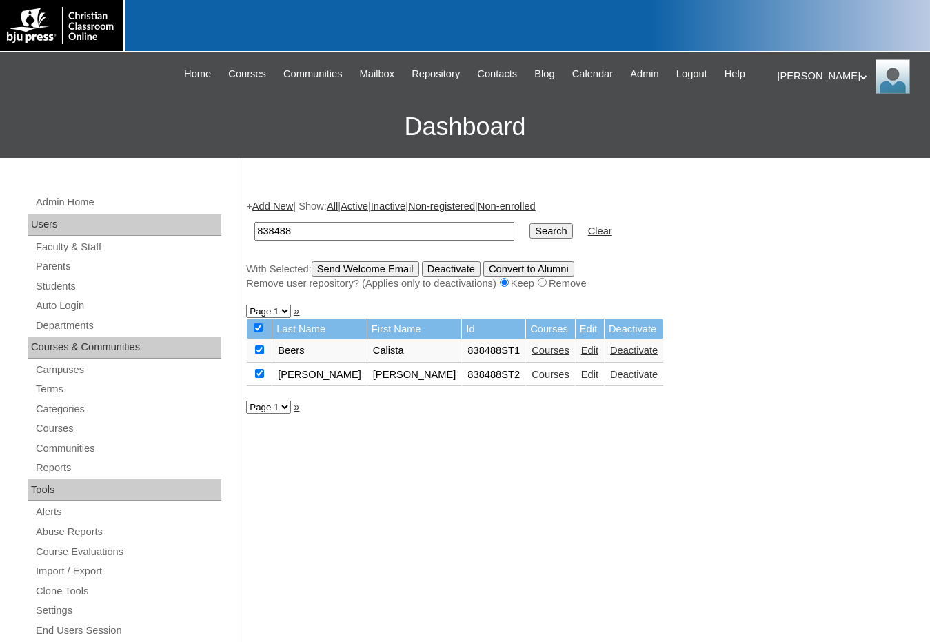
click at [445, 265] on input "Deactivate" at bounding box center [451, 268] width 59 height 15
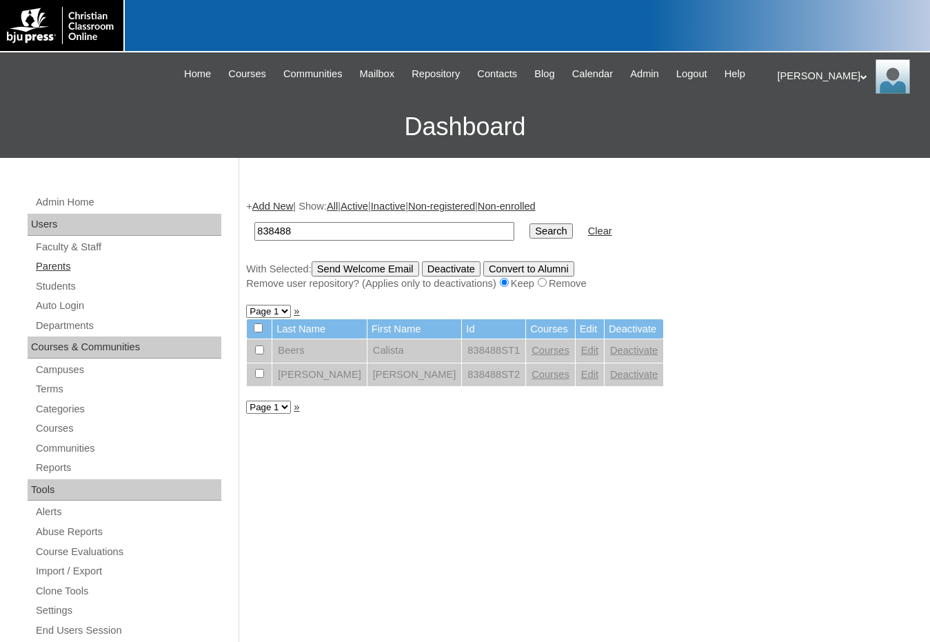
click at [74, 265] on link "Parents" at bounding box center [127, 266] width 187 height 17
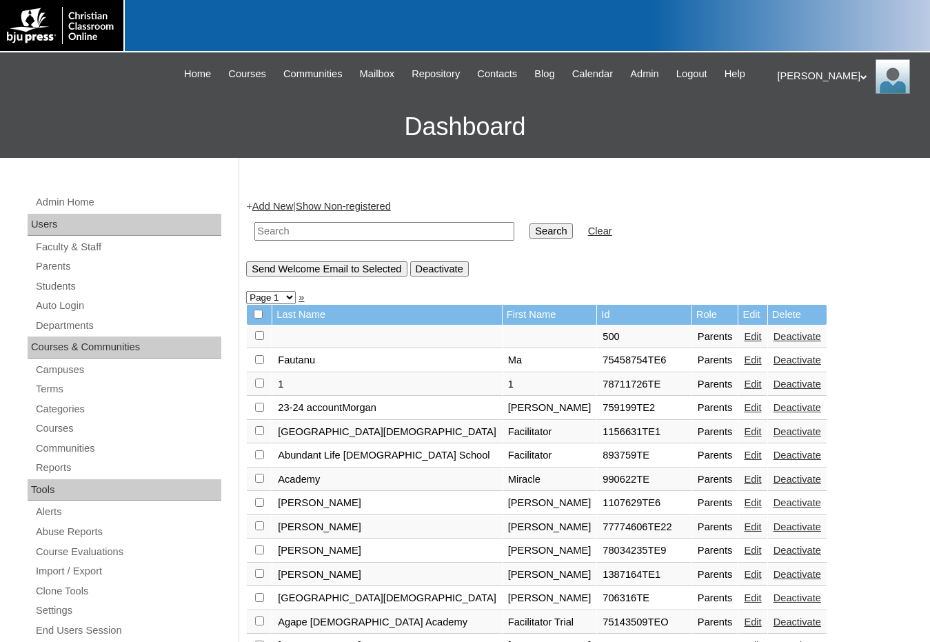
click at [392, 239] on input "text" at bounding box center [384, 231] width 260 height 19
paste input "838488"
type input "838488"
click at [530, 223] on input "Search" at bounding box center [551, 230] width 43 height 15
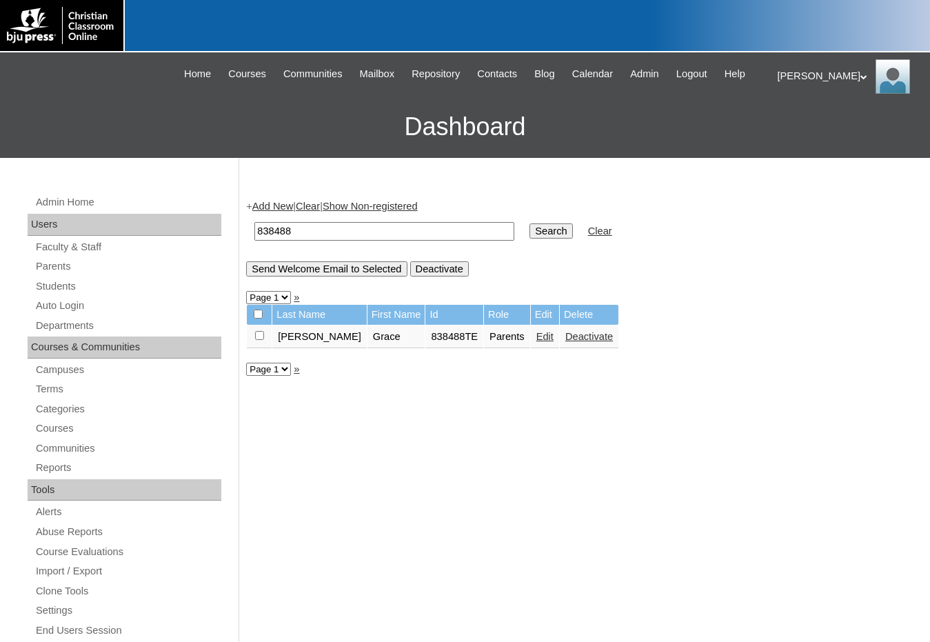
click at [536, 339] on link "Edit" at bounding box center [544, 336] width 17 height 11
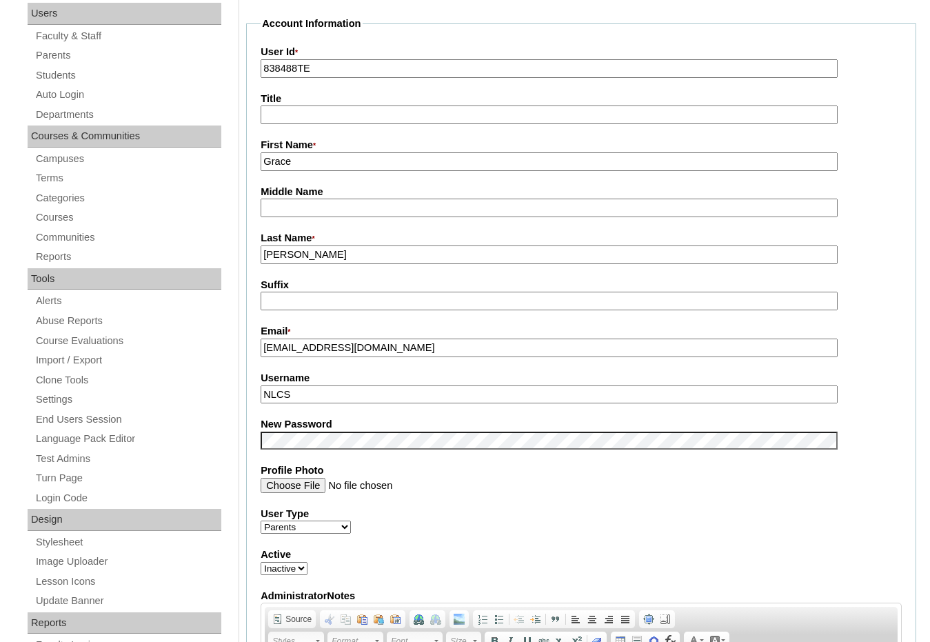
scroll to position [276, 0]
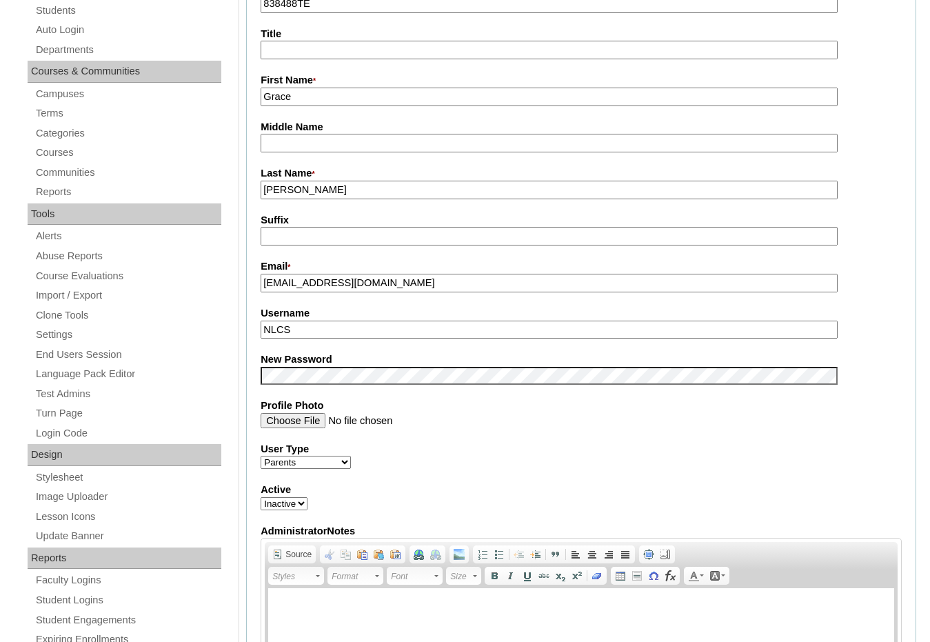
click at [284, 510] on select "Active Inactive" at bounding box center [284, 503] width 47 height 13
select select "1"
click at [261, 499] on select "Active Inactive" at bounding box center [284, 503] width 47 height 13
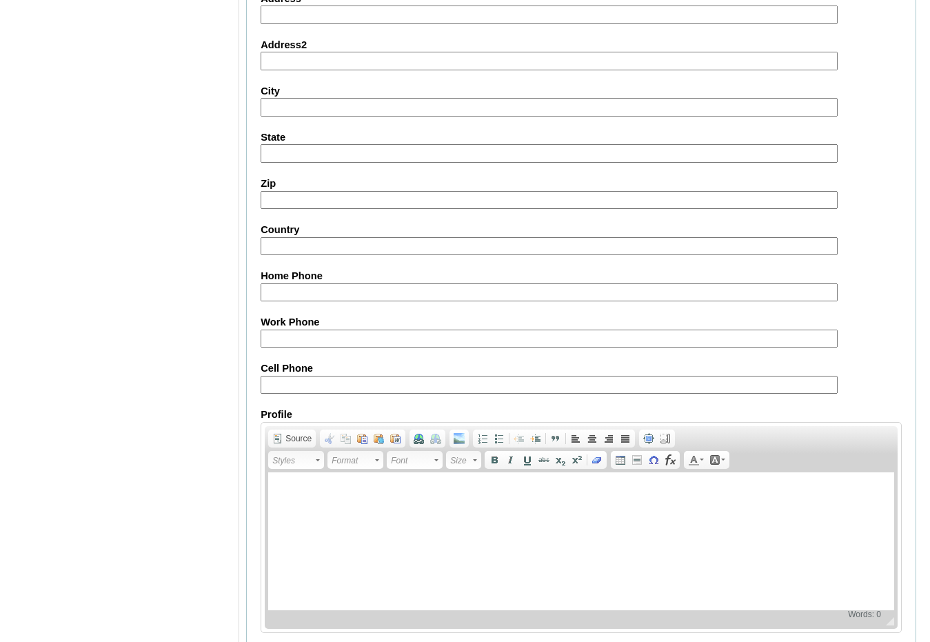
scroll to position [1169, 0]
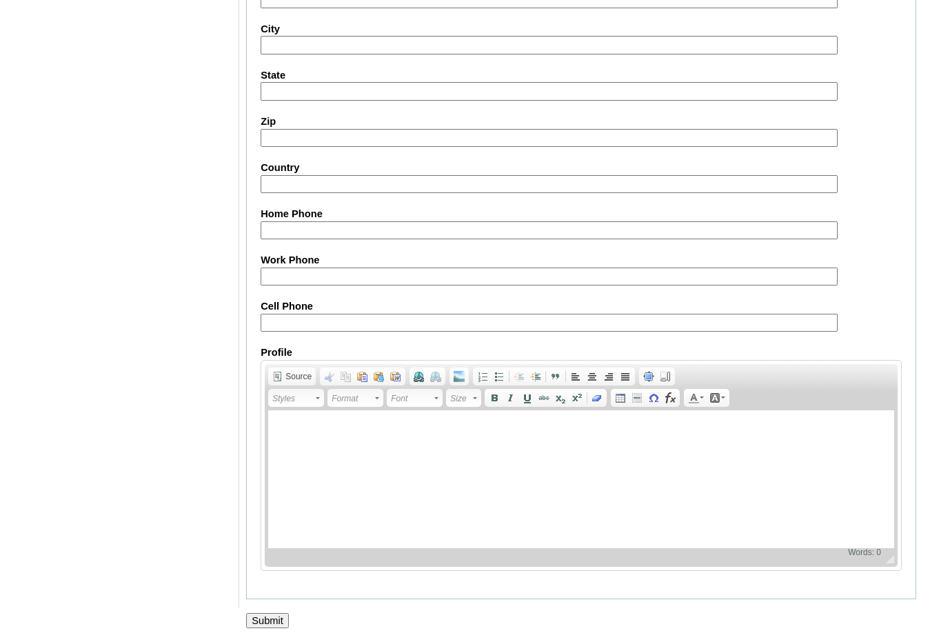
click at [257, 621] on input "Submit" at bounding box center [267, 620] width 43 height 15
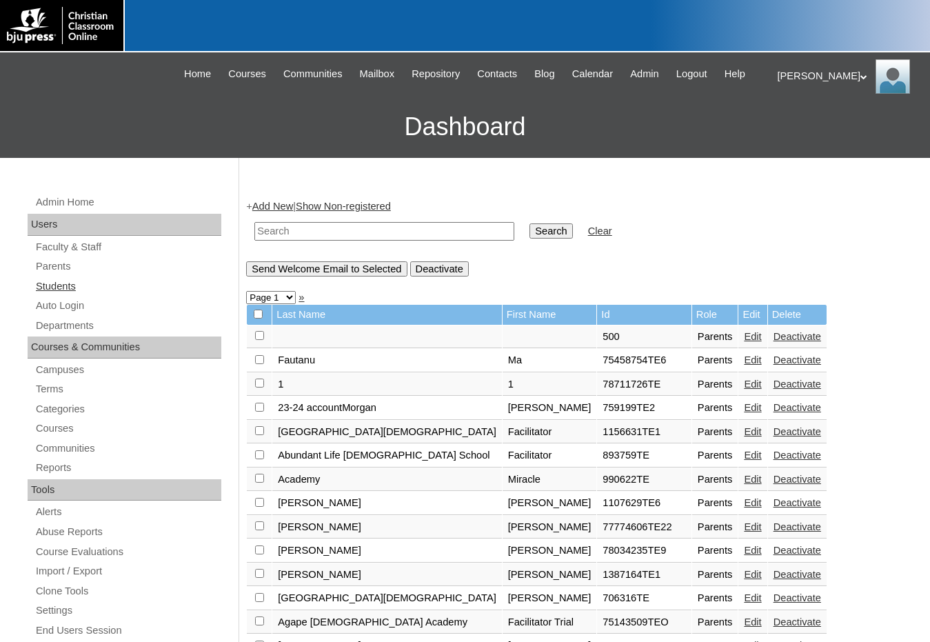
click at [83, 290] on link "Students" at bounding box center [127, 286] width 187 height 17
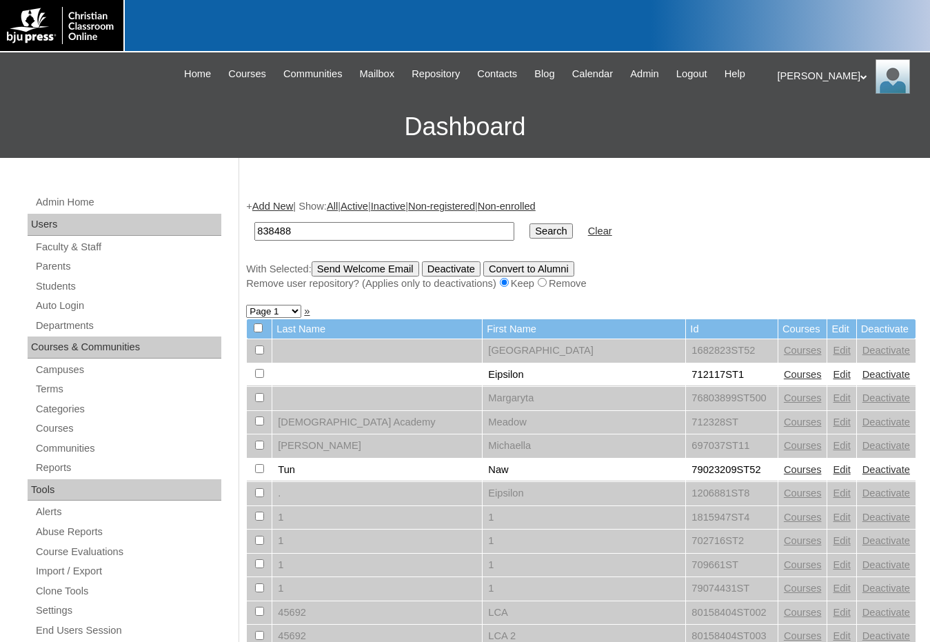
type input "838488"
click at [530, 224] on input "Search" at bounding box center [551, 230] width 43 height 15
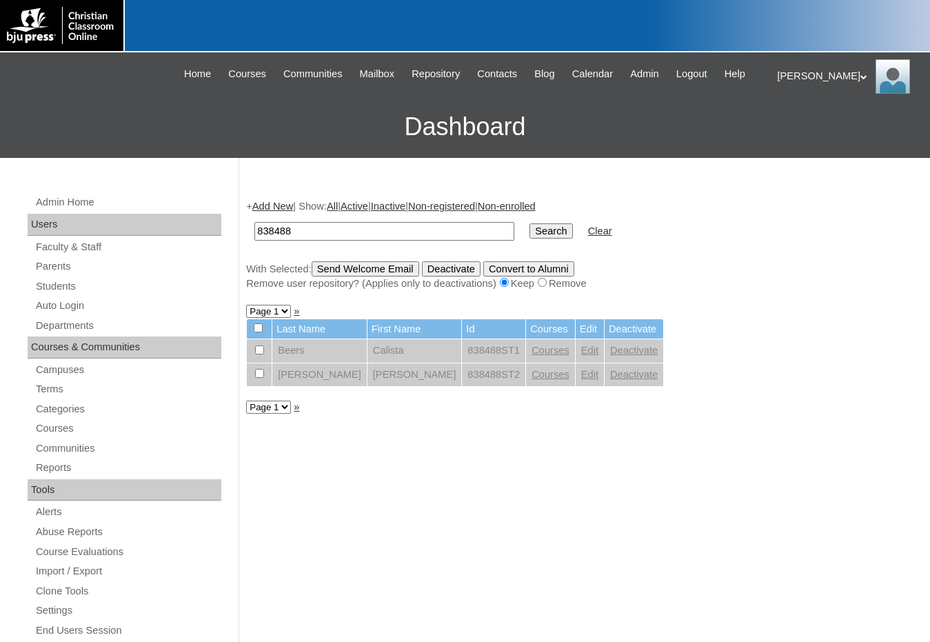
click at [581, 352] on link "Edit" at bounding box center [589, 350] width 17 height 11
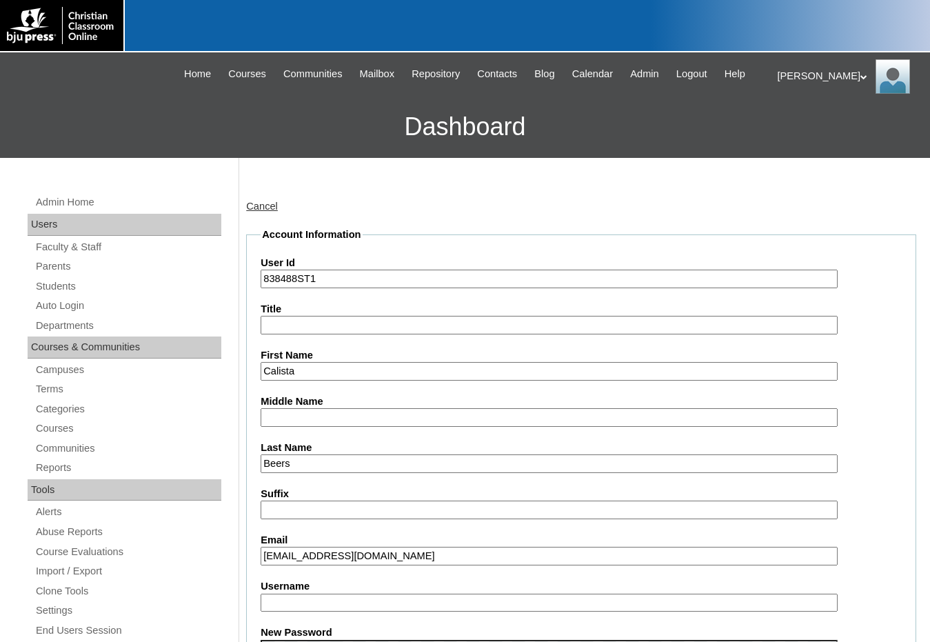
scroll to position [345, 0]
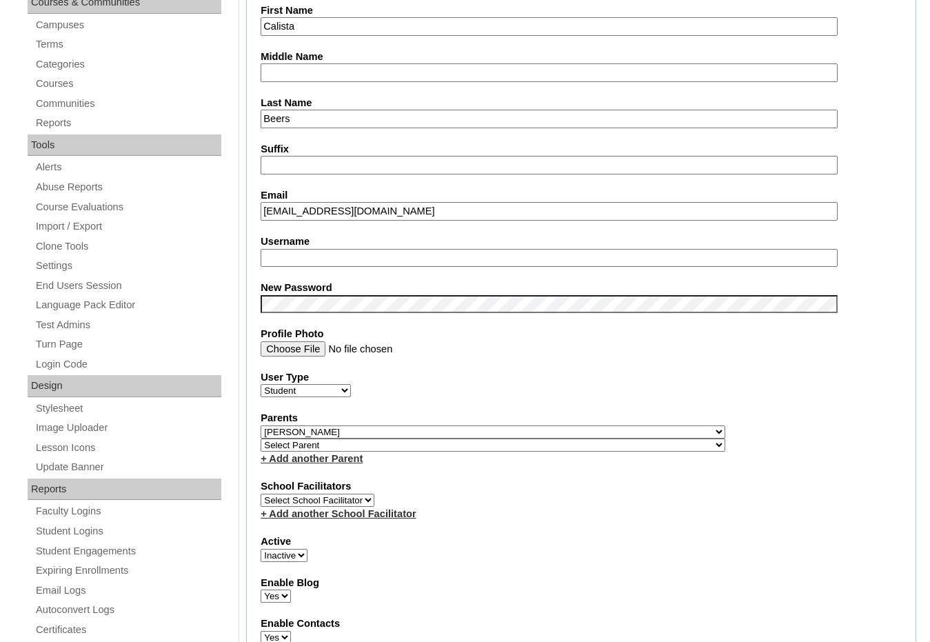
click at [559, 428] on select "Select Parent , Fautanu, Ma 1, 1 23-24 accountMorgan, Jason 6th Street Mennonit…" at bounding box center [493, 431] width 465 height 13
select select
click at [261, 425] on select "Select Parent , Fautanu, Ma 1, 1 23-24 accountMorgan, Jason 6th Street Mennonit…" at bounding box center [493, 431] width 465 height 13
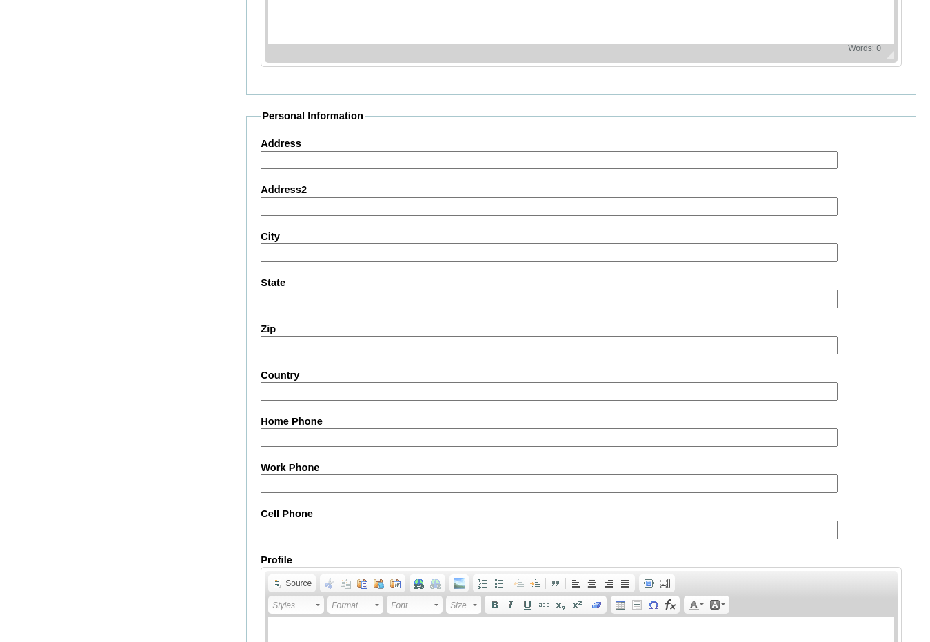
scroll to position [1459, 0]
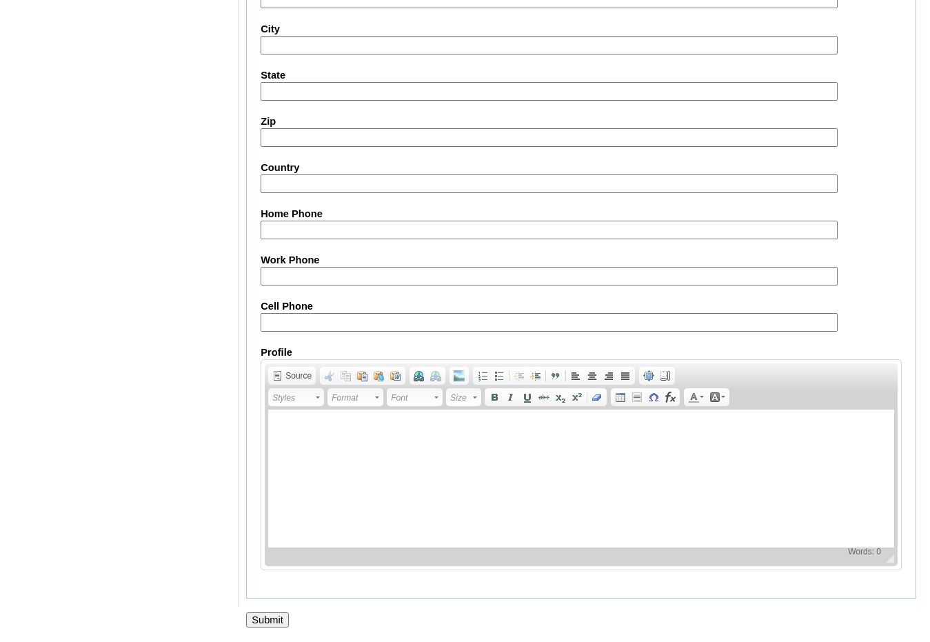
click at [259, 624] on input "Submit" at bounding box center [267, 619] width 43 height 15
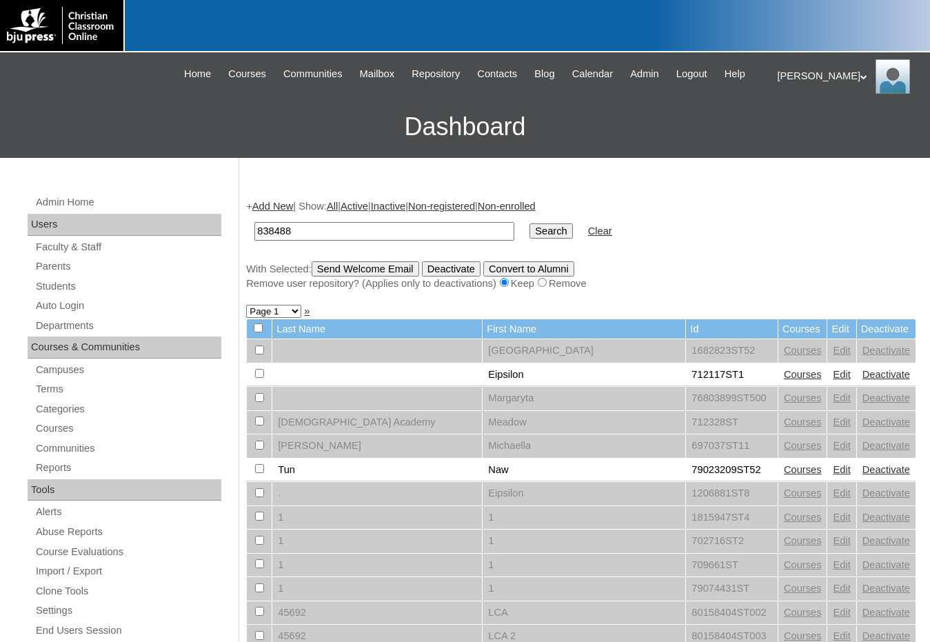
type input "838488"
click at [530, 223] on input "Search" at bounding box center [551, 230] width 43 height 15
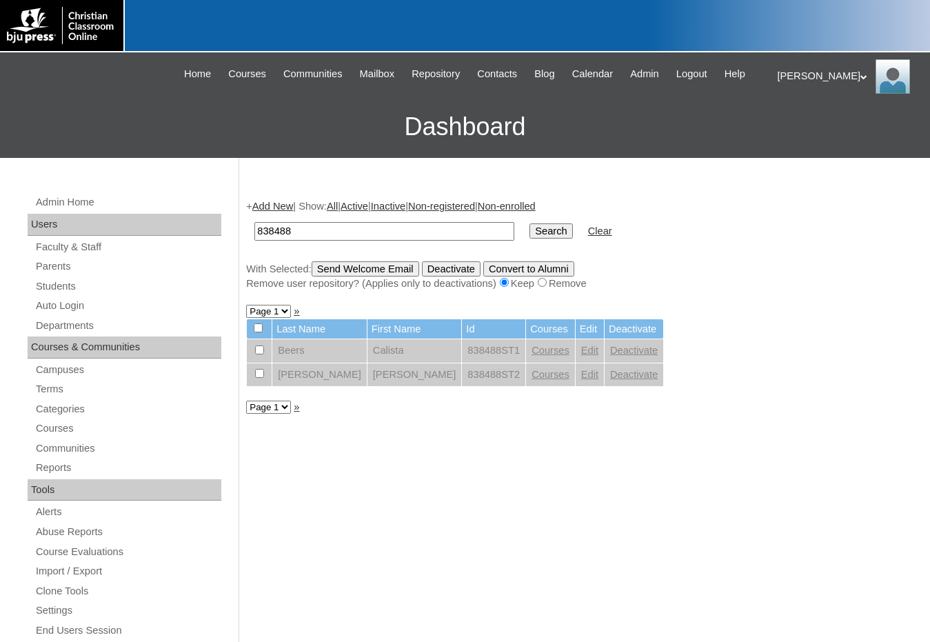
click at [581, 374] on link "Edit" at bounding box center [589, 374] width 17 height 11
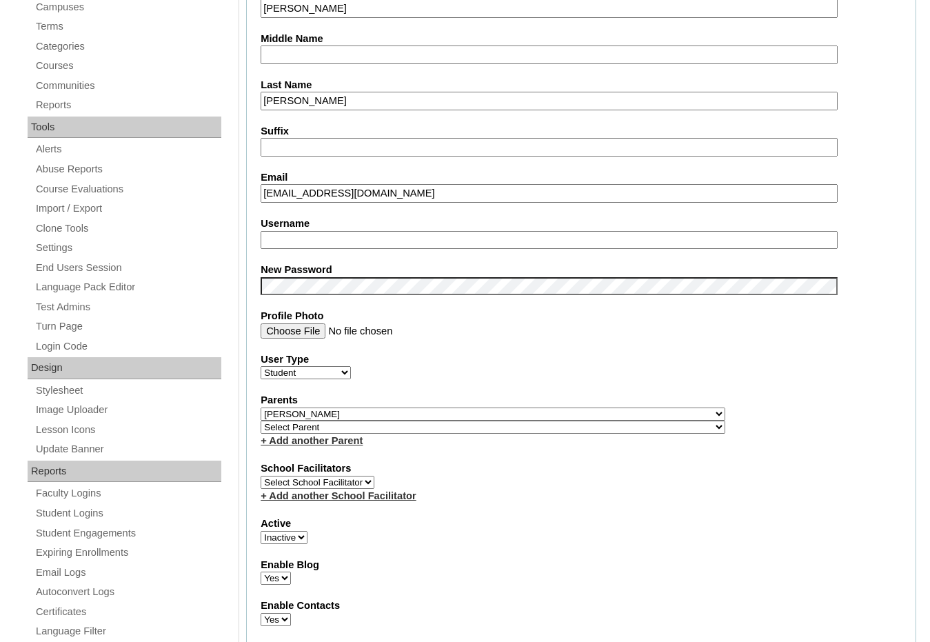
scroll to position [414, 0]
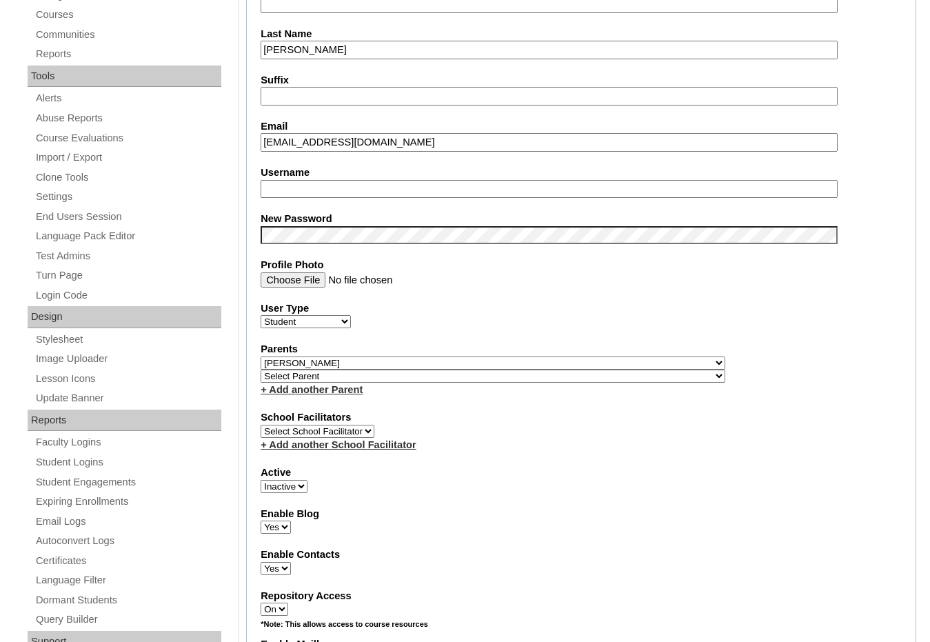
click at [567, 363] on select "Select Parent , [GEOGRAPHIC_DATA], Ma 1, 1 23-24 accountMorgan, [PERSON_NAME] 6…" at bounding box center [493, 362] width 465 height 13
select select
click at [261, 356] on select "Select Parent , [GEOGRAPHIC_DATA], Ma 1, 1 23-24 accountMorgan, [PERSON_NAME] 6…" at bounding box center [493, 362] width 465 height 13
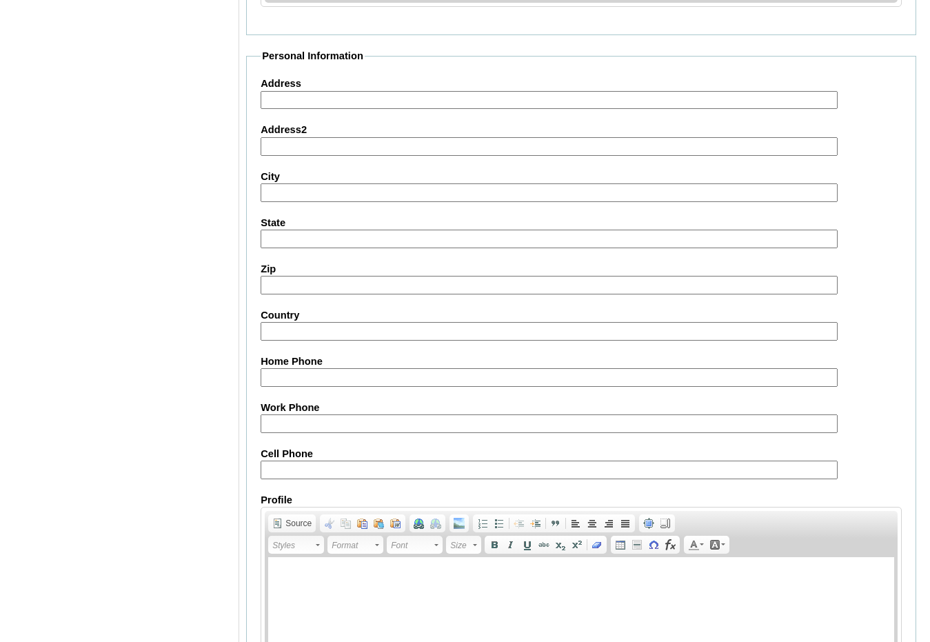
scroll to position [1459, 0]
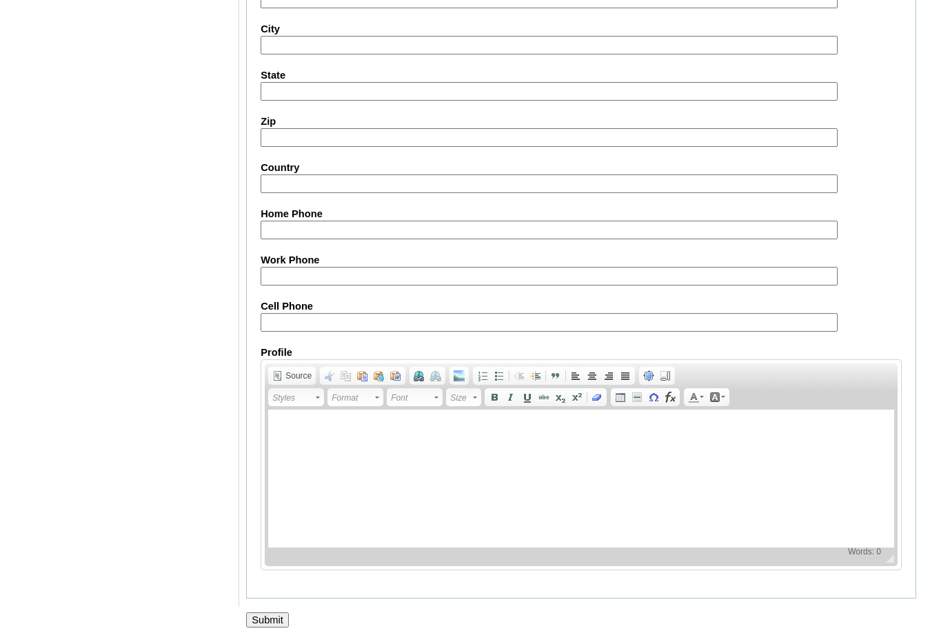
click at [278, 616] on input "Submit" at bounding box center [267, 619] width 43 height 15
click at [898, 367] on div "Rich Text Editor, AboutMe Editor toolbars Document Source Clipboard/Undo Cut Co…" at bounding box center [581, 464] width 641 height 211
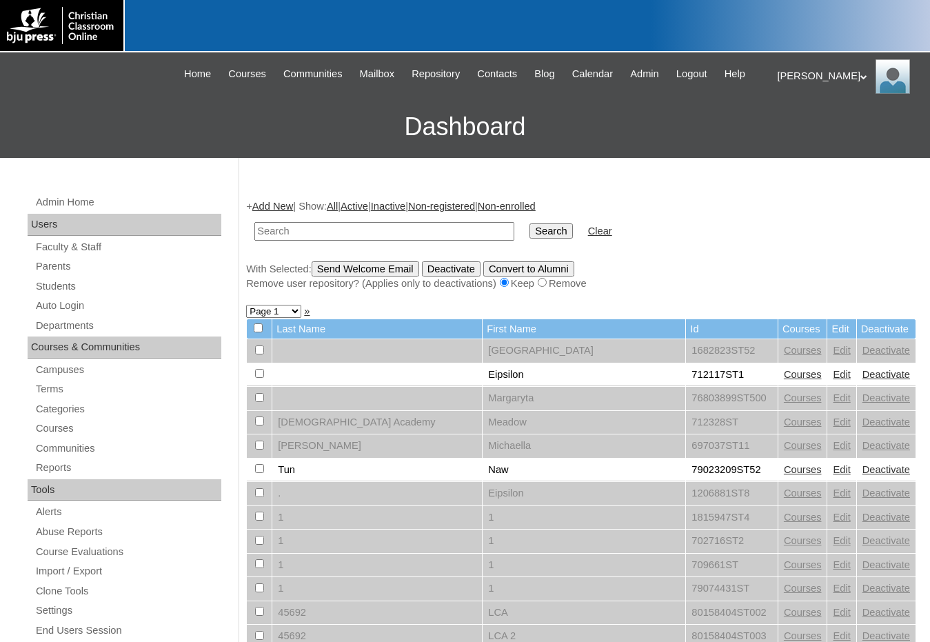
click at [358, 229] on input "text" at bounding box center [384, 231] width 260 height 19
paste input "838488"
type input "838488"
click at [530, 223] on input "Search" at bounding box center [551, 230] width 43 height 15
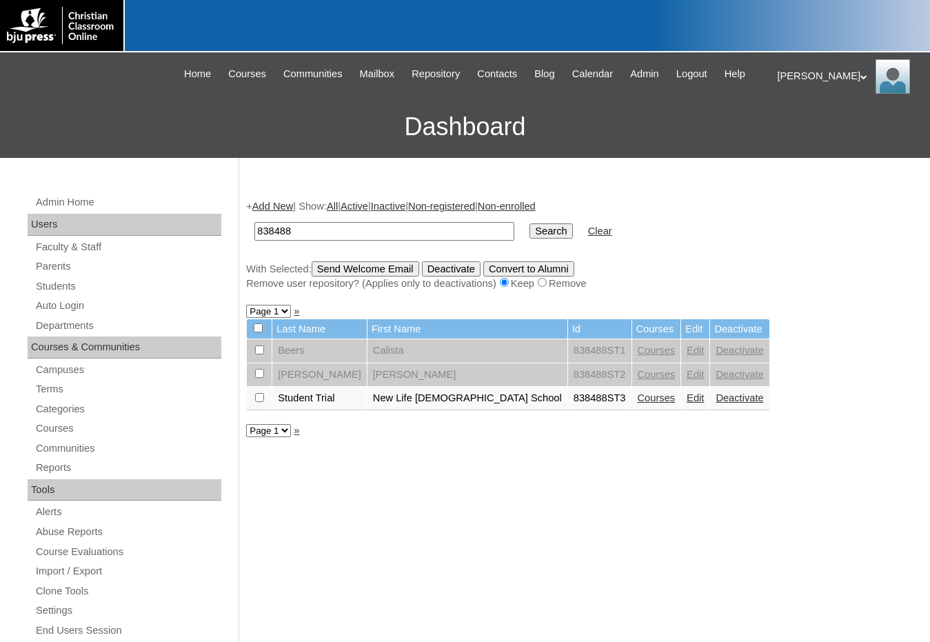
click at [638, 399] on link "Courses" at bounding box center [657, 397] width 38 height 11
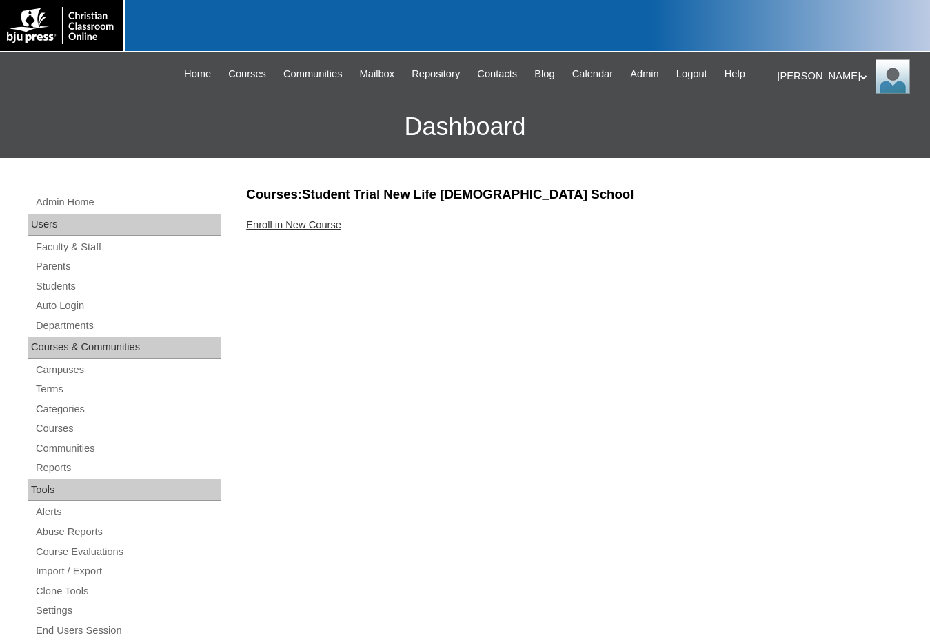
click at [280, 224] on link "Enroll in New Course" at bounding box center [293, 224] width 95 height 11
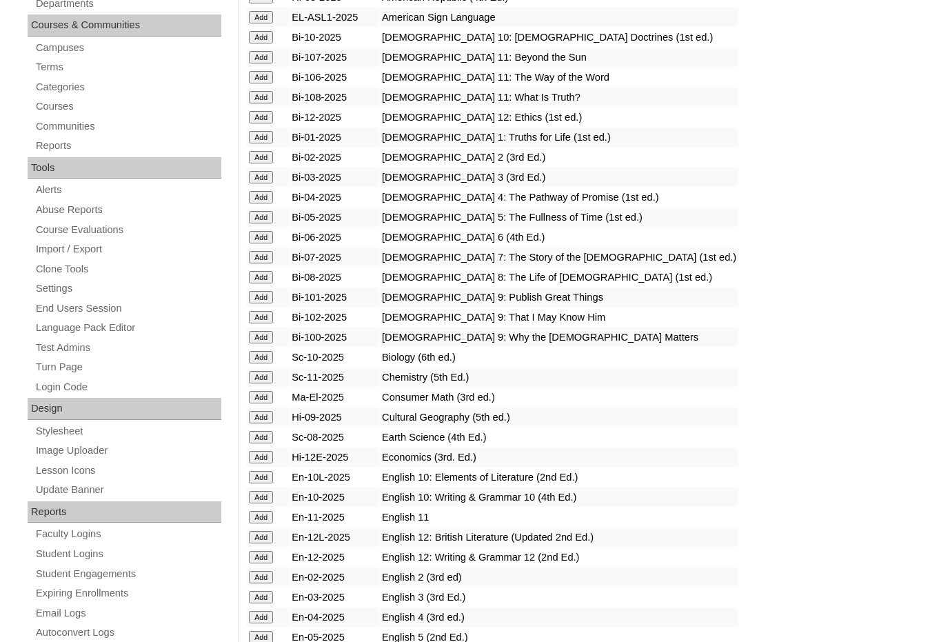
scroll to position [345, 0]
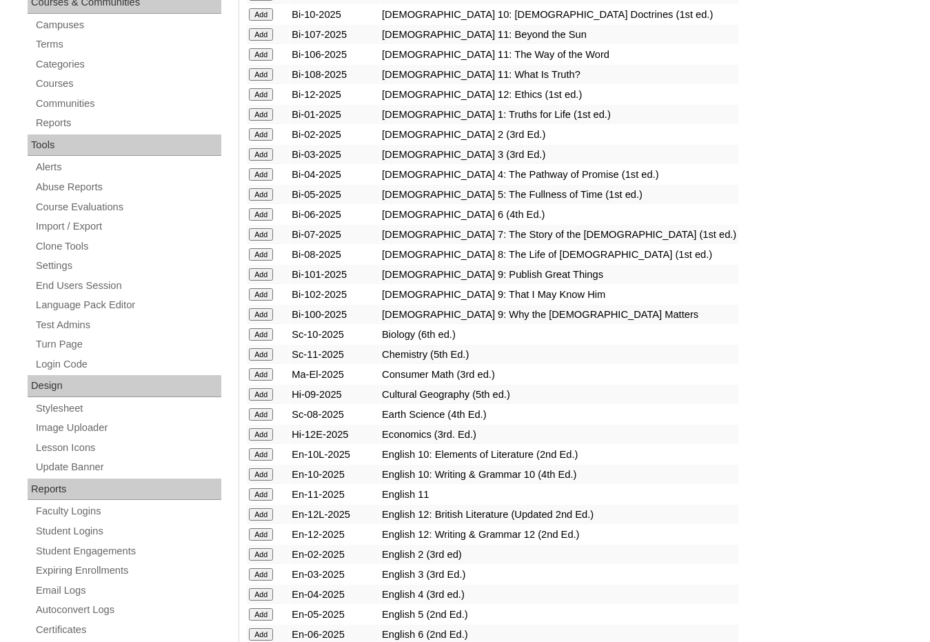
click at [265, 416] on input "Add" at bounding box center [261, 414] width 24 height 12
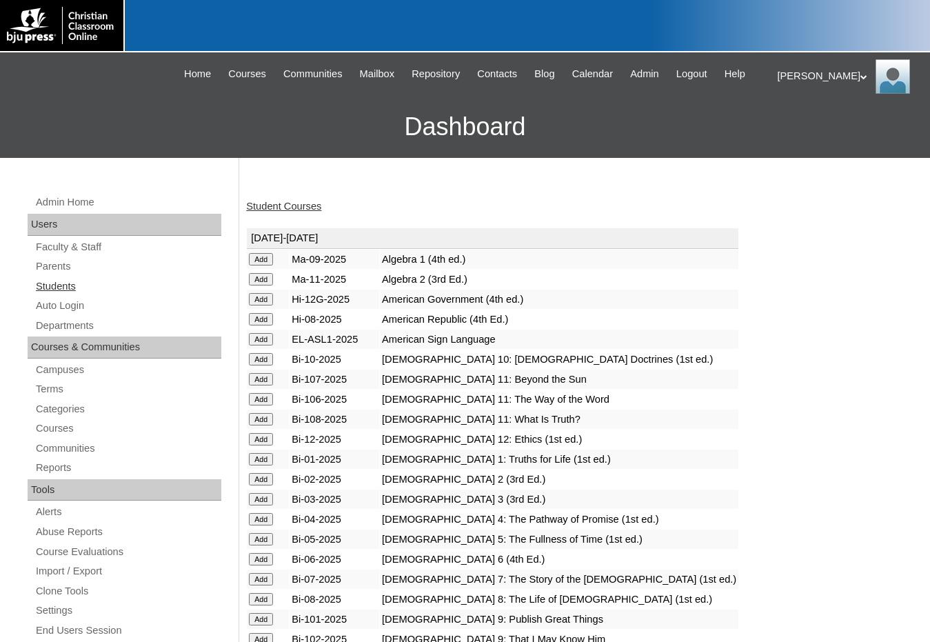
click at [61, 284] on link "Students" at bounding box center [127, 286] width 187 height 17
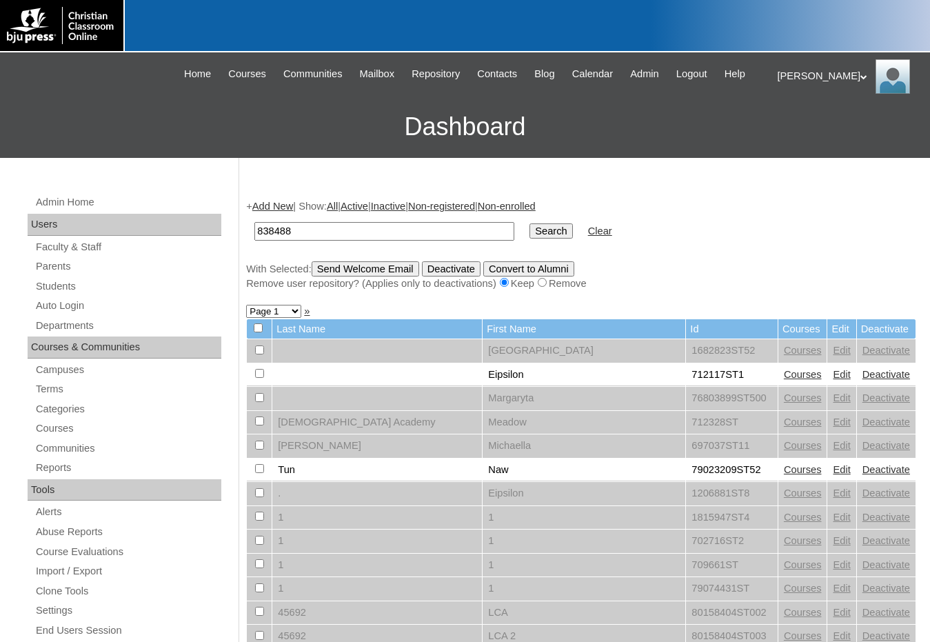
type input "838488"
click at [530, 223] on input "Search" at bounding box center [551, 230] width 43 height 15
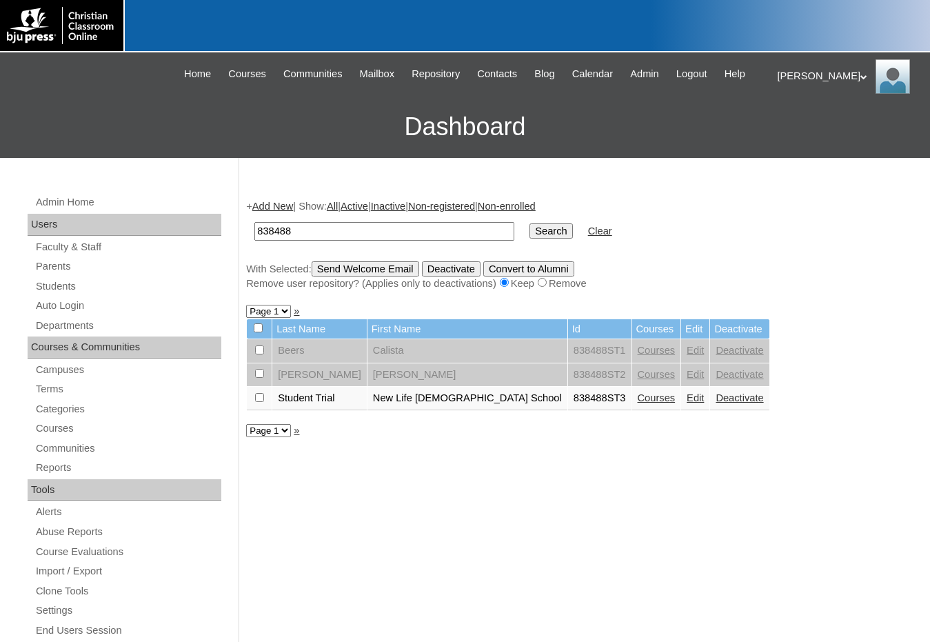
click at [260, 400] on input "checkbox" at bounding box center [259, 397] width 9 height 9
checkbox input "true"
click at [342, 271] on input "Send Welcome Email" at bounding box center [366, 268] width 108 height 15
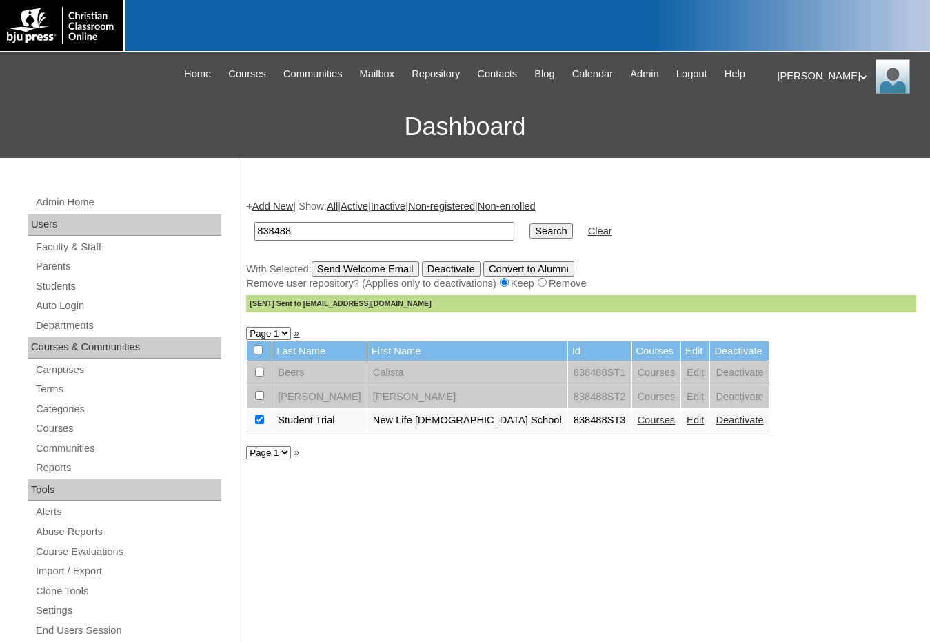
click at [638, 425] on link "Courses" at bounding box center [657, 419] width 38 height 11
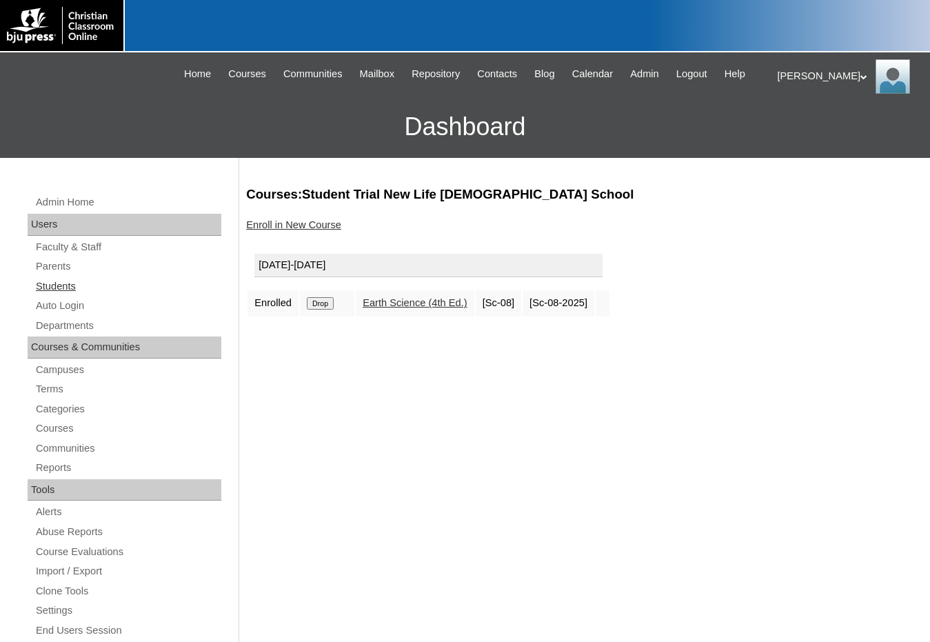
click at [91, 288] on link "Students" at bounding box center [127, 286] width 187 height 17
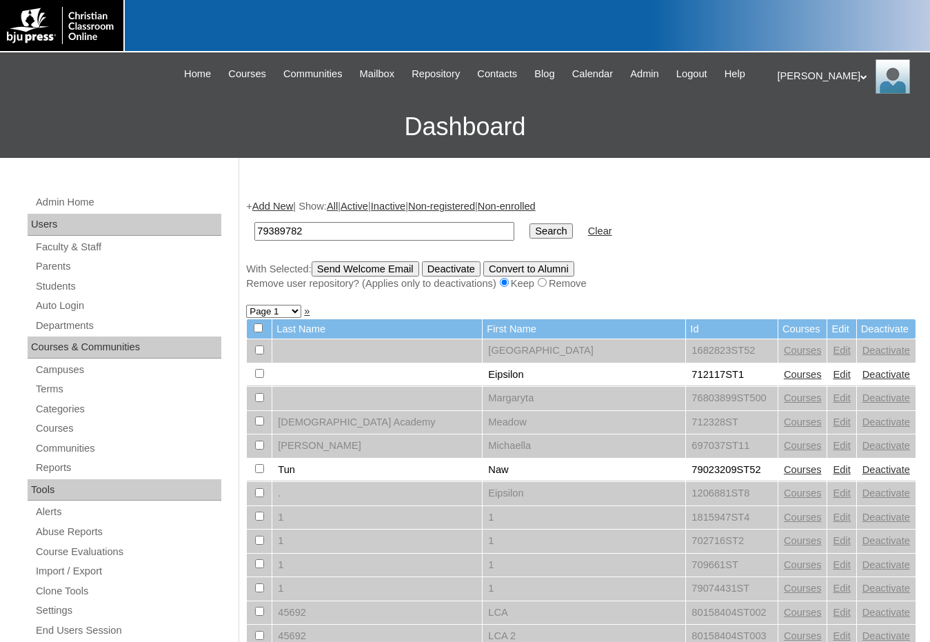
type input "79389782"
click at [530, 223] on input "Search" at bounding box center [551, 230] width 43 height 15
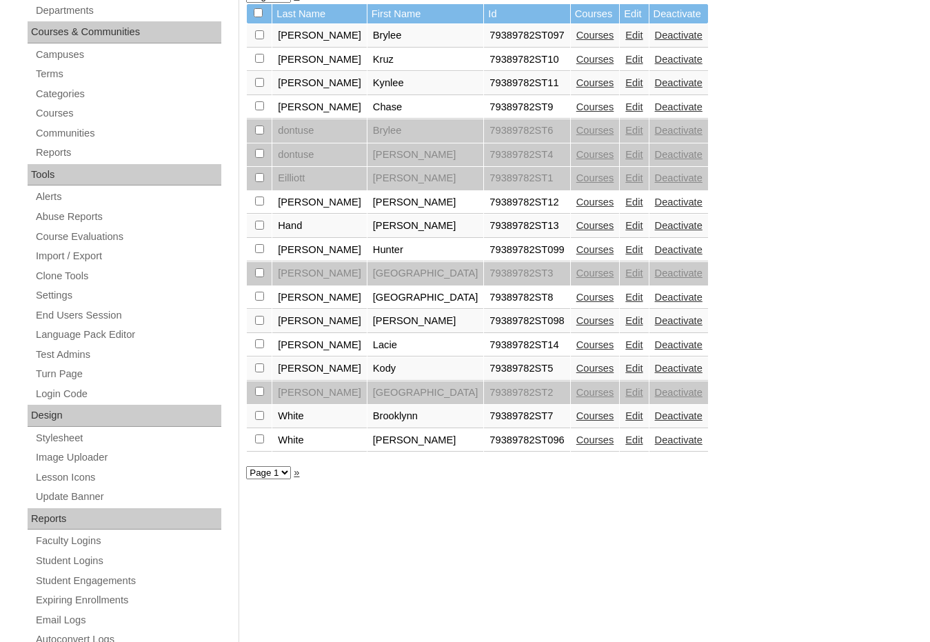
scroll to position [345, 0]
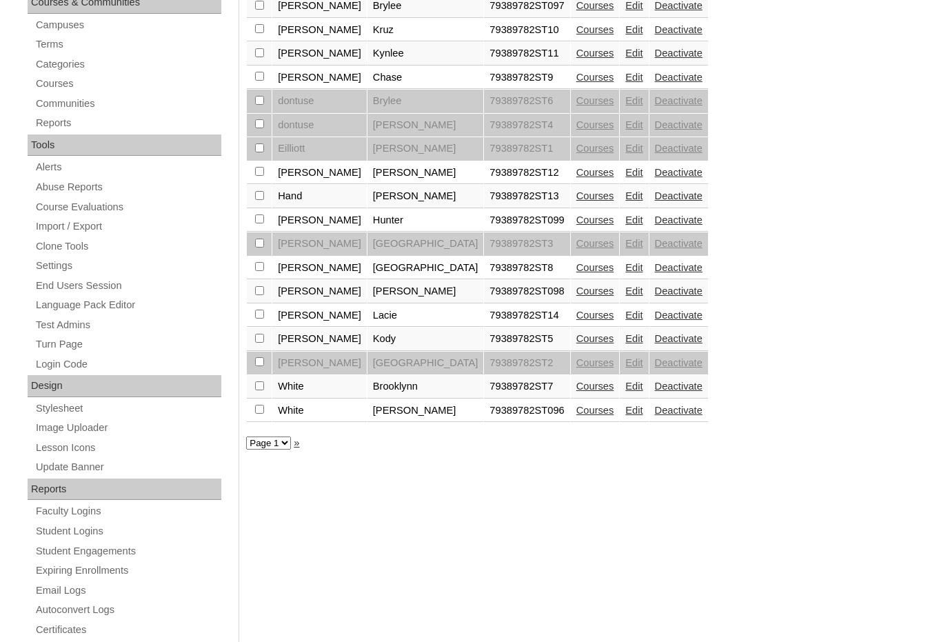
click at [262, 388] on input "checkbox" at bounding box center [259, 385] width 9 height 9
checkbox input "true"
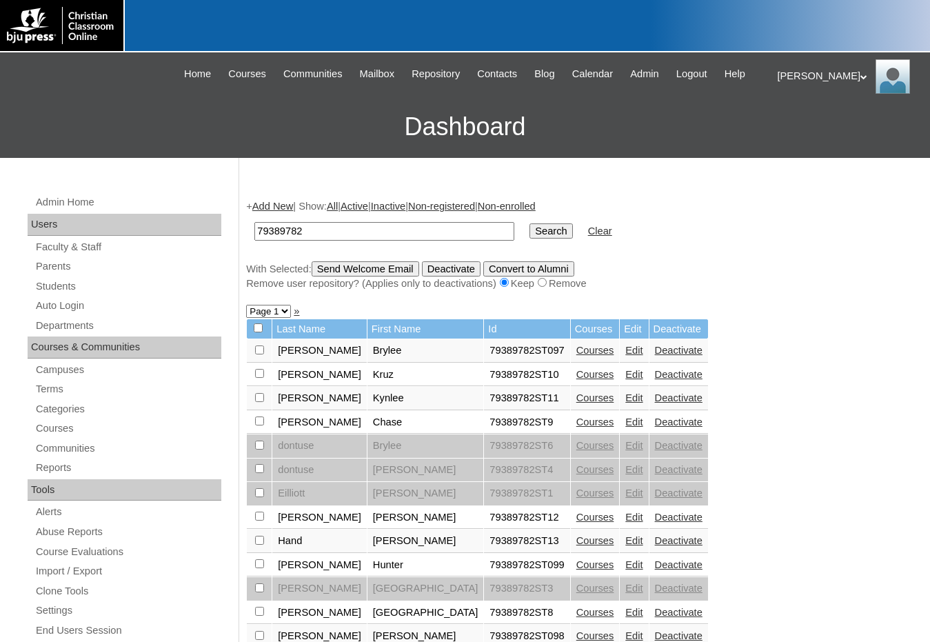
click at [381, 270] on input "Send Welcome Email" at bounding box center [366, 268] width 108 height 15
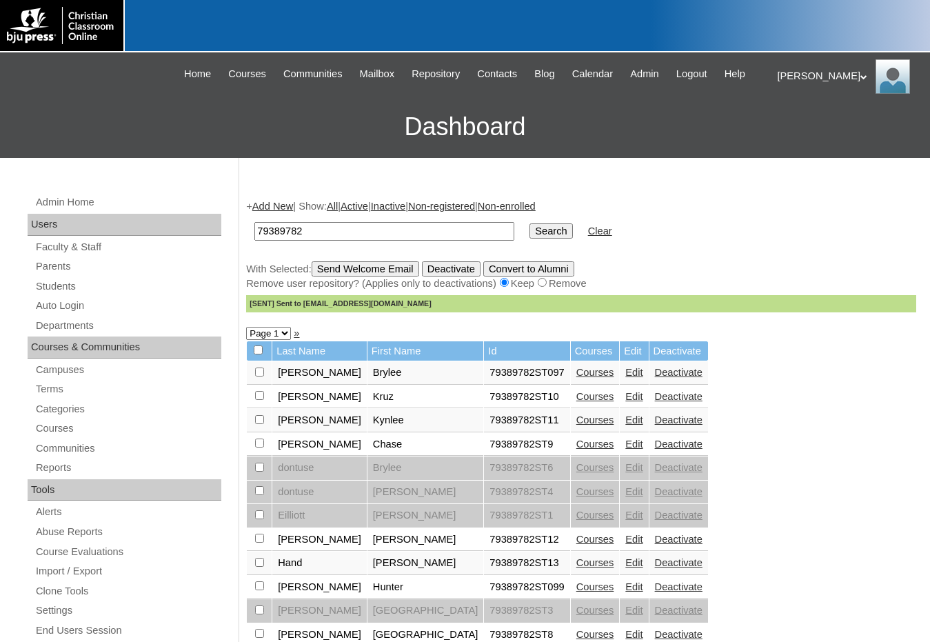
drag, startPoint x: 313, startPoint y: 236, endPoint x: 222, endPoint y: 230, distance: 91.2
click at [222, 230] on div "Admin Home Users Faculty & Staff Parents Students Auto Login Departments Course…" at bounding box center [465, 633] width 930 height 951
type input "stich"
click at [530, 223] on input "Search" at bounding box center [551, 230] width 43 height 15
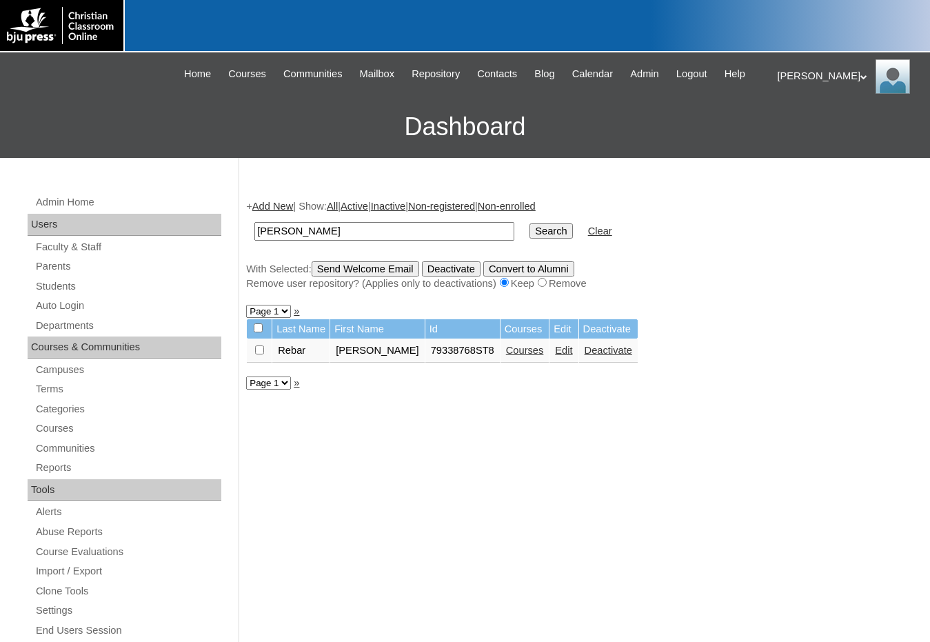
click at [555, 351] on link "Edit" at bounding box center [563, 350] width 17 height 11
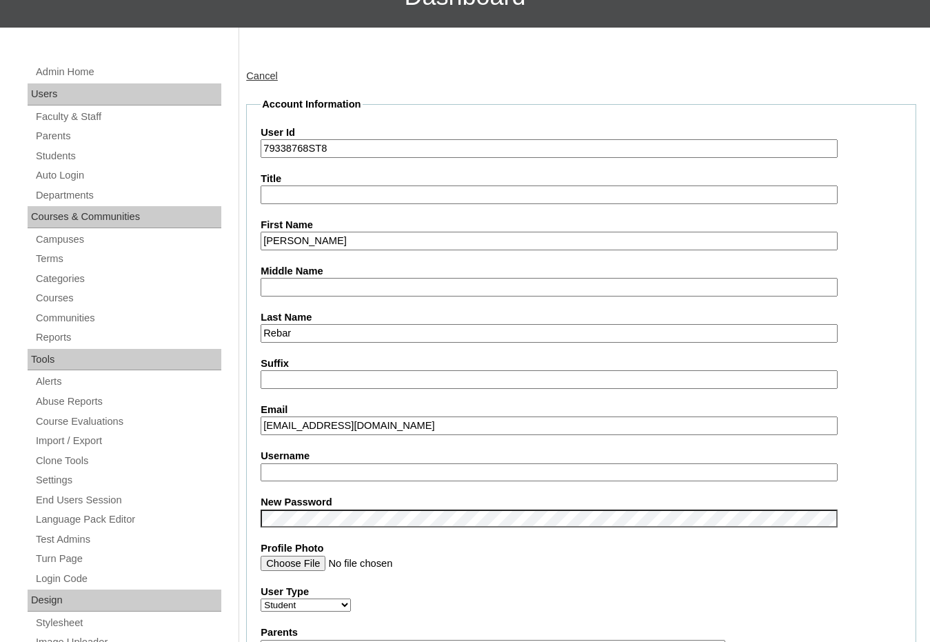
scroll to position [138, 0]
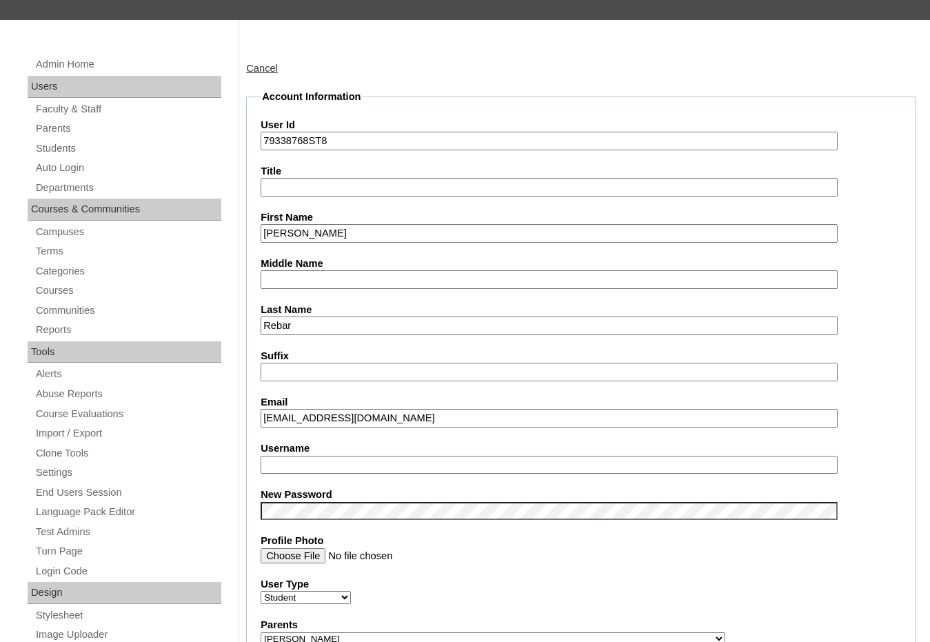
click at [339, 472] on input "Username" at bounding box center [549, 465] width 577 height 19
type input "[PERSON_NAME].rebar"
click at [856, 510] on div "New Password" at bounding box center [581, 504] width 641 height 32
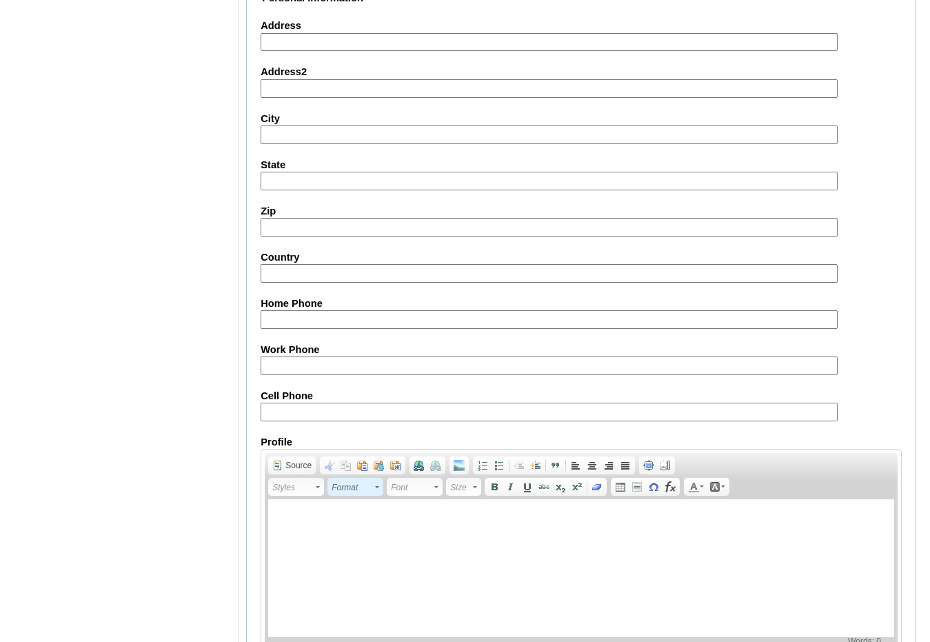
scroll to position [1459, 0]
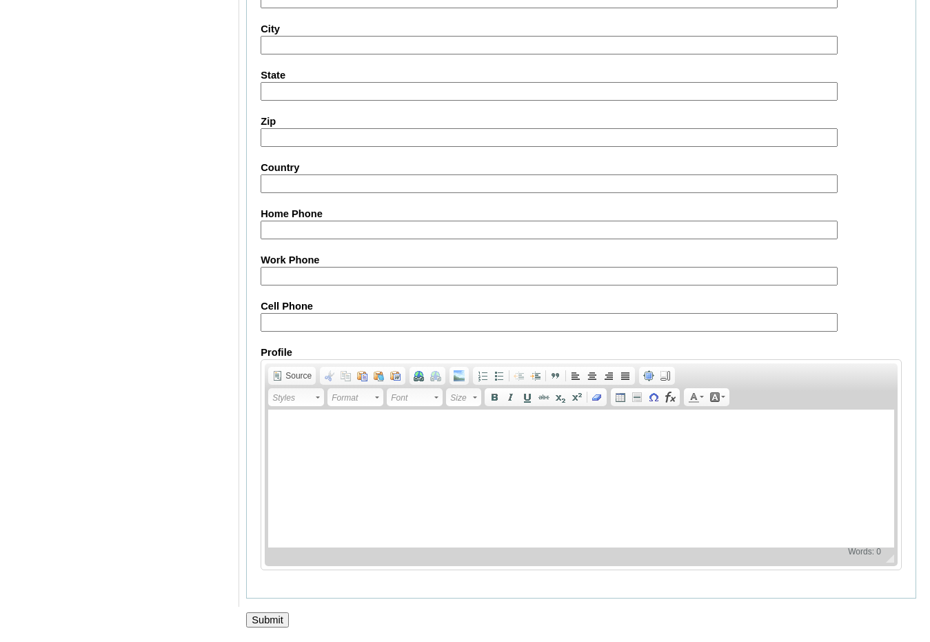
click at [274, 620] on input "Submit" at bounding box center [267, 619] width 43 height 15
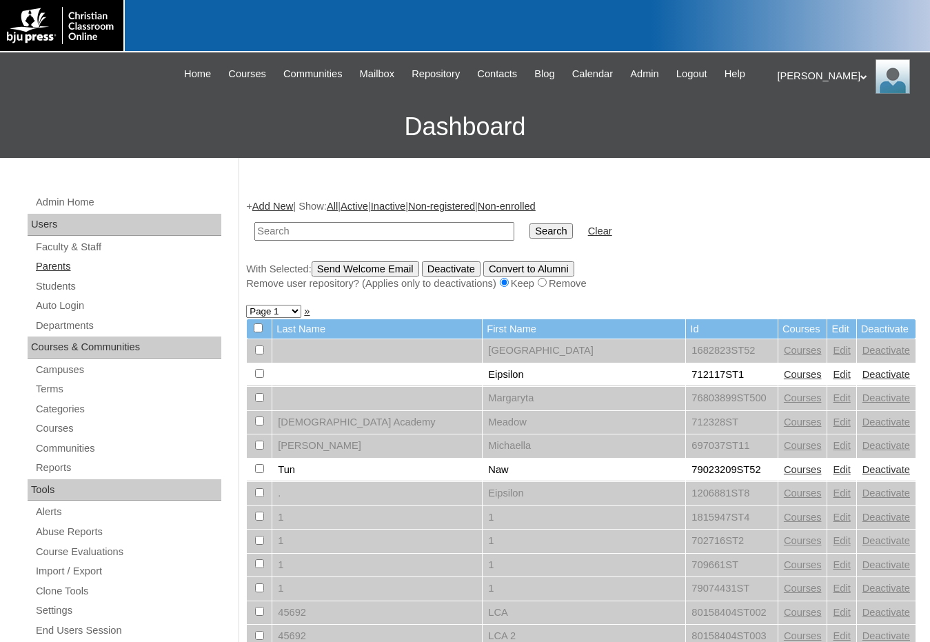
click at [77, 265] on link "Parents" at bounding box center [127, 266] width 187 height 17
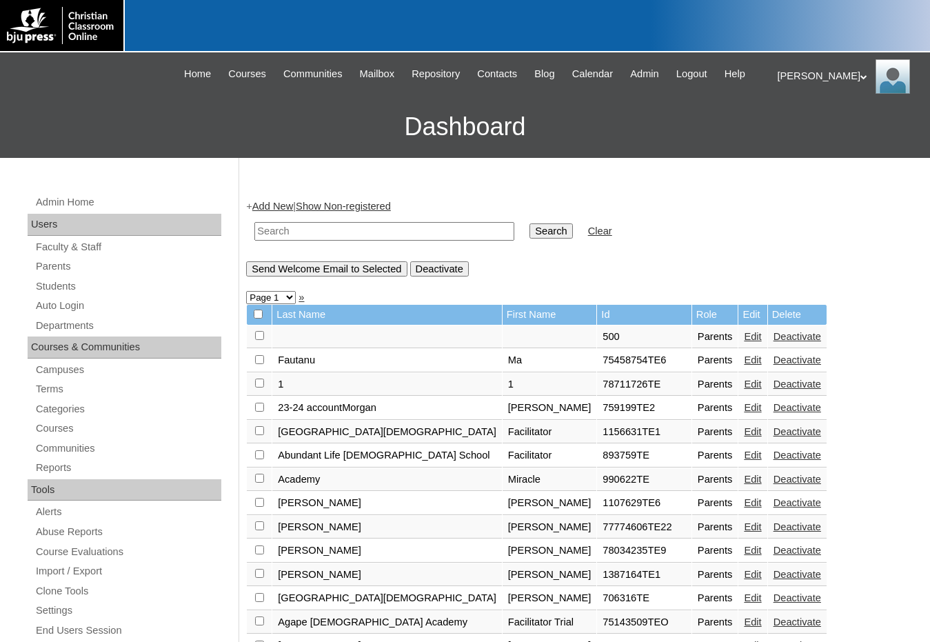
drag, startPoint x: 0, startPoint y: 0, endPoint x: 271, endPoint y: 237, distance: 360.1
click at [271, 237] on input "text" at bounding box center [384, 231] width 260 height 19
drag, startPoint x: 311, startPoint y: 225, endPoint x: 208, endPoint y: 221, distance: 102.8
type input "1143223"
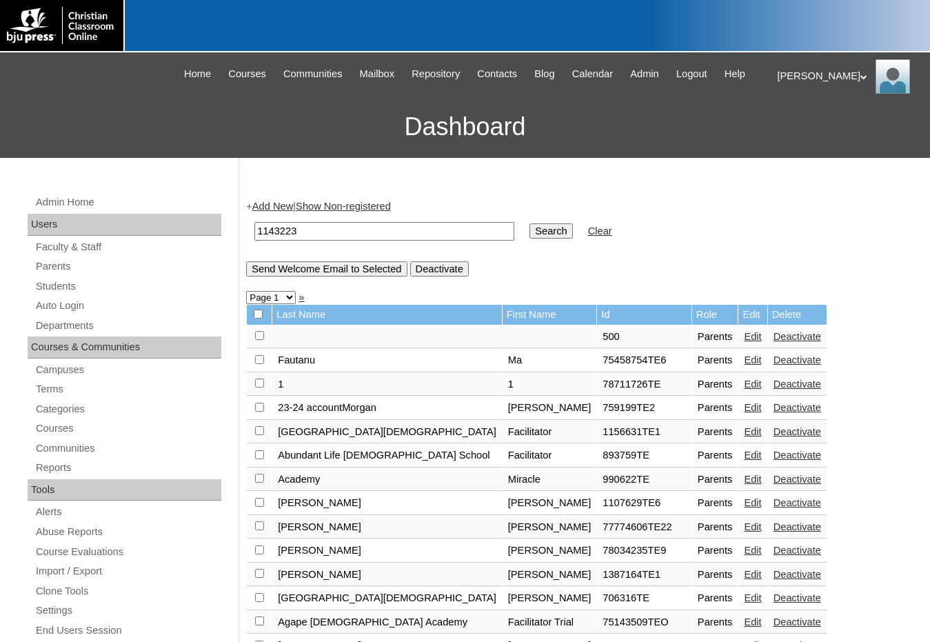
click at [530, 223] on input "Search" at bounding box center [551, 230] width 43 height 15
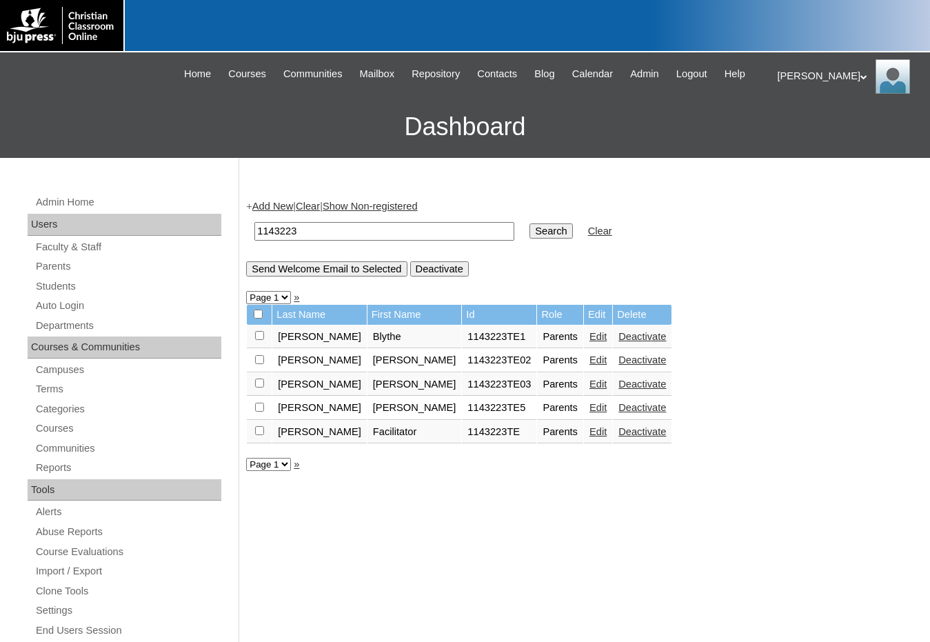
click at [590, 410] on link "Edit" at bounding box center [598, 407] width 17 height 11
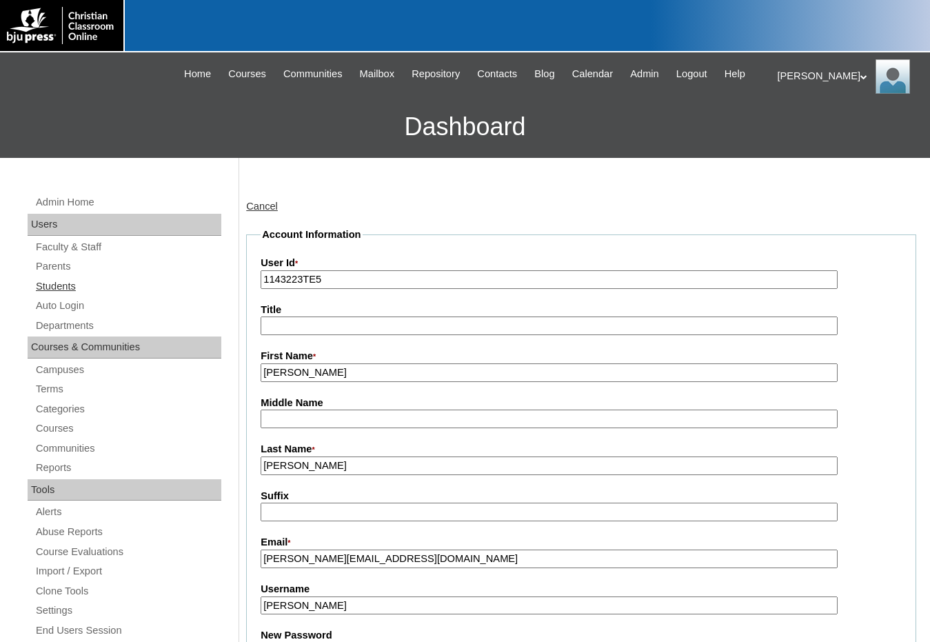
click at [99, 282] on link "Students" at bounding box center [127, 286] width 187 height 17
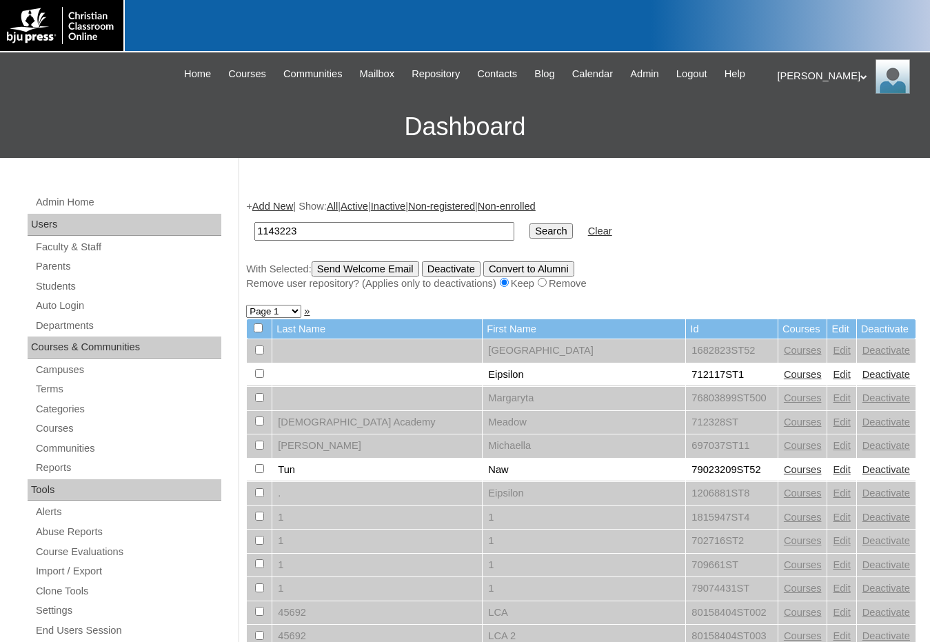
type input "1143223"
click at [530, 223] on input "Search" at bounding box center [551, 230] width 43 height 15
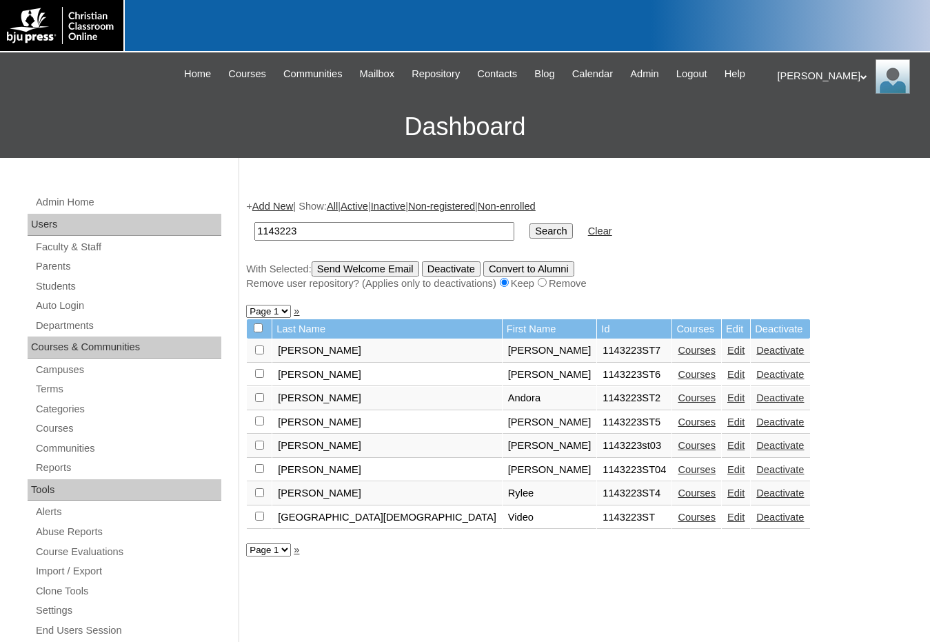
click at [287, 207] on link "Add New" at bounding box center [272, 206] width 41 height 11
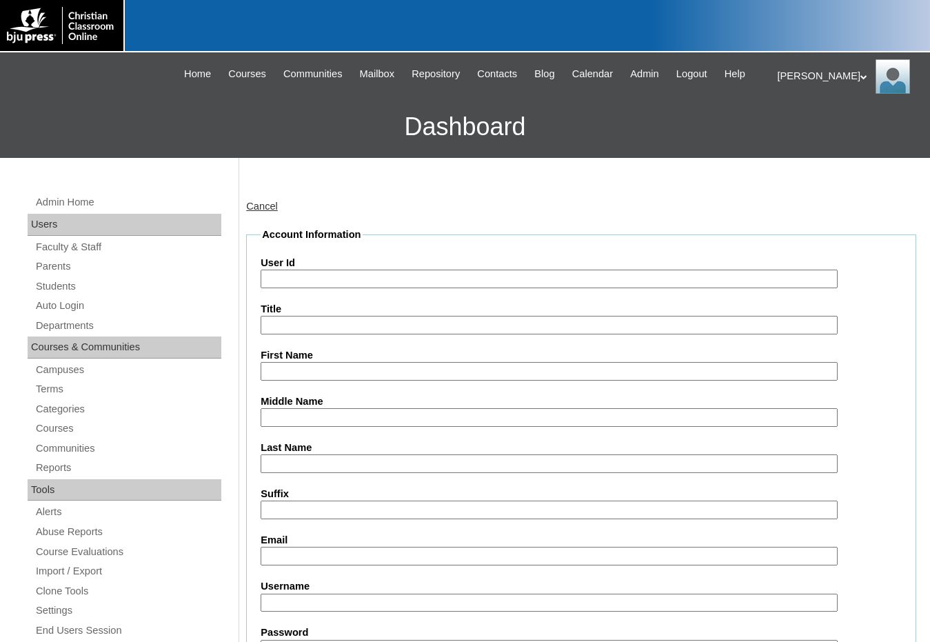
click at [308, 282] on input "User Id" at bounding box center [549, 279] width 577 height 19
paste input "1143223"
type input "1143223ST8"
type input "Gerardo"
type input "Chavez"
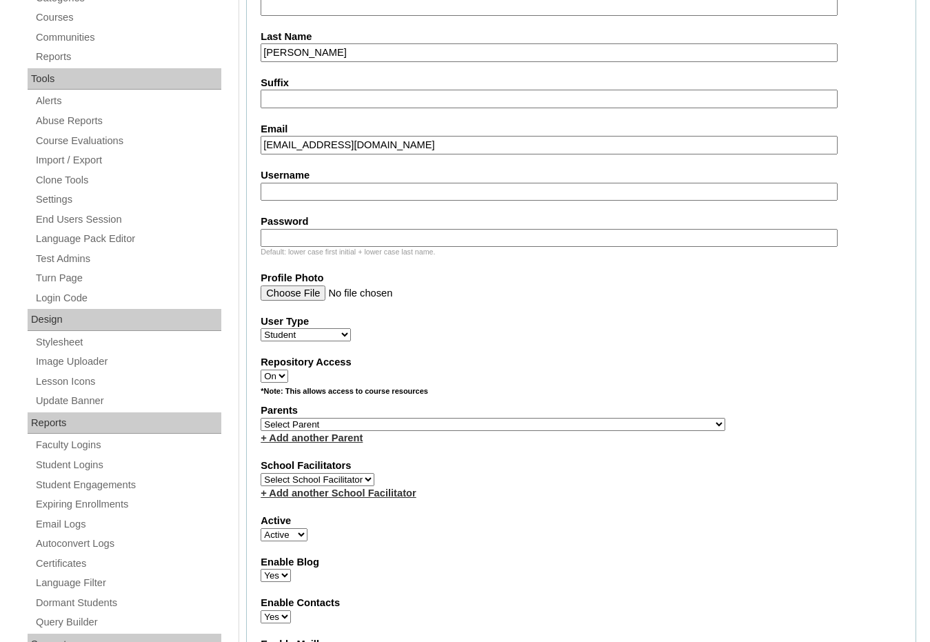
scroll to position [414, 0]
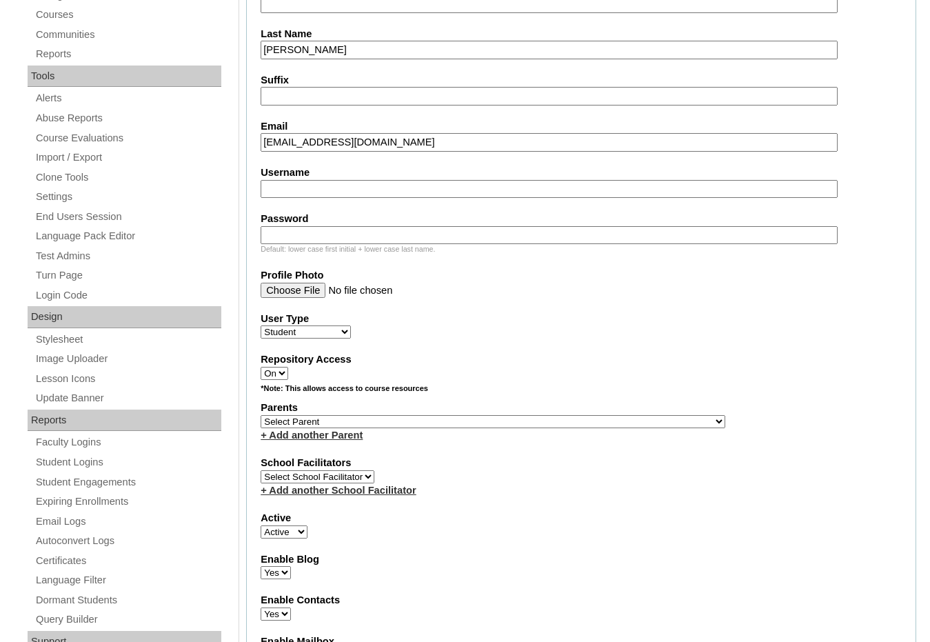
type input "gerardochave89@gmail.com"
click at [564, 423] on select "Select Parent , Fautanu, Ma 1, 1 23-24 accountMorgan, Jason 6th Street Mennonit…" at bounding box center [493, 421] width 465 height 13
select select "36970"
click at [586, 421] on div "Parents Select Parent , Fautanu, Ma 1, 1 23-24 accountMorgan, Jason 6th Street …" at bounding box center [581, 421] width 641 height 41
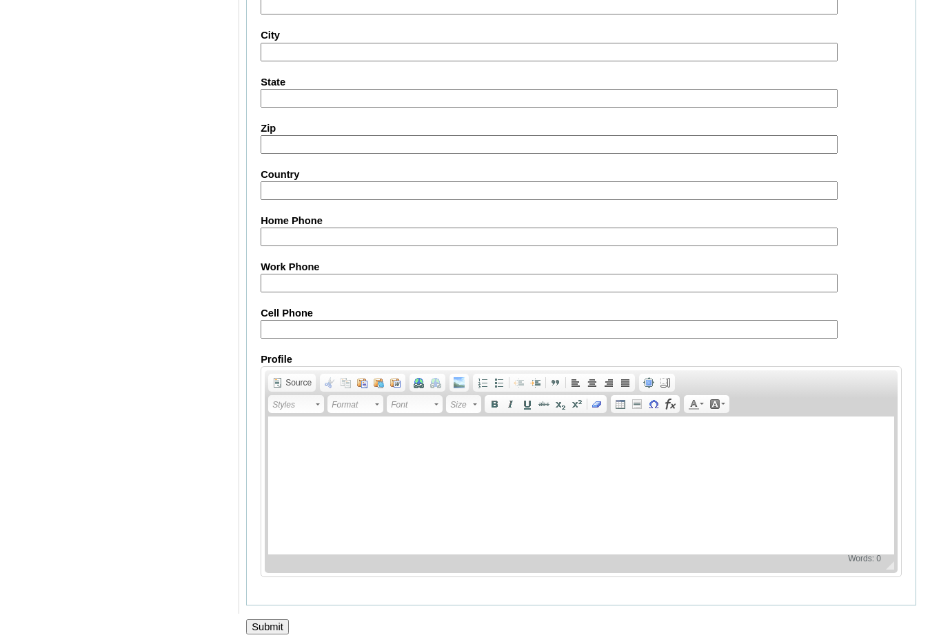
scroll to position [1456, 0]
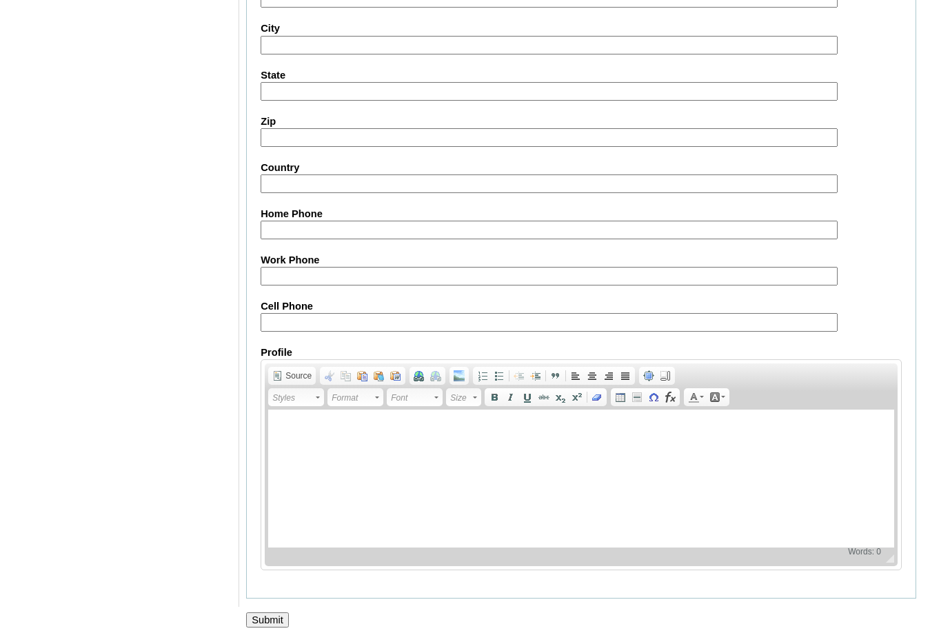
click at [269, 619] on input "Submit" at bounding box center [267, 619] width 43 height 15
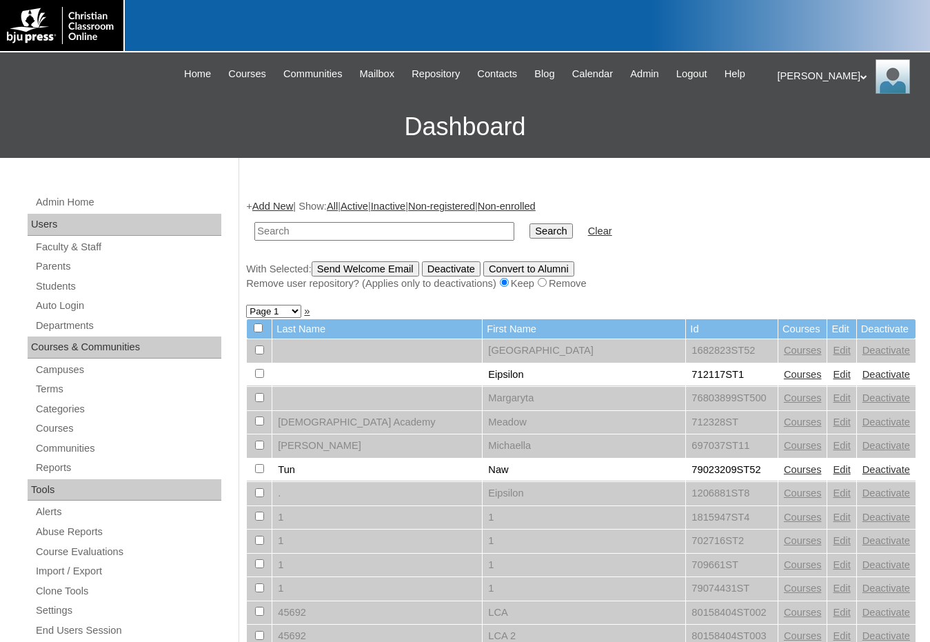
click at [883, 234] on form "Search Clear" at bounding box center [581, 231] width 670 height 35
click at [370, 234] on input "text" at bounding box center [384, 231] width 260 height 19
paste input "79389782"
type input "79389782"
click at [530, 223] on input "Search" at bounding box center [551, 230] width 43 height 15
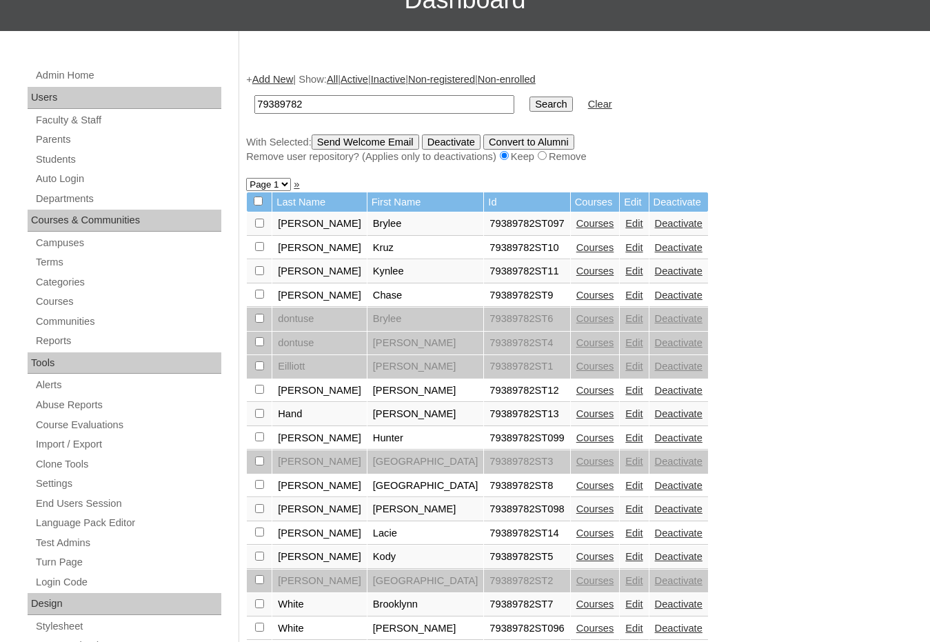
scroll to position [138, 0]
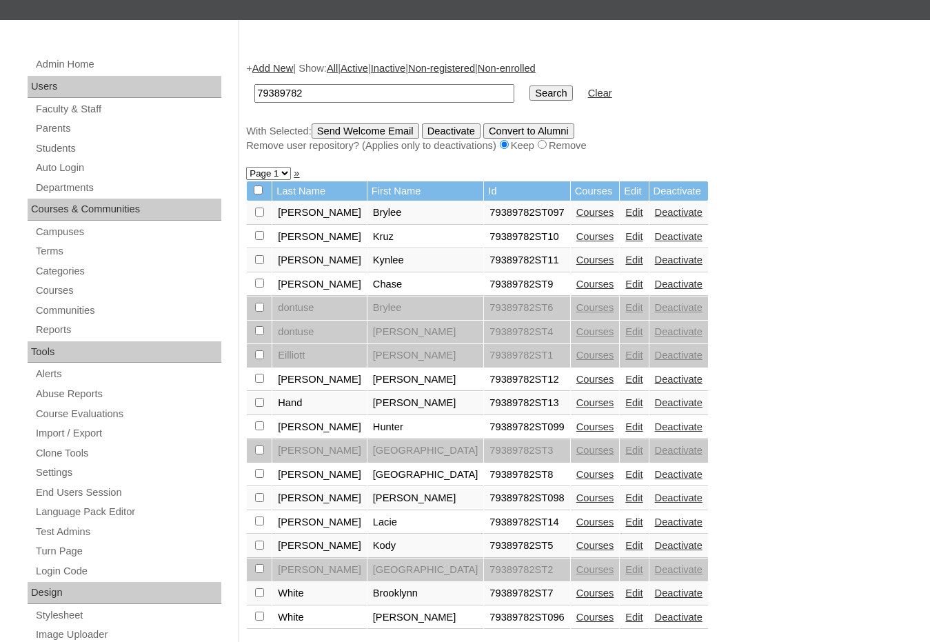
click at [625, 474] on link "Edit" at bounding box center [633, 474] width 17 height 11
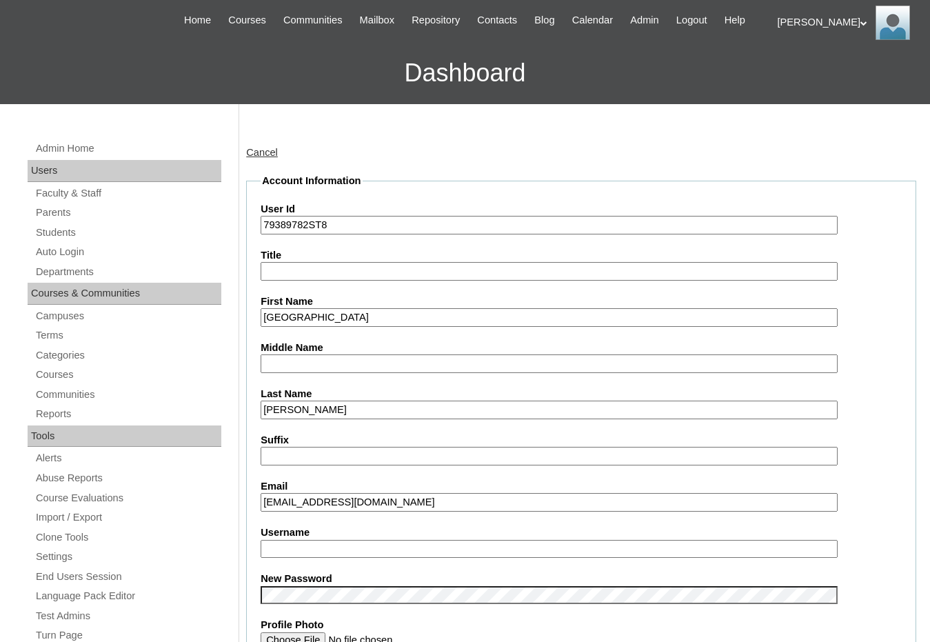
scroll to position [69, 0]
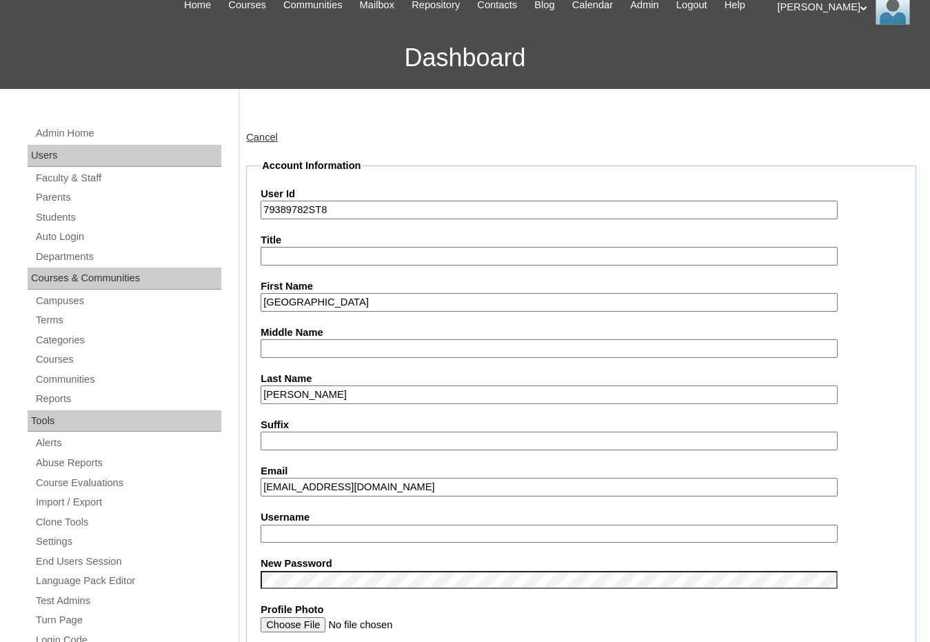
drag, startPoint x: 308, startPoint y: 210, endPoint x: 256, endPoint y: 204, distance: 52.8
click at [110, 222] on link "Students" at bounding box center [127, 217] width 187 height 17
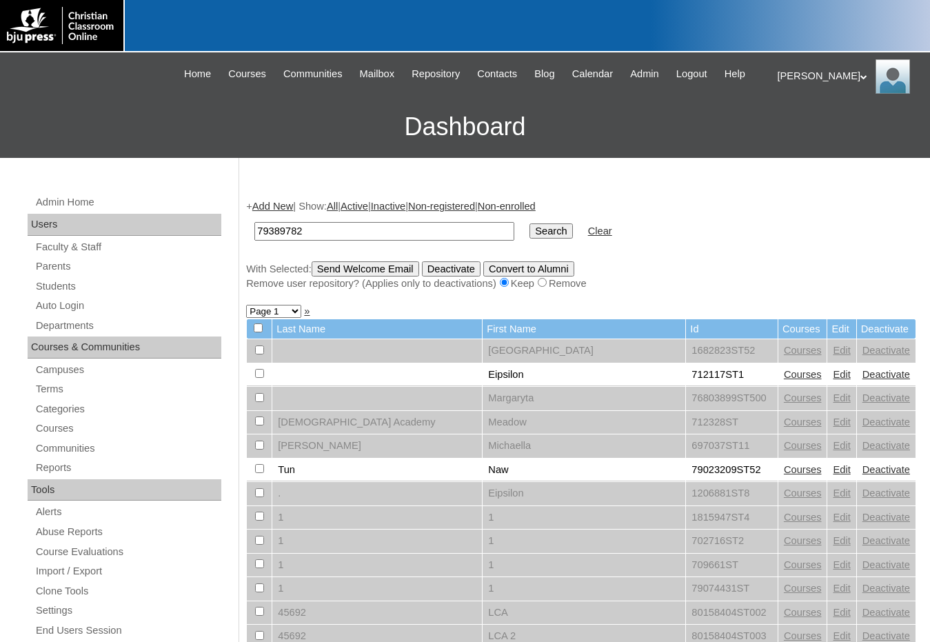
type input "79389782"
click at [530, 223] on input "Search" at bounding box center [551, 230] width 43 height 15
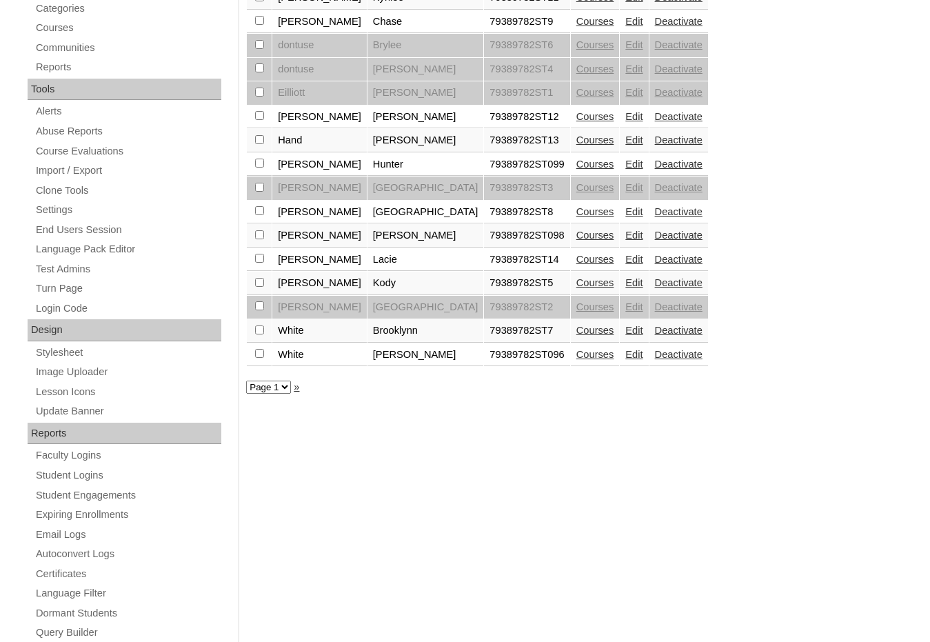
scroll to position [414, 0]
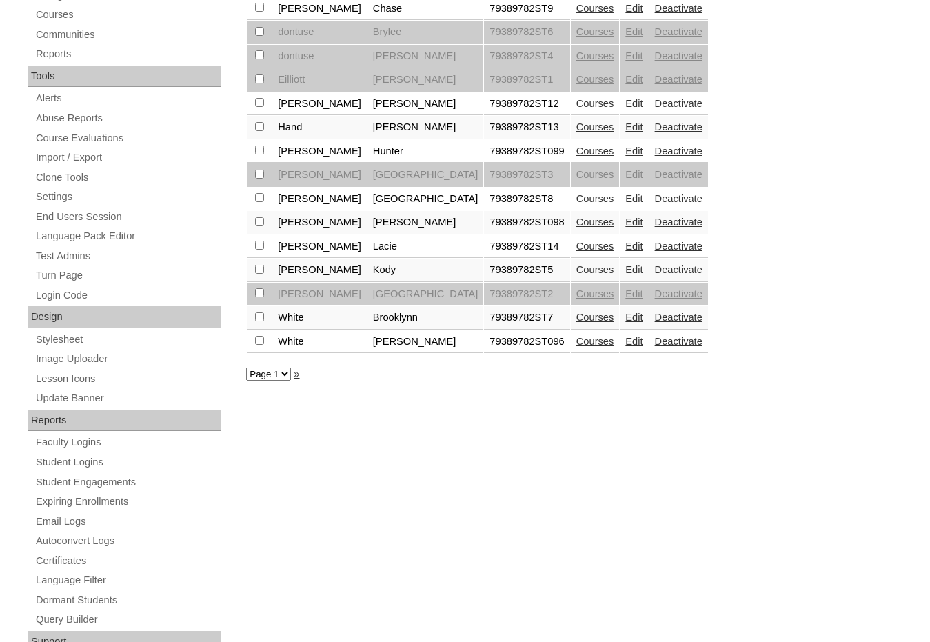
click at [625, 321] on link "Edit" at bounding box center [633, 317] width 17 height 11
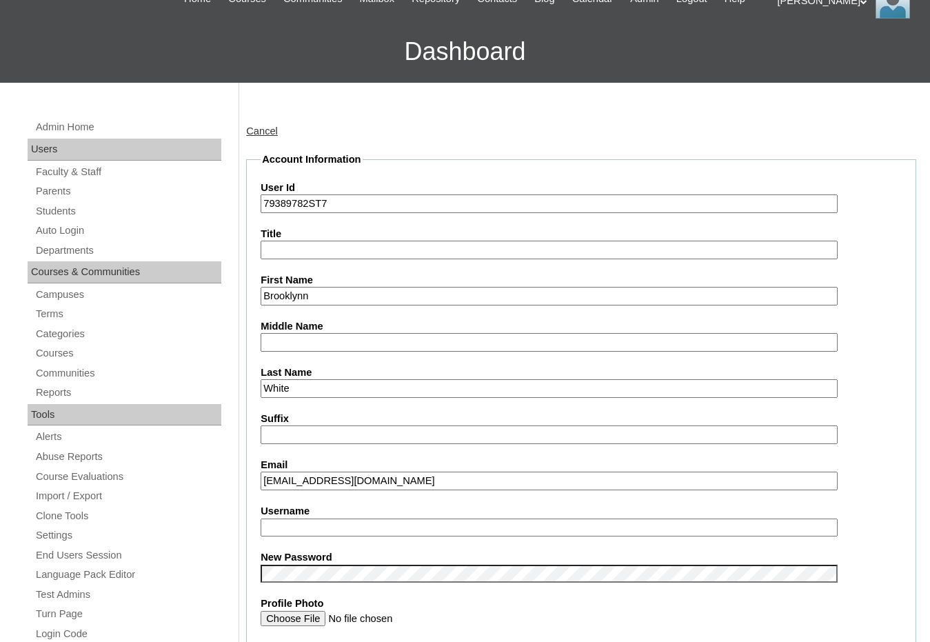
scroll to position [138, 0]
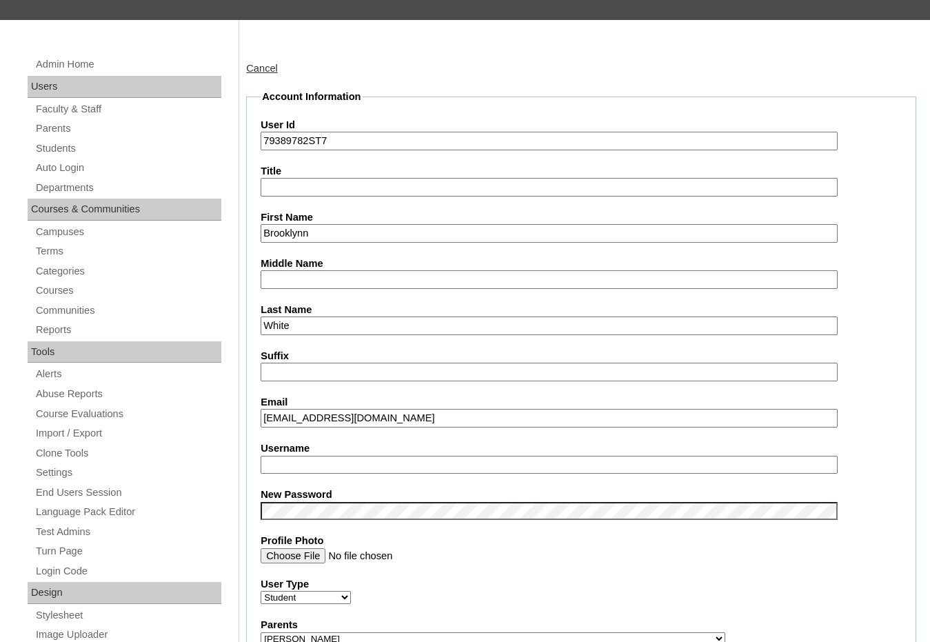
drag, startPoint x: 392, startPoint y: 419, endPoint x: 243, endPoint y: 413, distance: 149.0
paste input "rooklnw1836"
type input "[EMAIL_ADDRESS][DOMAIN_NAME]"
drag, startPoint x: 308, startPoint y: 138, endPoint x: 254, endPoint y: 137, distance: 53.8
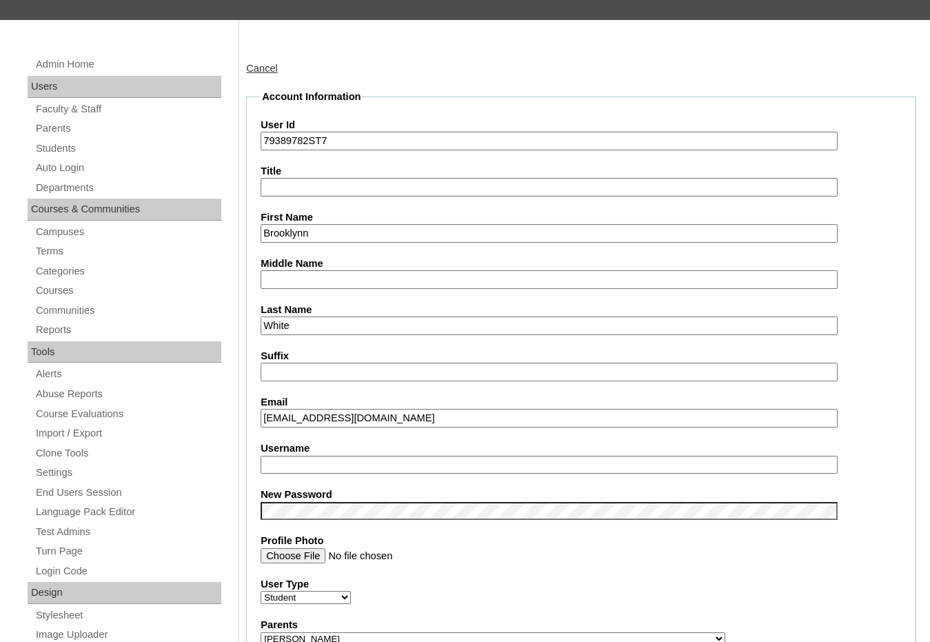
click at [254, 137] on fieldset "Account Information User Id 79389782ST7 Title First Name [GEOGRAPHIC_DATA] Midd…" at bounding box center [581, 649] width 670 height 1118
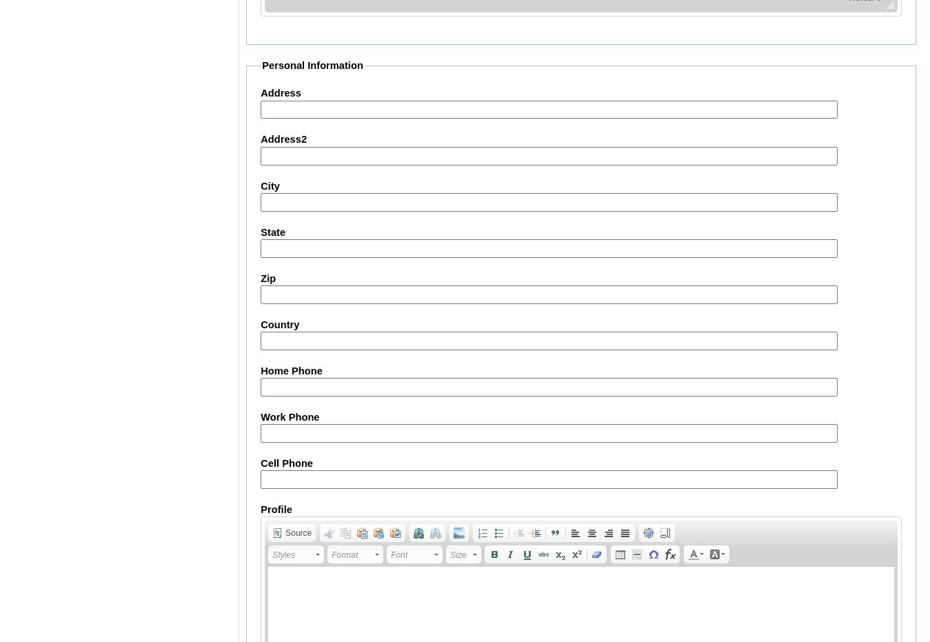
scroll to position [1459, 0]
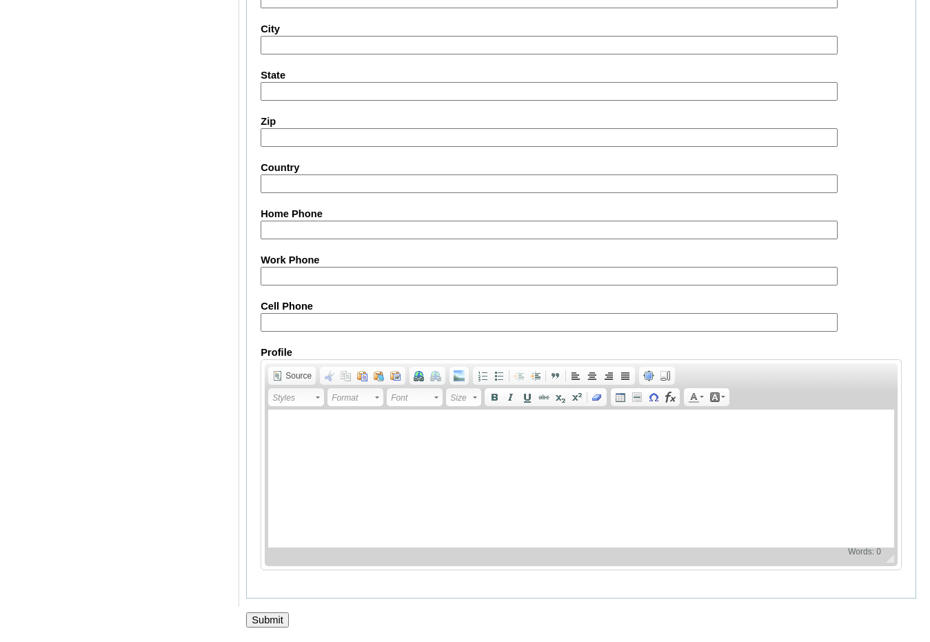
click at [248, 623] on input "Submit" at bounding box center [267, 619] width 43 height 15
